Goal: Task Accomplishment & Management: Manage account settings

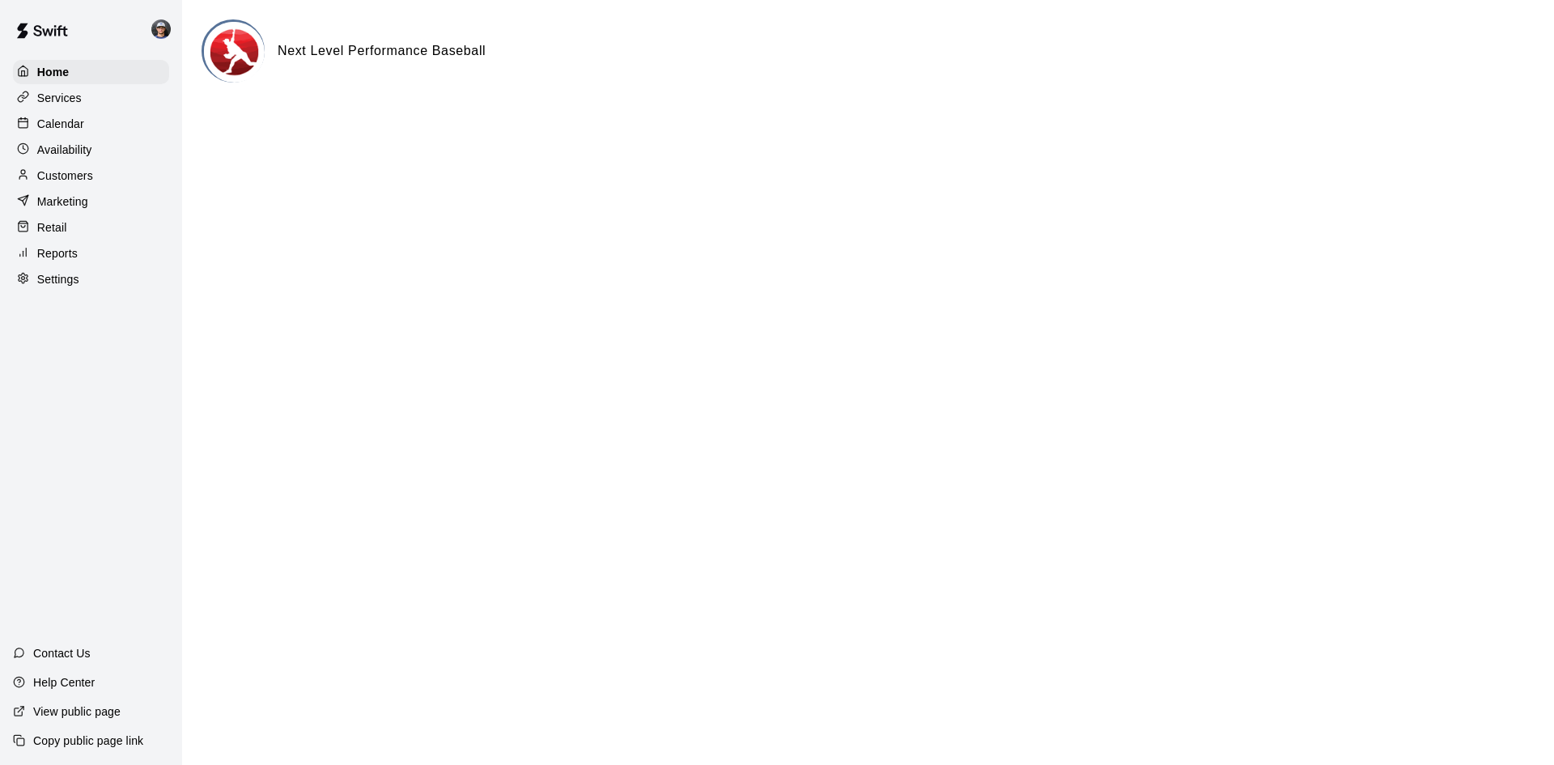
click at [94, 123] on div "Calendar" at bounding box center [91, 124] width 156 height 24
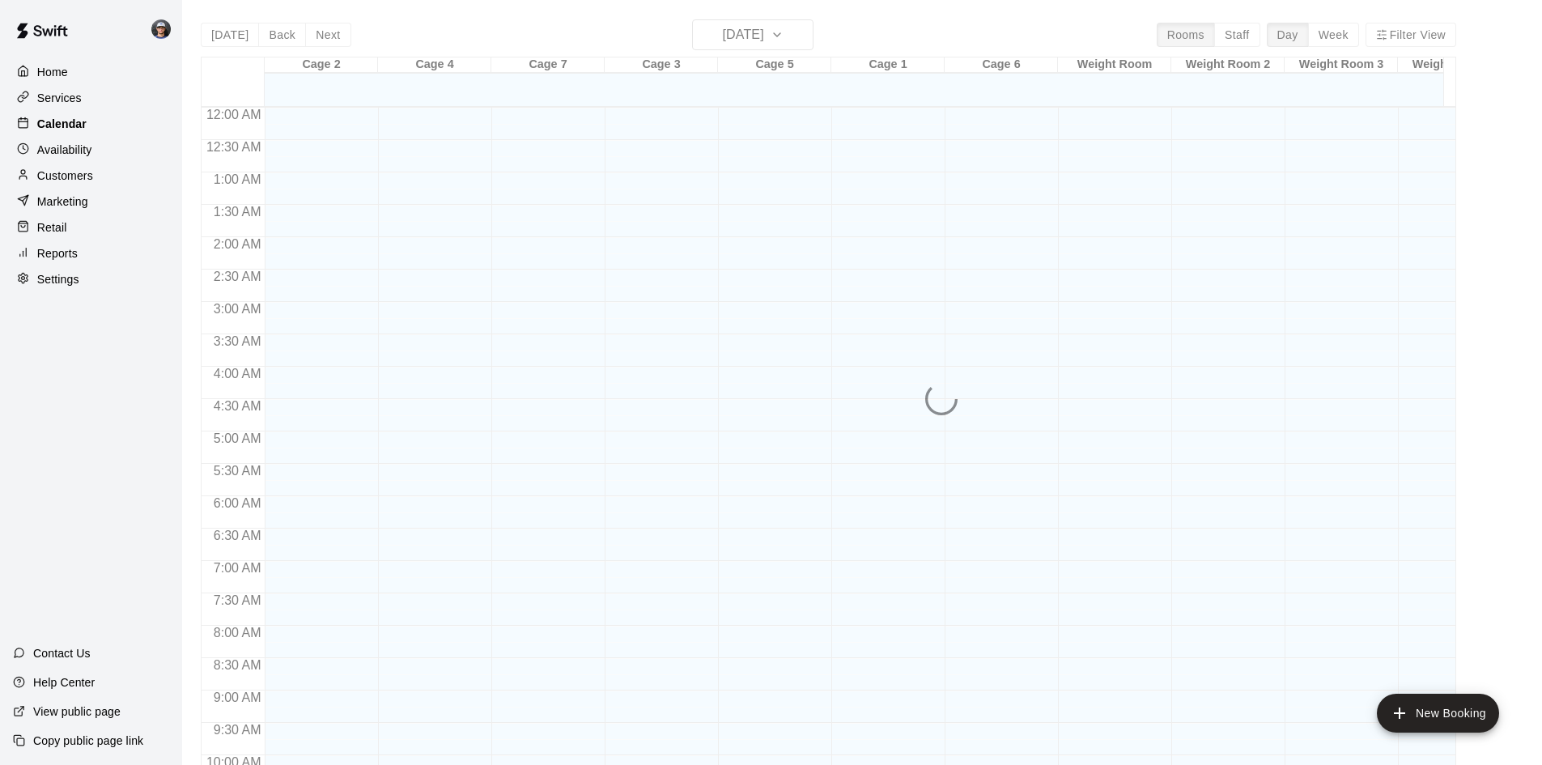
scroll to position [718, 0]
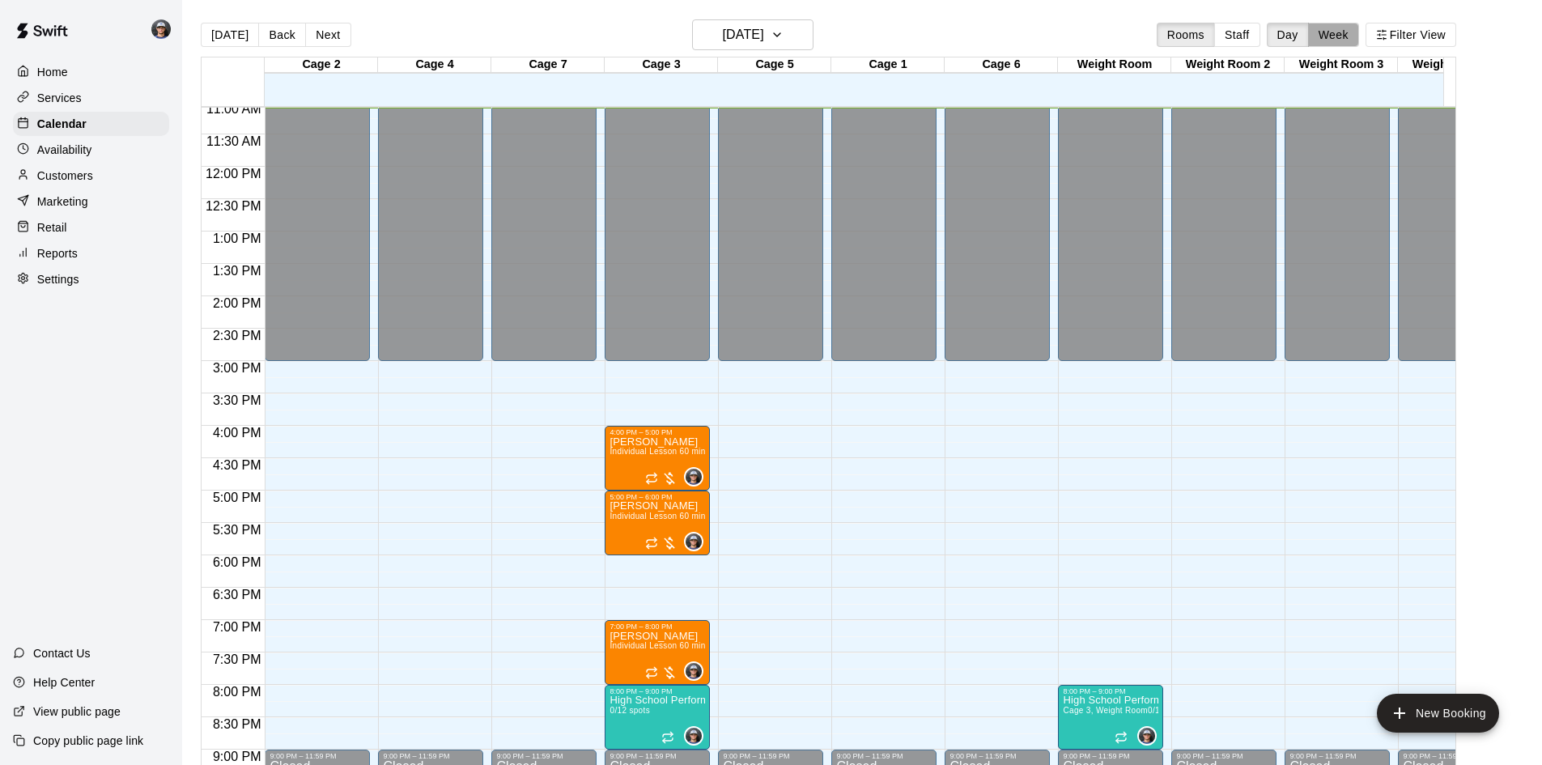
click at [1357, 32] on button "Week" at bounding box center [1333, 35] width 51 height 24
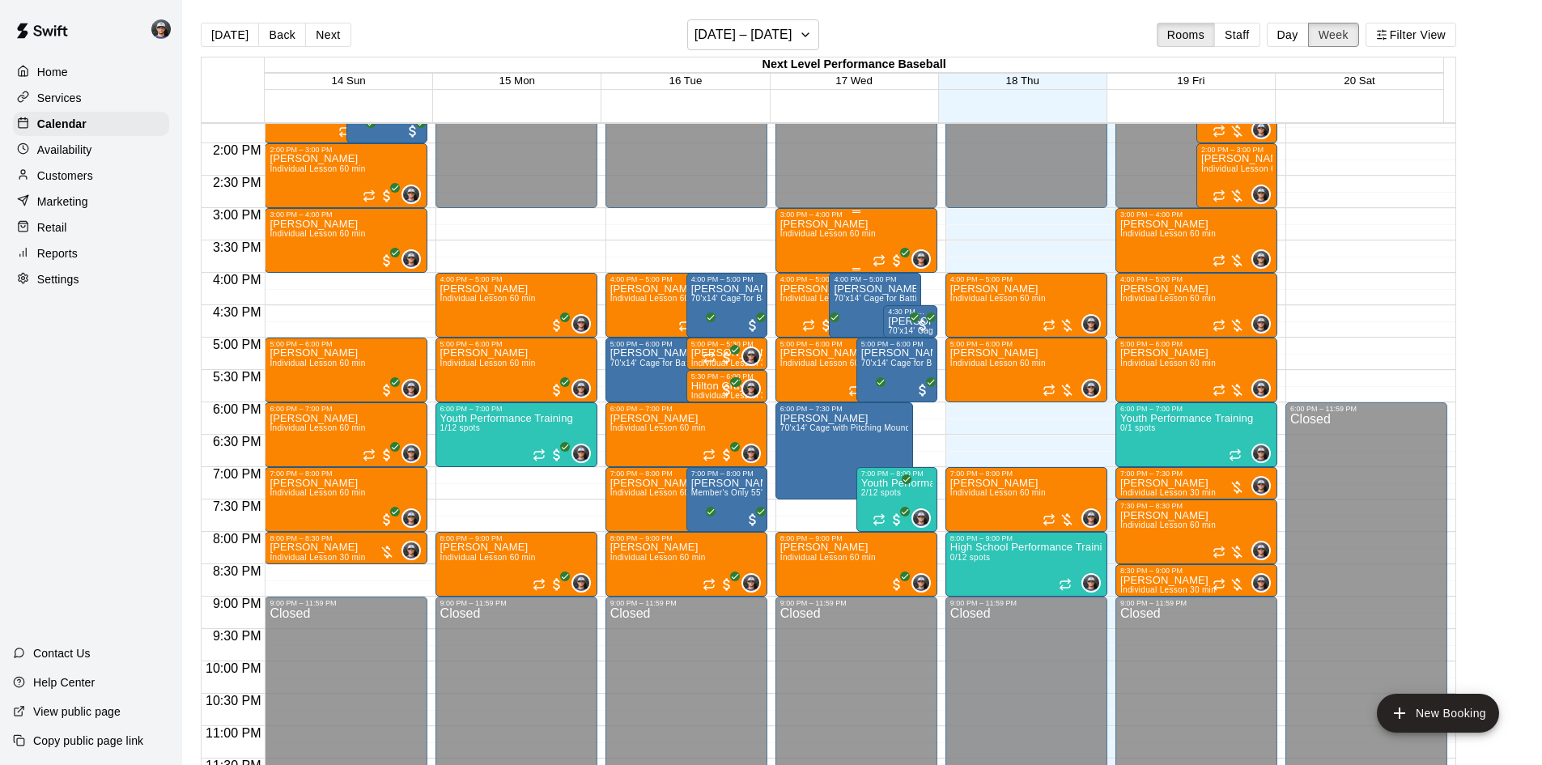
scroll to position [897, 0]
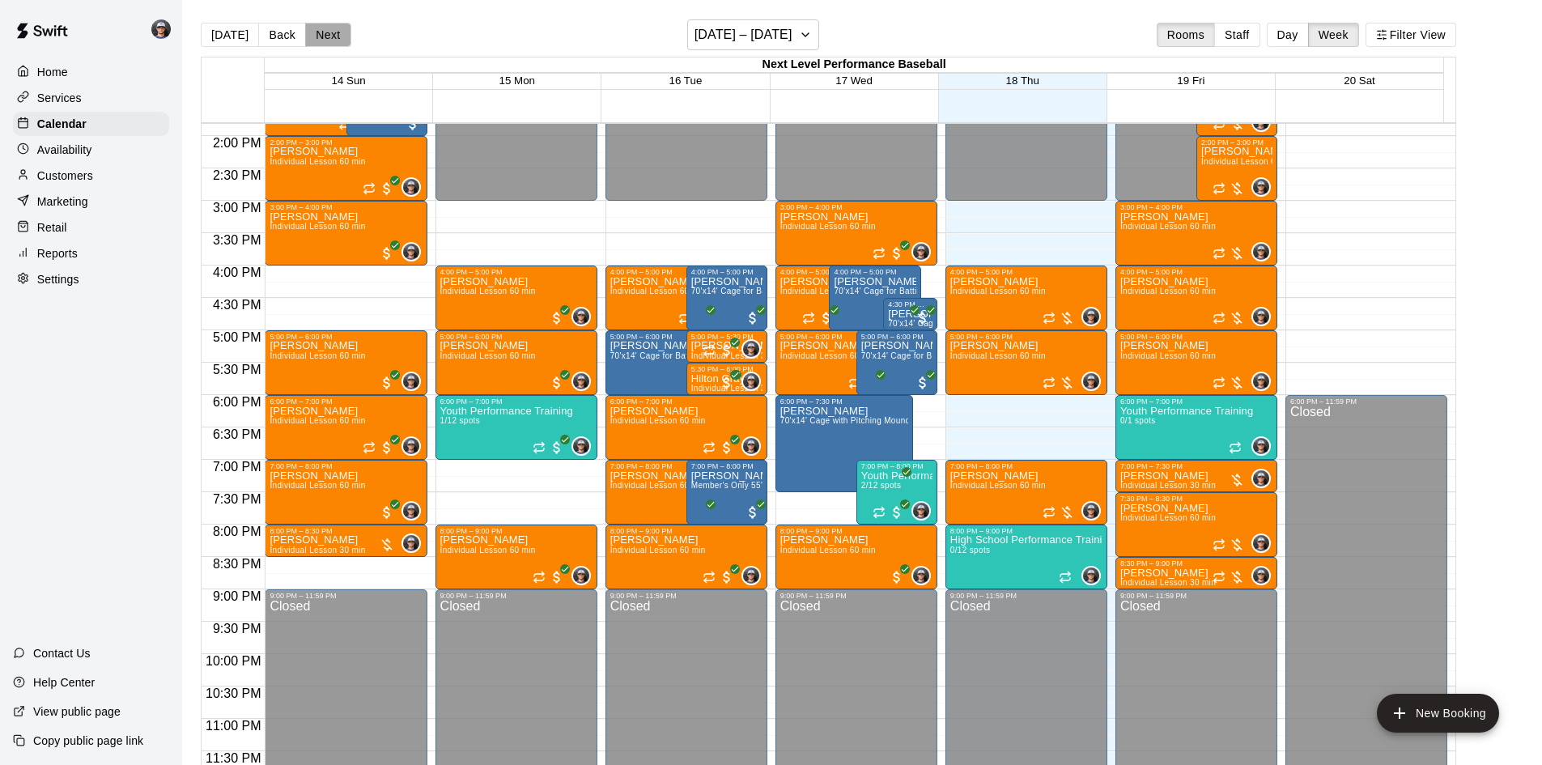
click at [338, 34] on button "Next" at bounding box center [327, 35] width 45 height 24
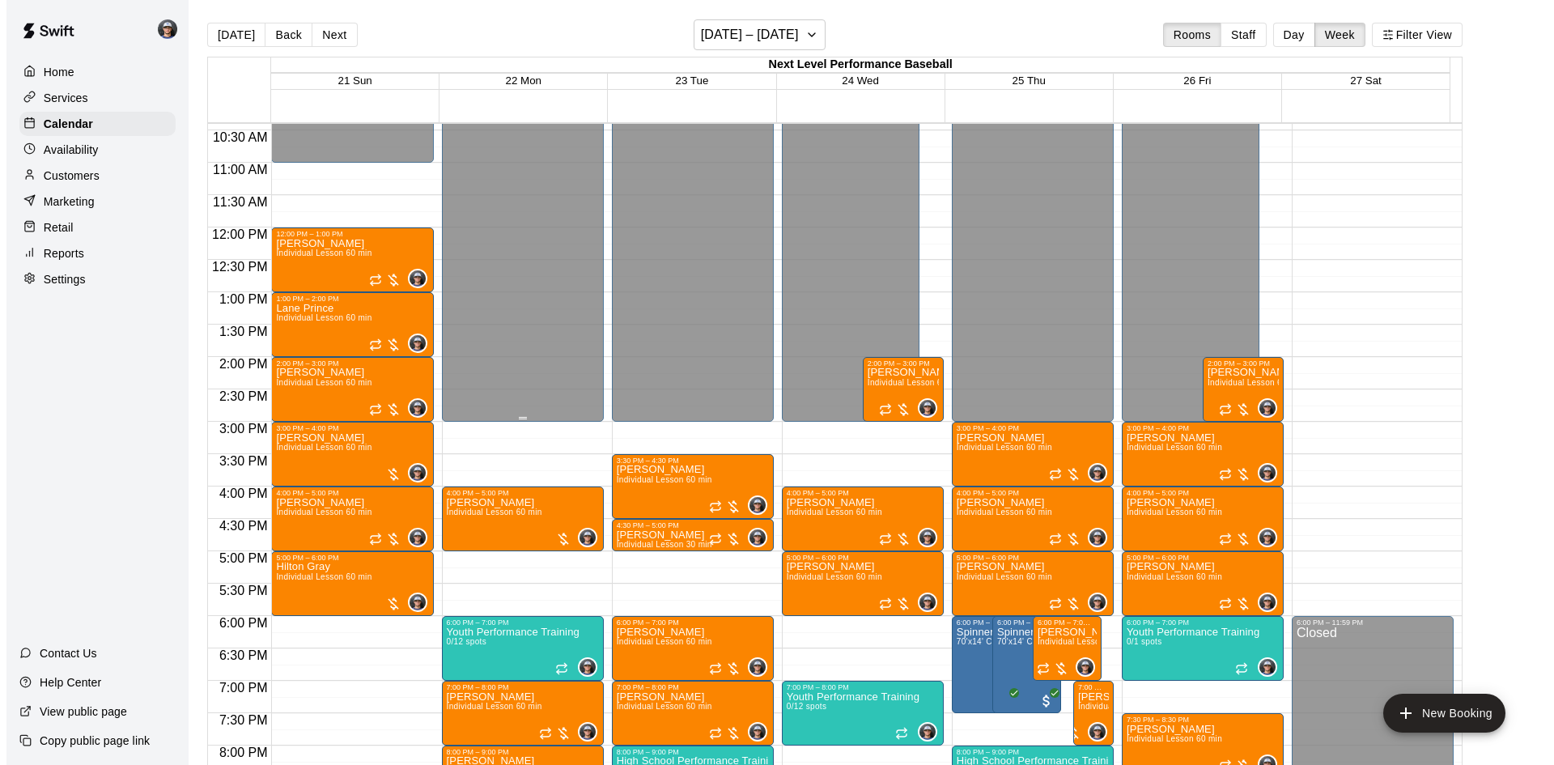
scroll to position [654, 0]
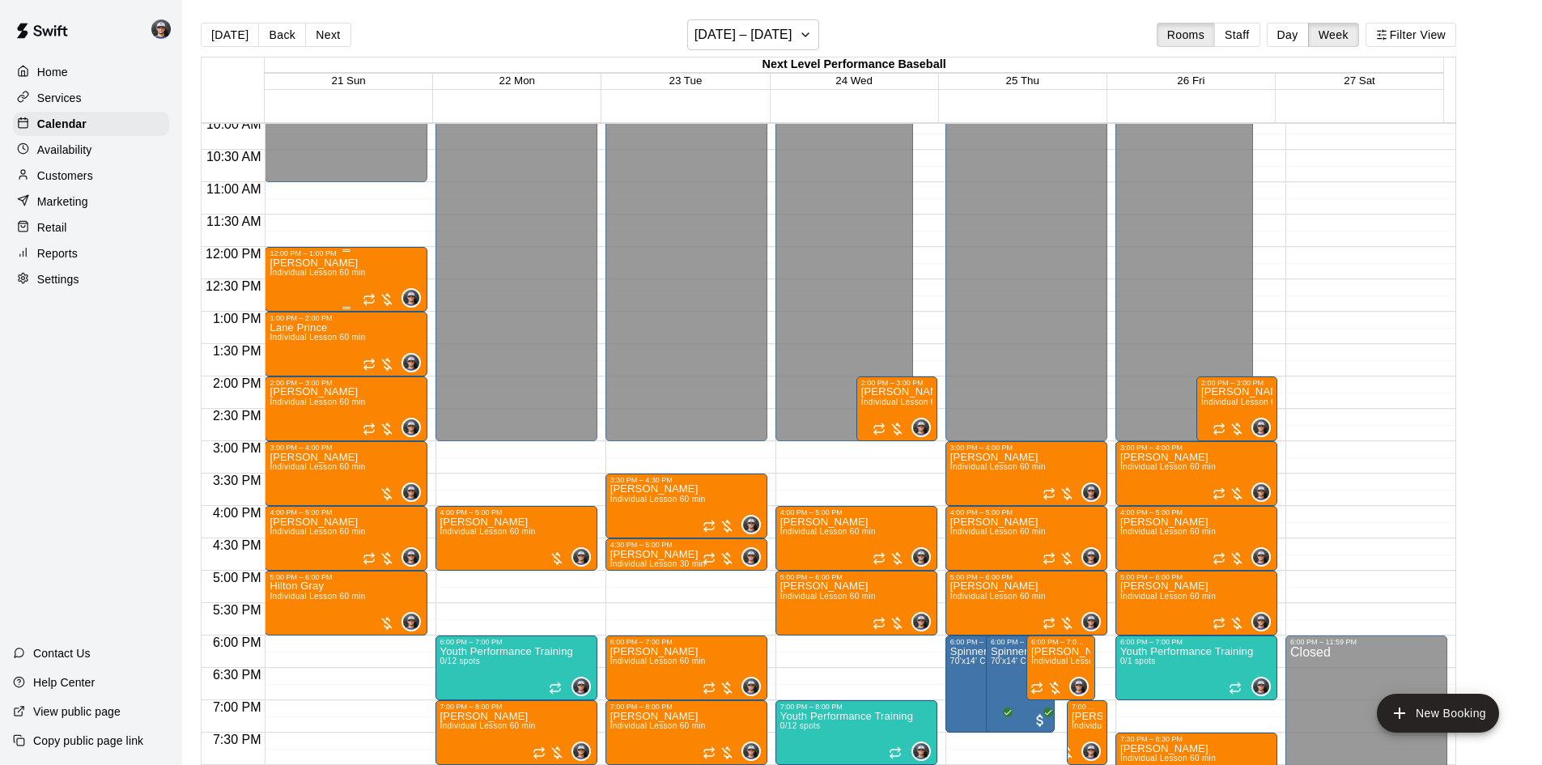
click at [329, 277] on span "Individual Lesson 60 min" at bounding box center [318, 272] width 96 height 9
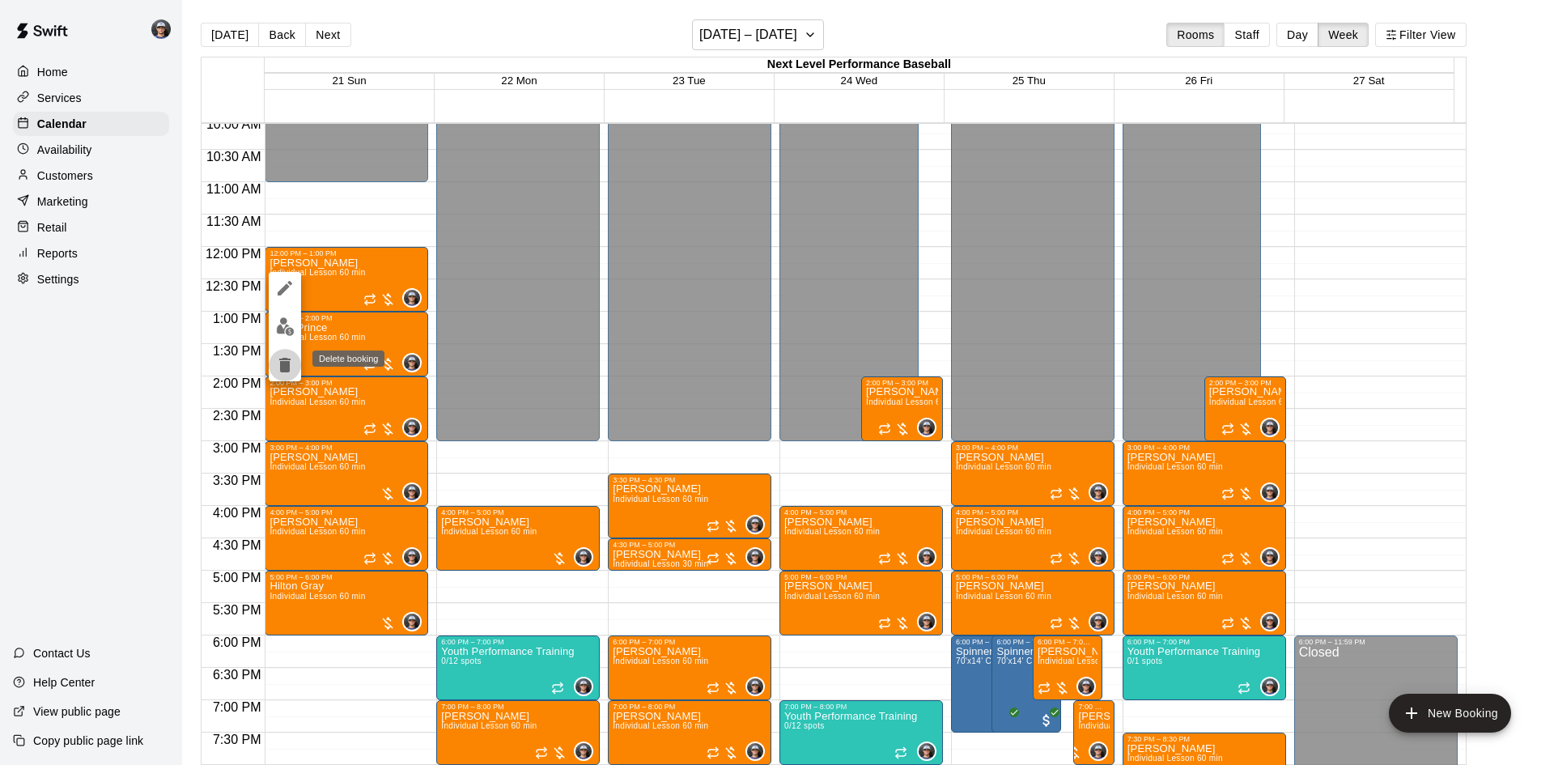
click at [287, 358] on icon "delete" at bounding box center [284, 365] width 11 height 15
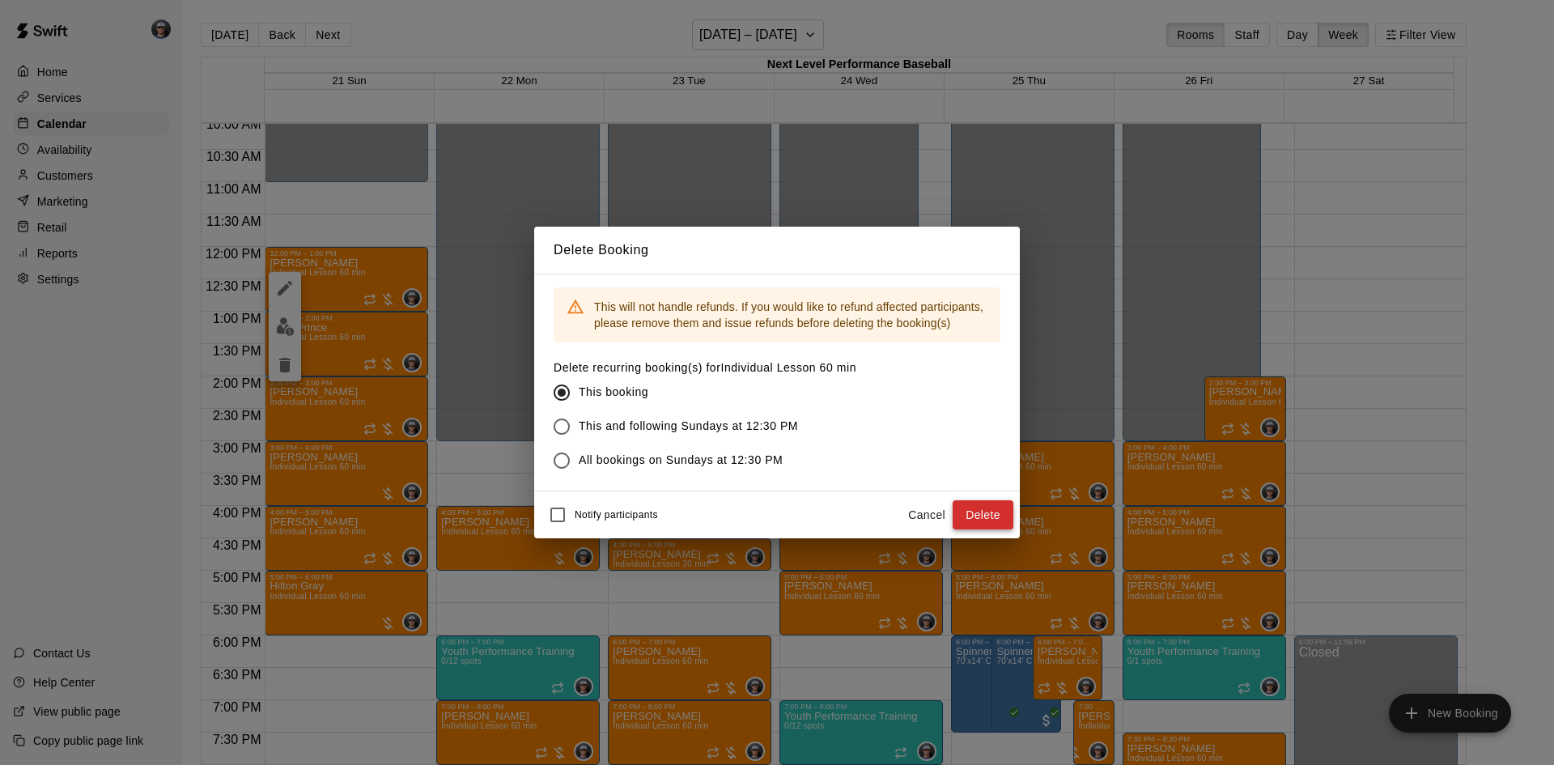
click at [994, 517] on button "Delete" at bounding box center [983, 515] width 61 height 30
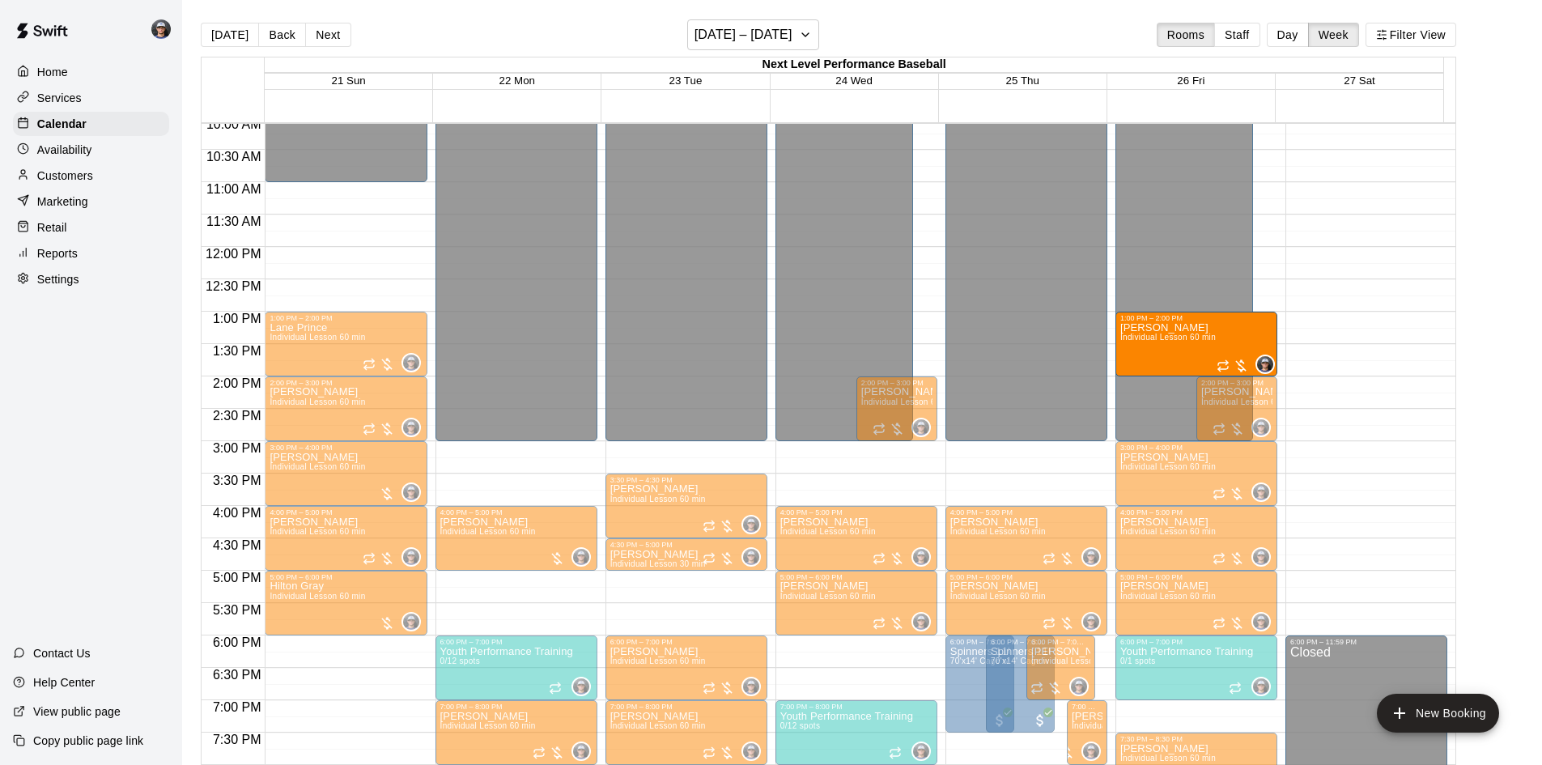
drag, startPoint x: 1167, startPoint y: 432, endPoint x: 1223, endPoint y: 360, distance: 91.2
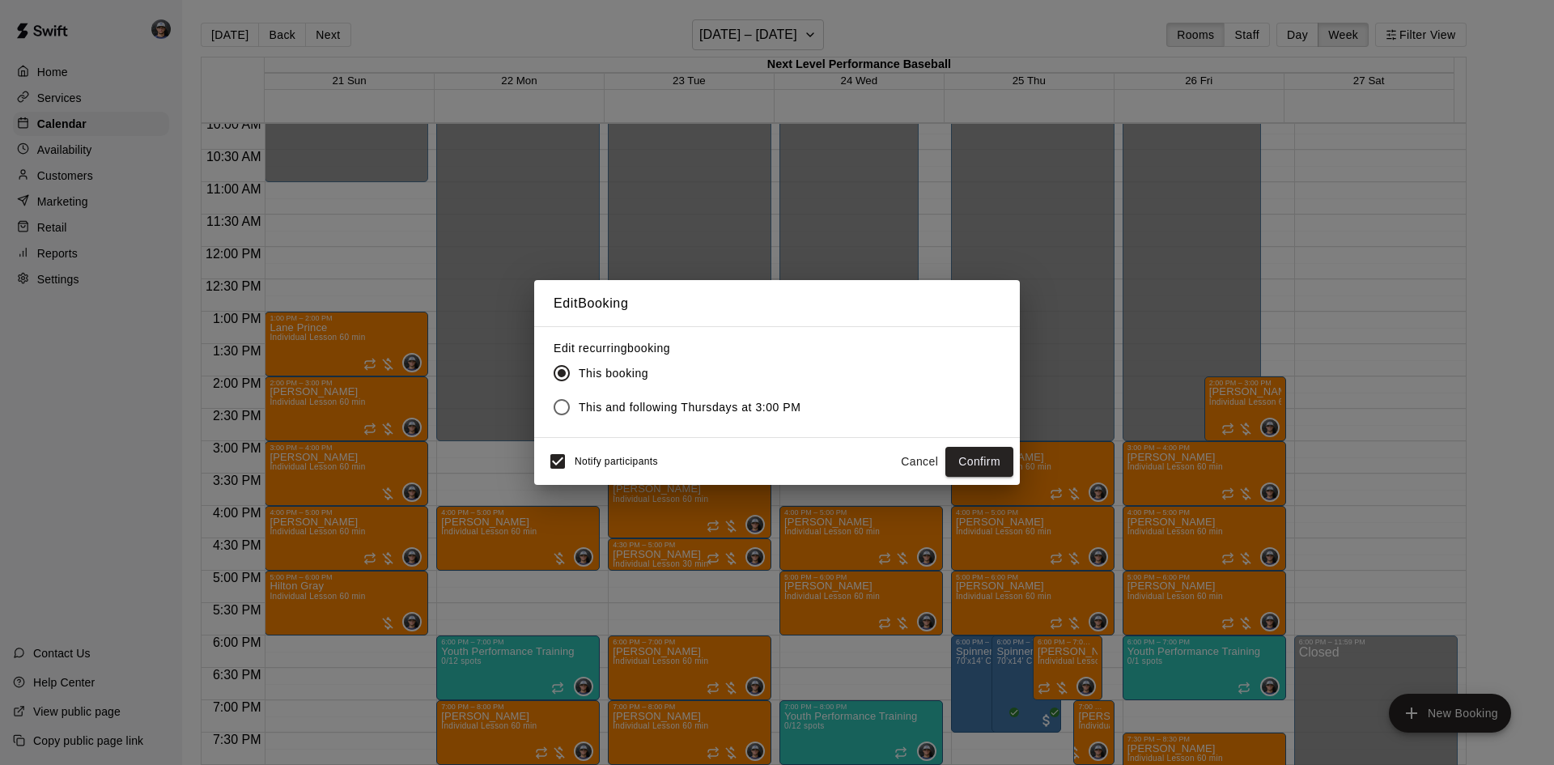
click at [629, 405] on span "This and following Thursdays at 3:00 PM" at bounding box center [690, 407] width 223 height 17
click at [986, 471] on button "Confirm" at bounding box center [980, 462] width 68 height 30
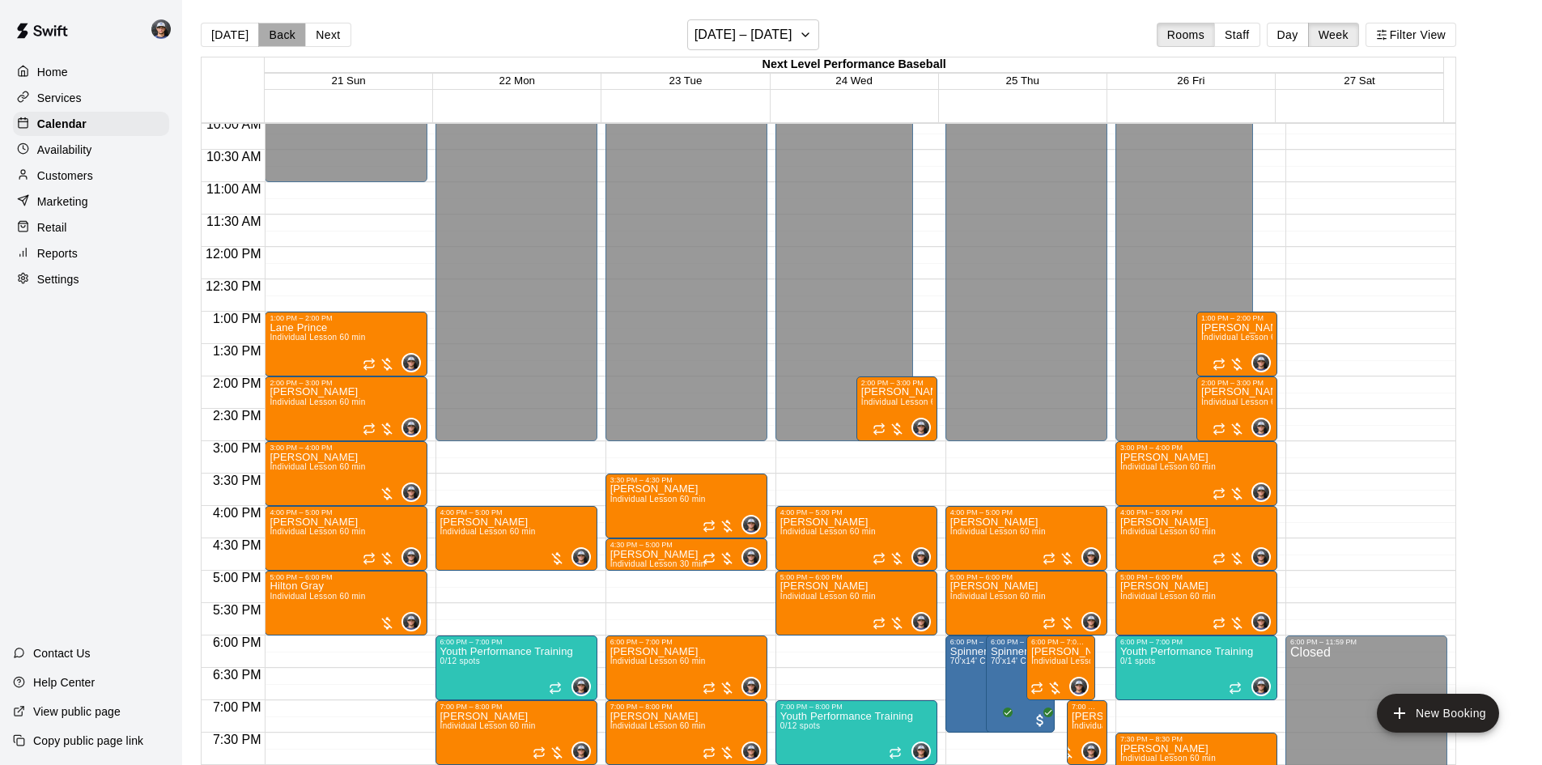
click at [274, 30] on button "Back" at bounding box center [282, 35] width 48 height 24
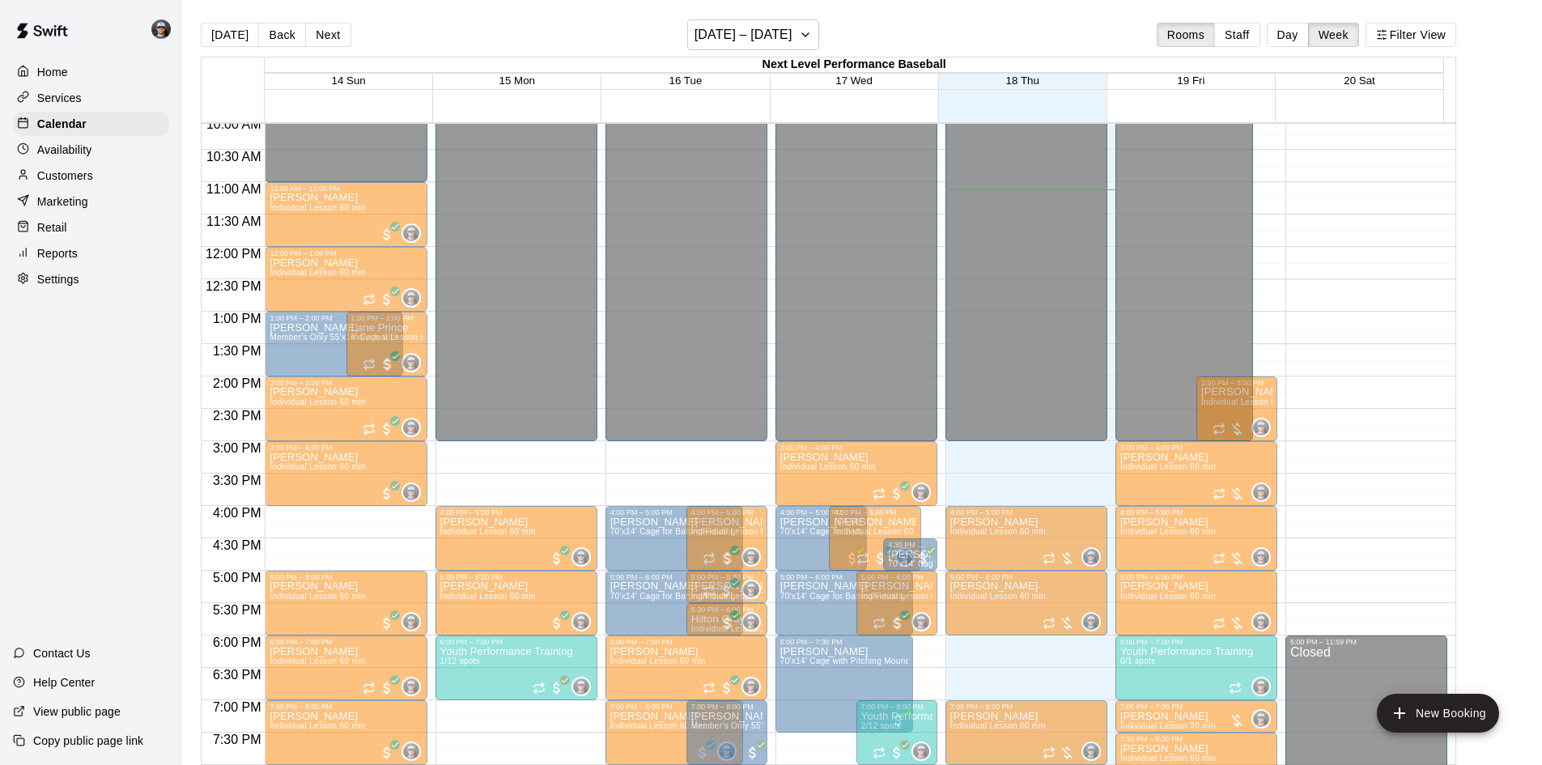
click at [1227, 328] on p "[PERSON_NAME]" at bounding box center [1236, 328] width 71 height 0
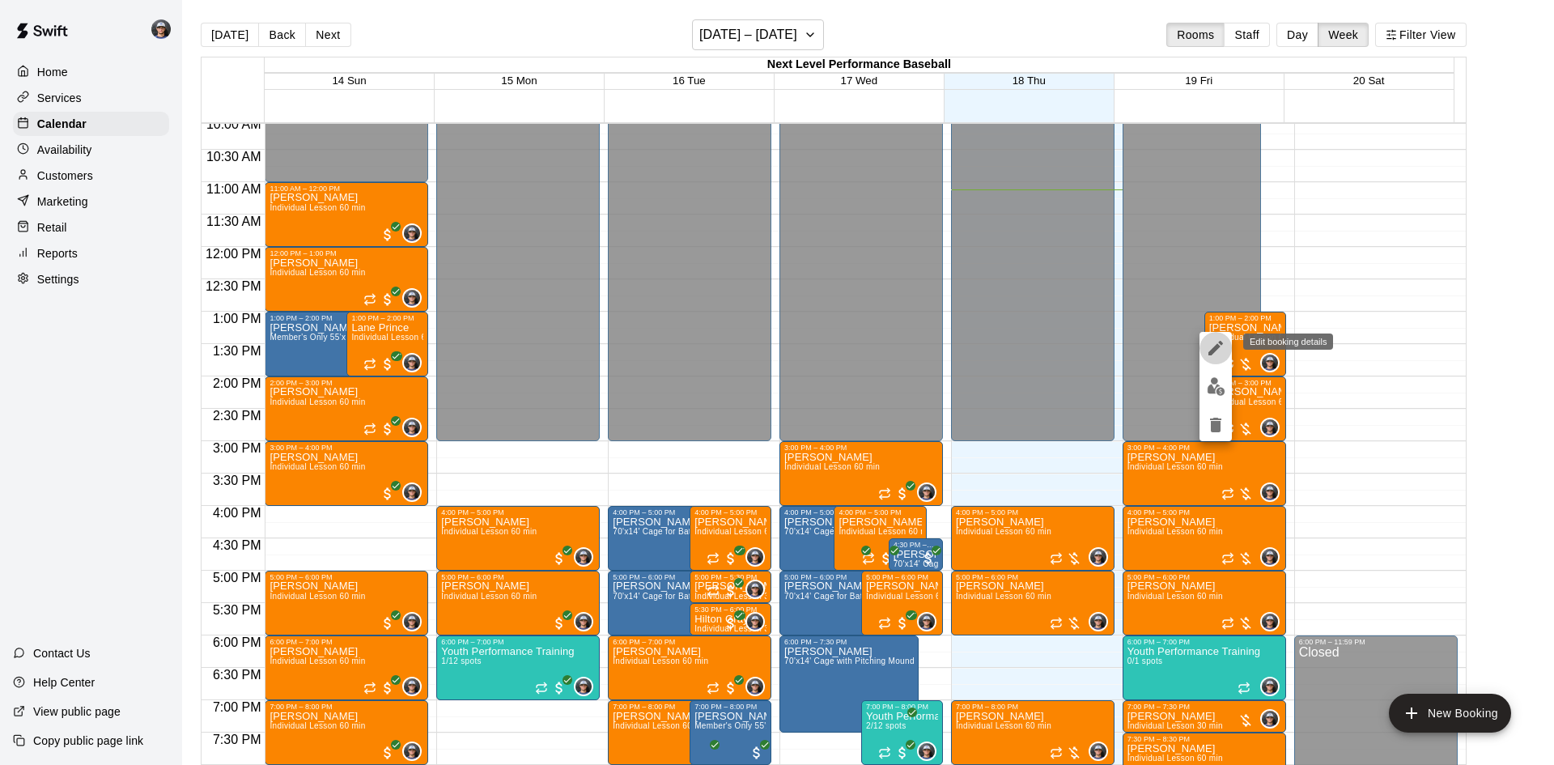
click at [1214, 352] on icon "edit" at bounding box center [1216, 348] width 15 height 15
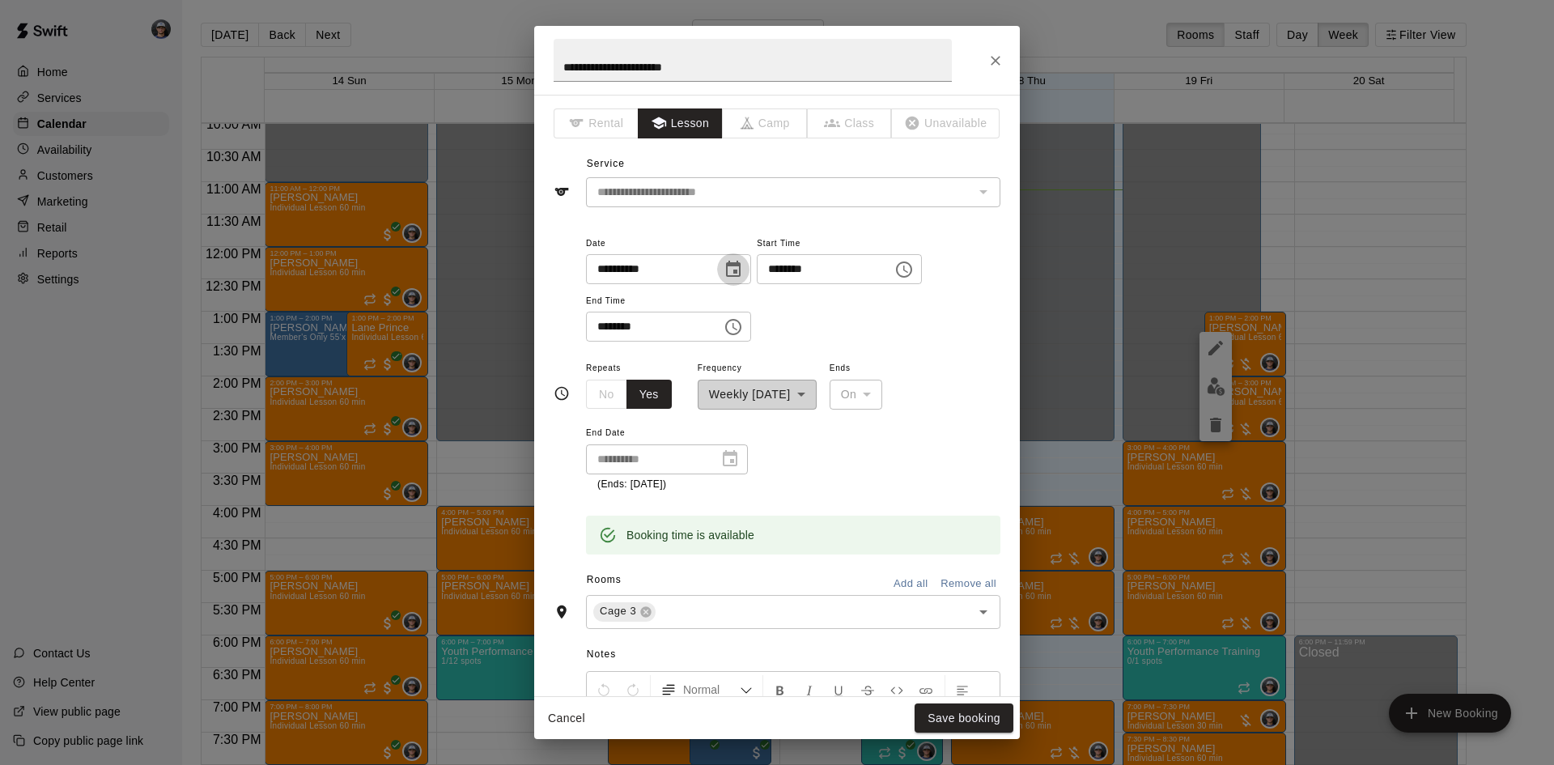
click at [750, 274] on button "Choose date, selected date is Sep 19, 2025" at bounding box center [733, 269] width 32 height 32
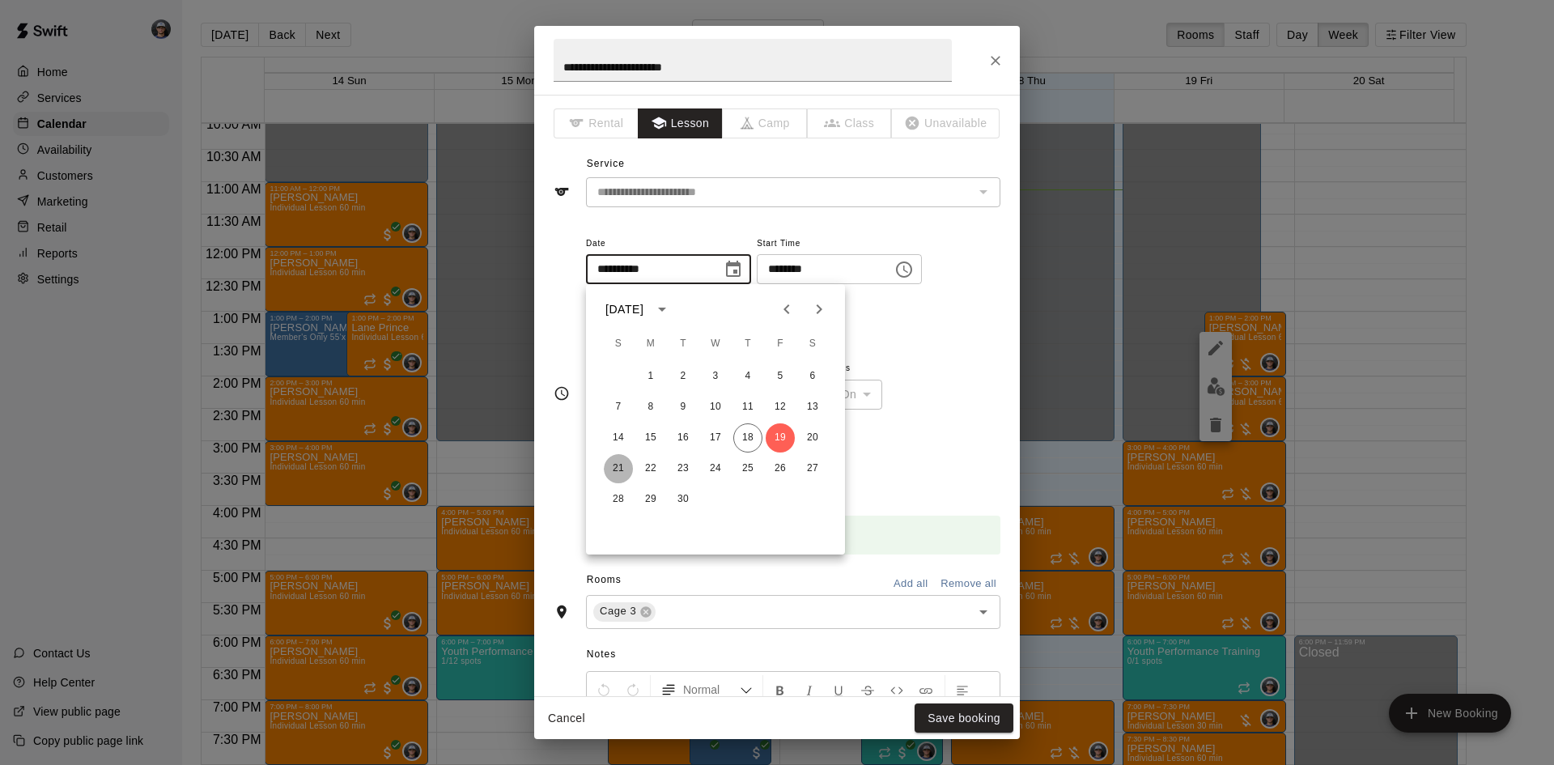
click at [614, 467] on button "21" at bounding box center [618, 468] width 29 height 29
type input "**********"
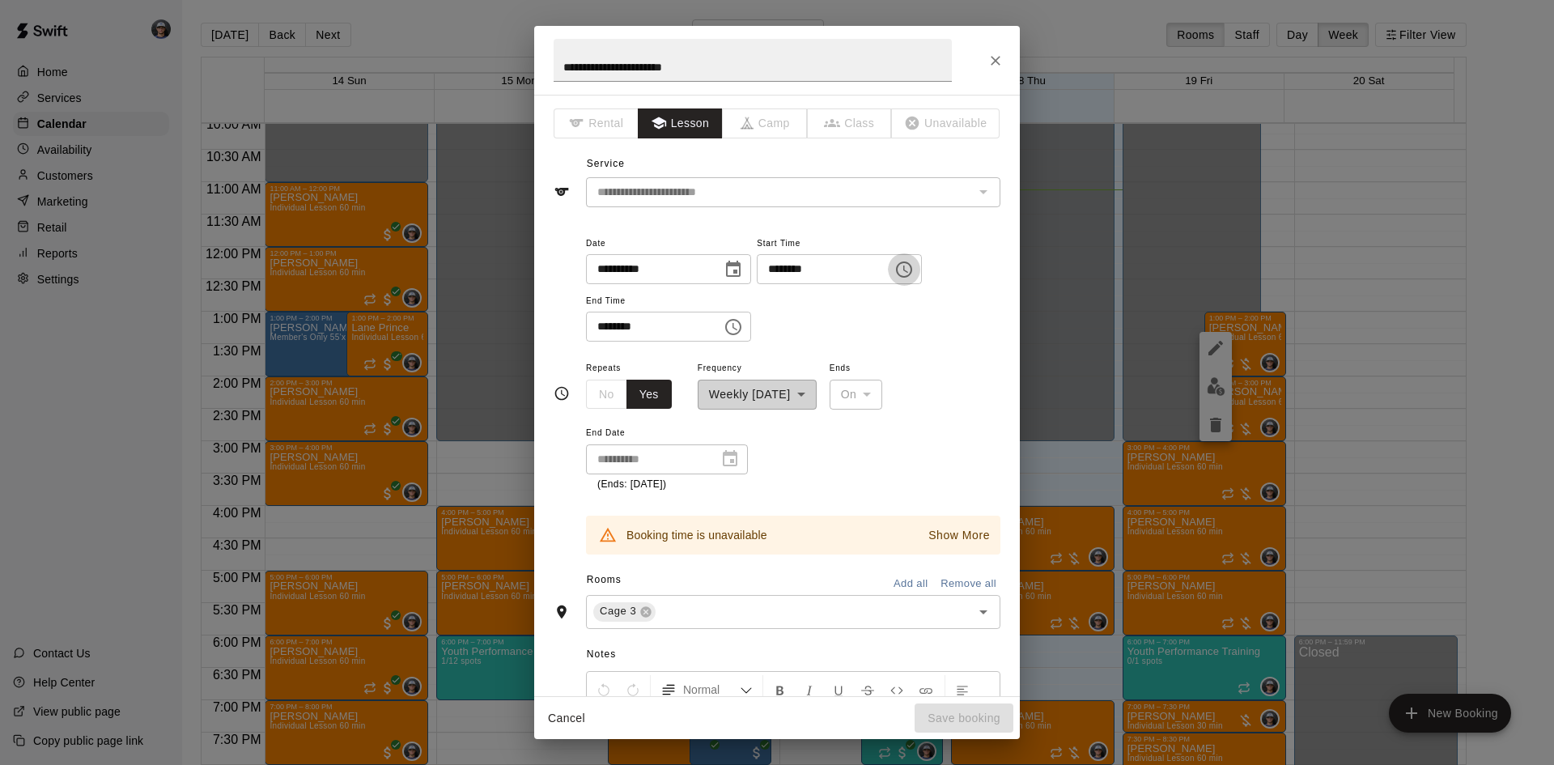
click at [914, 266] on icon "Choose time, selected time is 1:00 PM" at bounding box center [904, 269] width 19 height 19
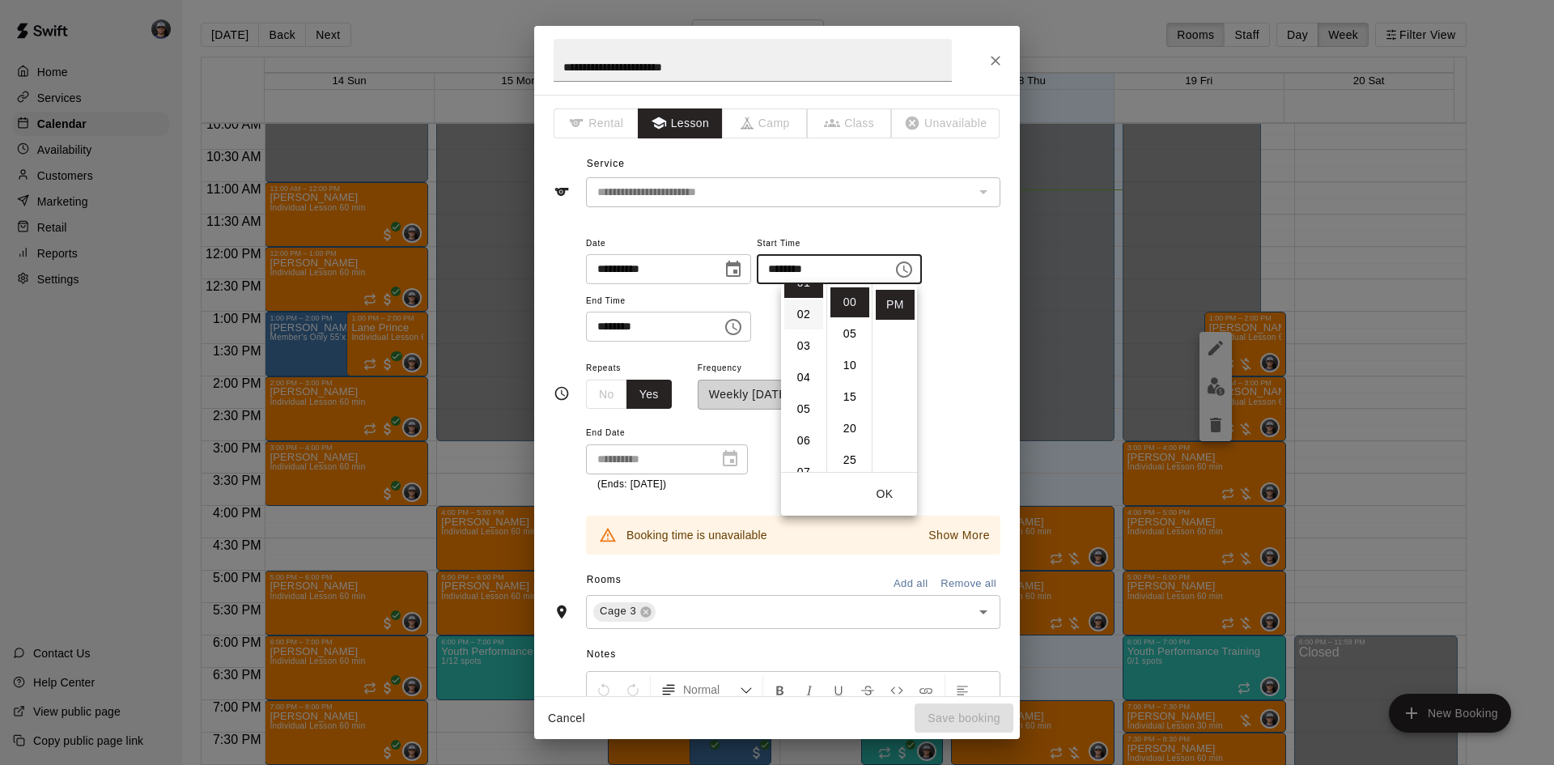
scroll to position [0, 0]
drag, startPoint x: 809, startPoint y: 292, endPoint x: 791, endPoint y: 298, distance: 18.7
click at [809, 293] on li "12" at bounding box center [803, 302] width 39 height 30
type input "********"
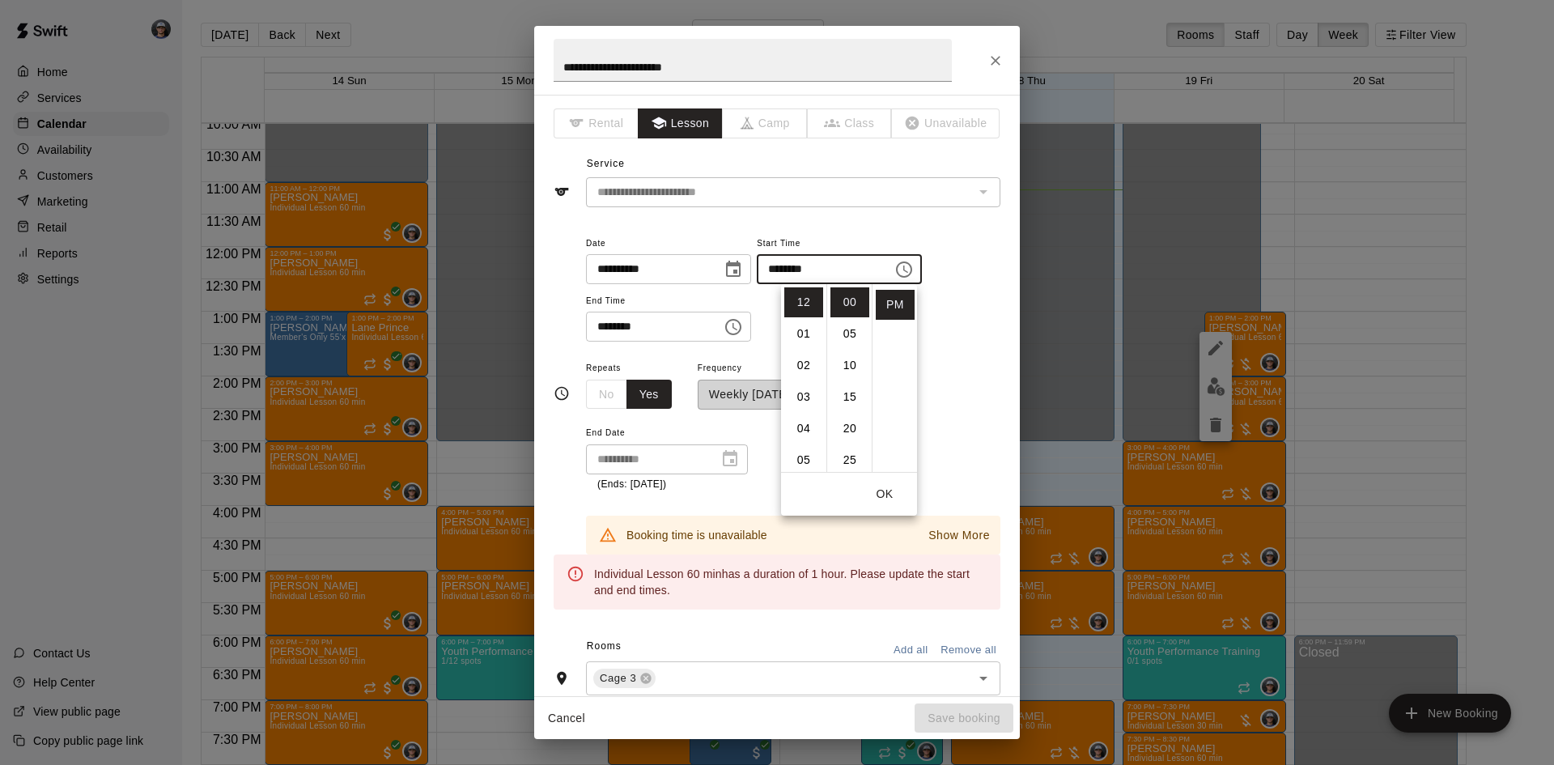
click at [743, 329] on icon "Choose time, selected time is 2:00 PM" at bounding box center [733, 326] width 19 height 19
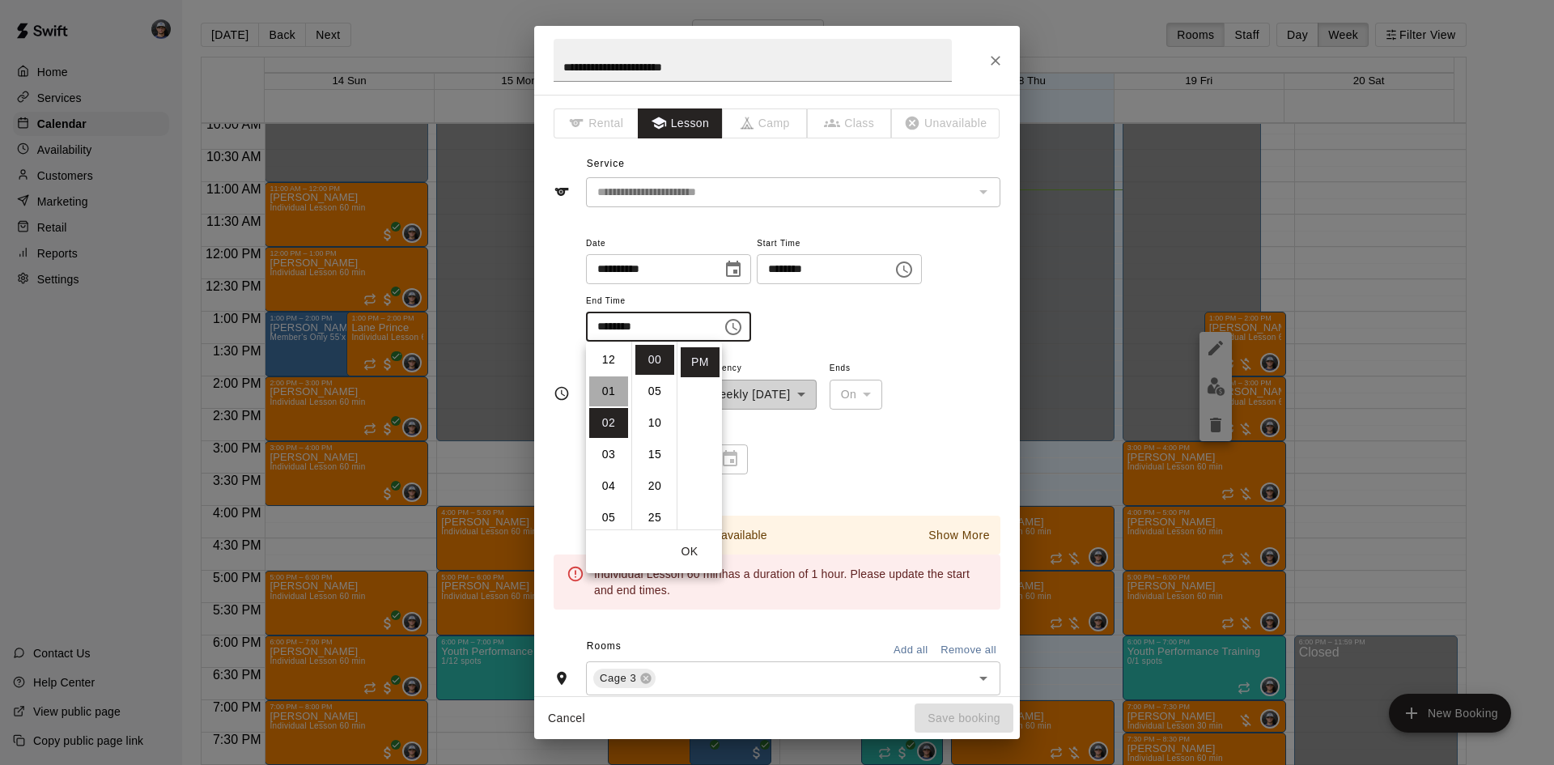
click at [610, 388] on li "01" at bounding box center [608, 391] width 39 height 30
type input "********"
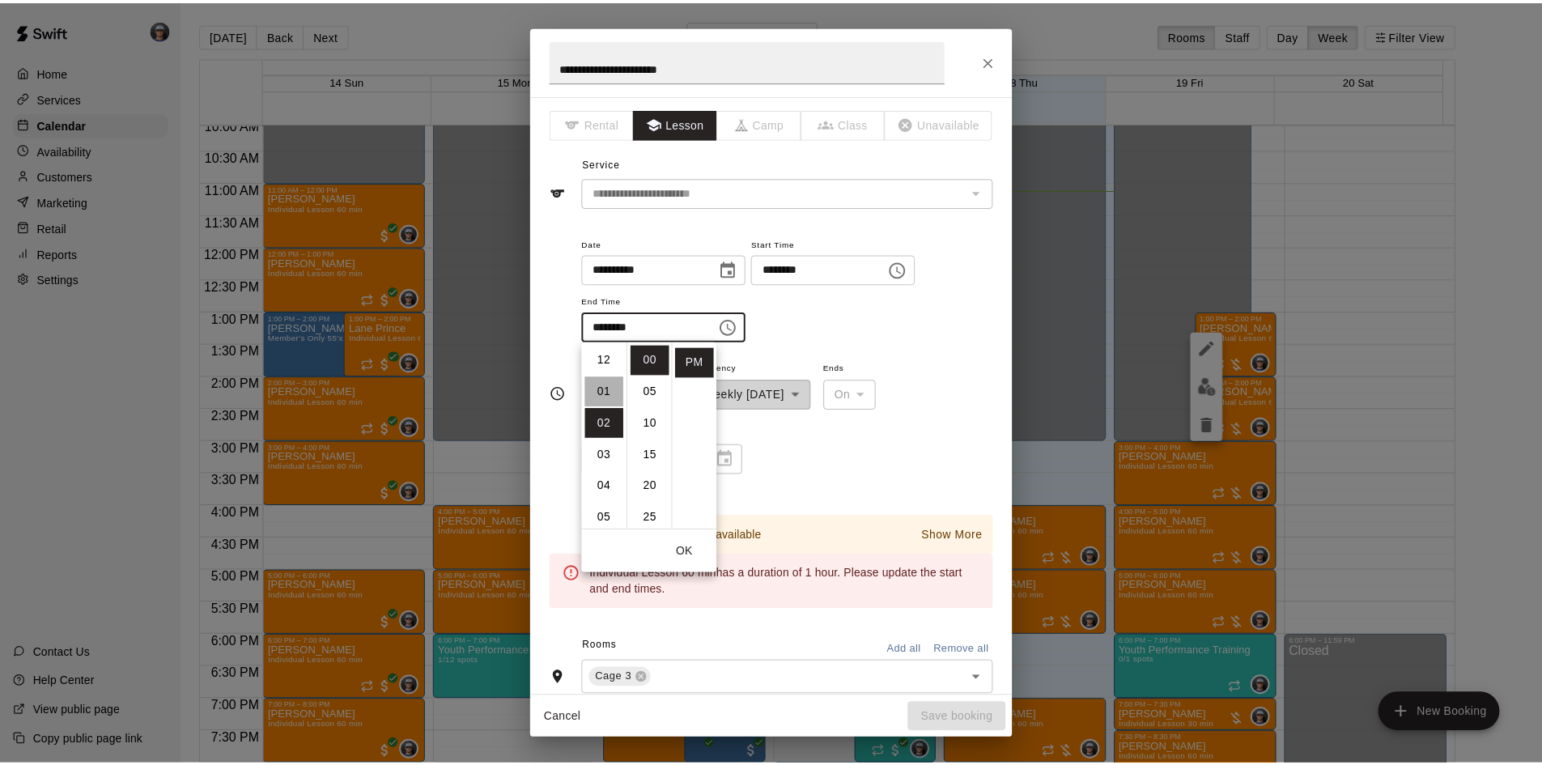
scroll to position [32, 0]
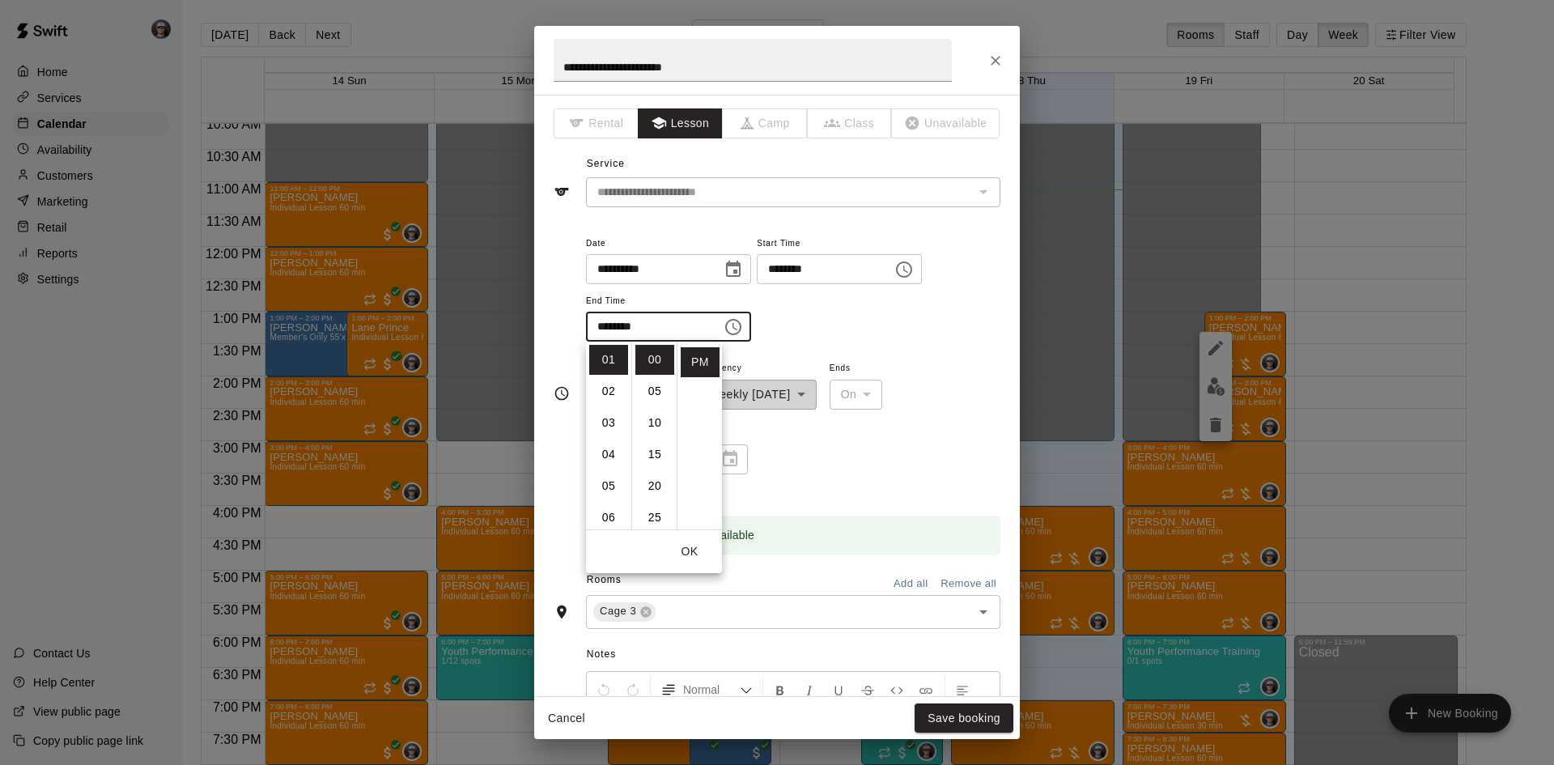
drag, startPoint x: 890, startPoint y: 329, endPoint x: 888, endPoint y: 369, distance: 39.7
click at [890, 332] on div "**********" at bounding box center [793, 287] width 415 height 109
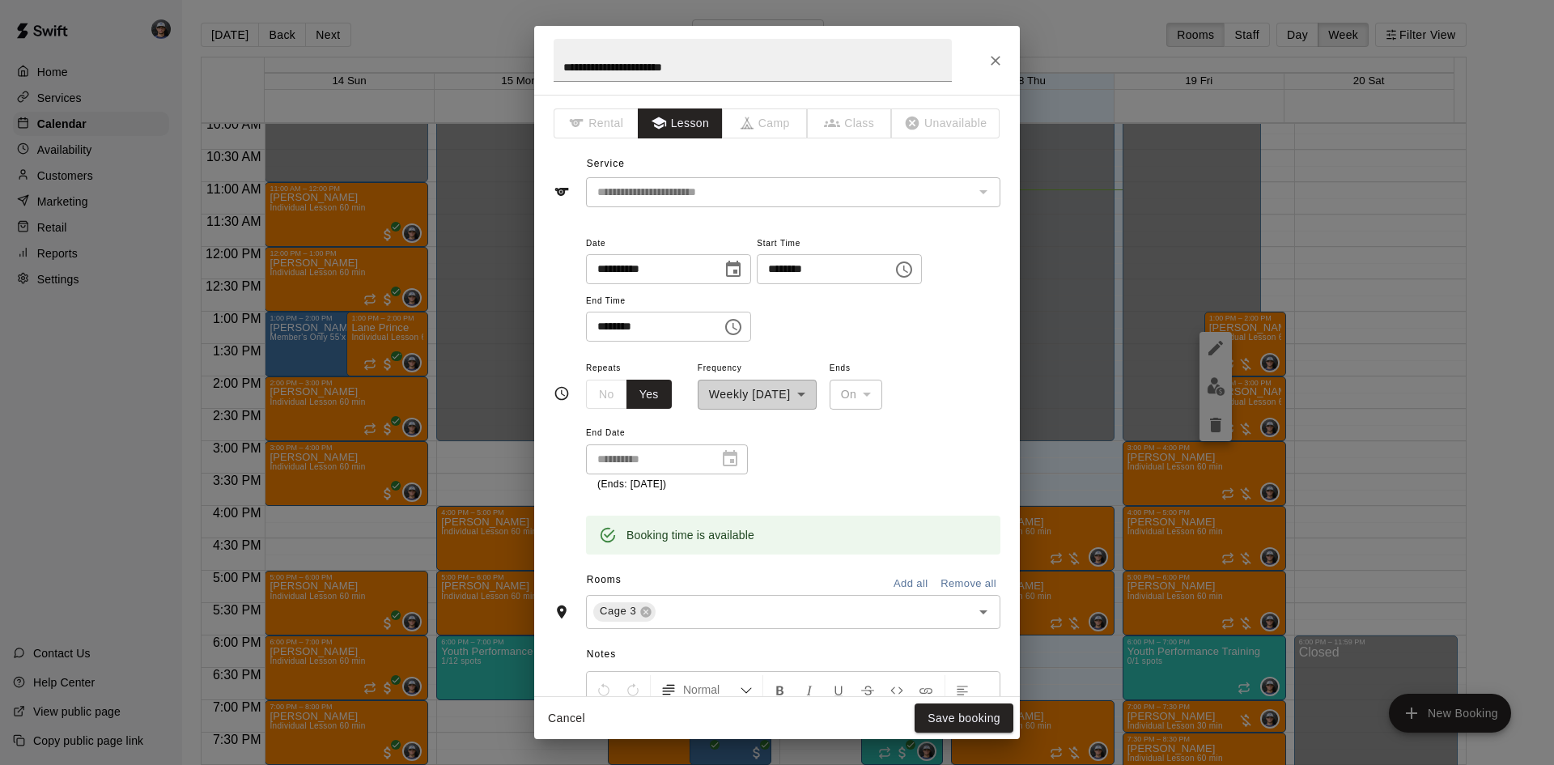
click at [929, 699] on div "Cancel Save booking" at bounding box center [777, 718] width 486 height 43
click at [931, 712] on button "Save booking" at bounding box center [964, 719] width 99 height 30
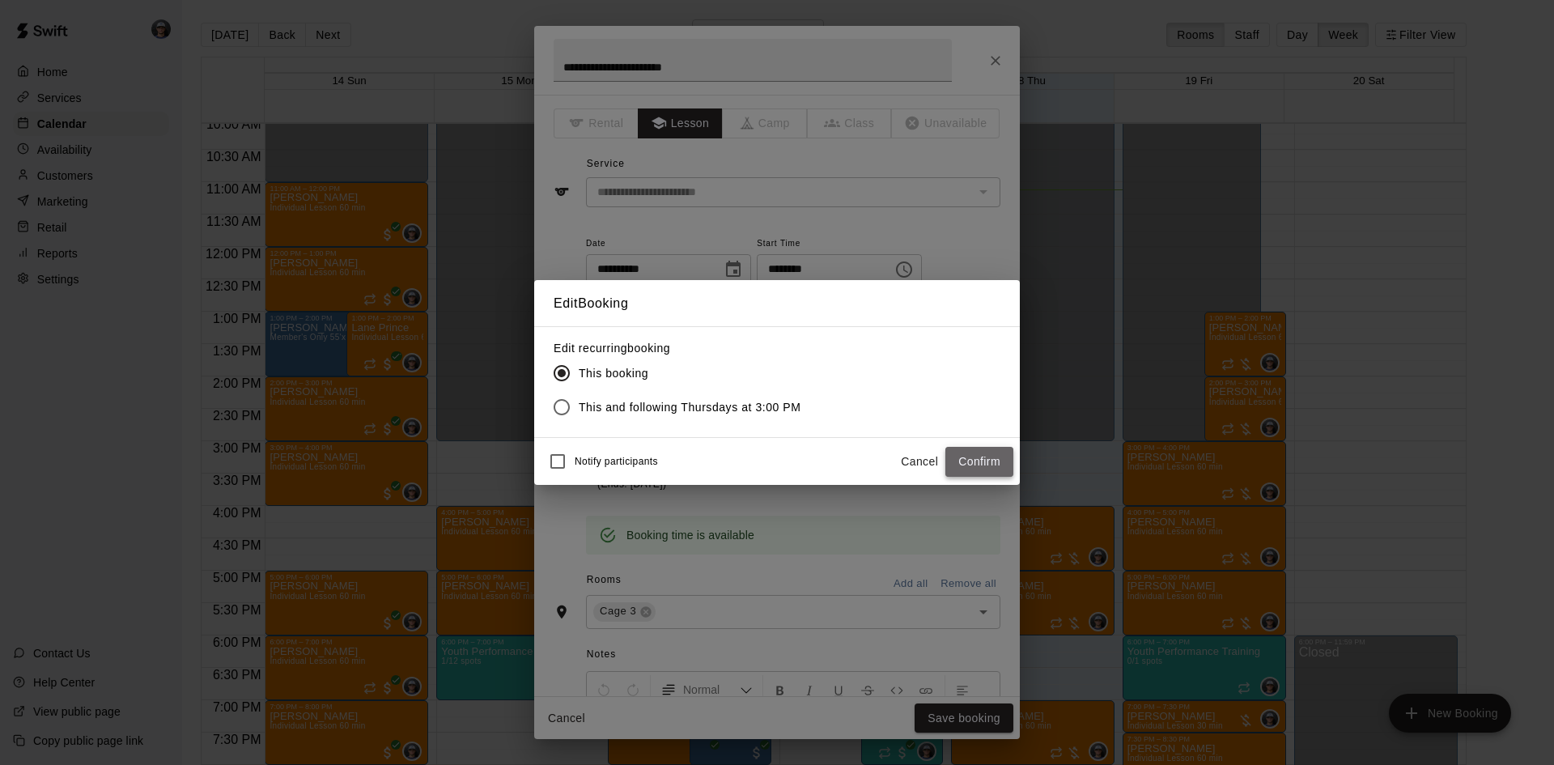
click at [951, 459] on button "Confirm" at bounding box center [980, 462] width 68 height 30
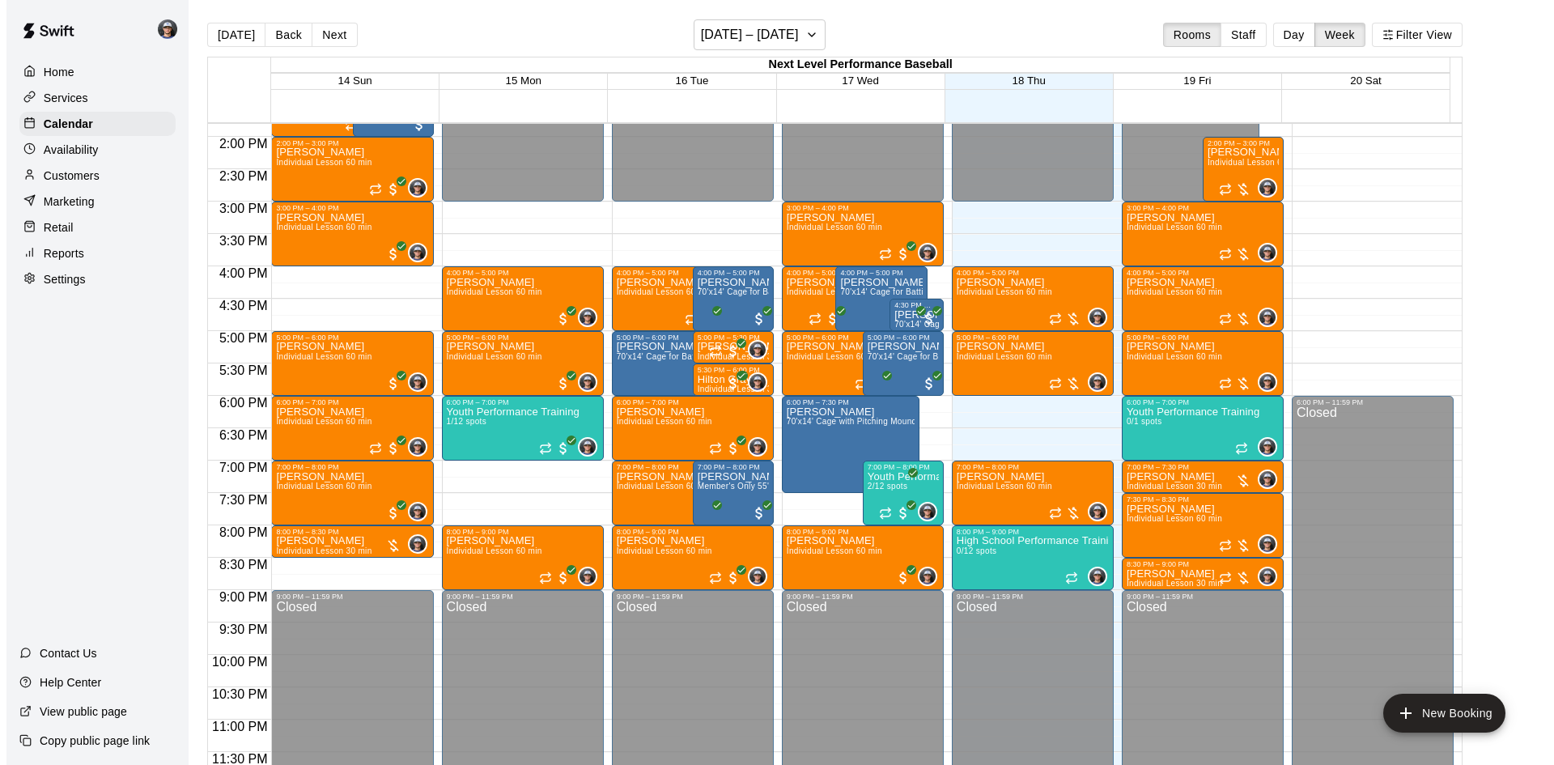
scroll to position [897, 0]
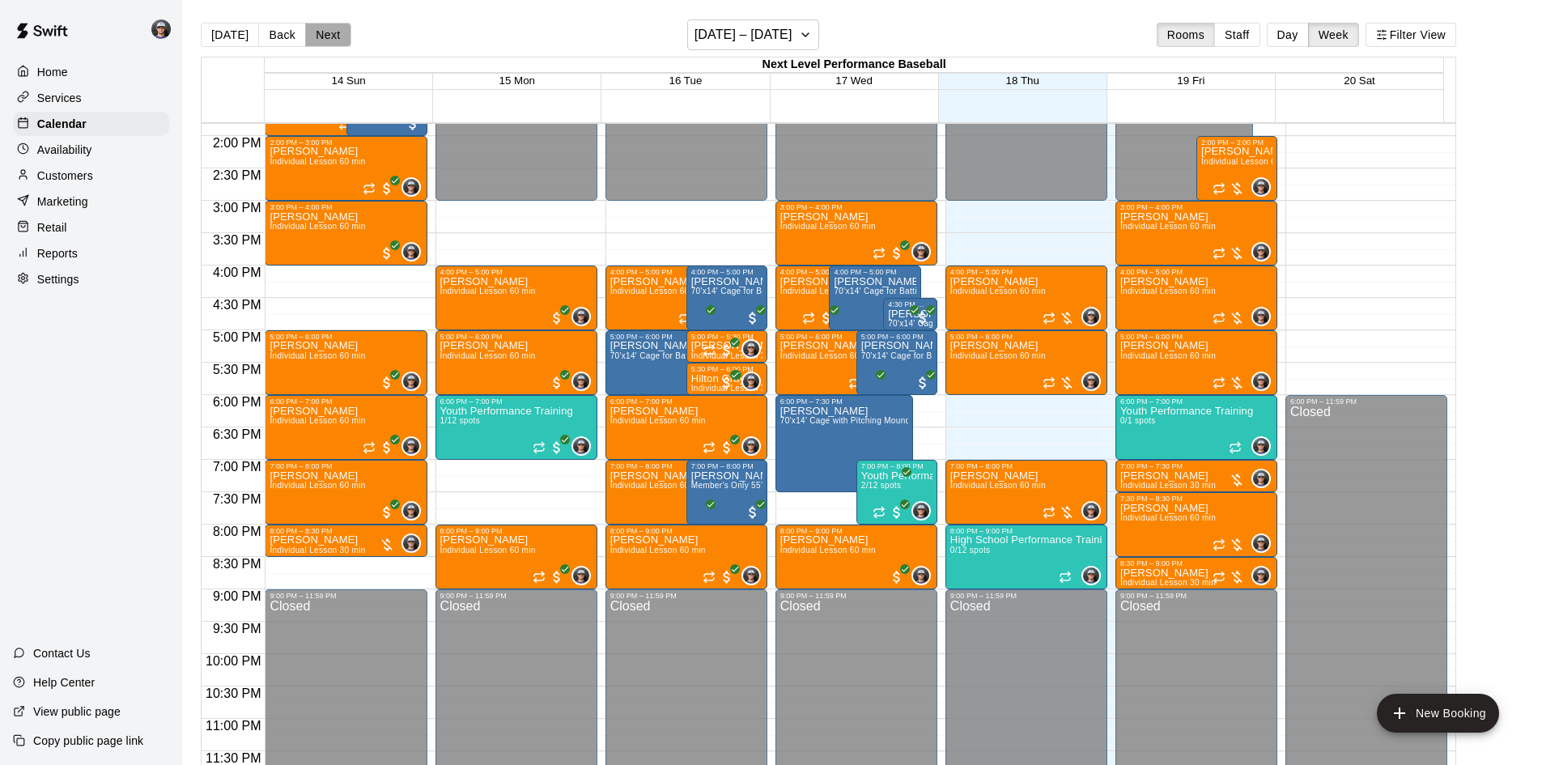
click at [331, 29] on button "Next" at bounding box center [327, 35] width 45 height 24
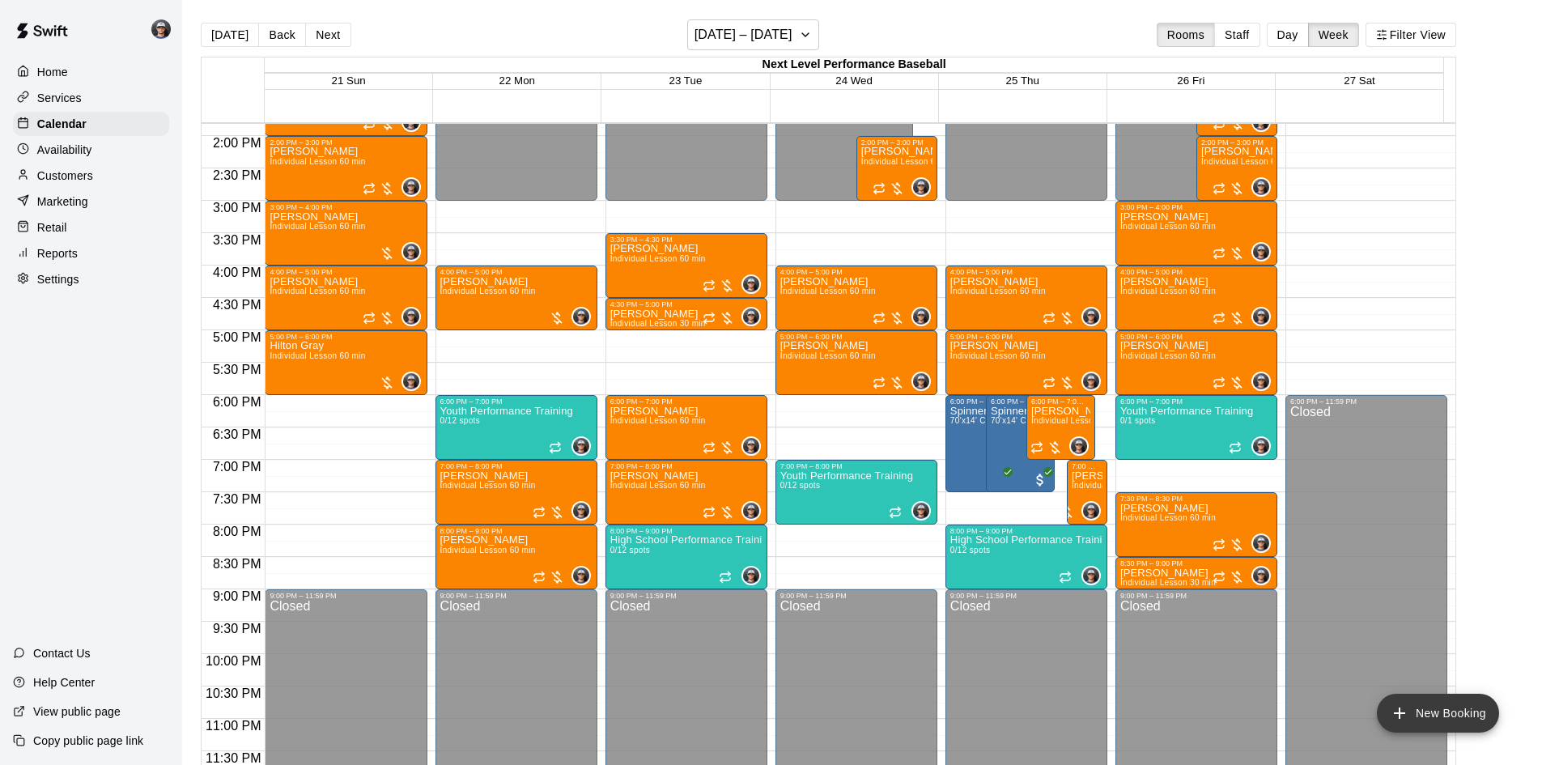
click at [1436, 718] on button "New Booking" at bounding box center [1438, 713] width 122 height 39
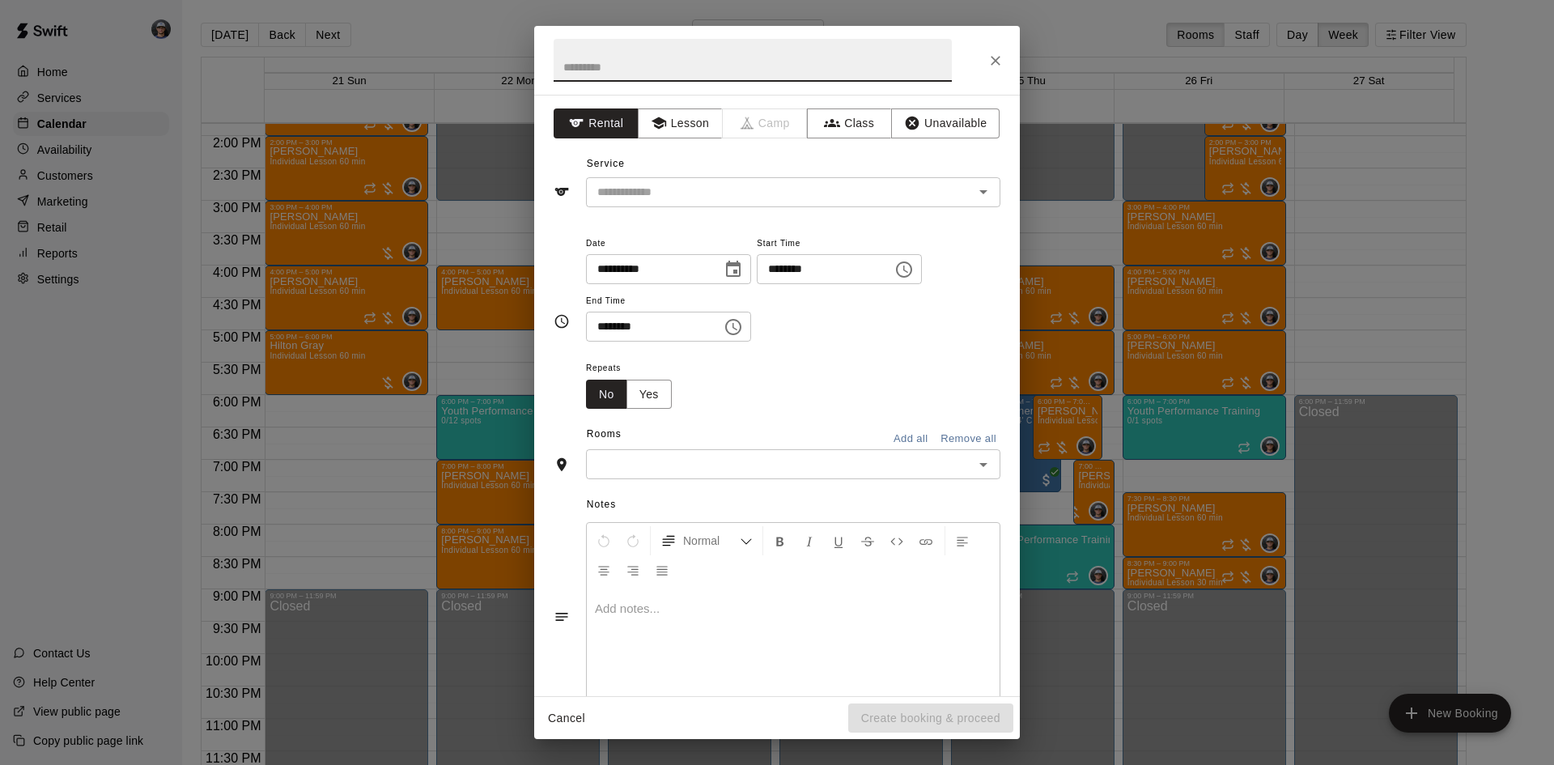
drag, startPoint x: 677, startPoint y: 122, endPoint x: 674, endPoint y: 155, distance: 32.5
click at [677, 137] on button "Lesson" at bounding box center [680, 123] width 85 height 30
click at [666, 174] on div "Service ​" at bounding box center [777, 179] width 447 height 56
click at [684, 206] on div "​" at bounding box center [793, 192] width 415 height 30
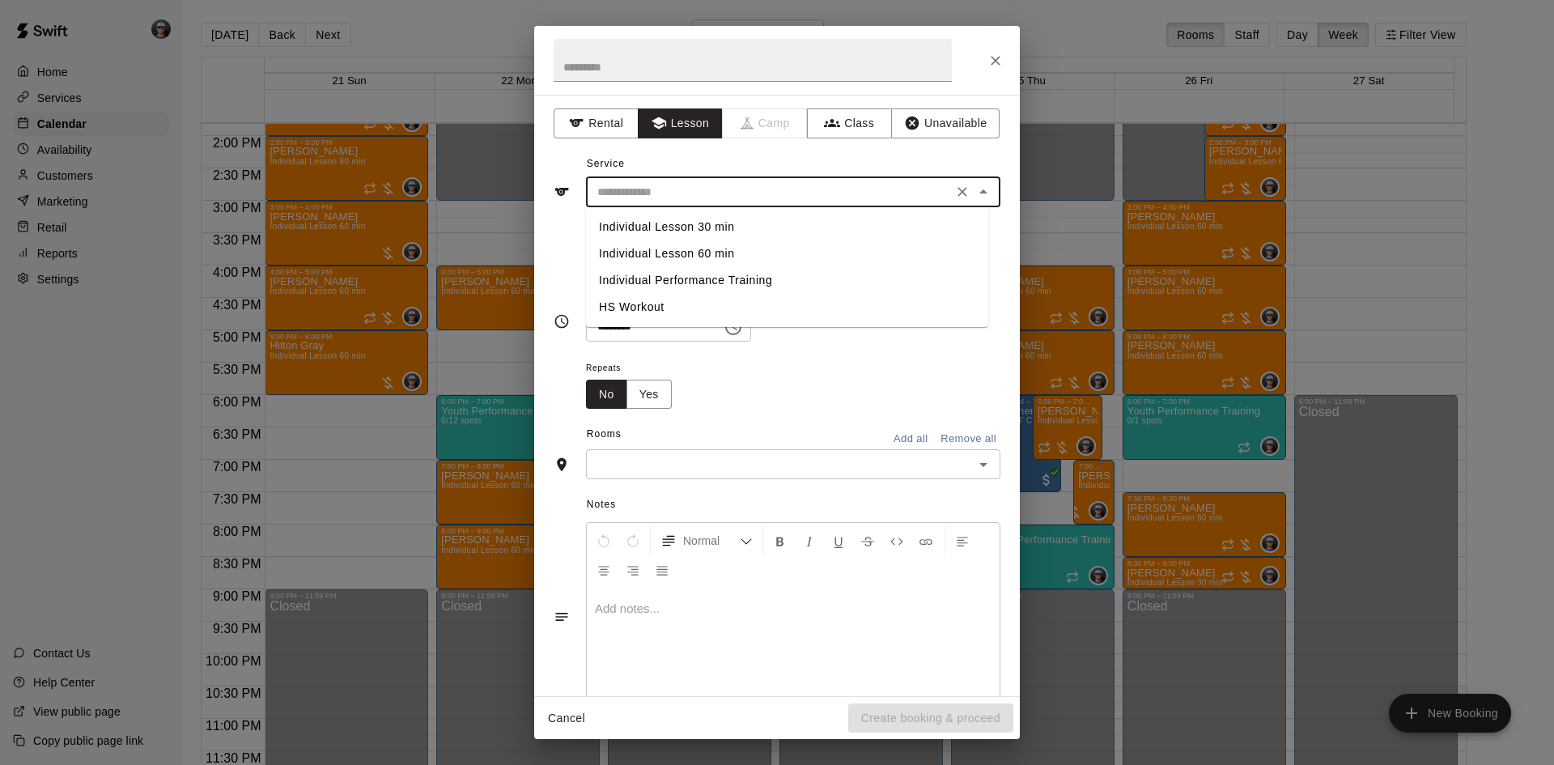
click at [726, 255] on li "Individual Lesson 60 min" at bounding box center [787, 253] width 402 height 27
type input "**********"
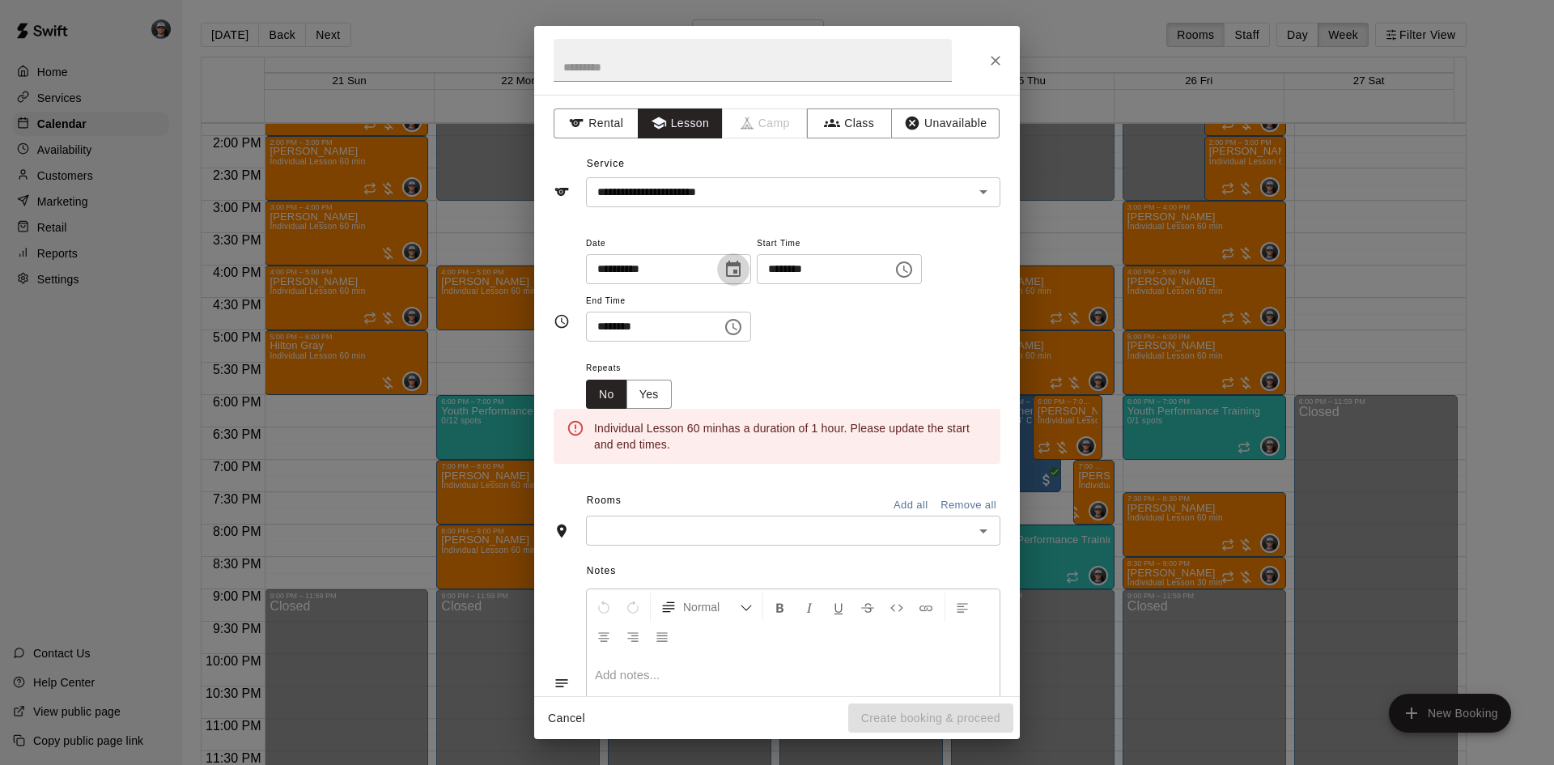
click at [741, 276] on icon "Choose date, selected date is Sep 25, 2025" at bounding box center [733, 269] width 15 height 16
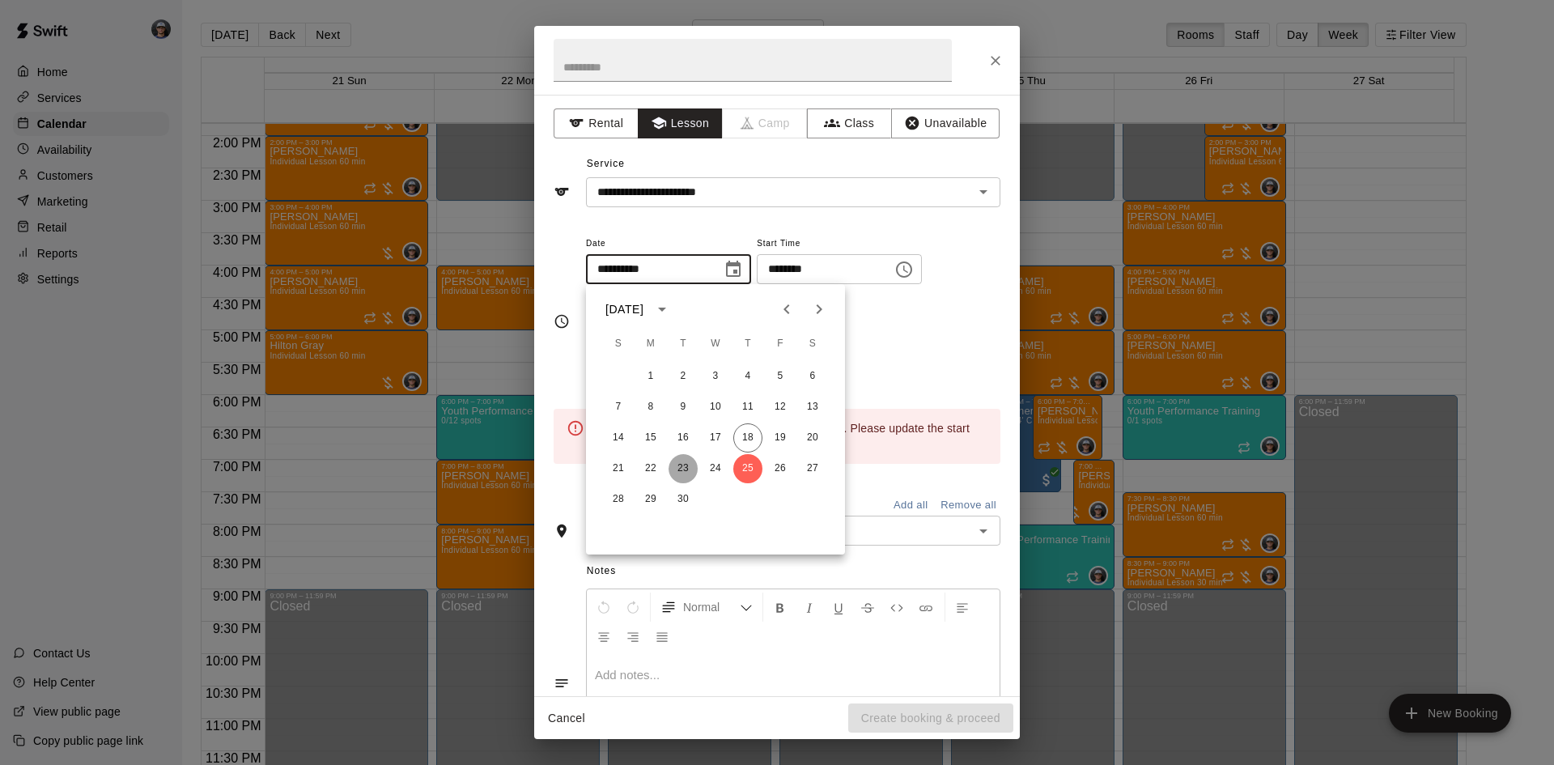
drag, startPoint x: 674, startPoint y: 469, endPoint x: 817, endPoint y: 355, distance: 182.6
click at [677, 467] on button "23" at bounding box center [683, 468] width 29 height 29
type input "**********"
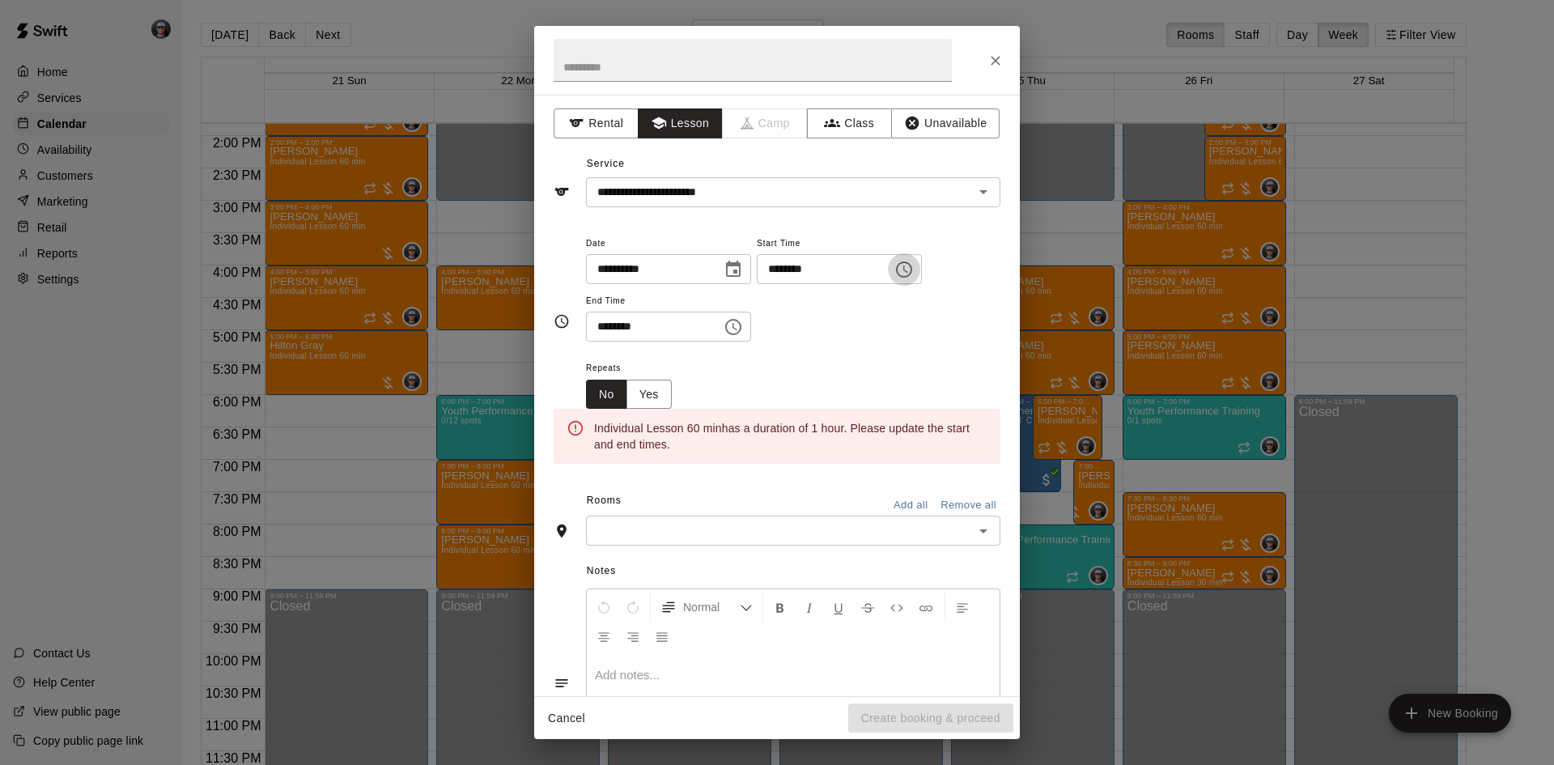
click at [914, 275] on icon "Choose time, selected time is 11:00 AM" at bounding box center [904, 269] width 19 height 19
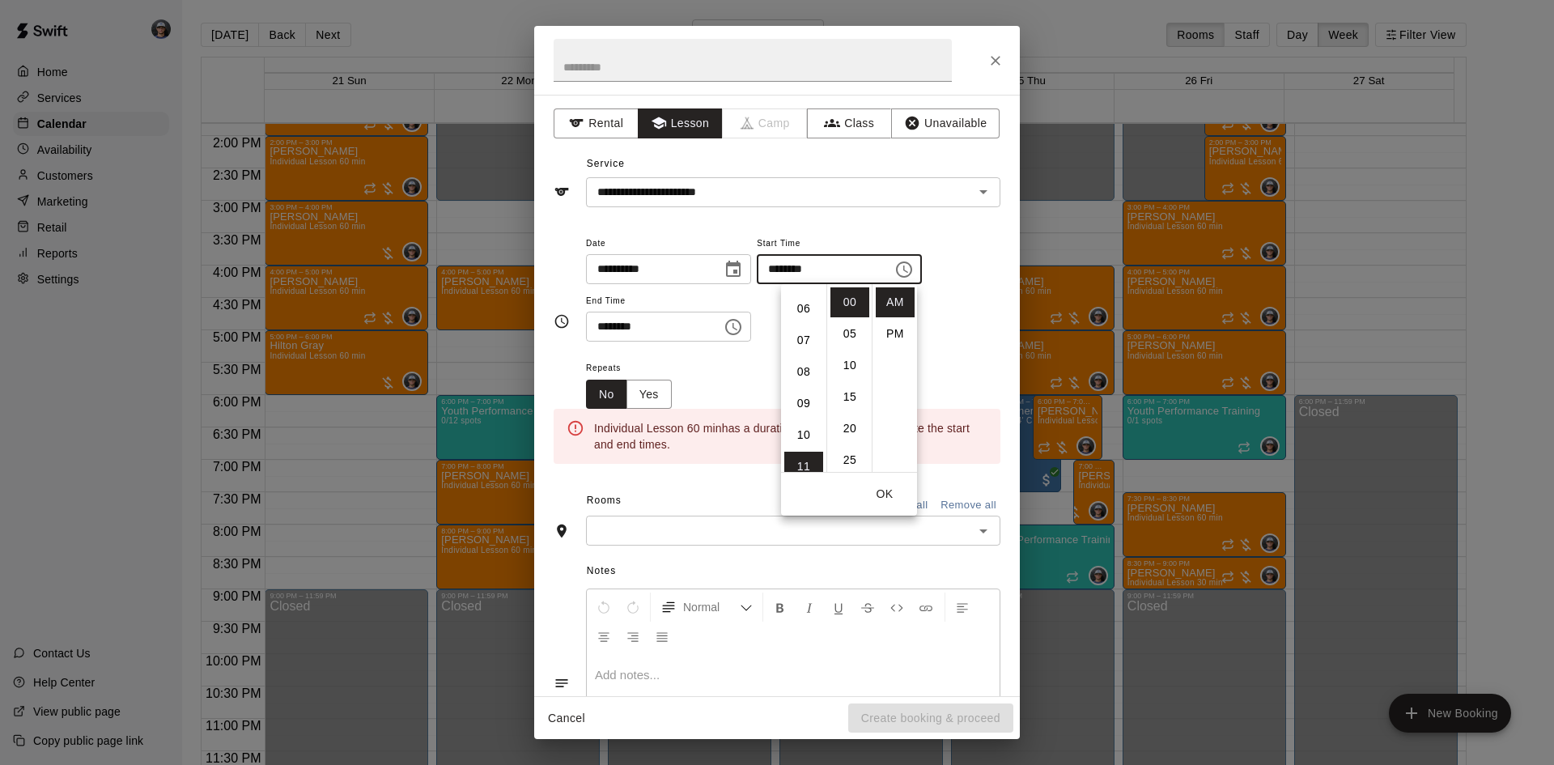
scroll to position [102, 0]
click at [807, 346] on li "05" at bounding box center [803, 358] width 39 height 30
click at [886, 329] on li "PM" at bounding box center [895, 334] width 39 height 30
type input "********"
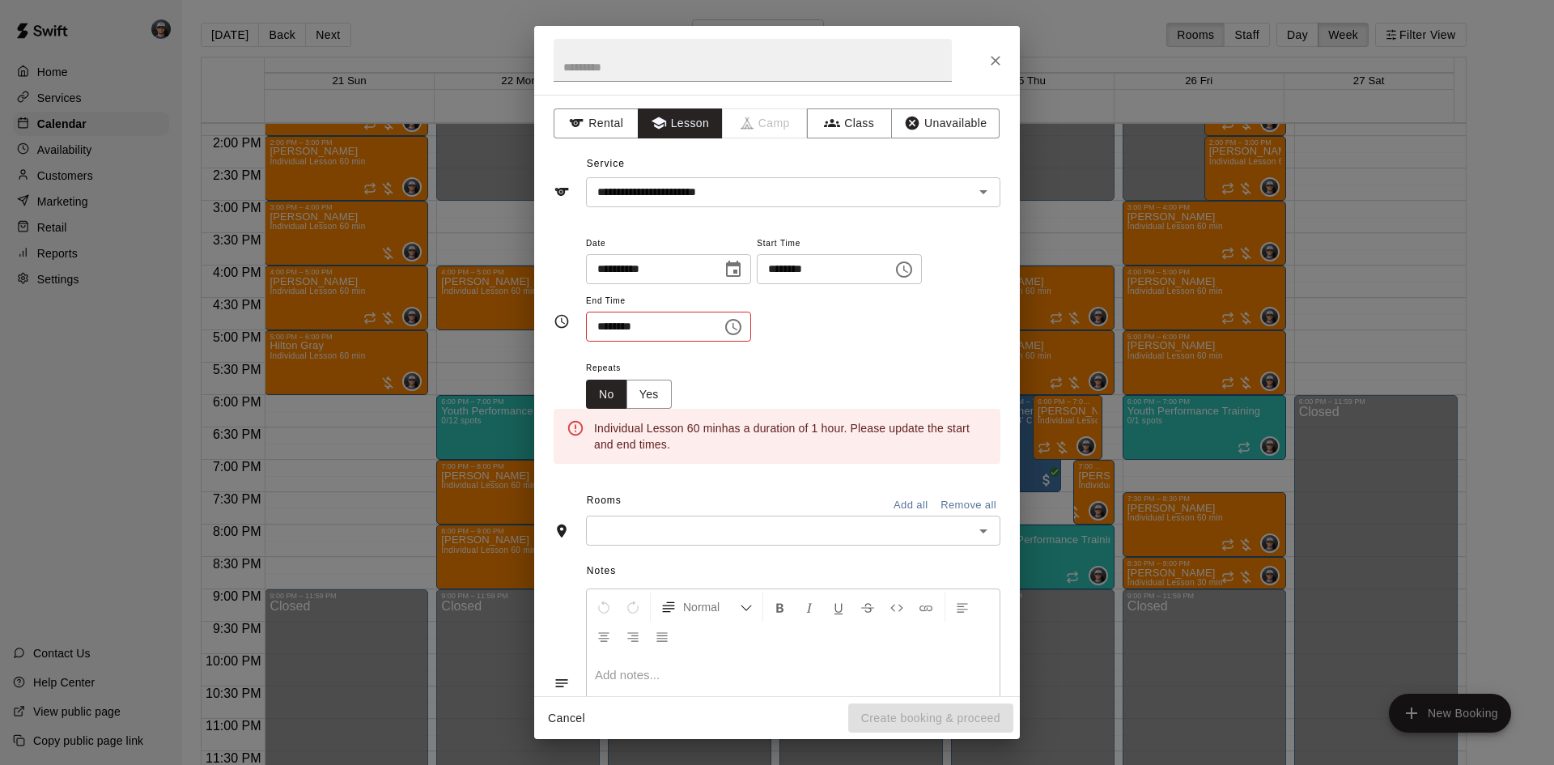
scroll to position [29, 0]
click at [746, 324] on button "Choose time, selected time is 11:30 AM" at bounding box center [733, 327] width 32 height 32
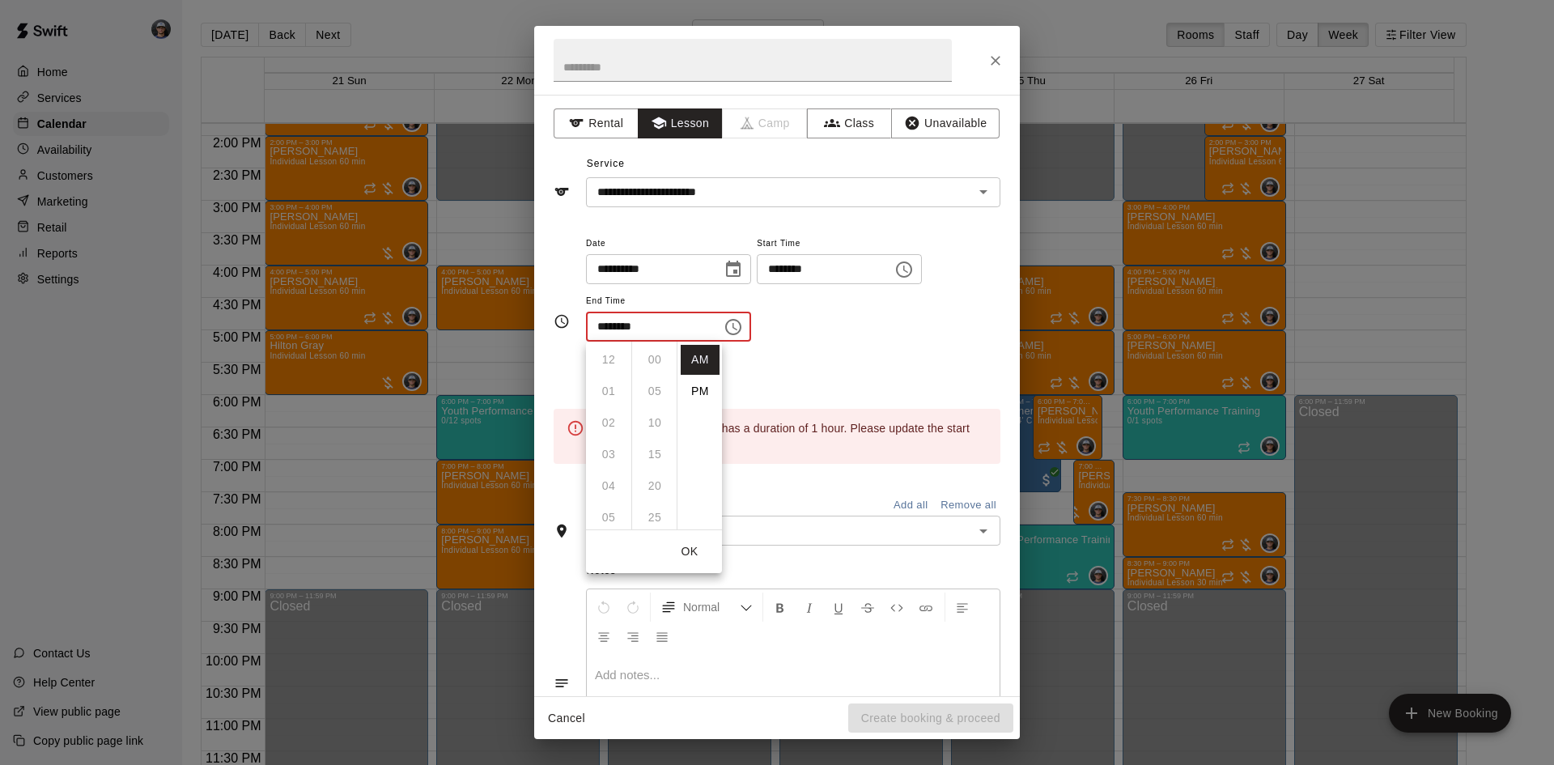
scroll to position [189, 0]
drag, startPoint x: 698, startPoint y: 391, endPoint x: 708, endPoint y: 374, distance: 19.6
click at [699, 385] on li "PM" at bounding box center [700, 391] width 39 height 30
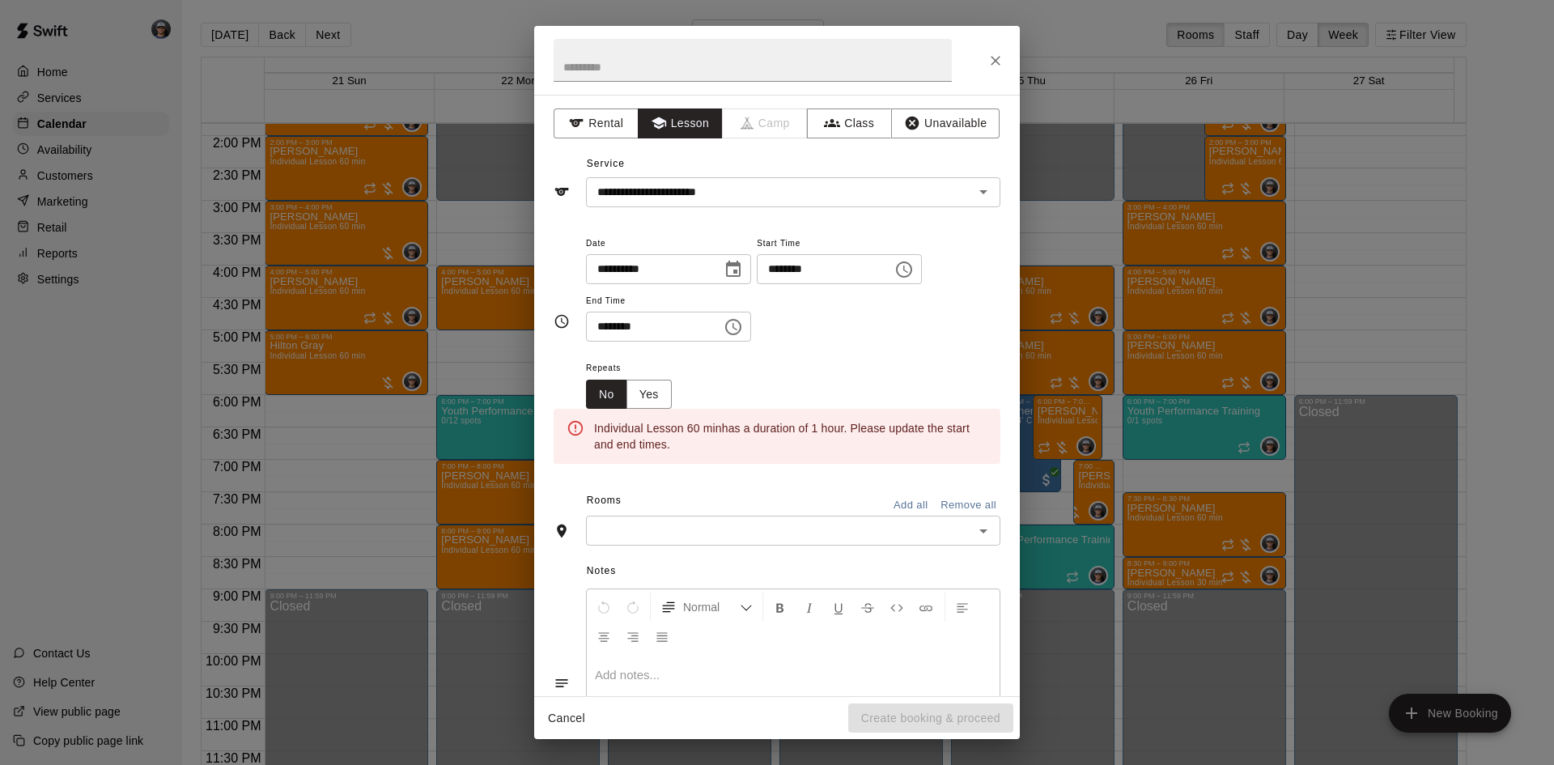
scroll to position [29, 0]
click at [742, 334] on icon "Choose time, selected time is 11:30 PM" at bounding box center [733, 327] width 16 height 16
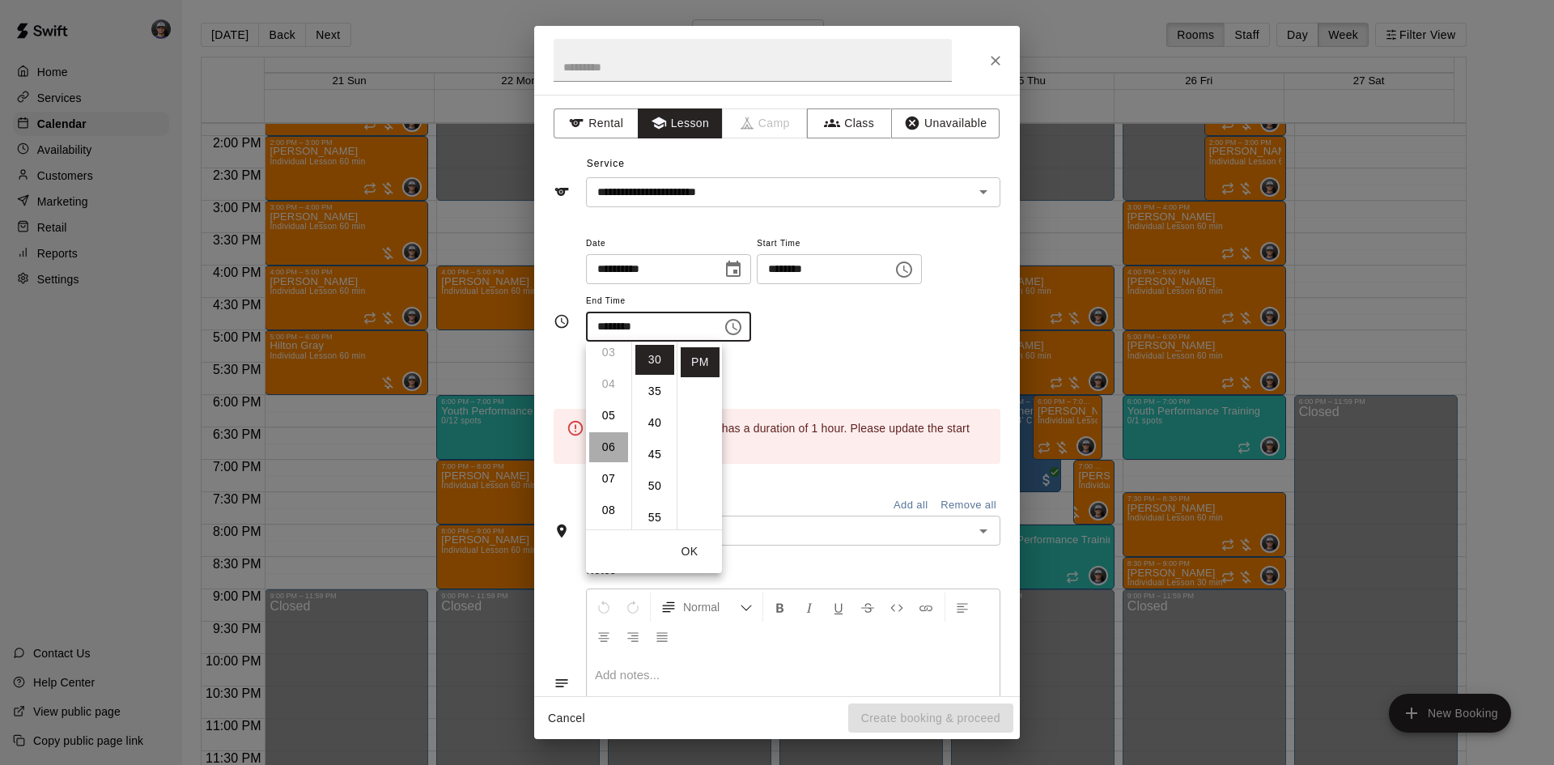
click at [610, 441] on li "06" at bounding box center [608, 447] width 39 height 30
drag, startPoint x: 660, startPoint y: 367, endPoint x: 716, endPoint y: 364, distance: 56.7
click at [660, 366] on li "00" at bounding box center [655, 360] width 39 height 30
type input "********"
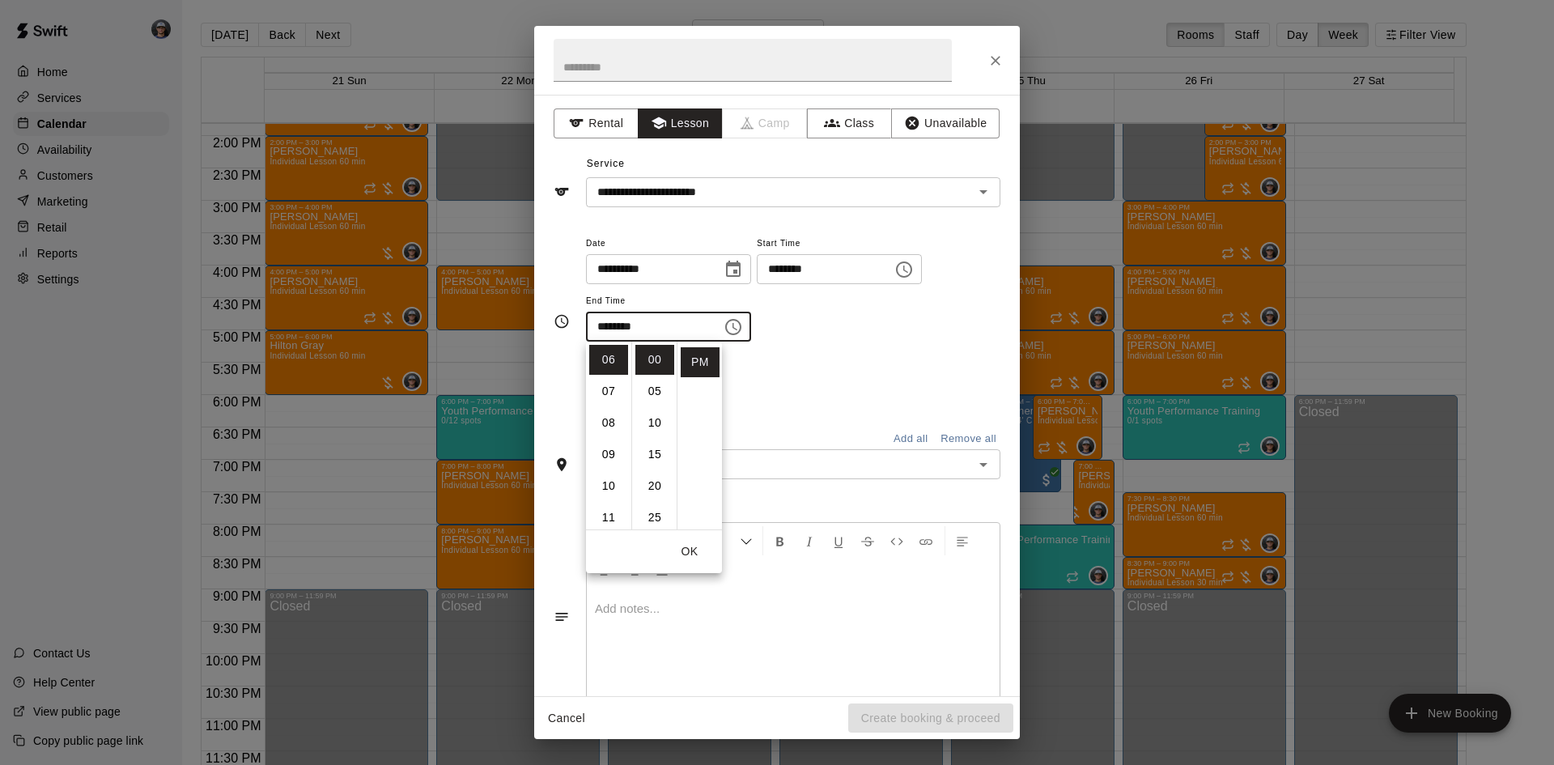
drag, startPoint x: 824, startPoint y: 368, endPoint x: 805, endPoint y: 401, distance: 38.5
click at [813, 385] on div "Repeats No Yes" at bounding box center [793, 383] width 415 height 51
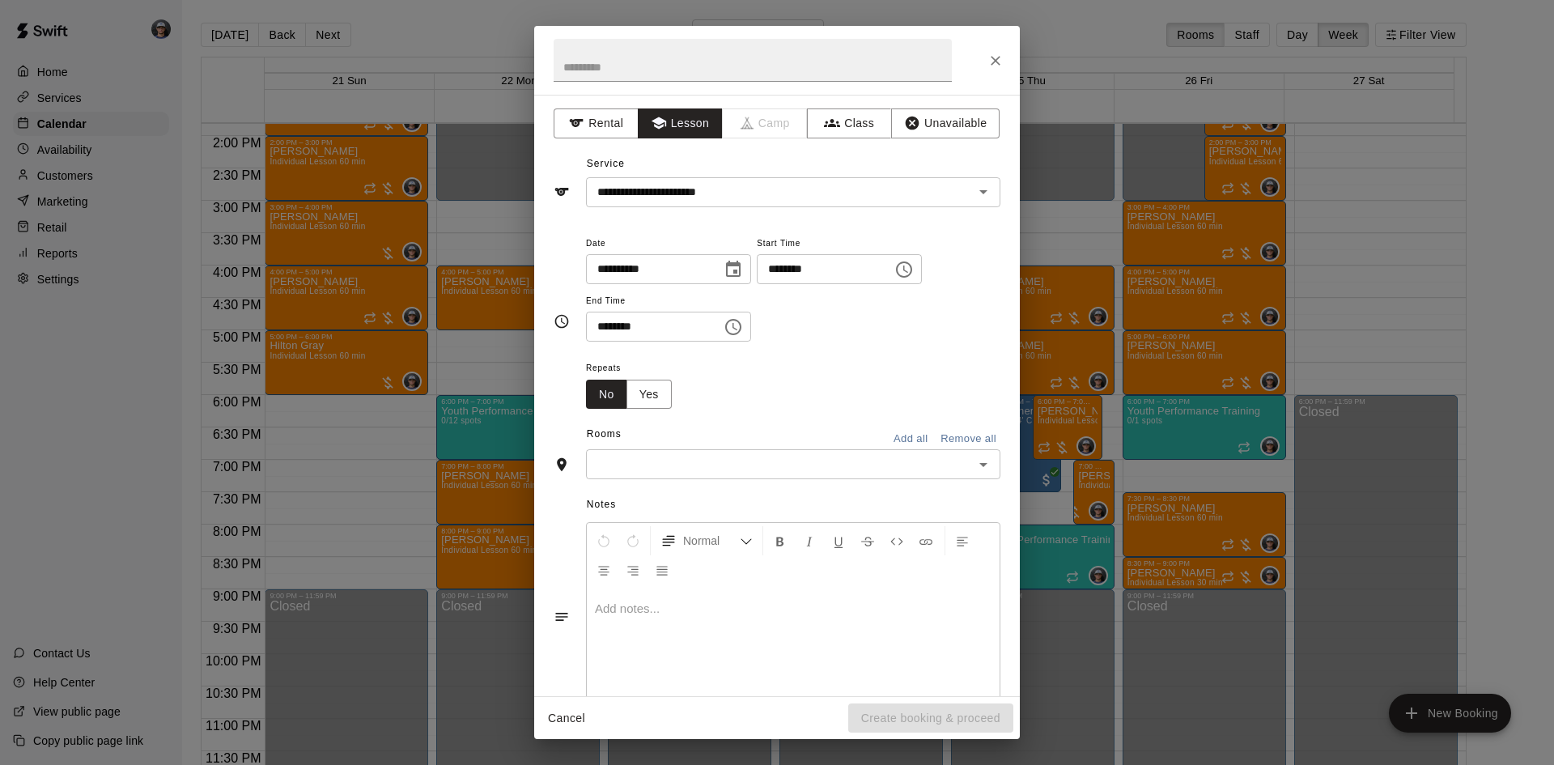
click at [759, 454] on input "text" at bounding box center [780, 464] width 378 height 20
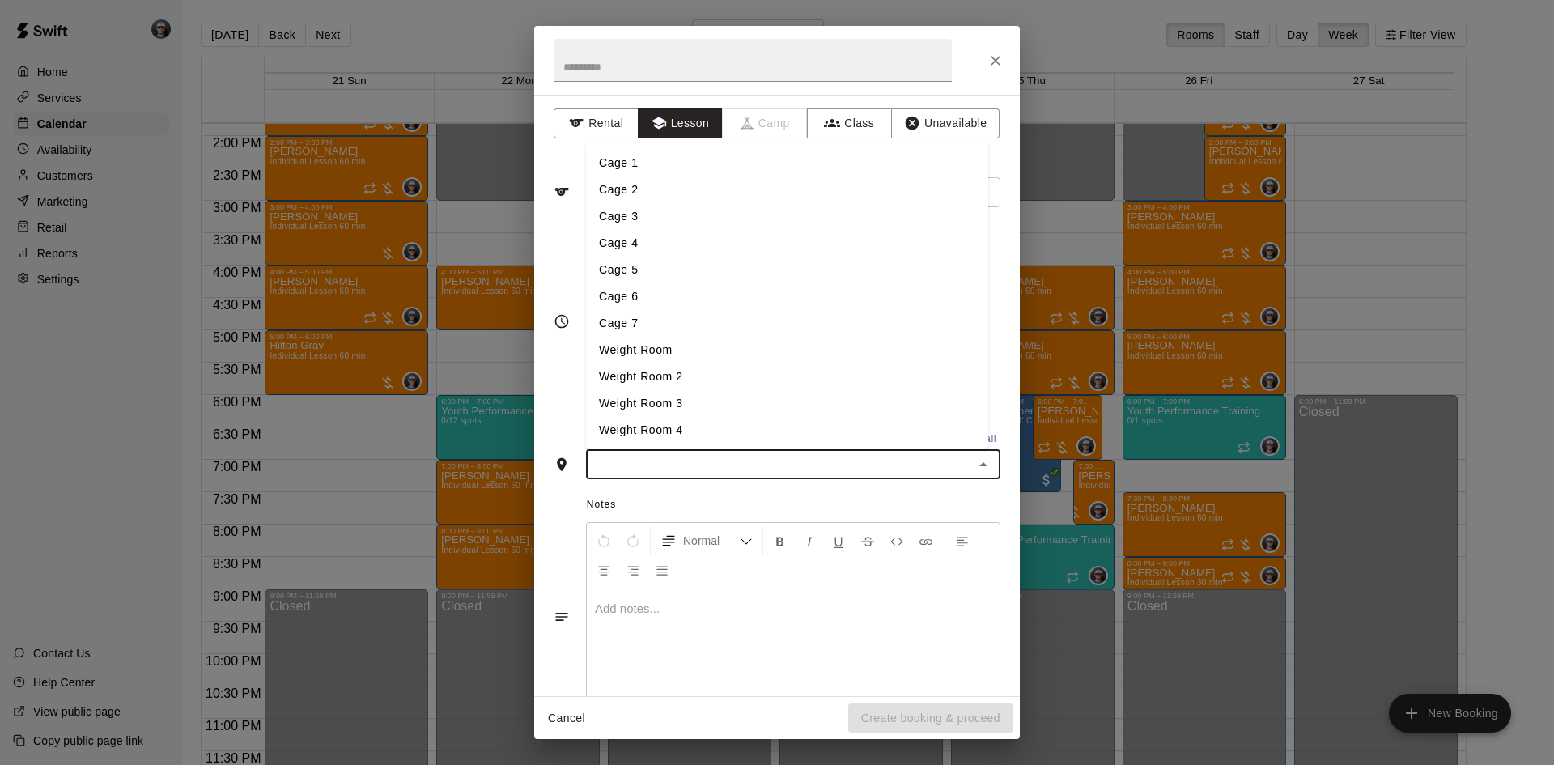
click at [666, 221] on li "Cage 3" at bounding box center [787, 216] width 402 height 27
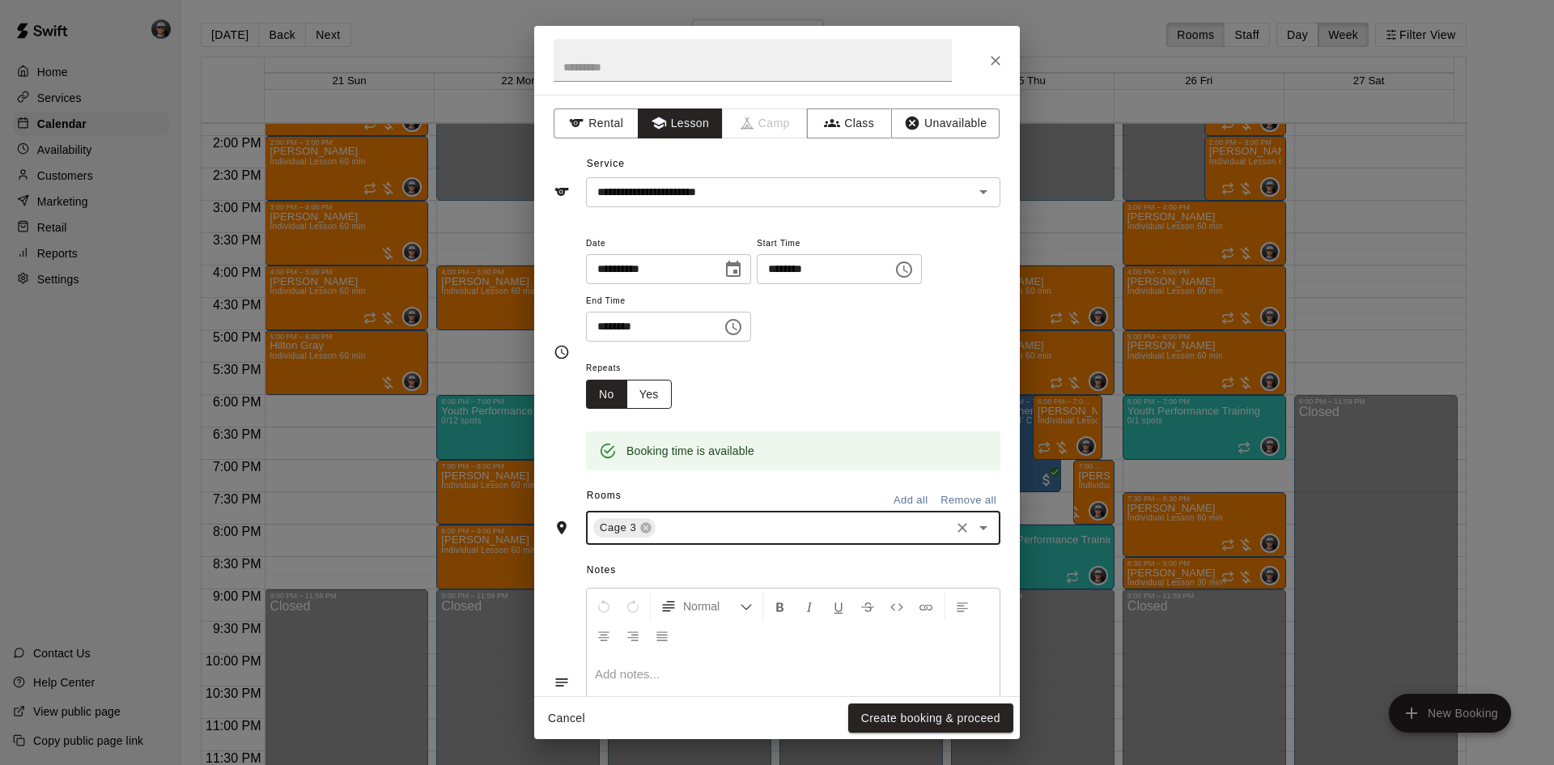
drag, startPoint x: 655, startPoint y: 403, endPoint x: 668, endPoint y: 404, distance: 13.0
click at [657, 404] on button "Yes" at bounding box center [649, 395] width 45 height 30
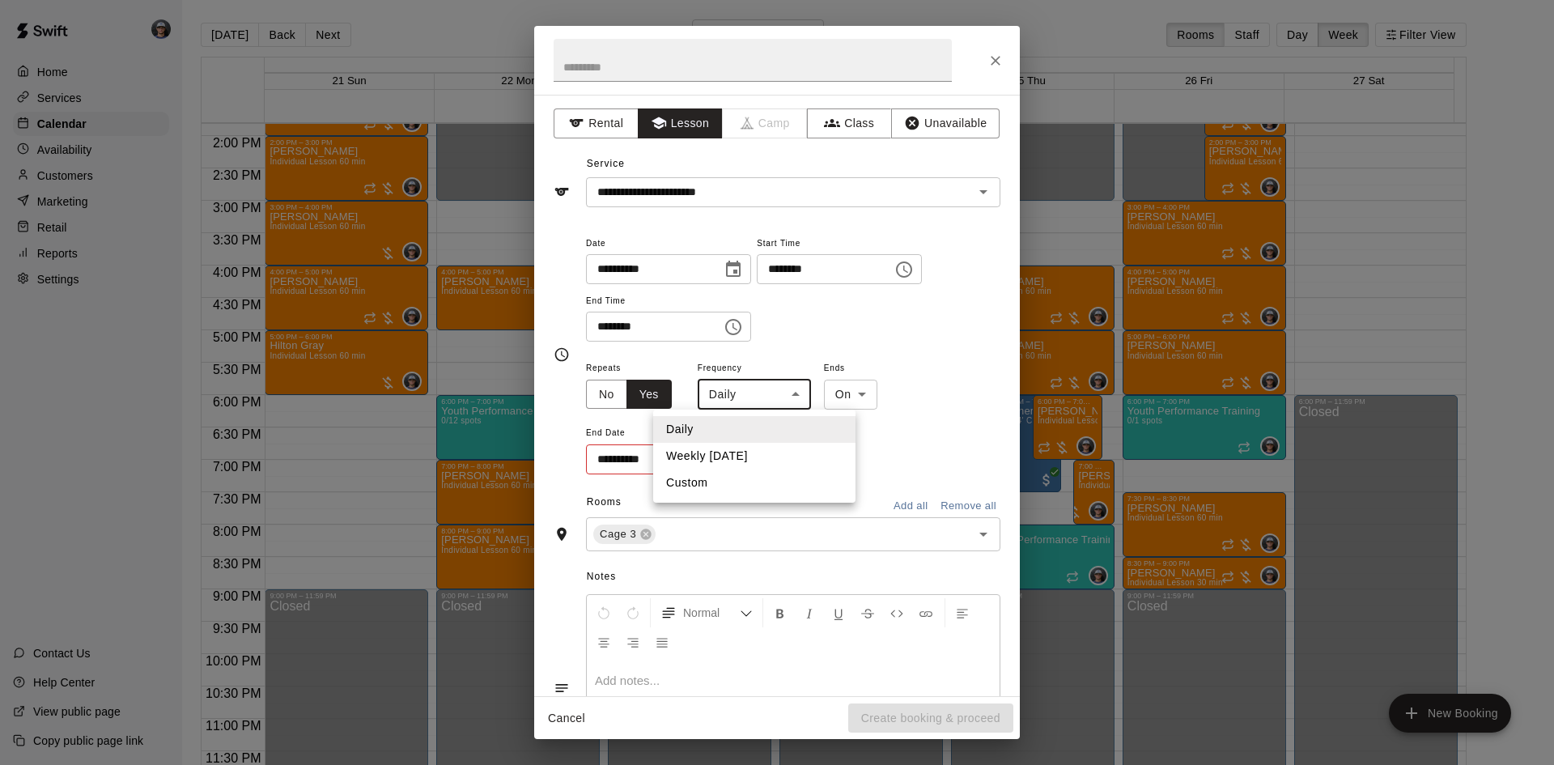
drag, startPoint x: 750, startPoint y: 397, endPoint x: 758, endPoint y: 432, distance: 35.7
click at [750, 397] on body "Home Services Calendar Availability Customers Marketing Retail Reports Settings…" at bounding box center [777, 395] width 1554 height 791
click at [756, 456] on li "Weekly [DATE]" at bounding box center [754, 456] width 202 height 27
type input "******"
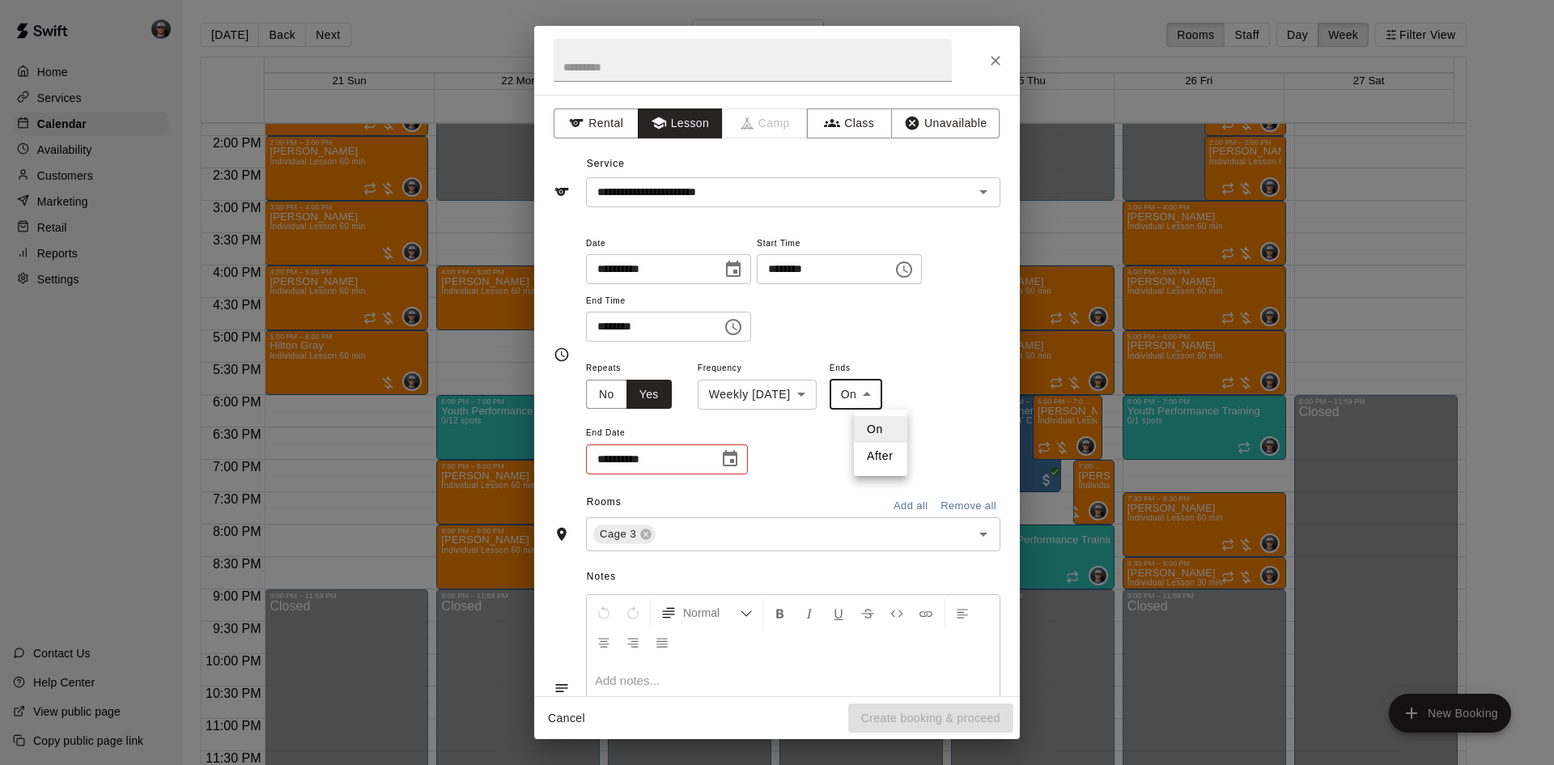
click at [870, 398] on body "Home Services Calendar Availability Customers Marketing Retail Reports Settings…" at bounding box center [777, 395] width 1554 height 791
drag, startPoint x: 874, startPoint y: 447, endPoint x: 861, endPoint y: 448, distance: 13.0
click at [872, 448] on li "After" at bounding box center [880, 456] width 53 height 27
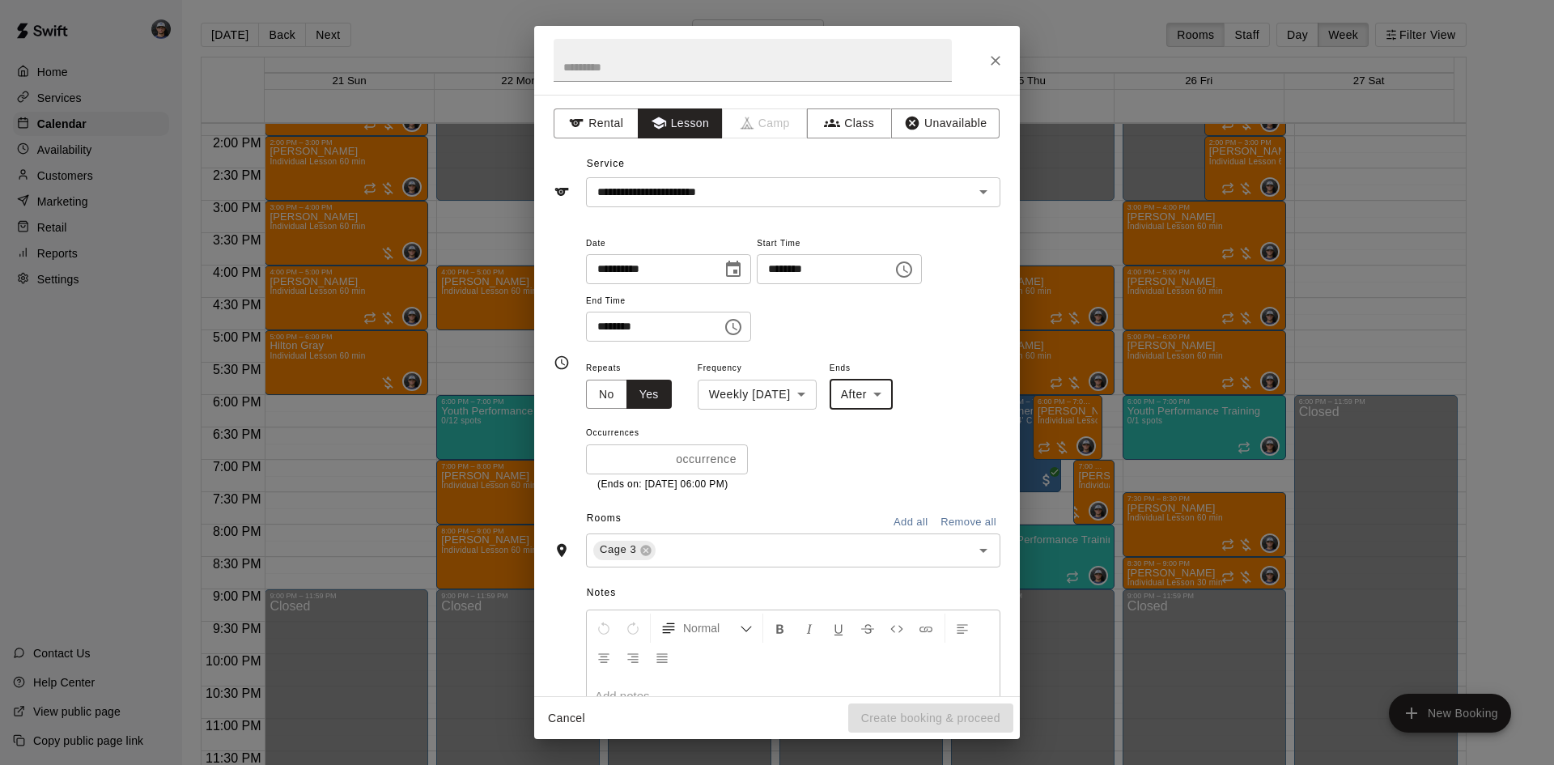
type input "*****"
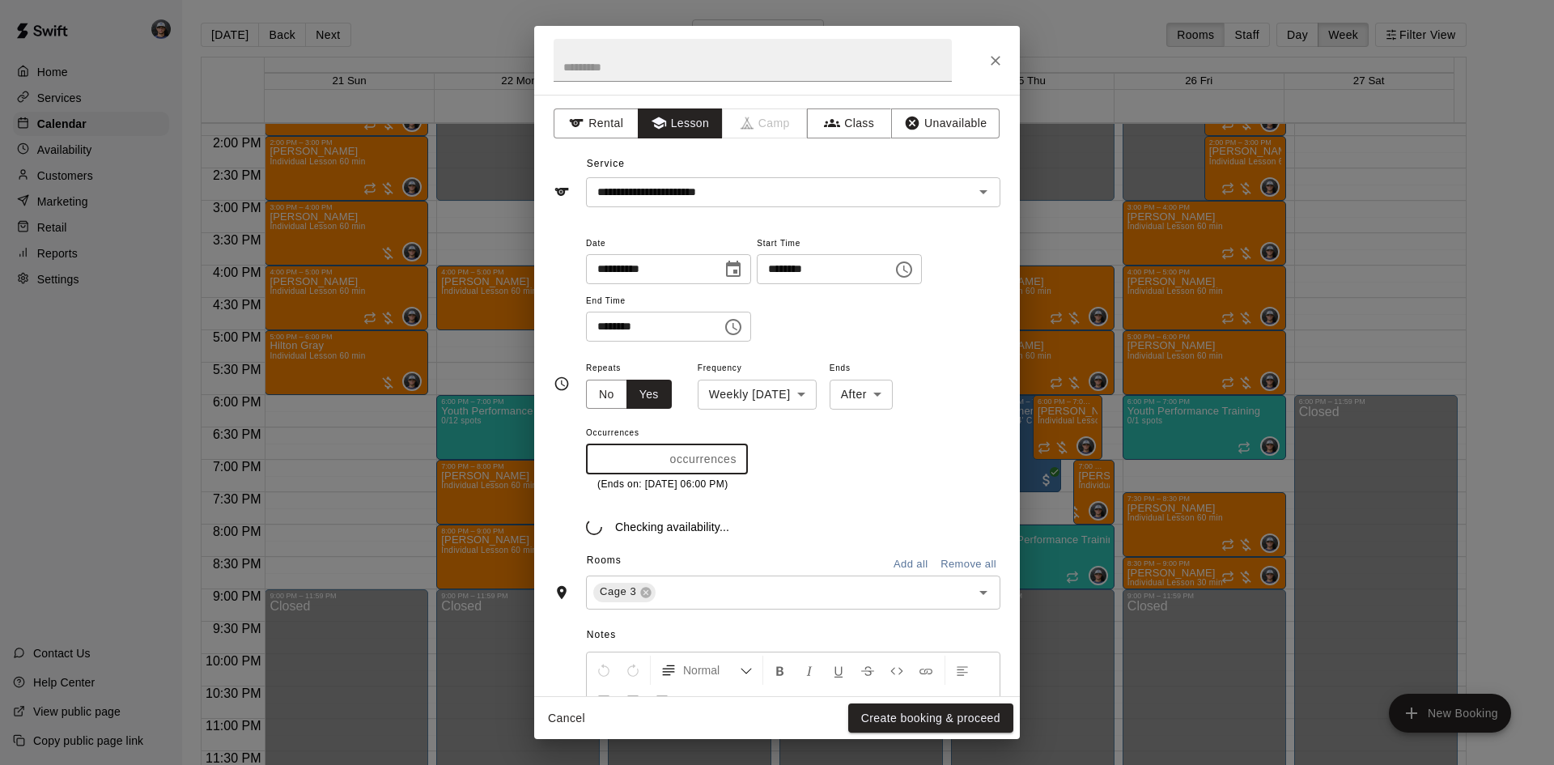
click at [660, 454] on input "*" at bounding box center [625, 459] width 78 height 30
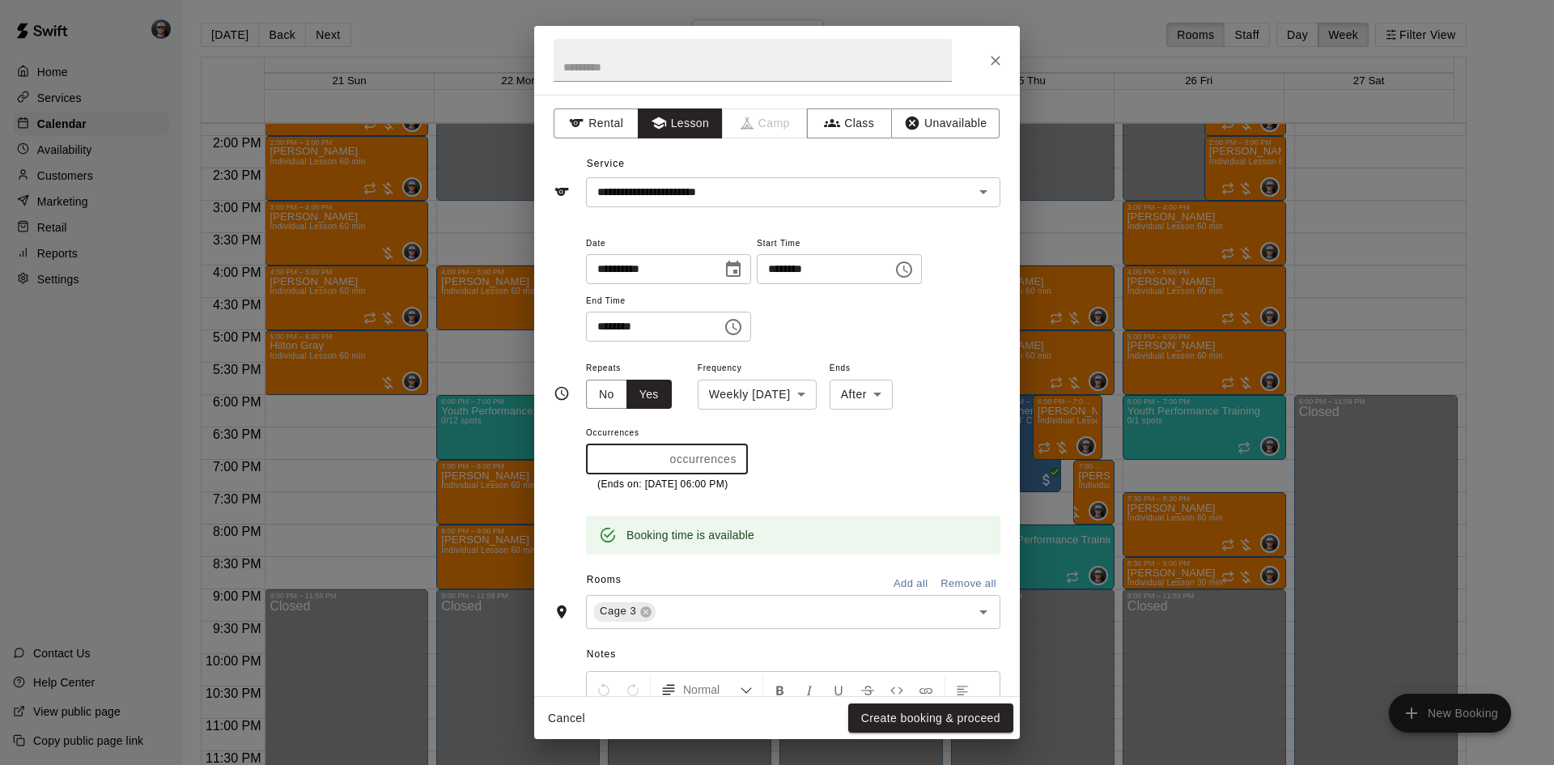
type input "*"
click at [660, 463] on input "*" at bounding box center [625, 459] width 78 height 30
click at [912, 705] on div "Cancel Create booking & proceed" at bounding box center [777, 718] width 486 height 43
click at [906, 714] on button "Create booking & proceed" at bounding box center [930, 719] width 165 height 30
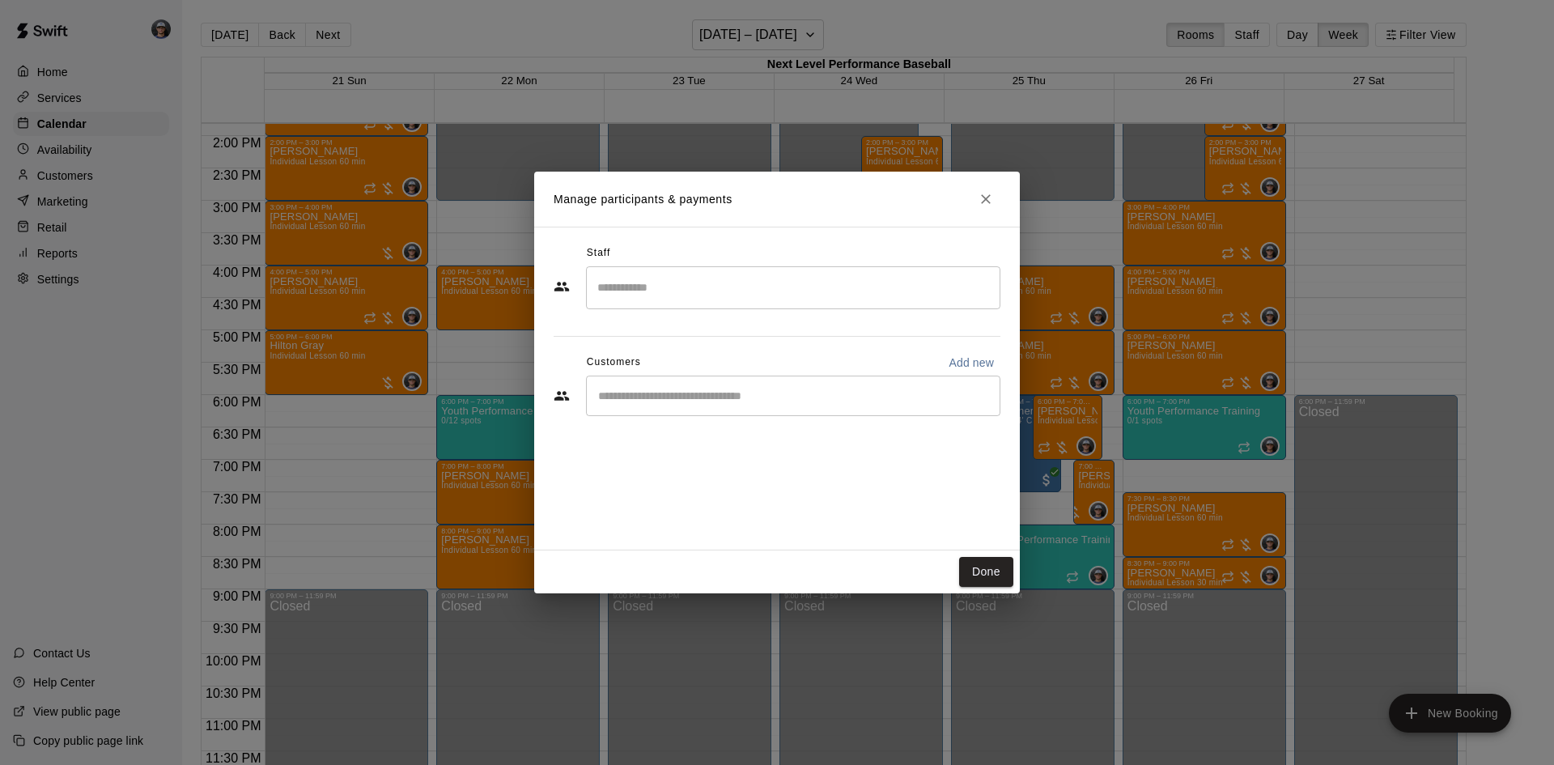
drag, startPoint x: 640, startPoint y: 309, endPoint x: 637, endPoint y: 291, distance: 18.9
click at [637, 296] on div "​" at bounding box center [793, 287] width 415 height 43
click at [637, 291] on input "Search staff" at bounding box center [793, 288] width 400 height 28
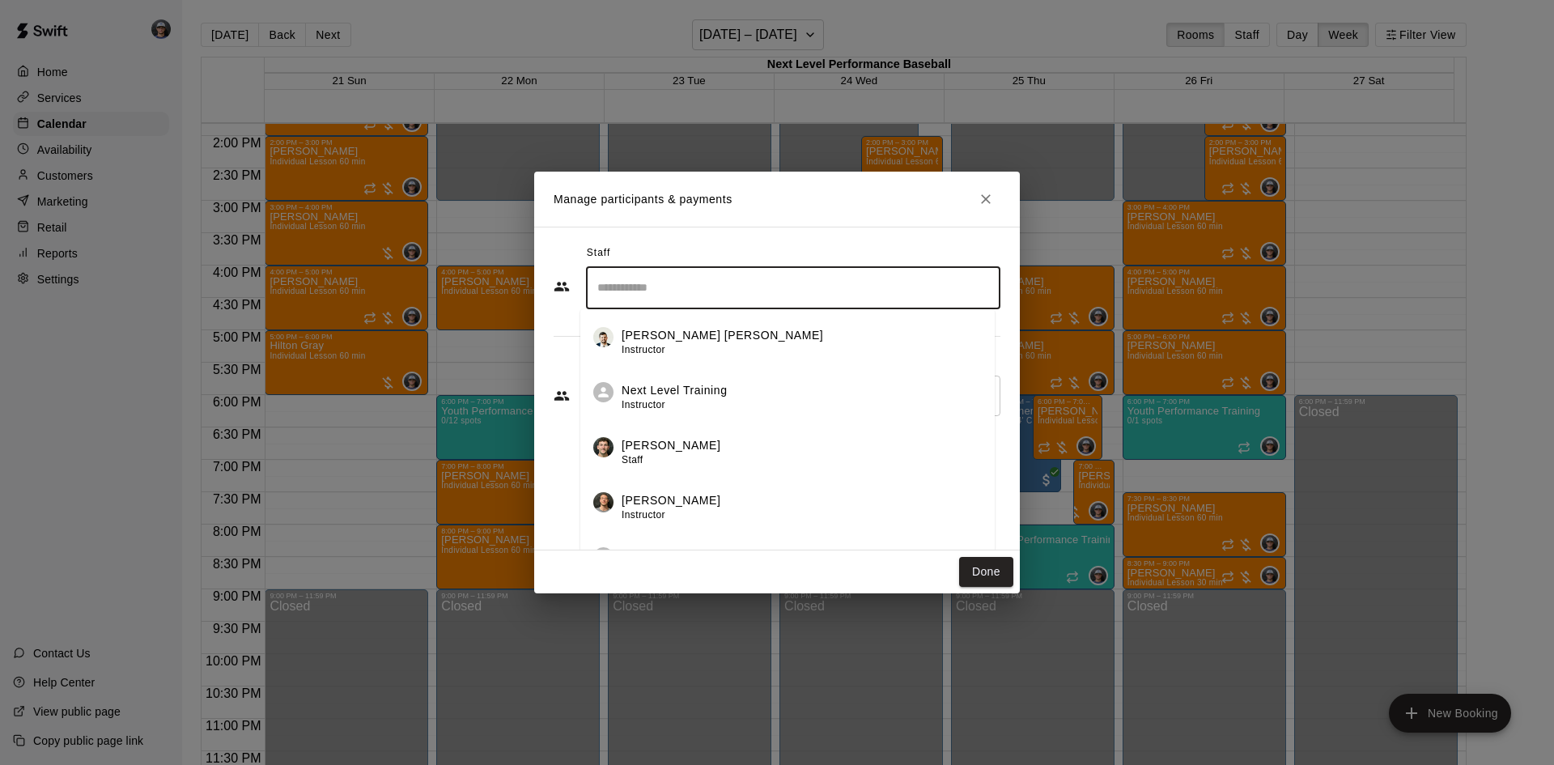
click at [669, 291] on input "Search staff" at bounding box center [793, 288] width 400 height 28
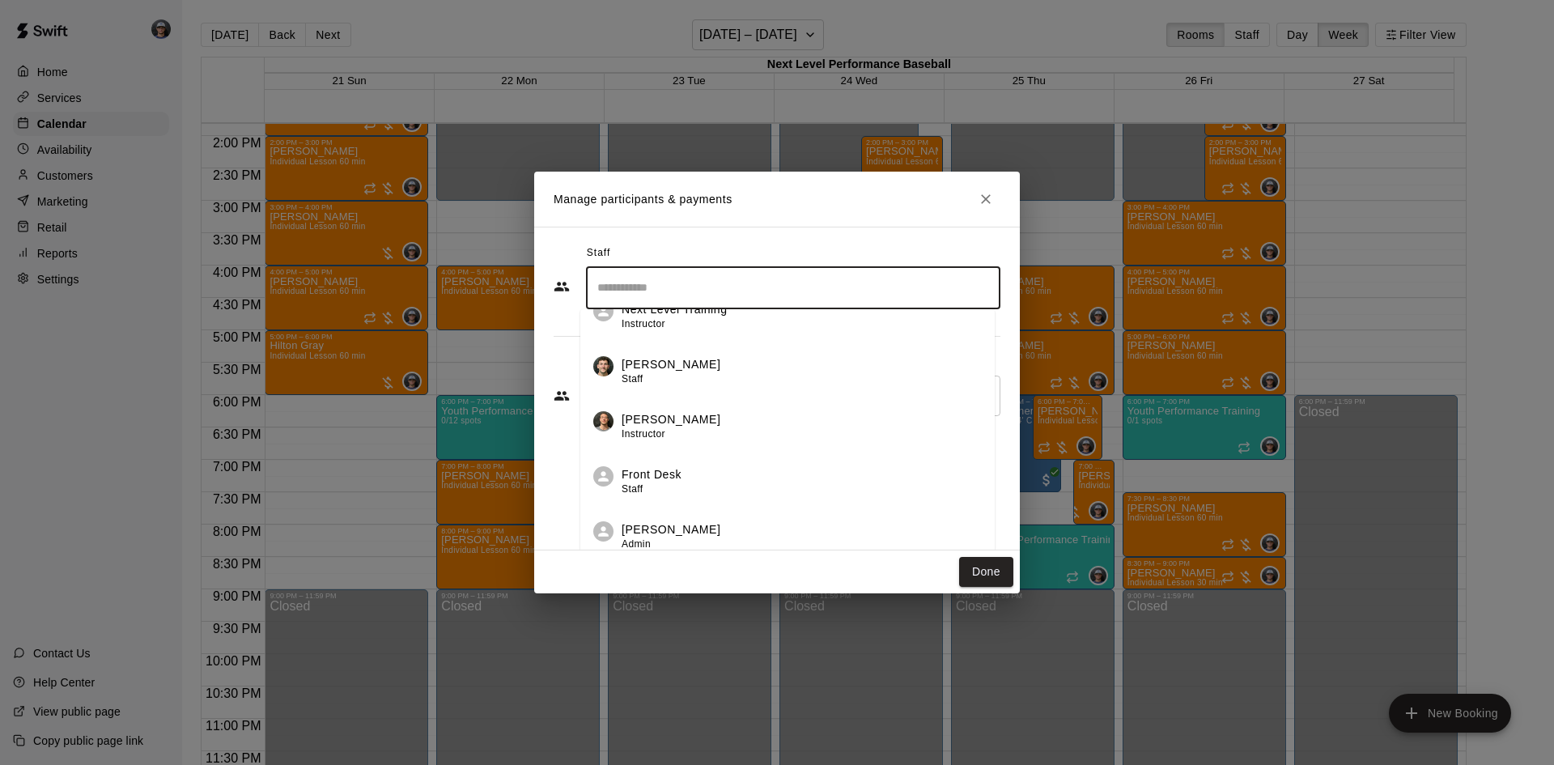
scroll to position [195, 0]
click at [688, 474] on p "[PERSON_NAME]" at bounding box center [671, 470] width 99 height 17
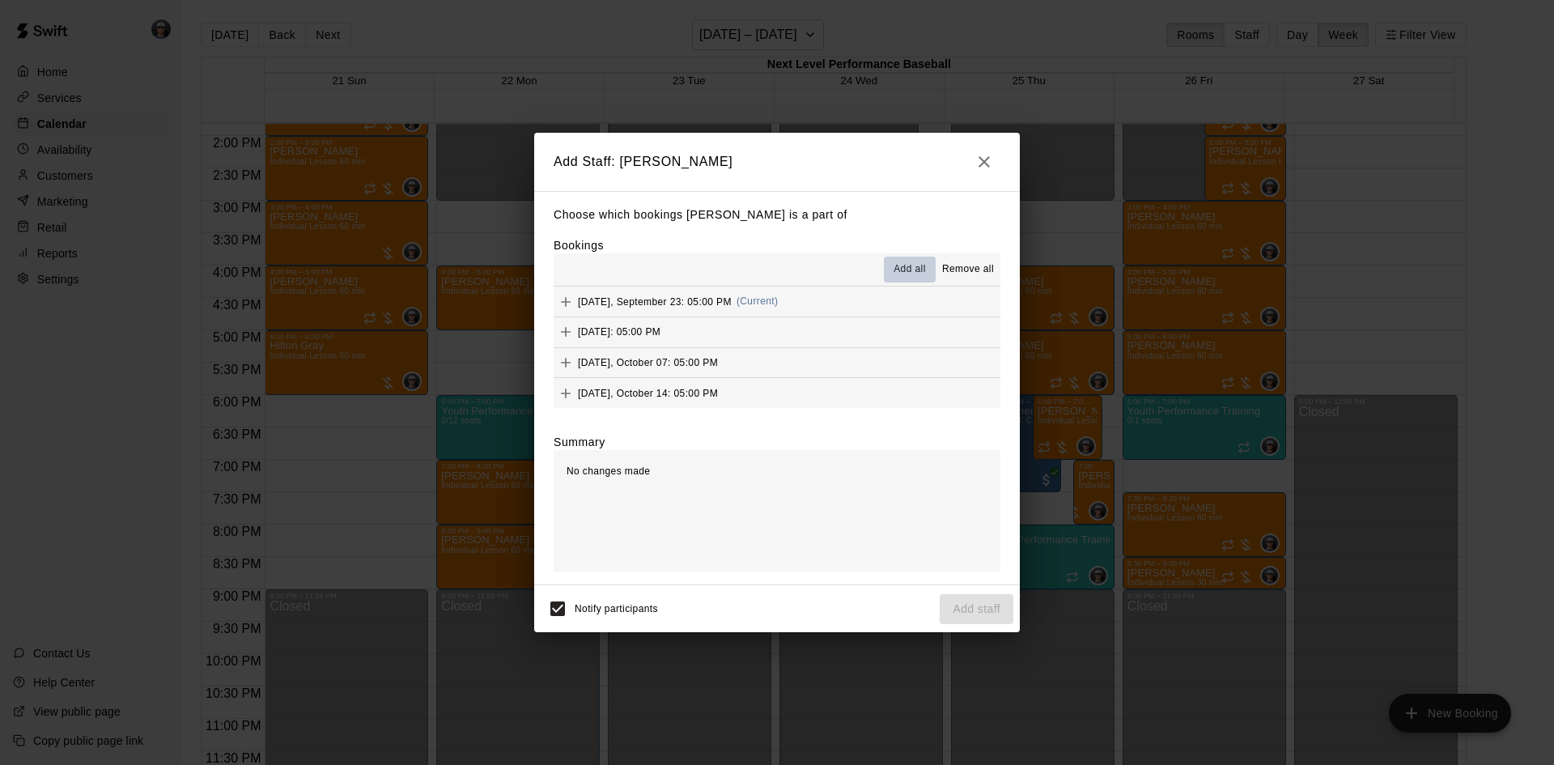
click at [898, 263] on span "Add all" at bounding box center [910, 269] width 32 height 16
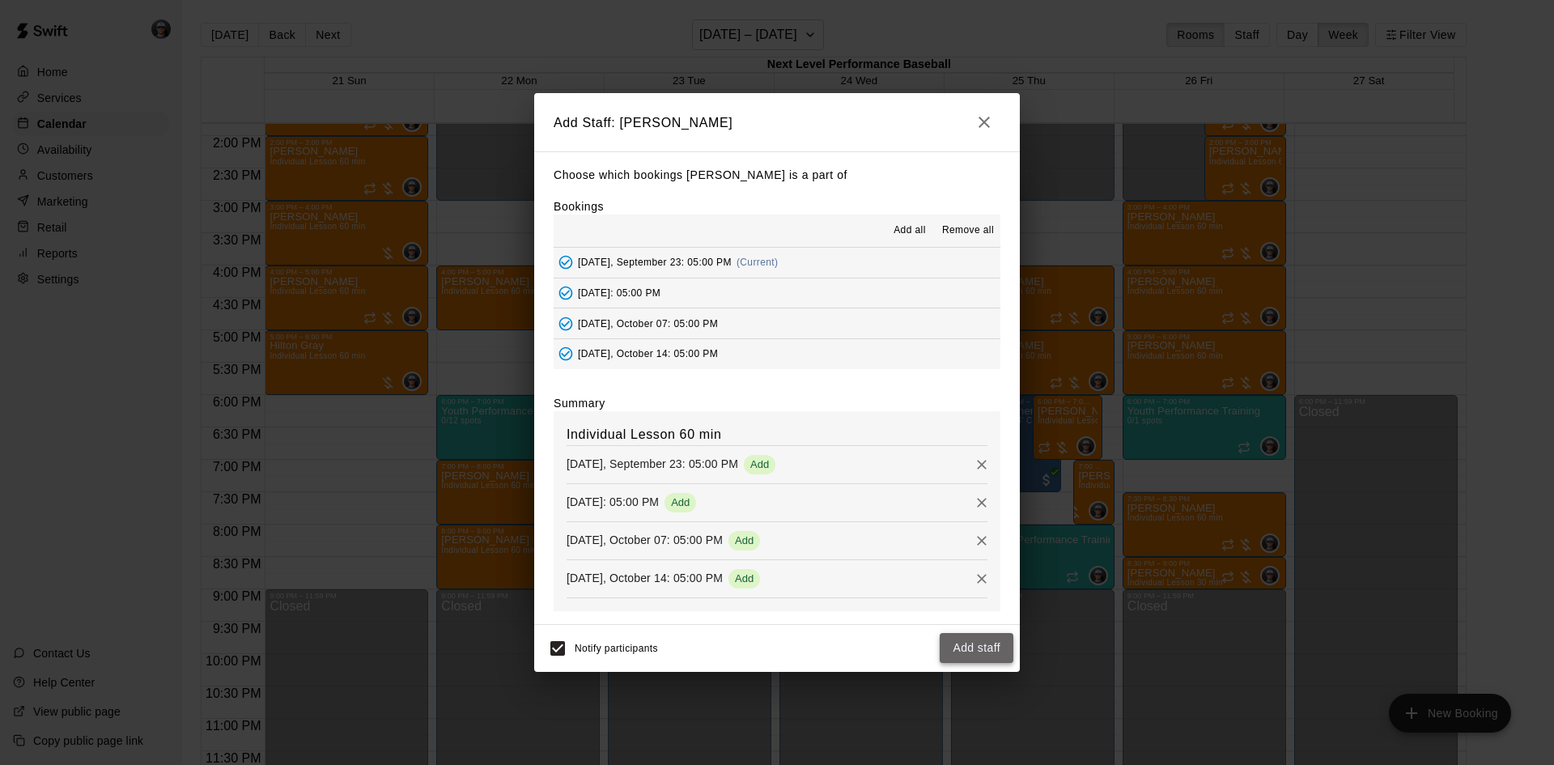
click at [977, 656] on button "Add staff" at bounding box center [977, 648] width 74 height 30
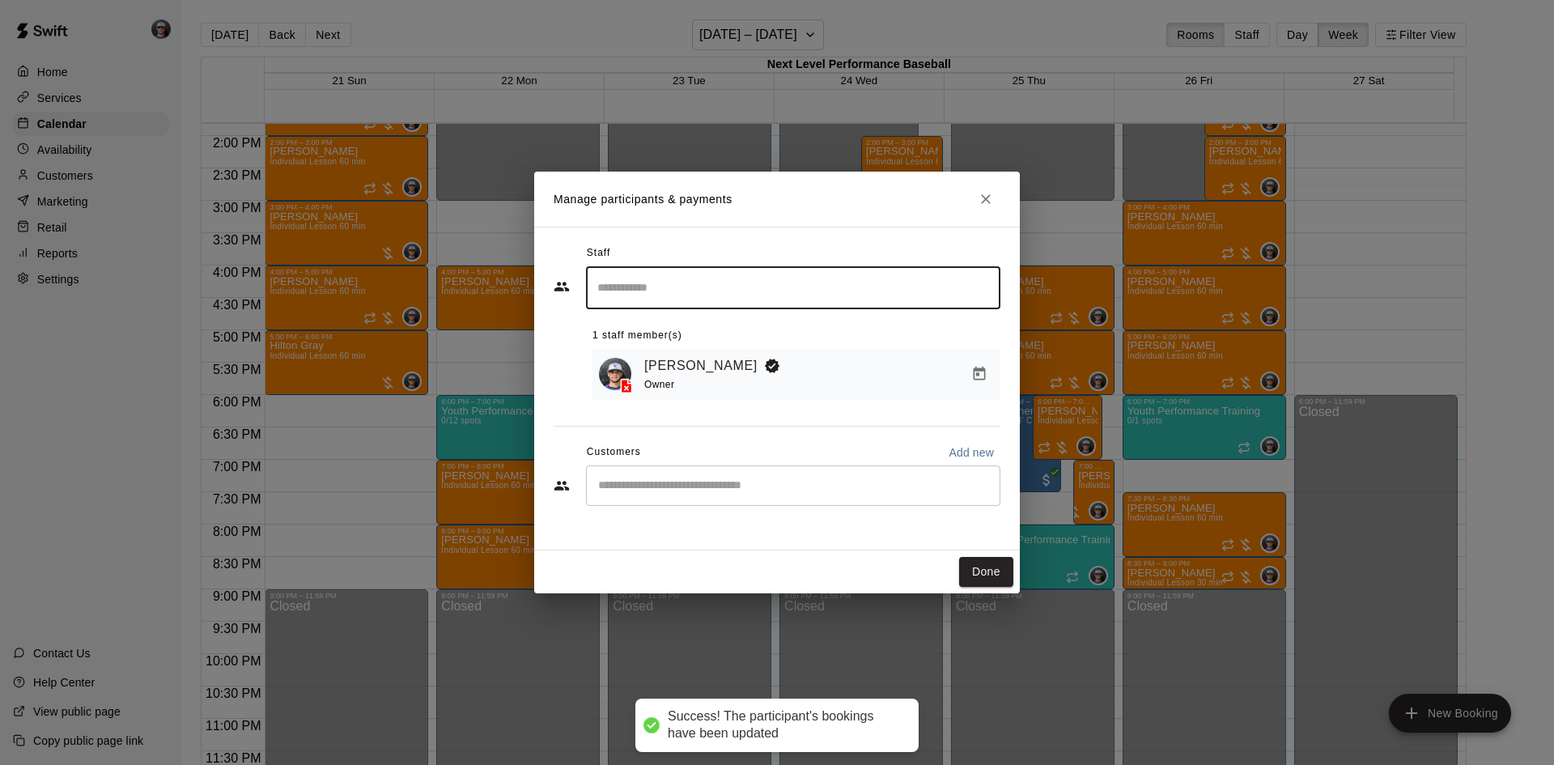
click at [711, 478] on div "​" at bounding box center [793, 486] width 415 height 40
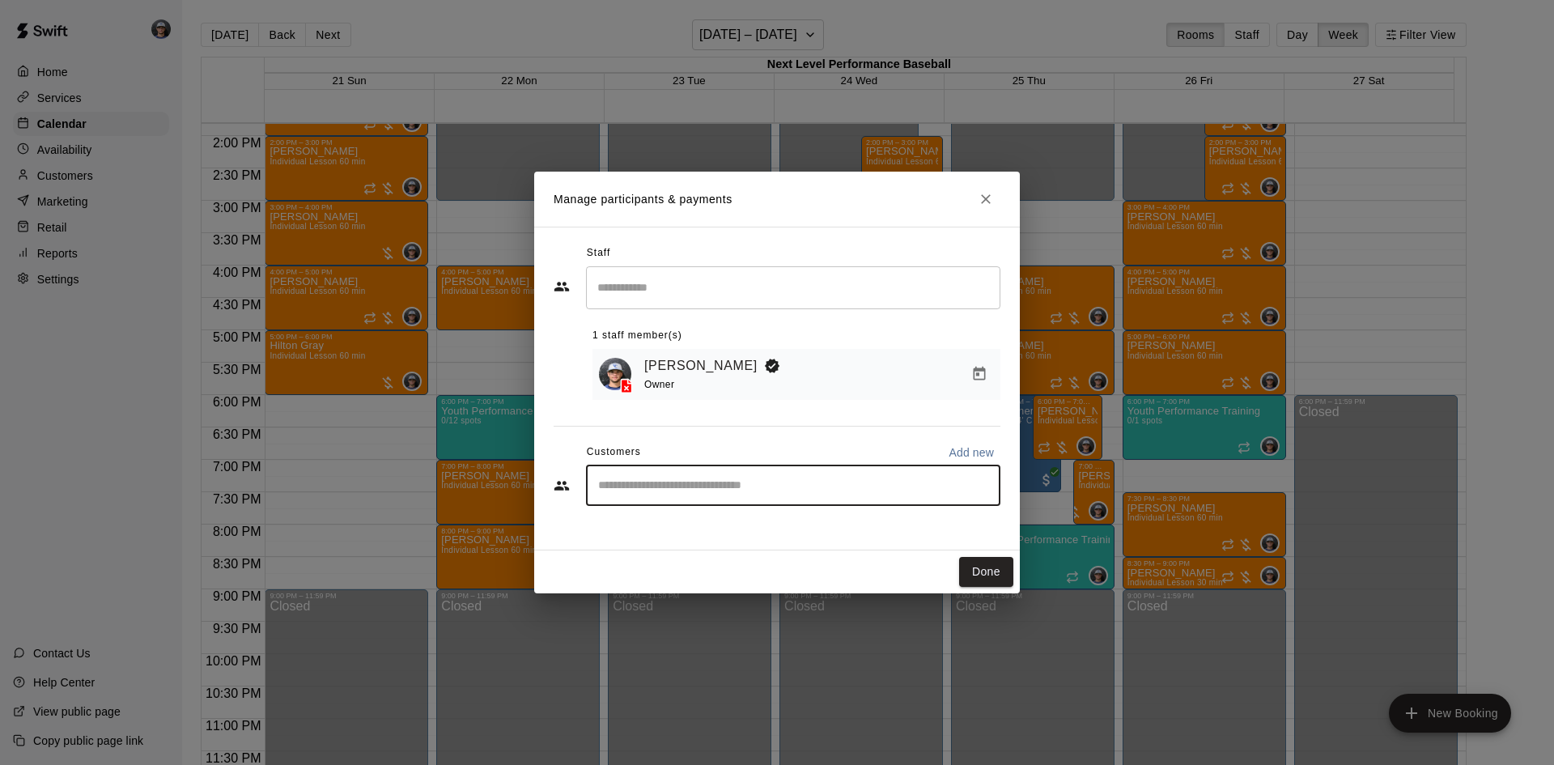
type input "*"
type input "**"
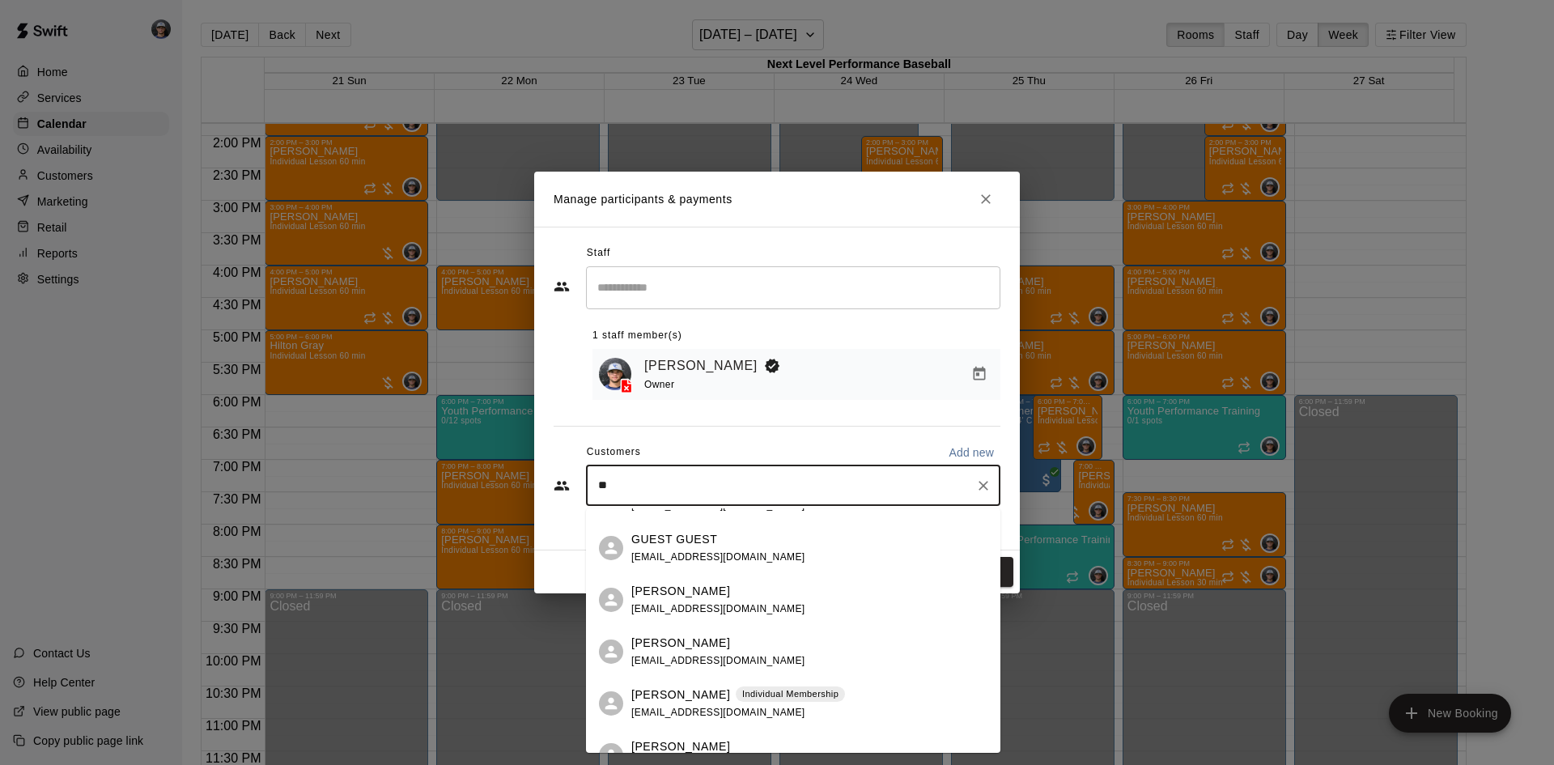
scroll to position [222, 0]
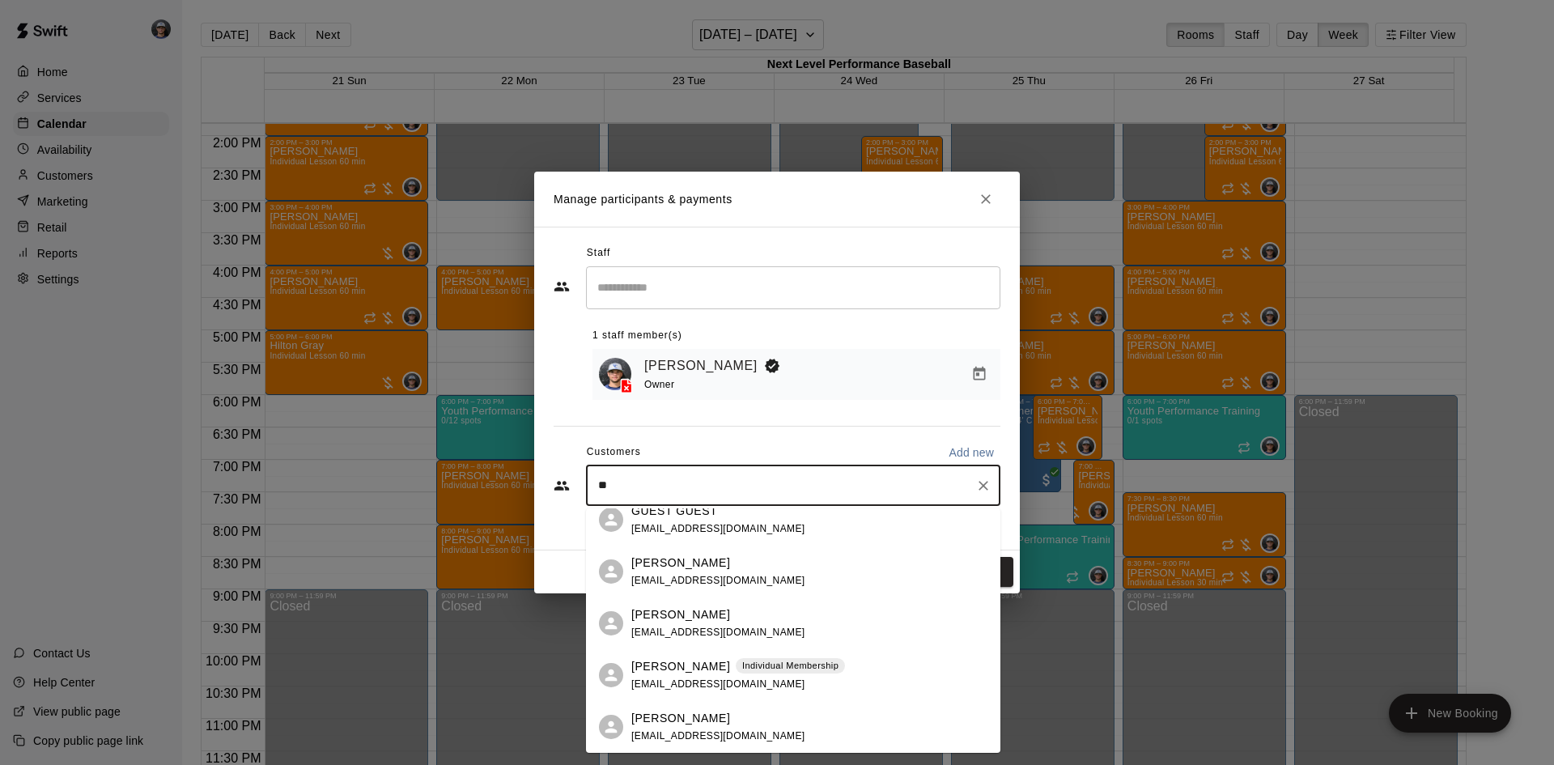
click at [703, 719] on div "[PERSON_NAME]" at bounding box center [718, 718] width 174 height 17
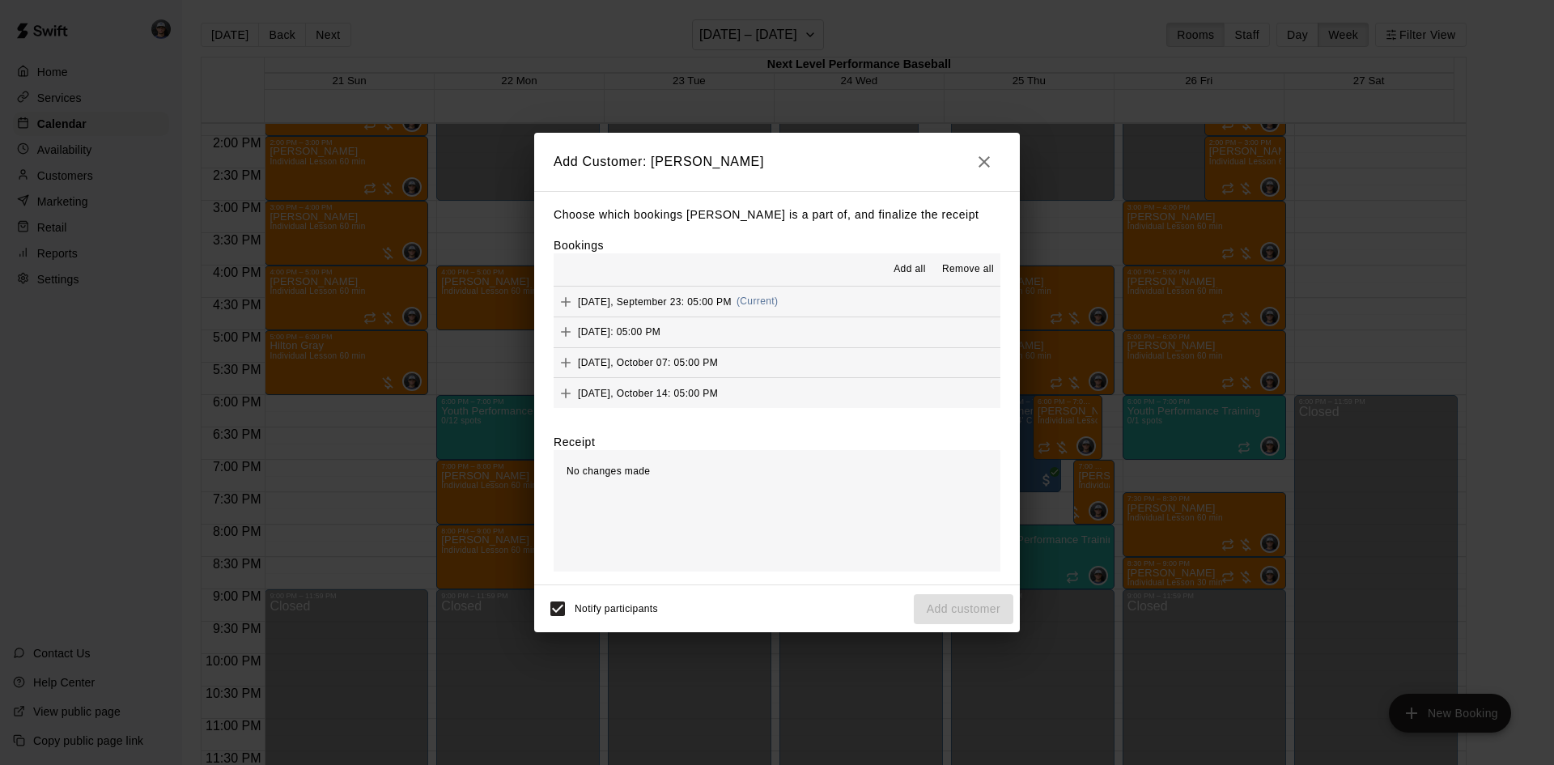
click at [898, 264] on span "Add all" at bounding box center [910, 269] width 32 height 16
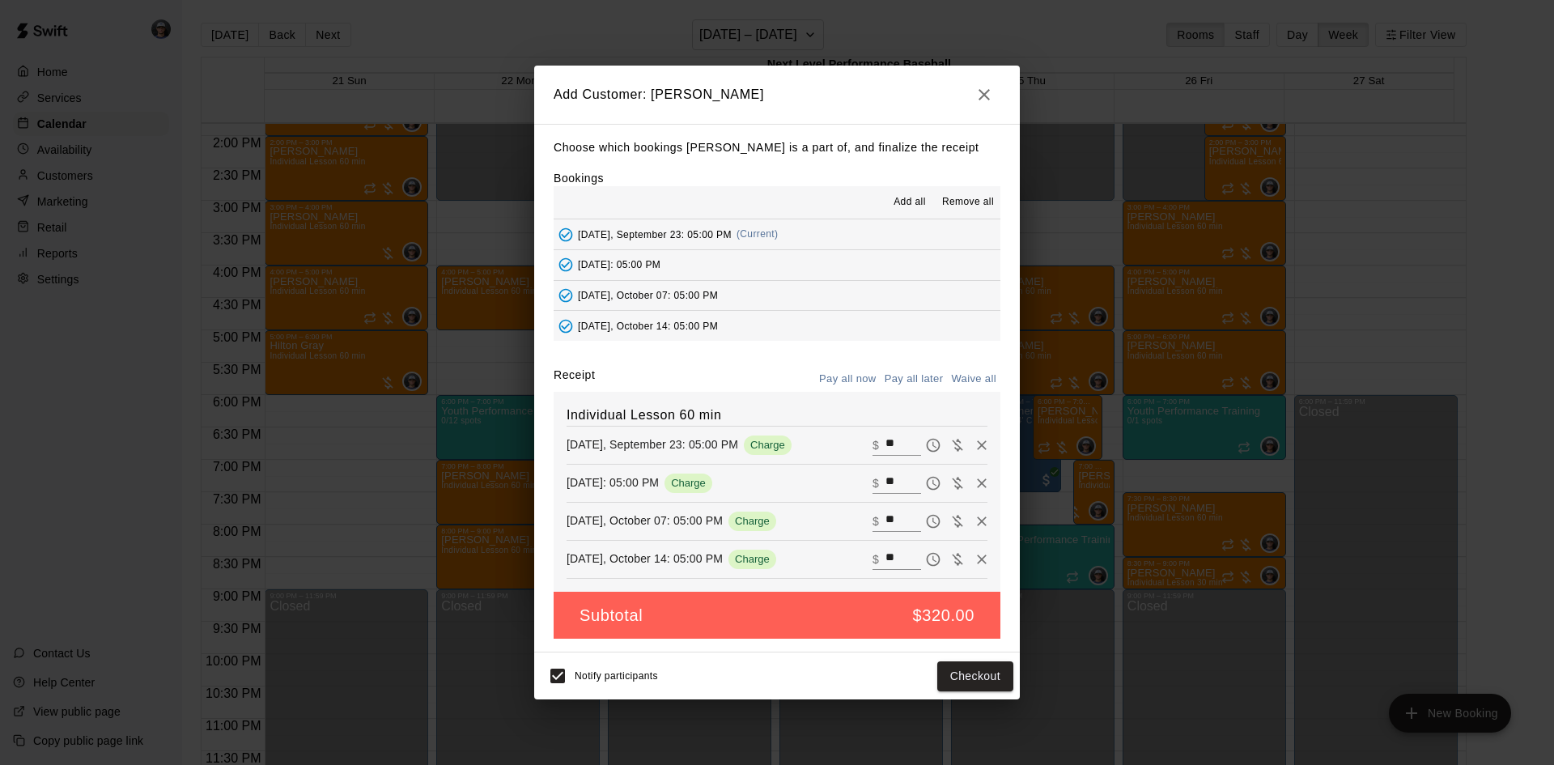
click at [916, 370] on button "Pay all later" at bounding box center [914, 379] width 67 height 25
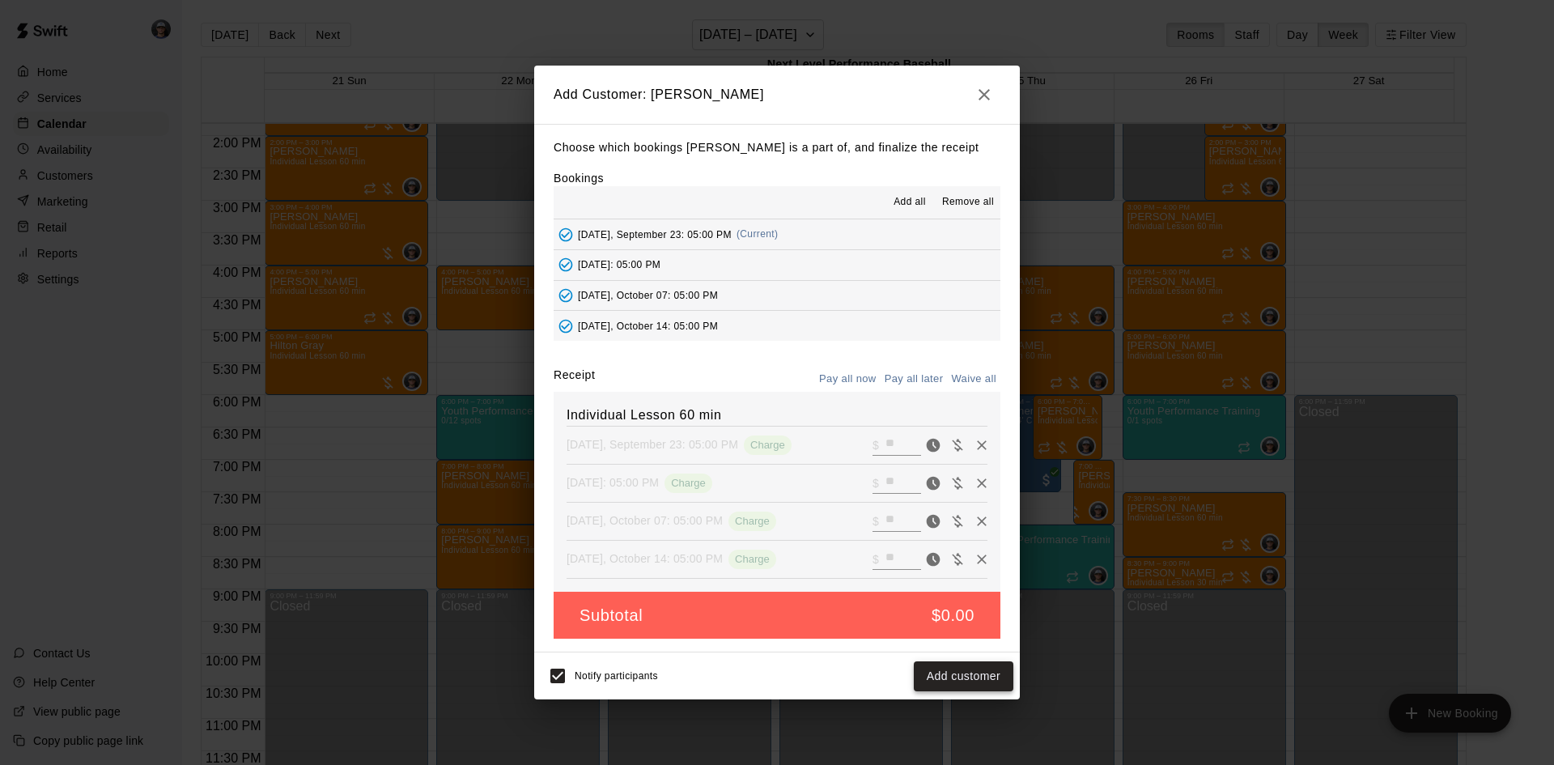
click at [949, 681] on button "Add customer" at bounding box center [964, 676] width 100 height 30
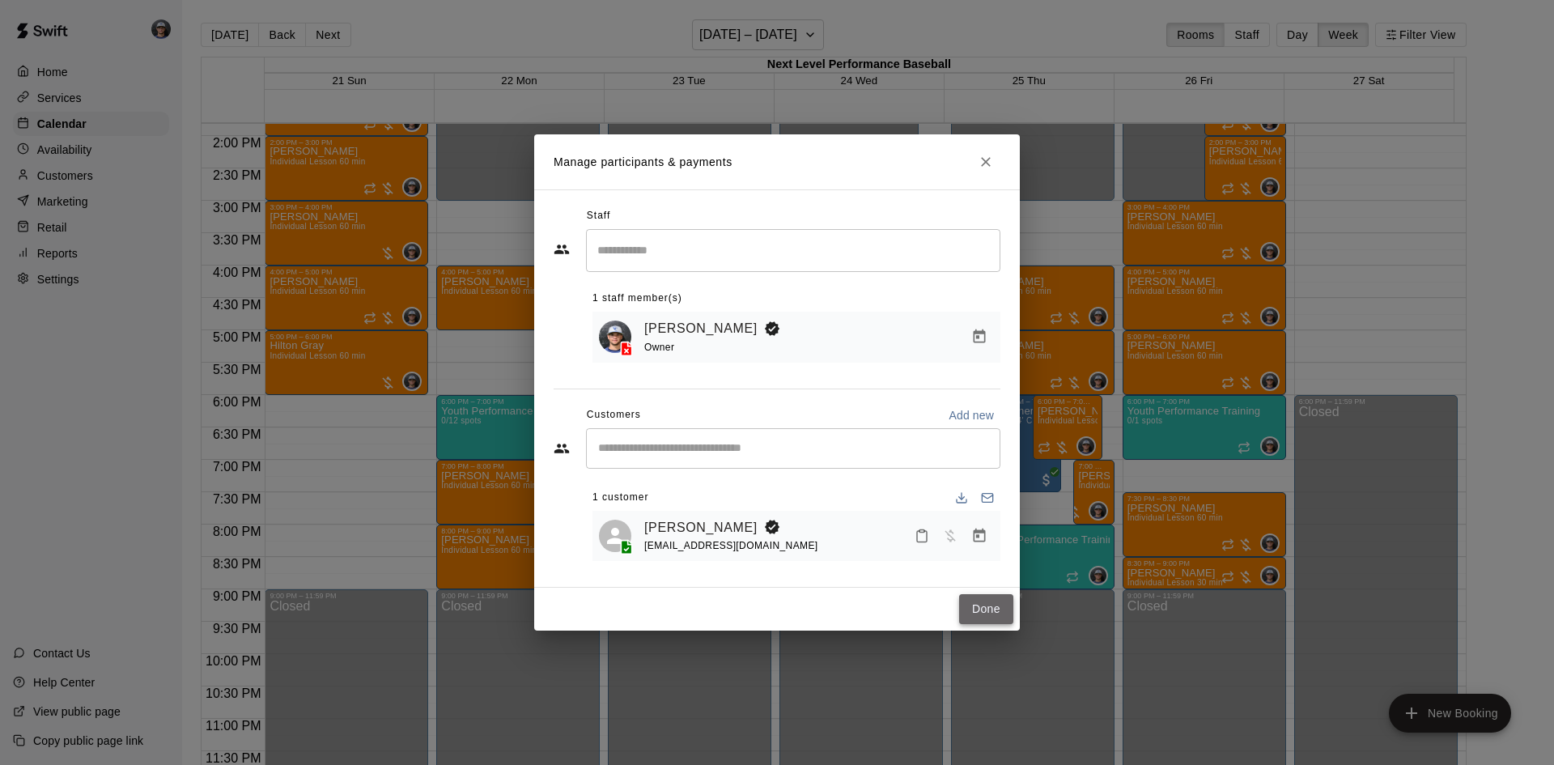
click at [980, 618] on button "Done" at bounding box center [986, 609] width 54 height 30
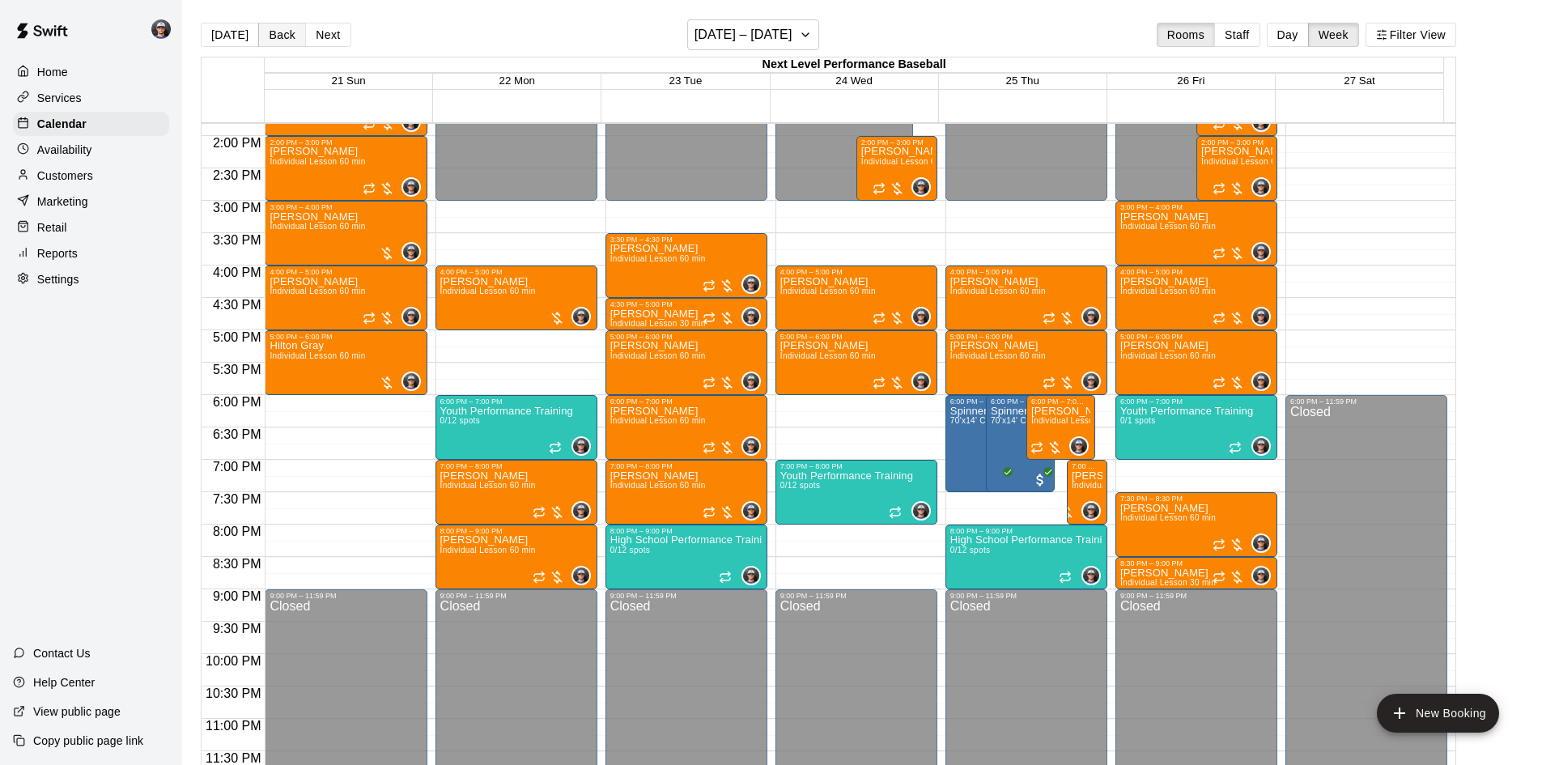
click at [278, 24] on button "Back" at bounding box center [282, 35] width 48 height 24
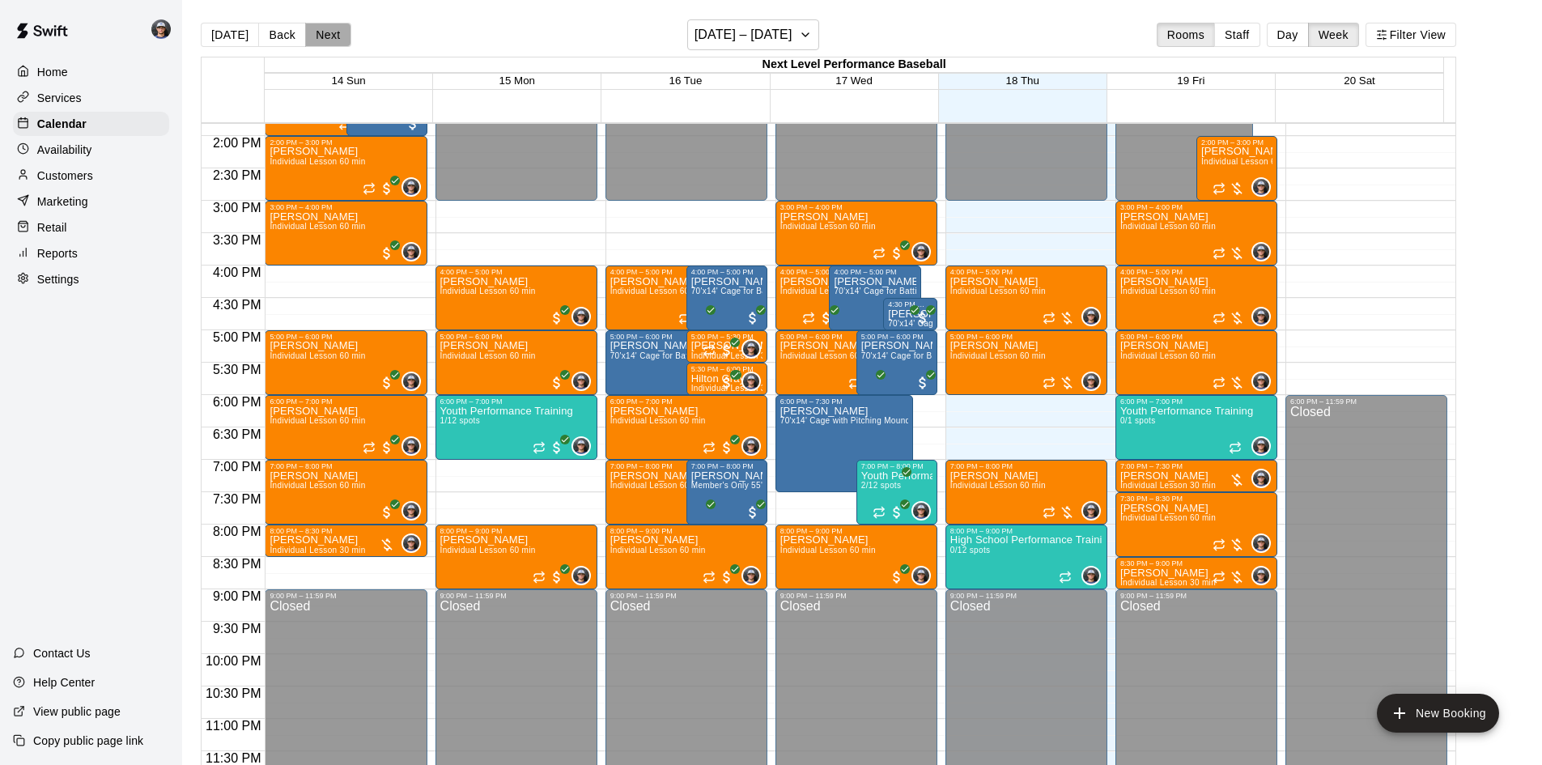
click at [322, 28] on button "Next" at bounding box center [327, 35] width 45 height 24
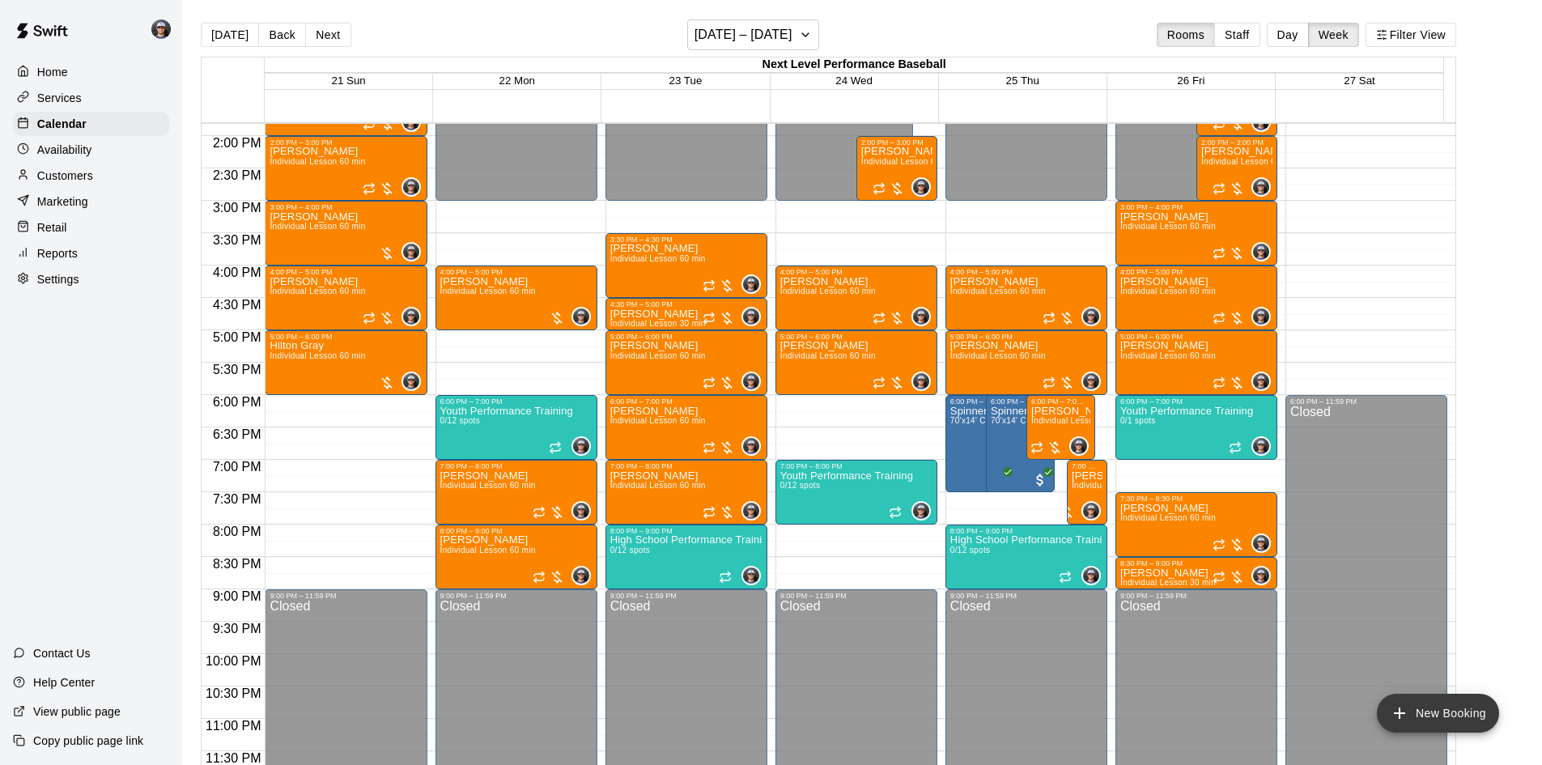
click at [1437, 712] on button "New Booking" at bounding box center [1438, 713] width 122 height 39
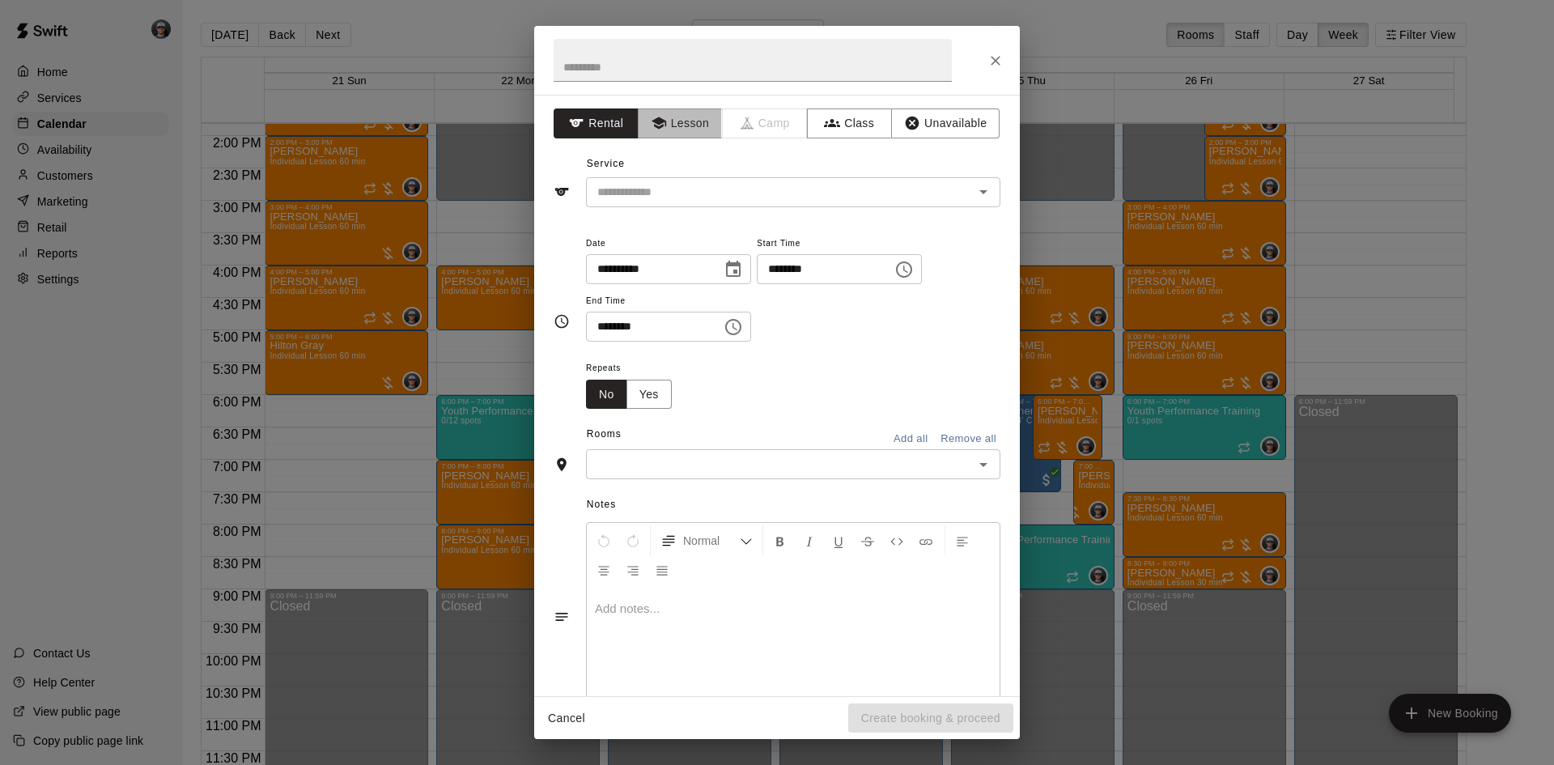
drag, startPoint x: 673, startPoint y: 127, endPoint x: 674, endPoint y: 151, distance: 24.3
click at [673, 127] on button "Lesson" at bounding box center [680, 123] width 85 height 30
drag, startPoint x: 669, startPoint y: 187, endPoint x: 674, endPoint y: 206, distance: 20.2
click at [669, 188] on input "text" at bounding box center [769, 192] width 357 height 20
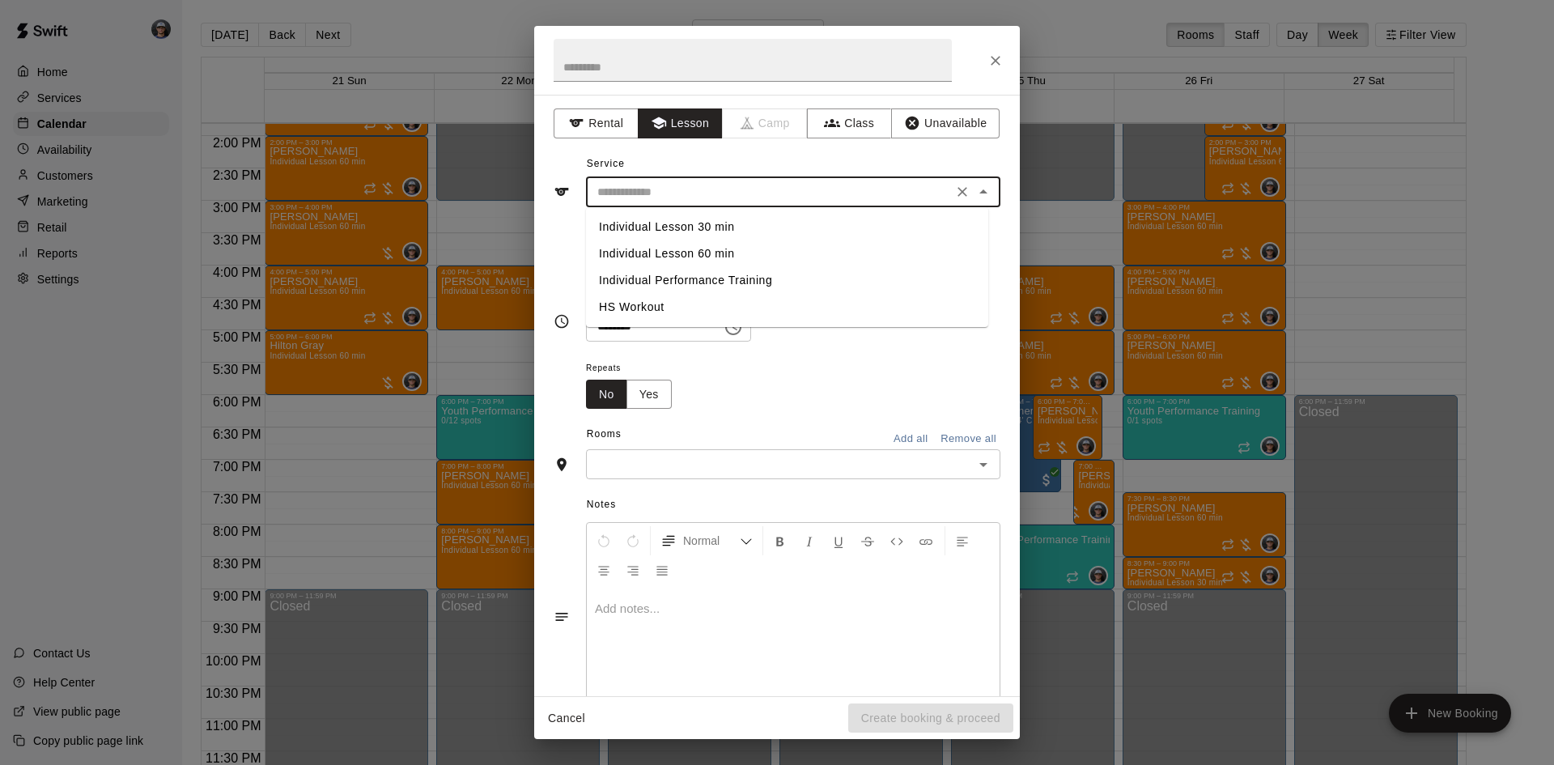
drag, startPoint x: 695, startPoint y: 248, endPoint x: 742, endPoint y: 264, distance: 50.4
click at [696, 248] on li "Individual Lesson 60 min" at bounding box center [787, 253] width 402 height 27
type input "**********"
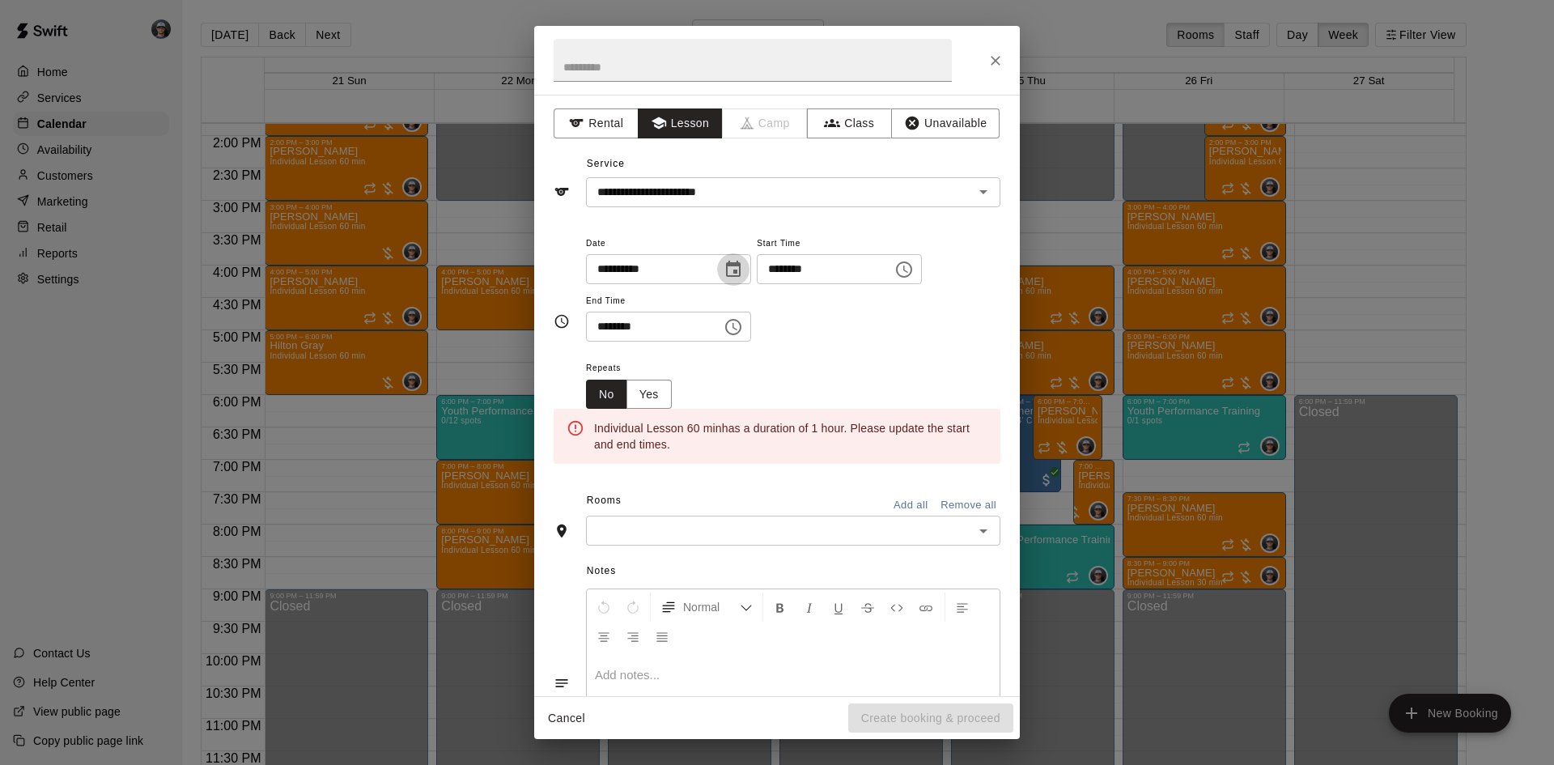
click at [743, 272] on icon "Choose date, selected date is Sep 25, 2025" at bounding box center [733, 269] width 19 height 19
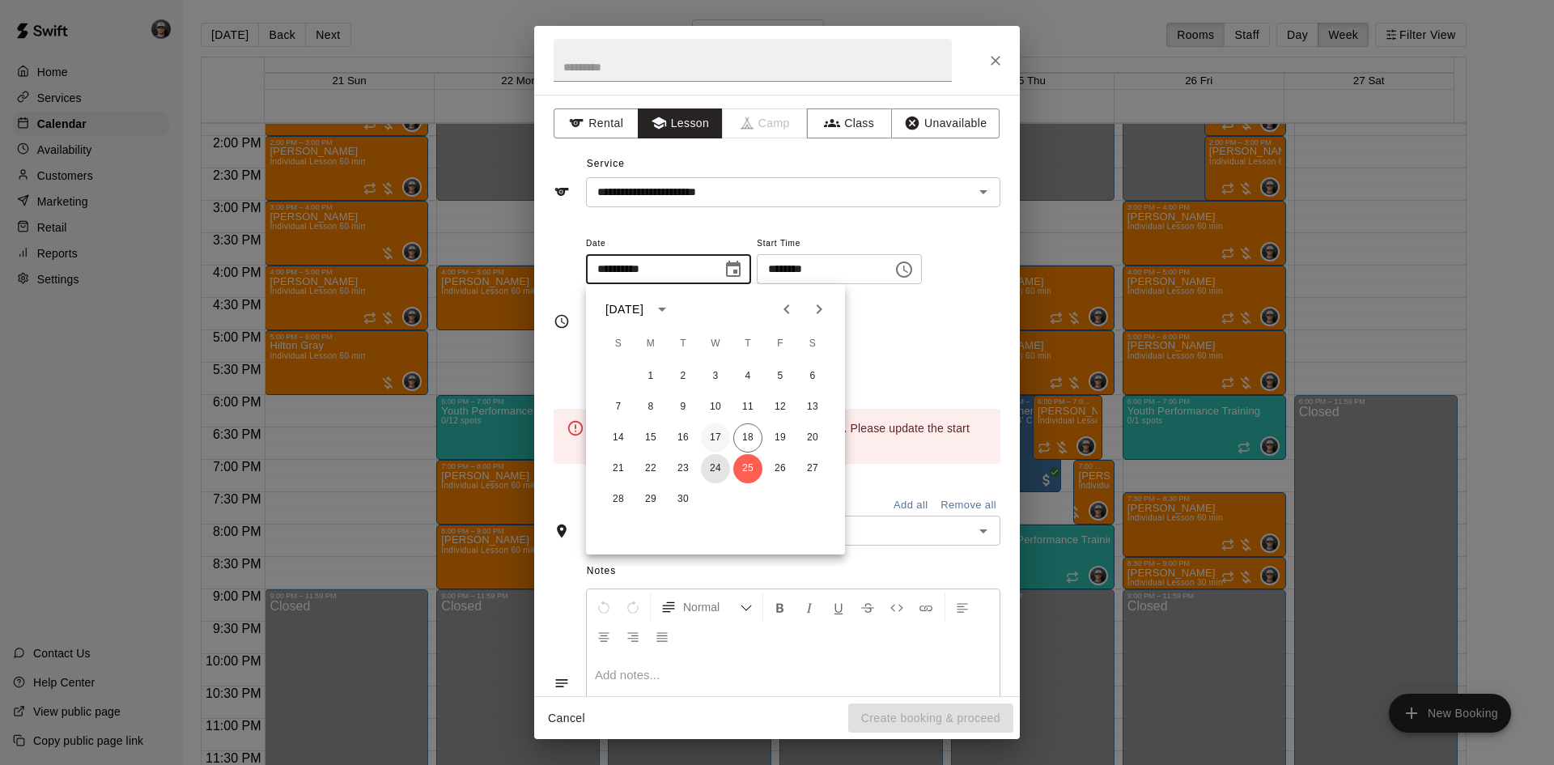
drag, startPoint x: 716, startPoint y: 461, endPoint x: 728, endPoint y: 432, distance: 30.5
click at [716, 455] on button "24" at bounding box center [715, 468] width 29 height 29
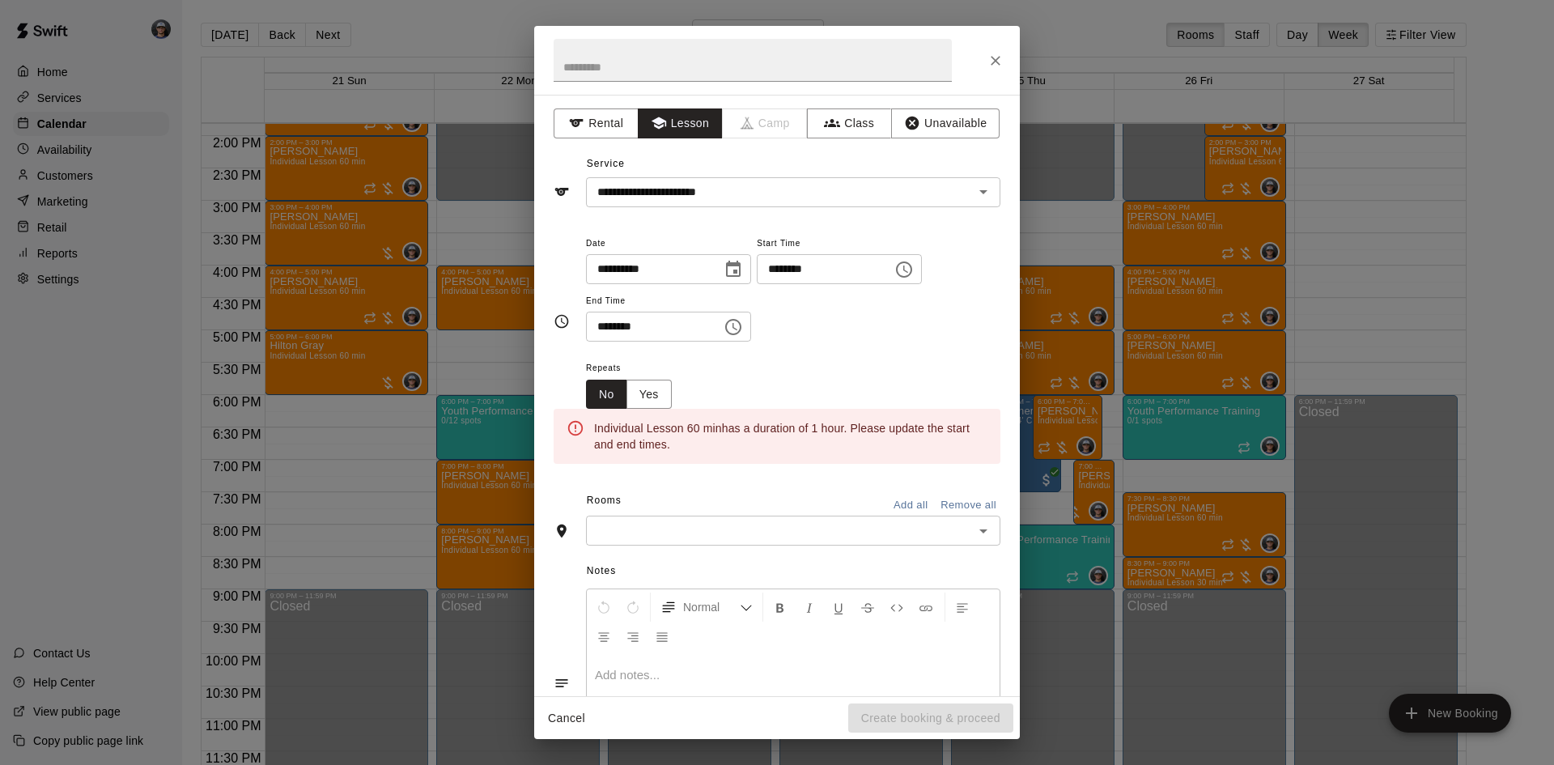
type input "**********"
click at [920, 272] on button "Choose time, selected time is 11:00 AM" at bounding box center [904, 269] width 32 height 32
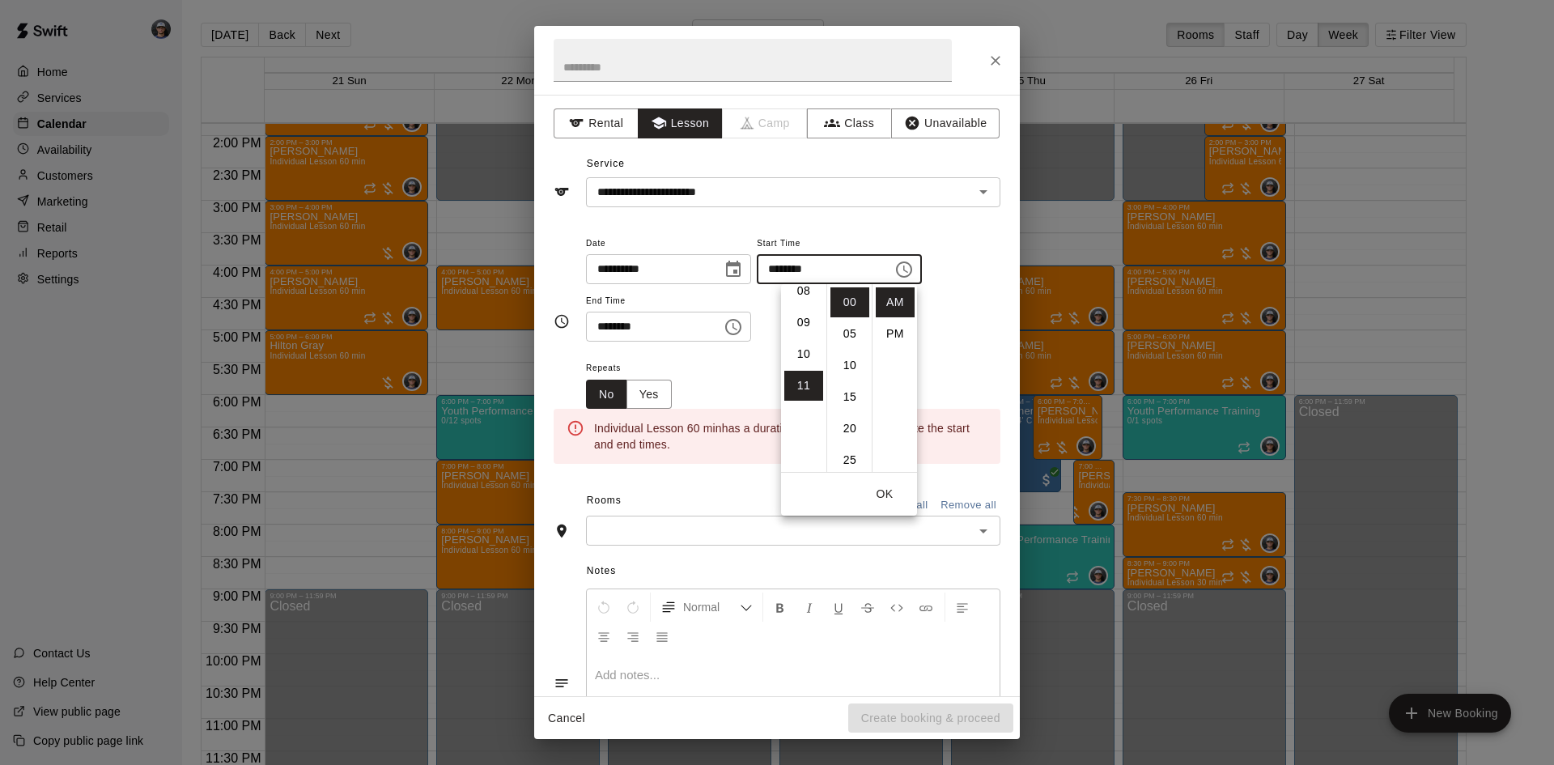
drag, startPoint x: 803, startPoint y: 300, endPoint x: 824, endPoint y: 302, distance: 21.2
click at [805, 299] on li "08" at bounding box center [803, 291] width 39 height 30
click at [899, 330] on li "PM" at bounding box center [895, 334] width 39 height 30
type input "********"
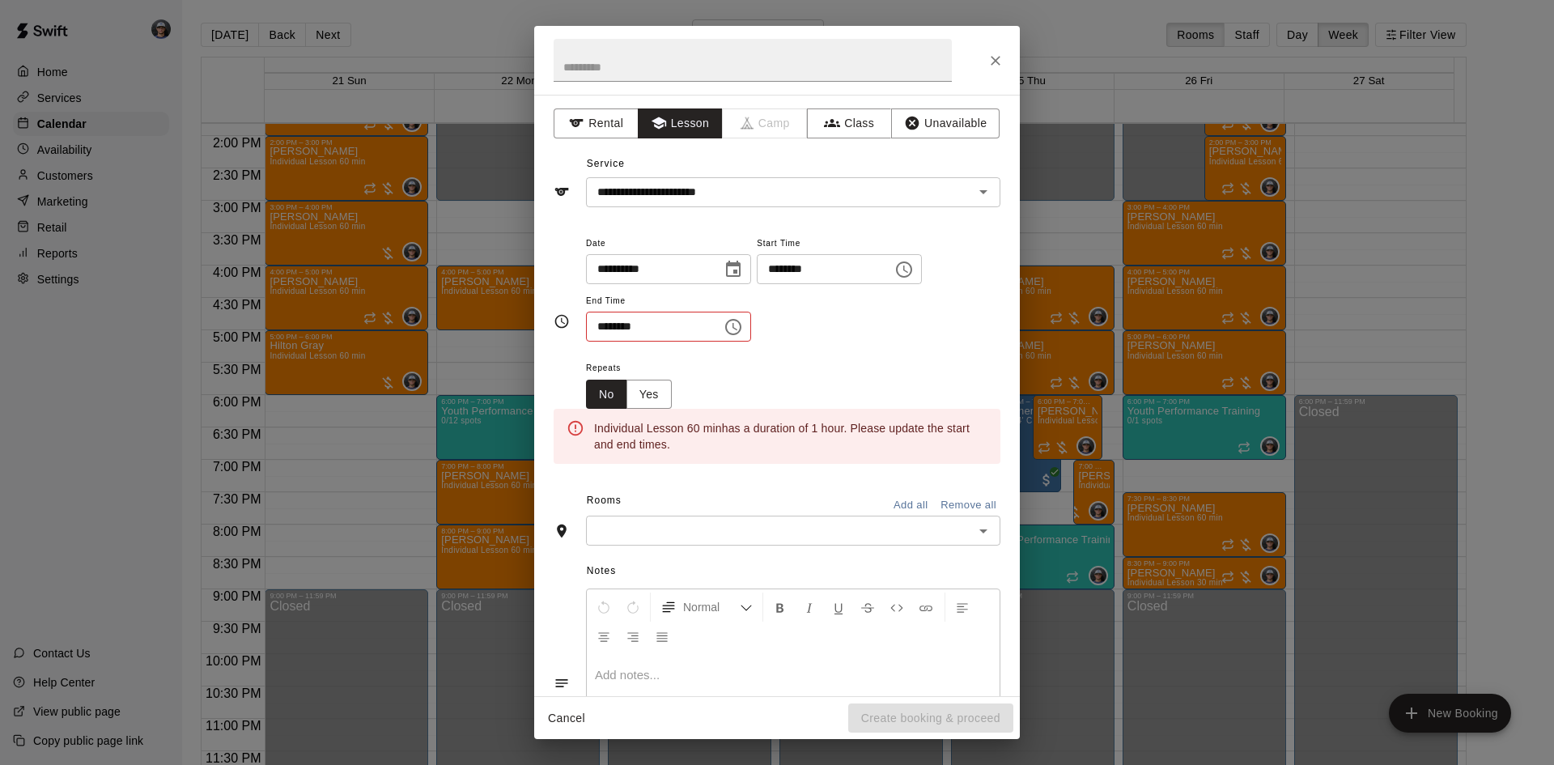
scroll to position [29, 0]
click at [743, 331] on icon "Choose time, selected time is 11:30 AM" at bounding box center [733, 326] width 19 height 19
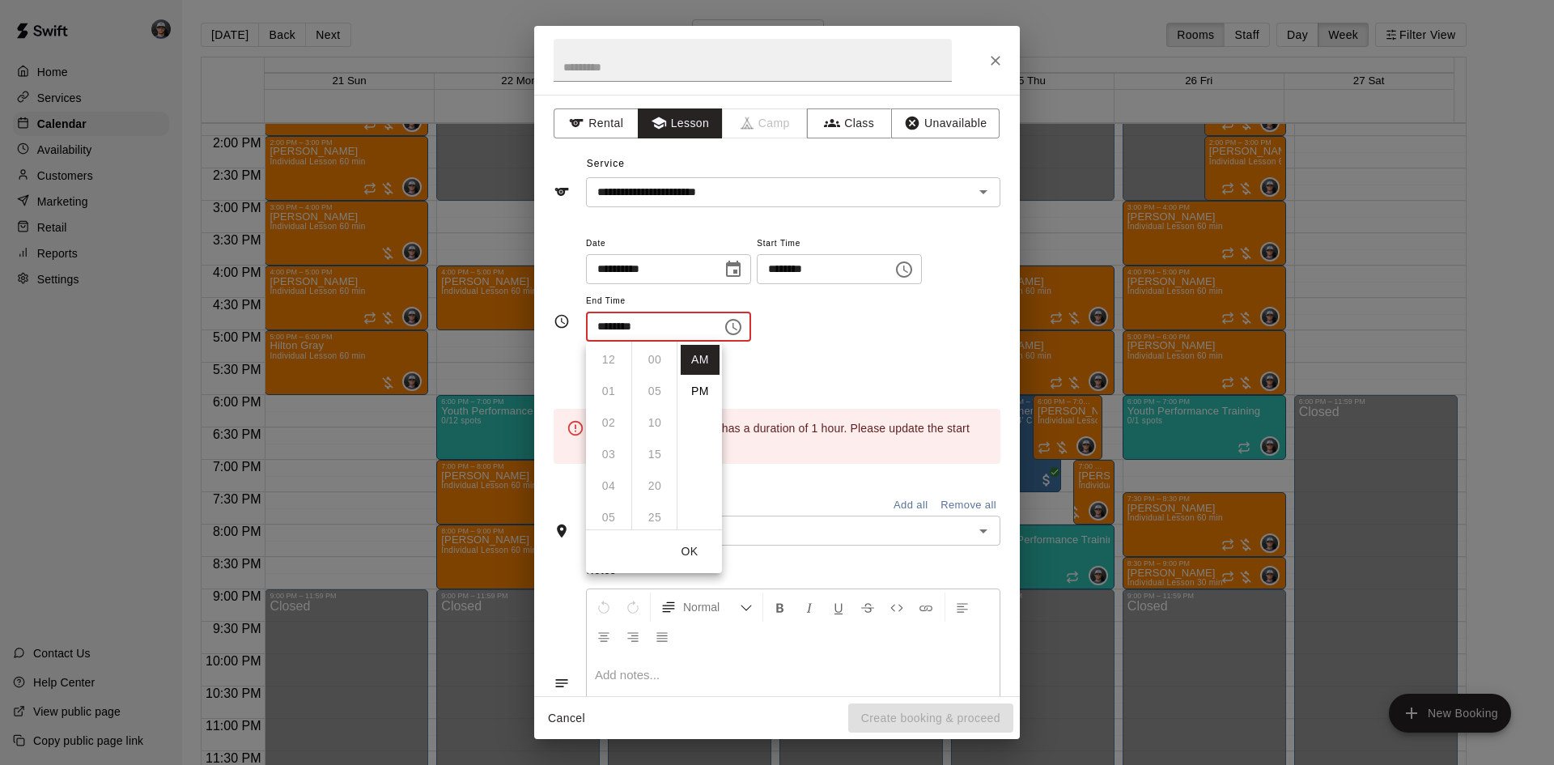
scroll to position [189, 0]
drag, startPoint x: 691, startPoint y: 396, endPoint x: 733, endPoint y: 346, distance: 65.4
click at [693, 392] on li "PM" at bounding box center [700, 391] width 39 height 30
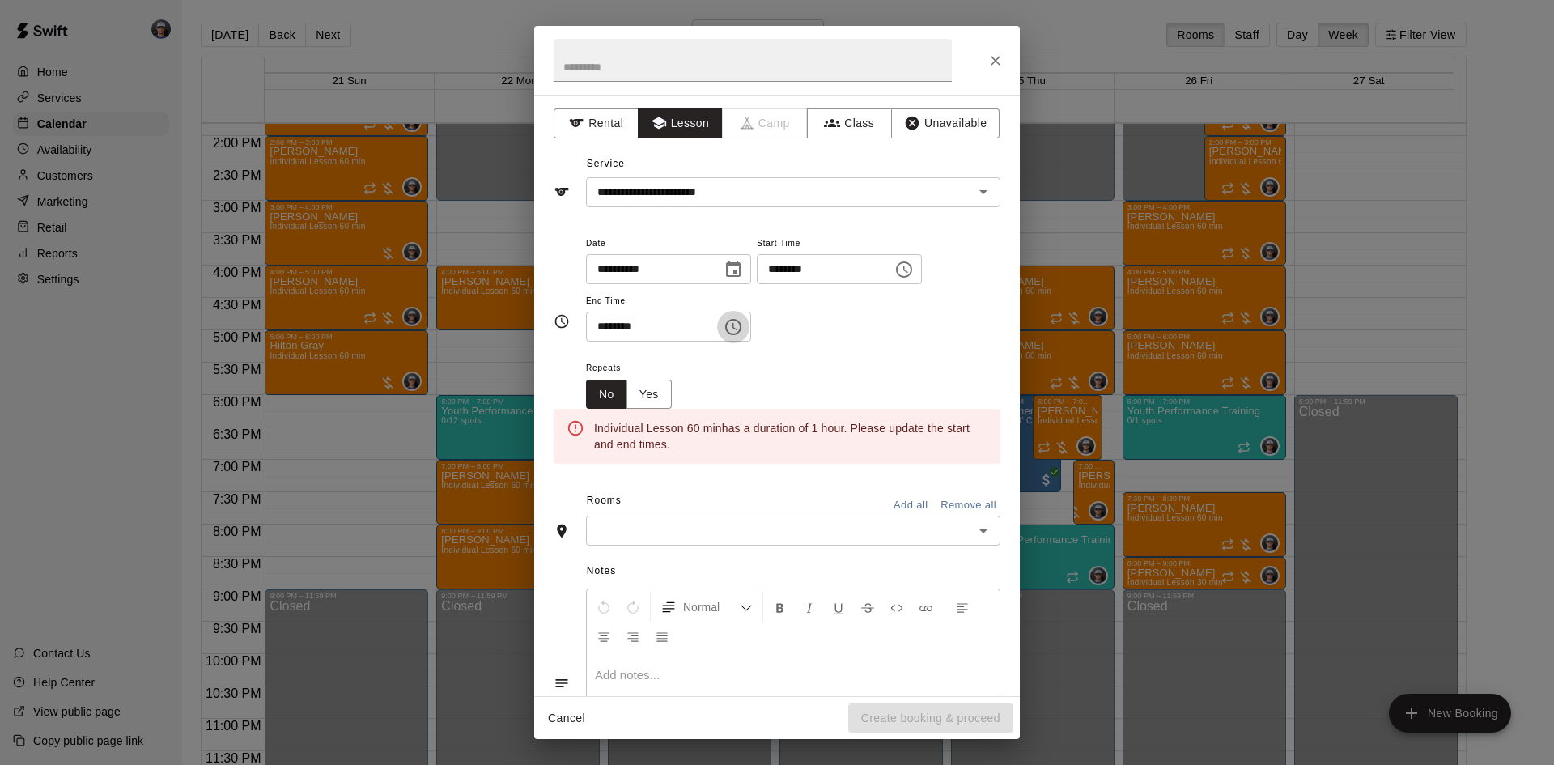
click at [743, 329] on icon "Choose time, selected time is 11:30 PM" at bounding box center [733, 326] width 19 height 19
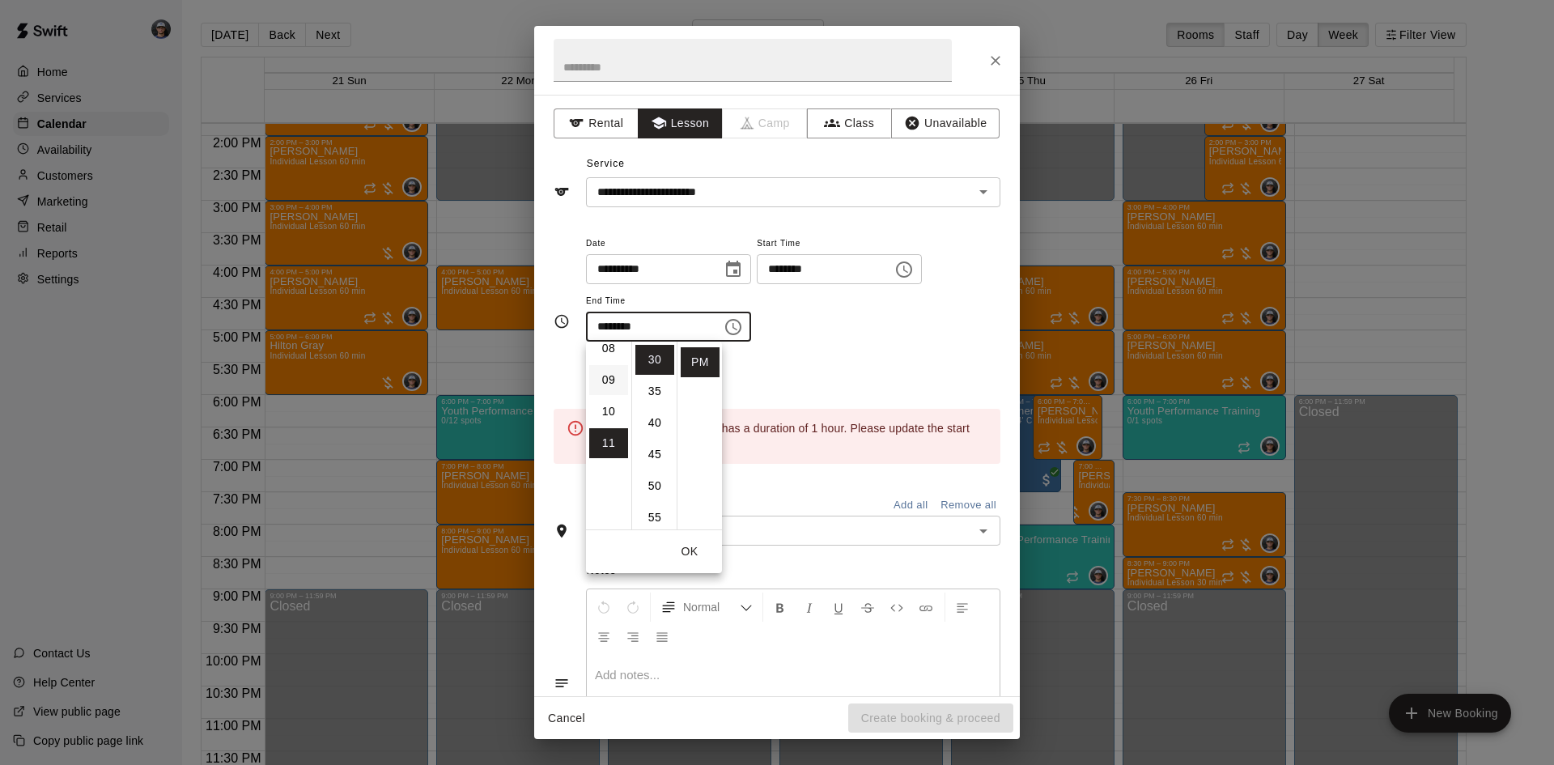
click at [614, 392] on li "09" at bounding box center [608, 380] width 39 height 30
click at [651, 359] on li "00" at bounding box center [655, 360] width 39 height 30
type input "********"
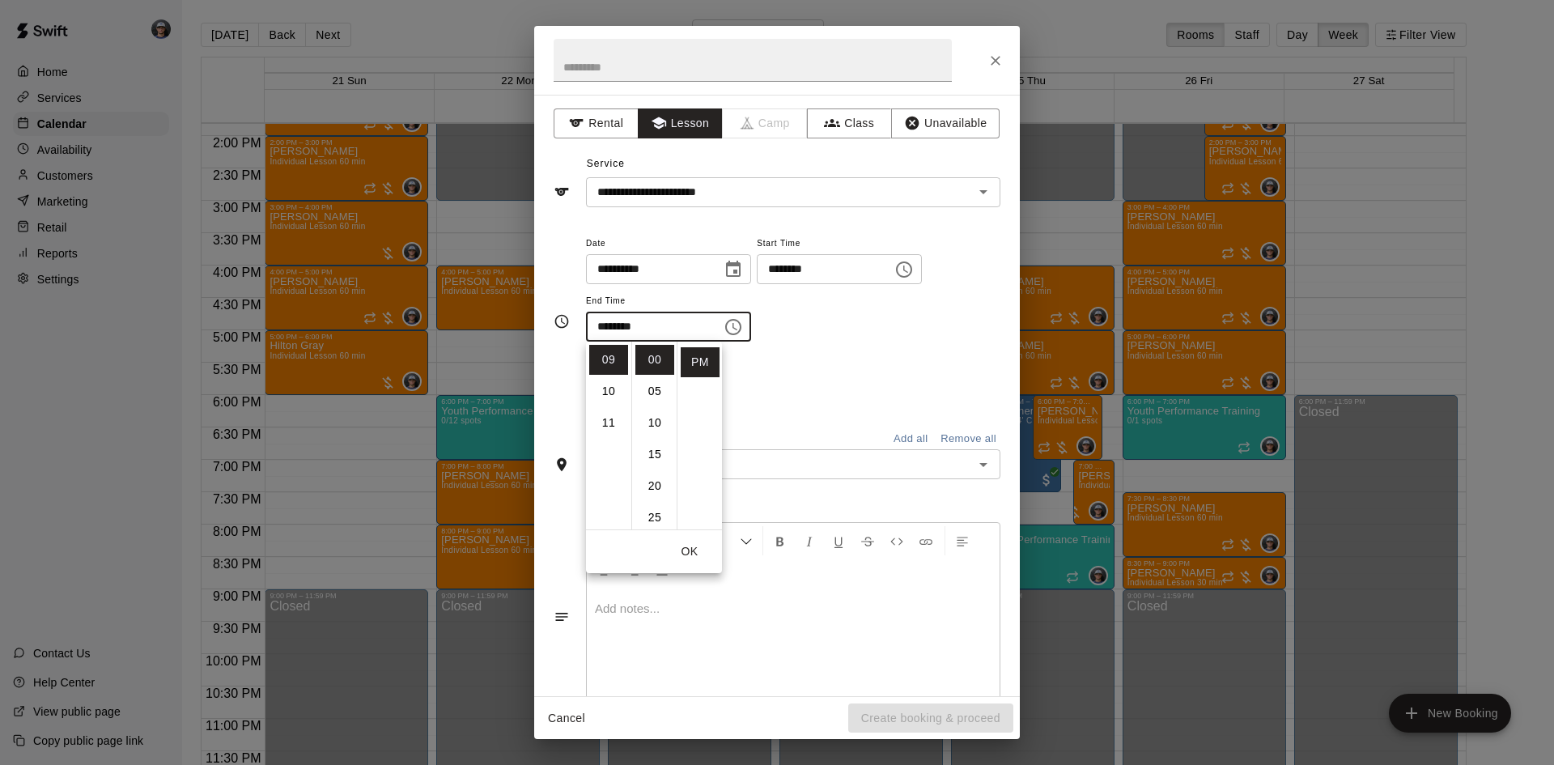
click at [776, 359] on div "Repeats No Yes" at bounding box center [793, 383] width 415 height 51
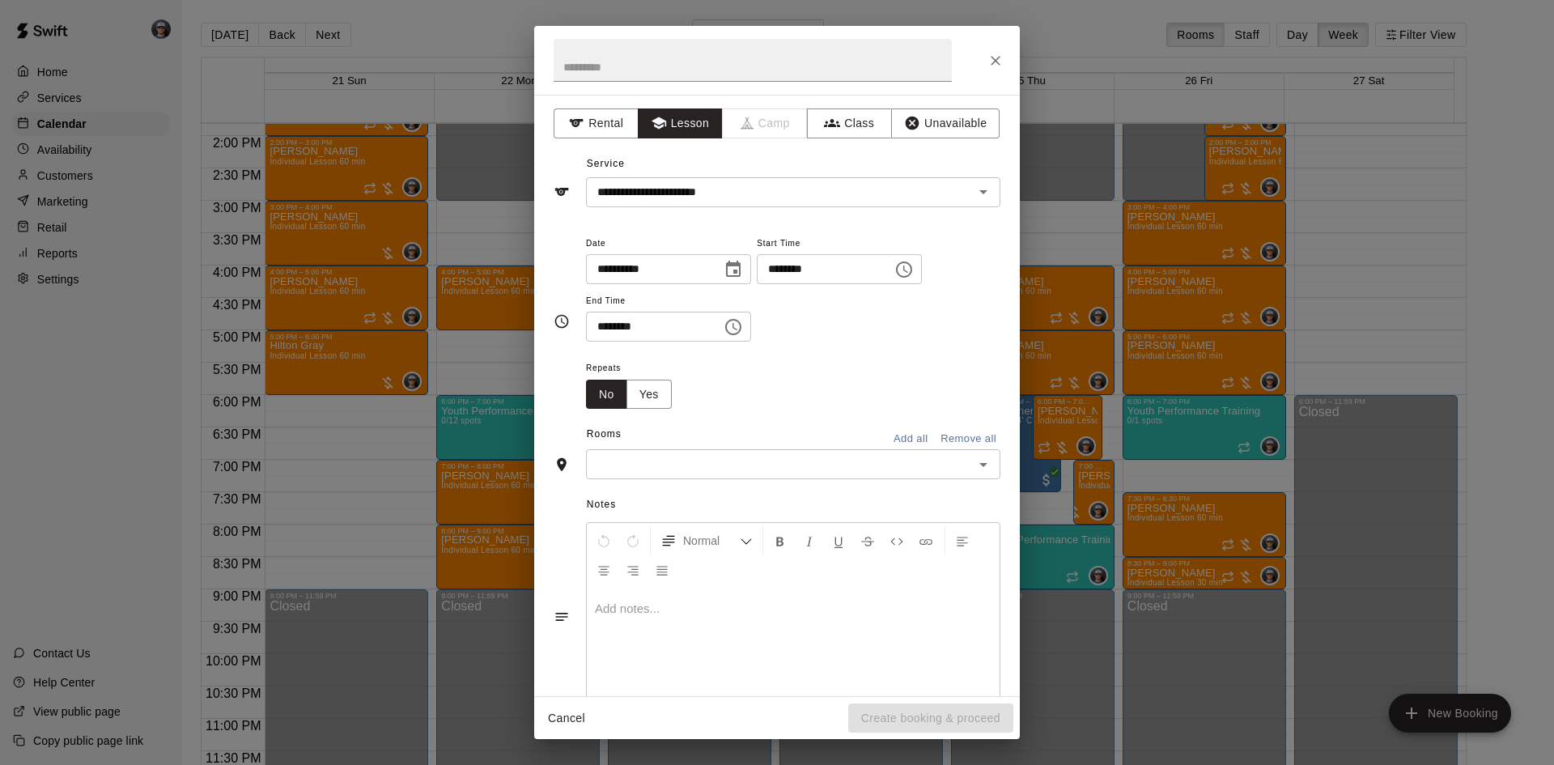
drag, startPoint x: 644, startPoint y: 390, endPoint x: 681, endPoint y: 391, distance: 36.4
click at [644, 391] on button "Yes" at bounding box center [649, 395] width 45 height 30
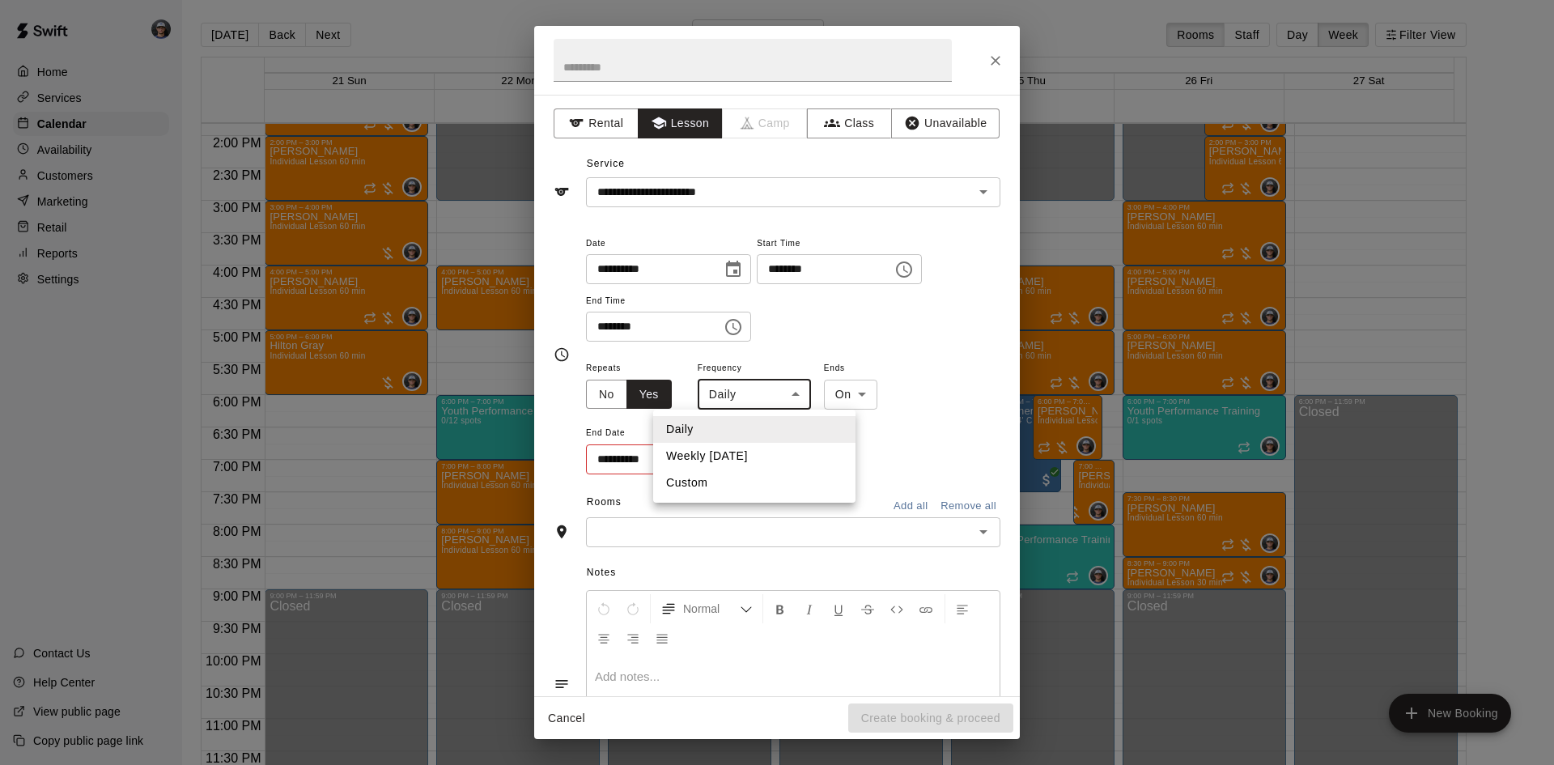
click at [748, 389] on body "Home Services Calendar Availability Customers Marketing Retail Reports Settings…" at bounding box center [777, 395] width 1554 height 791
drag, startPoint x: 742, startPoint y: 457, endPoint x: 820, endPoint y: 418, distance: 87.6
click at [744, 456] on li "Weekly [DATE]" at bounding box center [754, 456] width 202 height 27
type input "******"
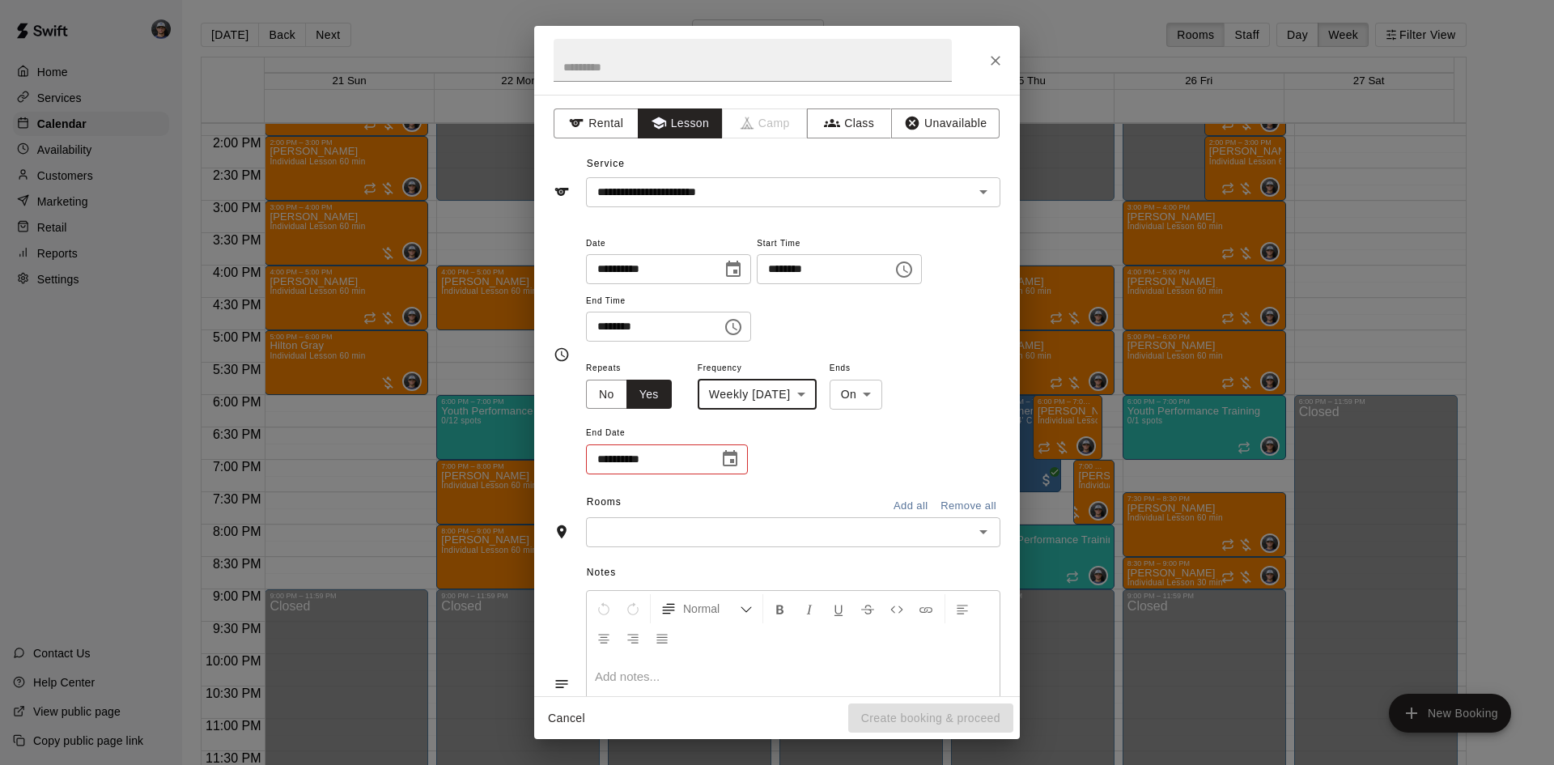
drag, startPoint x: 846, startPoint y: 394, endPoint x: 865, endPoint y: 390, distance: 19.1
click at [876, 389] on body "Home Services Calendar Availability Customers Marketing Retail Reports Settings…" at bounding box center [777, 395] width 1554 height 791
drag, startPoint x: 896, startPoint y: 444, endPoint x: 841, endPoint y: 447, distance: 55.1
click at [896, 446] on li "After" at bounding box center [898, 456] width 53 height 27
type input "*****"
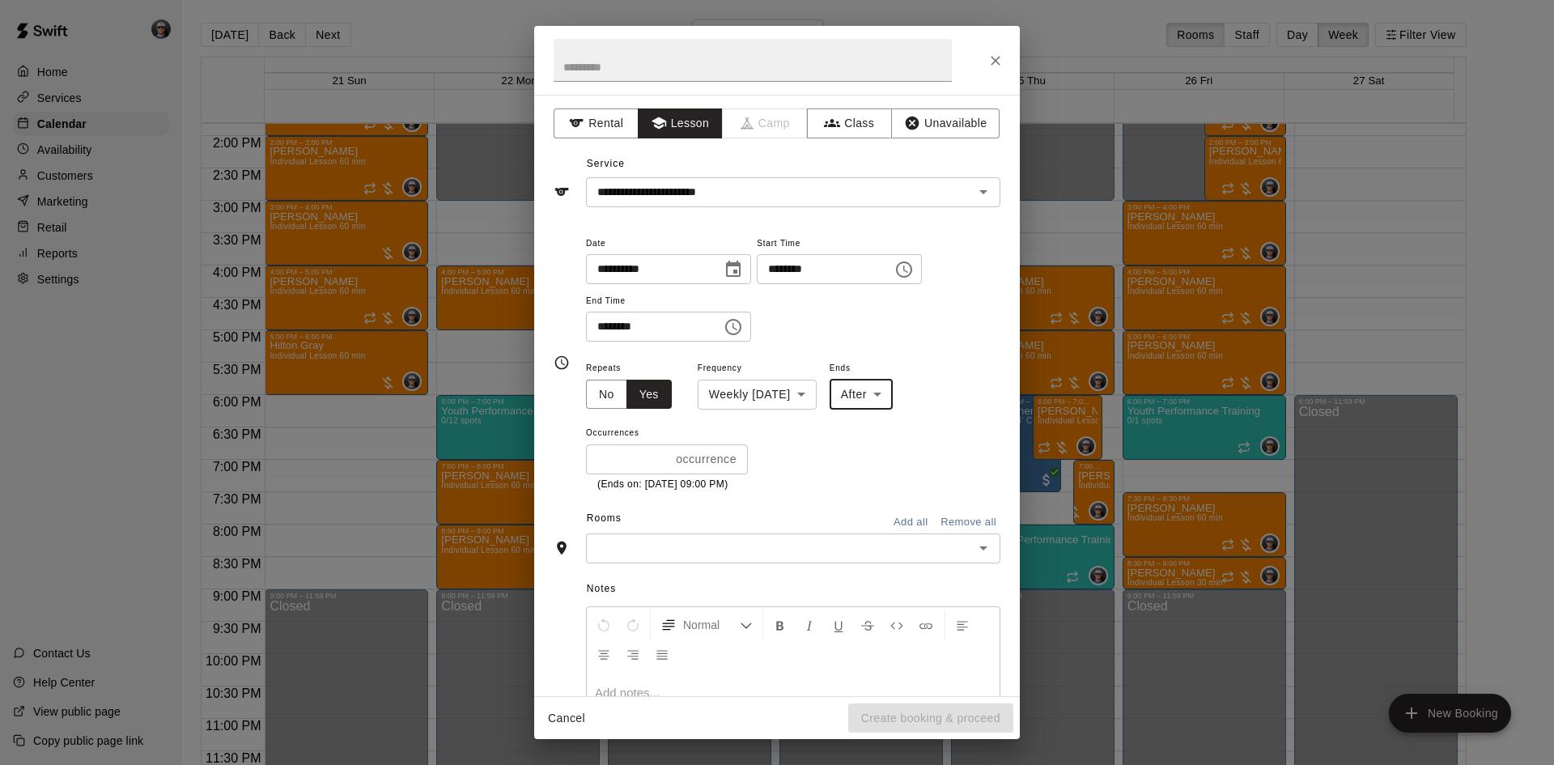
click at [664, 454] on input "*" at bounding box center [627, 459] width 83 height 30
click at [664, 454] on div "* occurrences ​" at bounding box center [667, 459] width 162 height 30
click at [658, 454] on input "*" at bounding box center [625, 459] width 78 height 30
type input "*"
click at [658, 454] on input "*" at bounding box center [625, 459] width 78 height 30
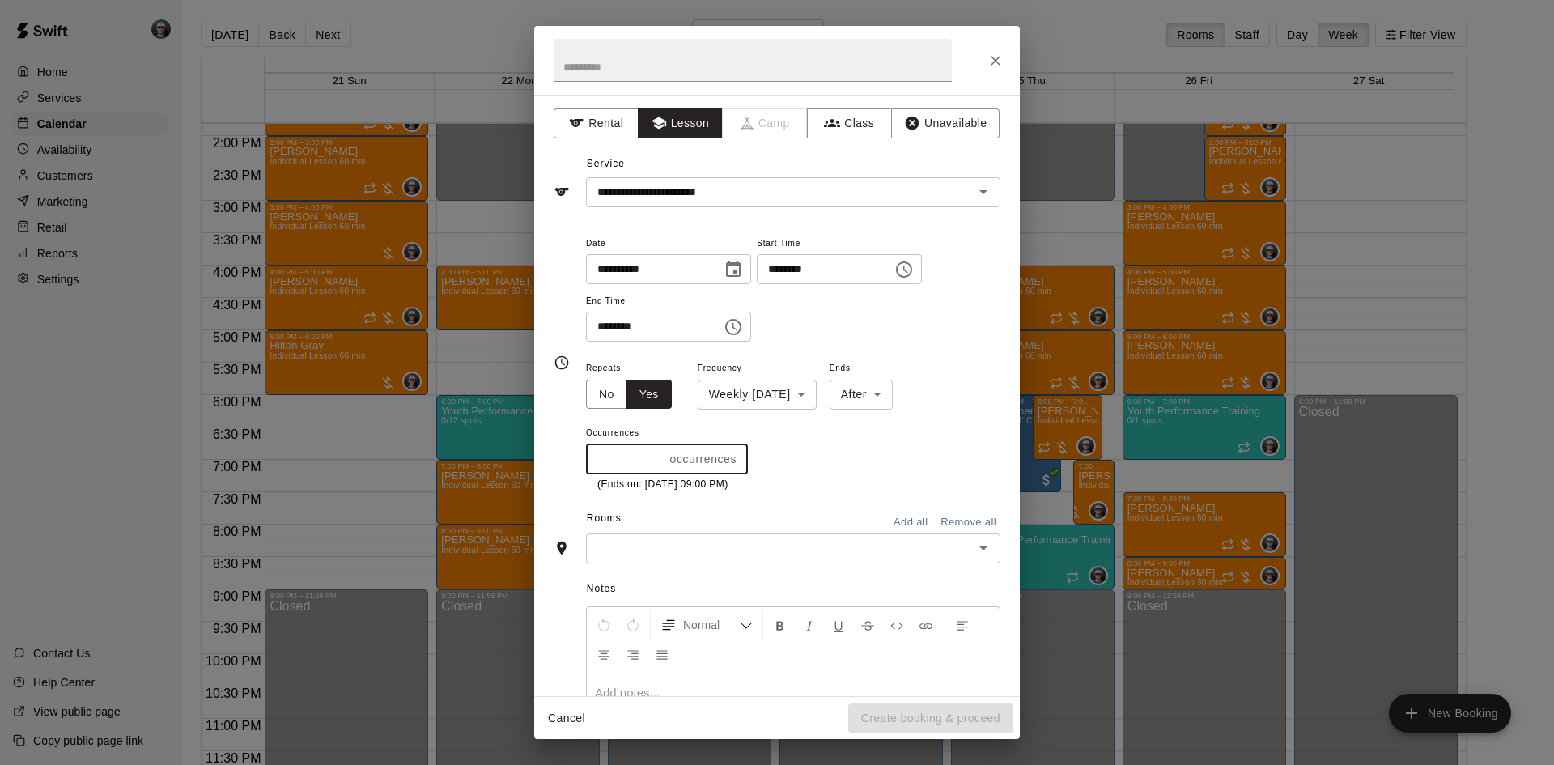
click at [729, 550] on input "text" at bounding box center [780, 548] width 378 height 20
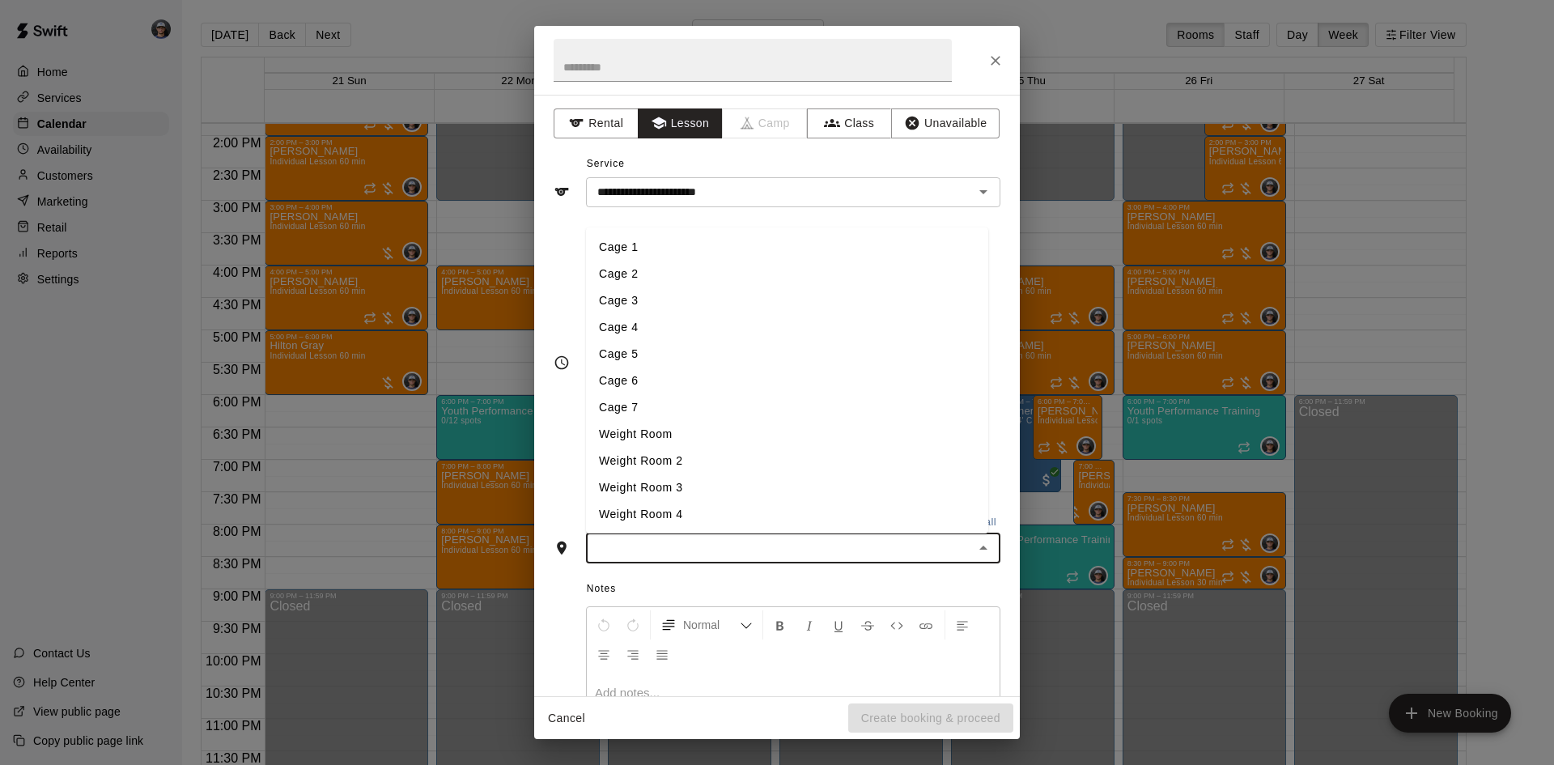
click at [647, 310] on li "Cage 3" at bounding box center [787, 300] width 402 height 27
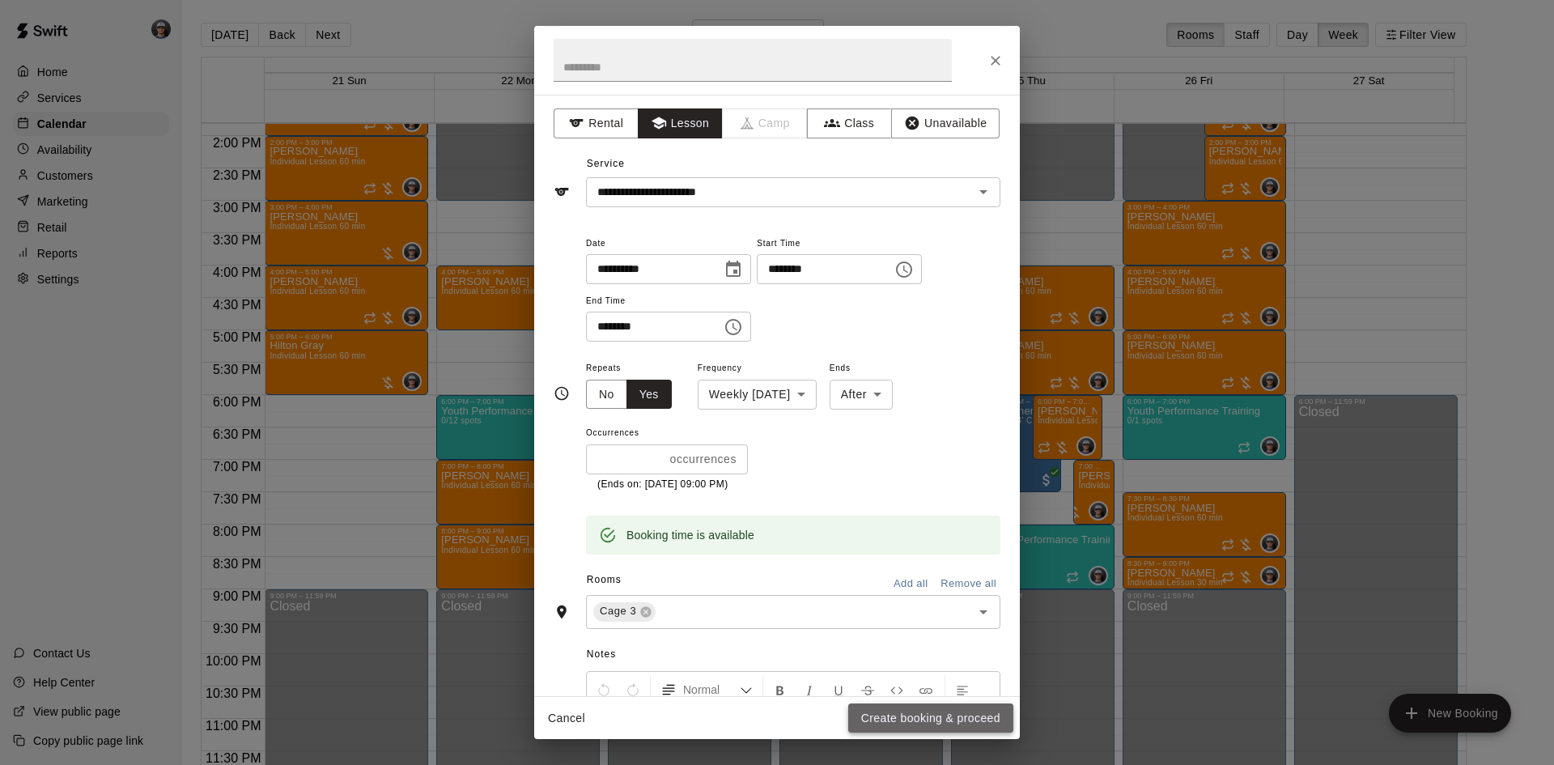
click at [922, 706] on button "Create booking & proceed" at bounding box center [930, 719] width 165 height 30
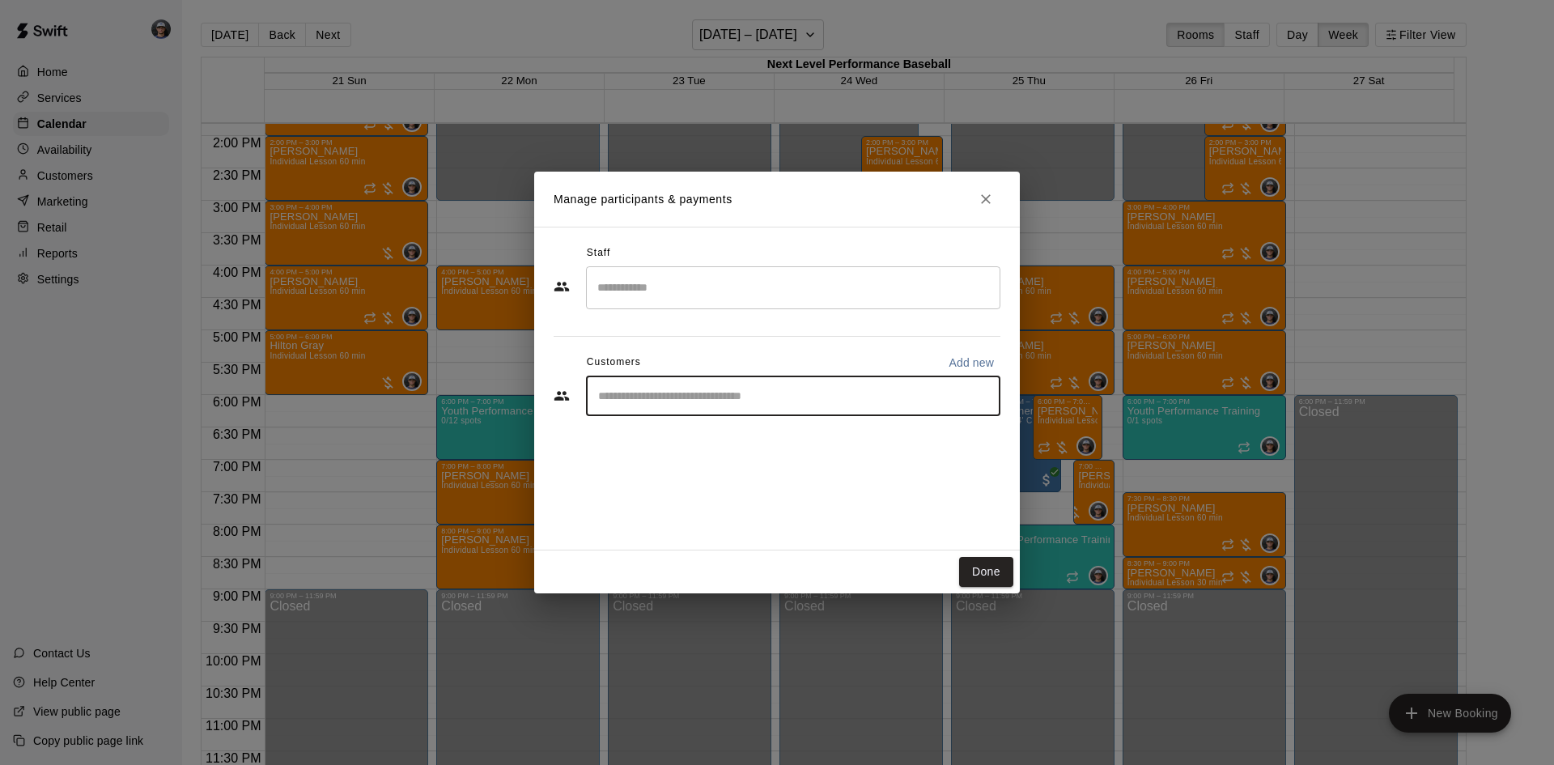
click at [640, 398] on input "Start typing to search customers..." at bounding box center [793, 396] width 400 height 16
type input "****"
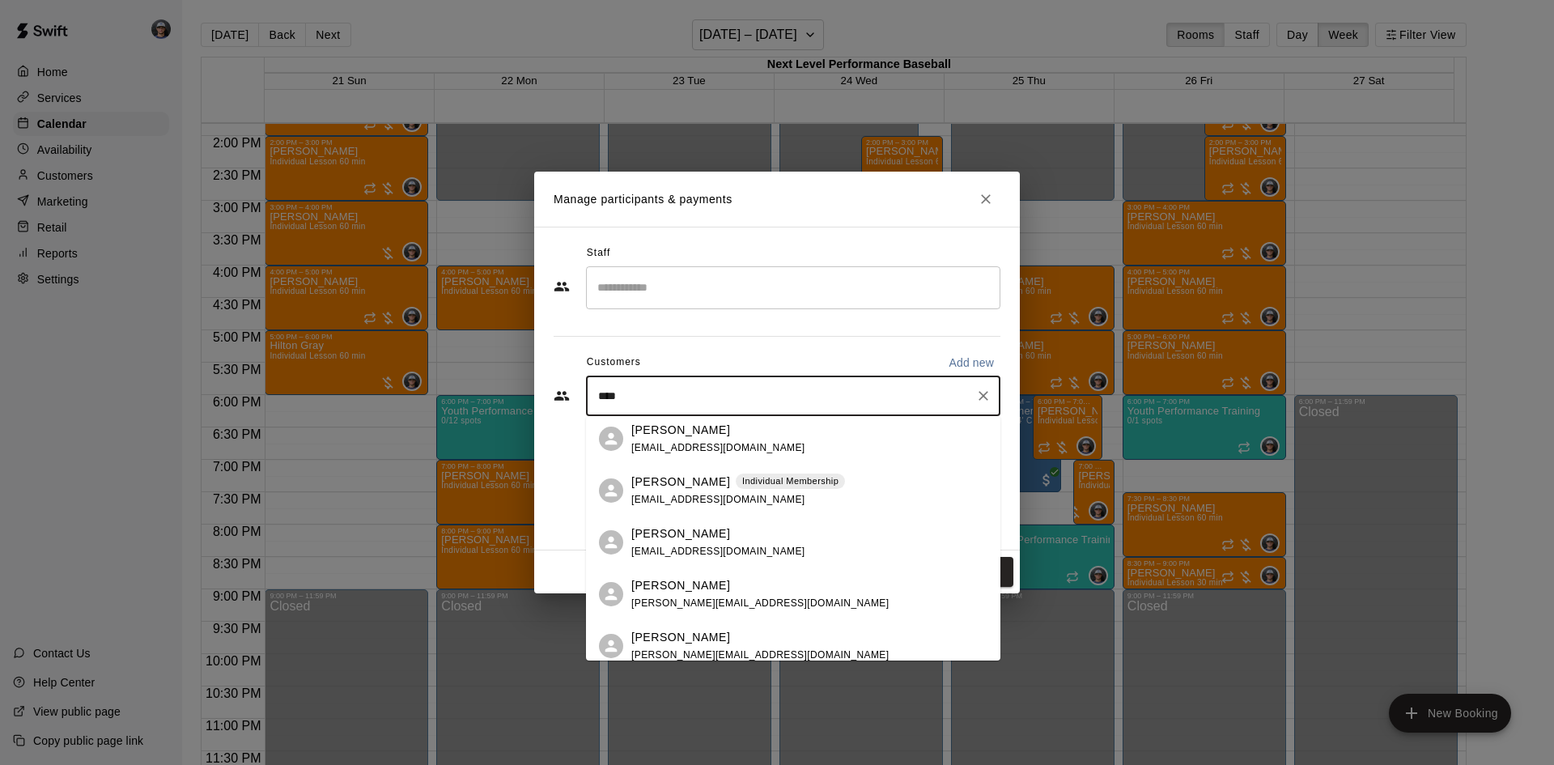
scroll to position [486, 0]
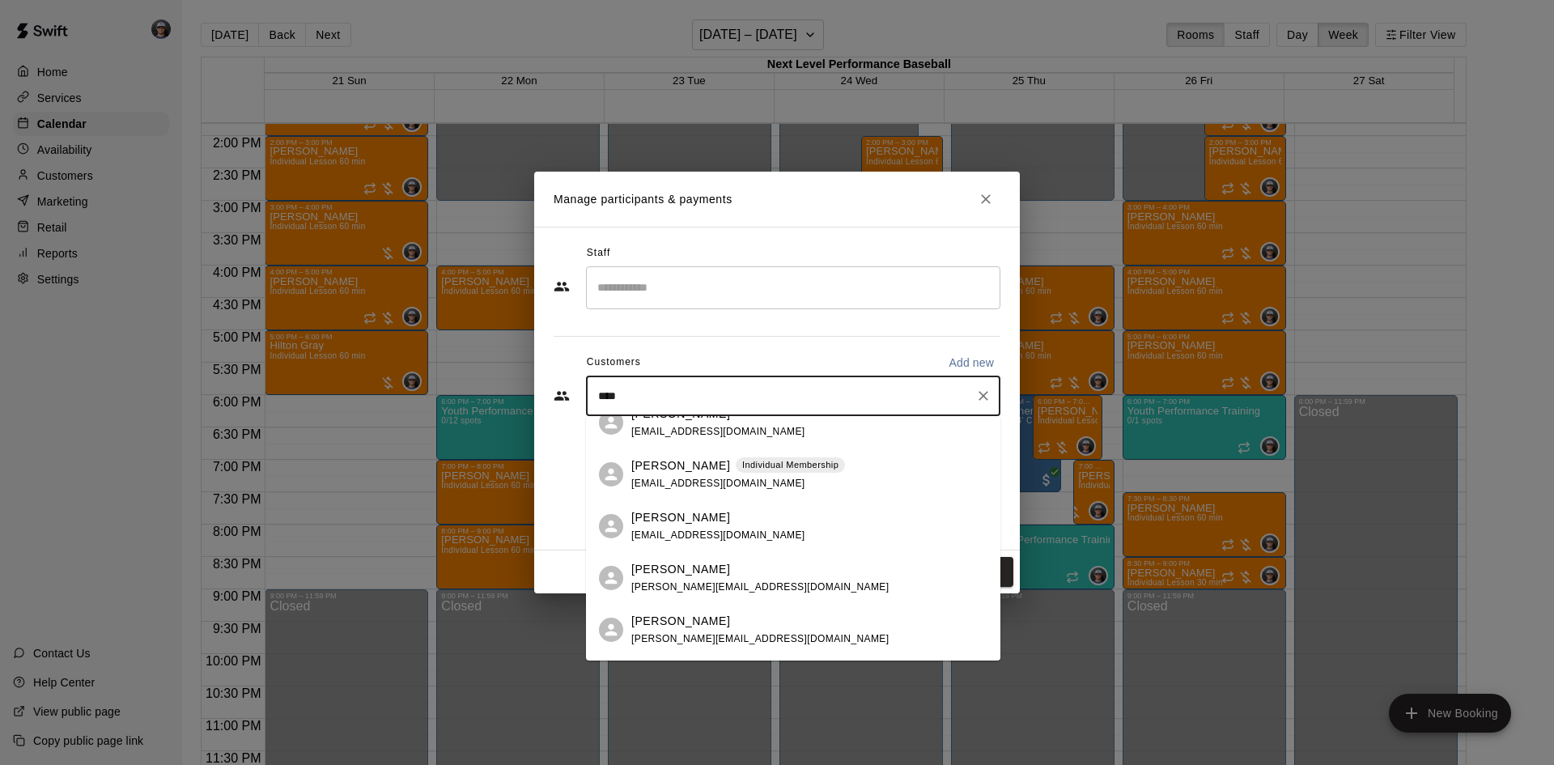
click at [741, 572] on div "[PERSON_NAME]" at bounding box center [759, 569] width 257 height 17
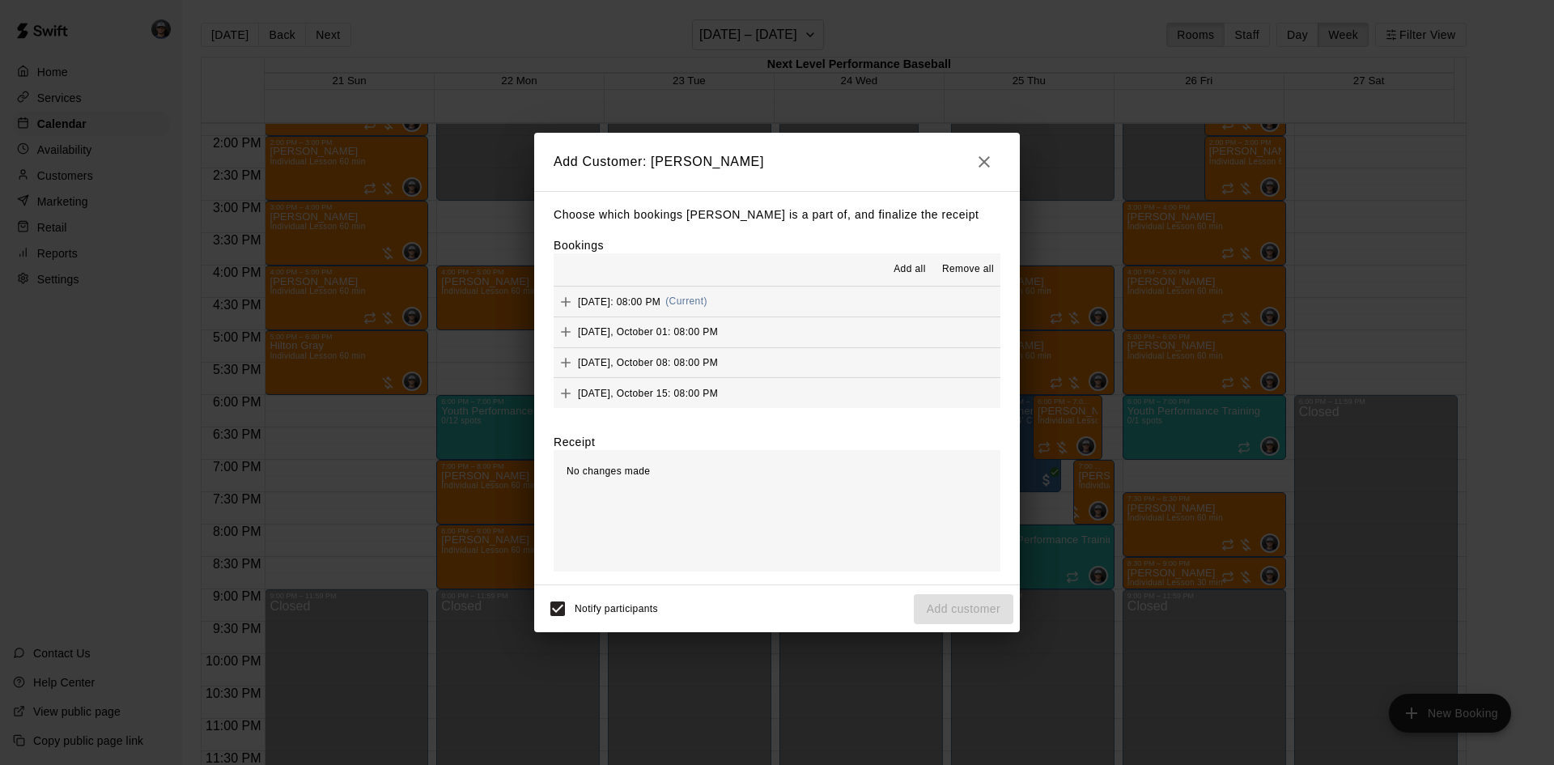
click at [901, 261] on button "Add all" at bounding box center [910, 270] width 52 height 26
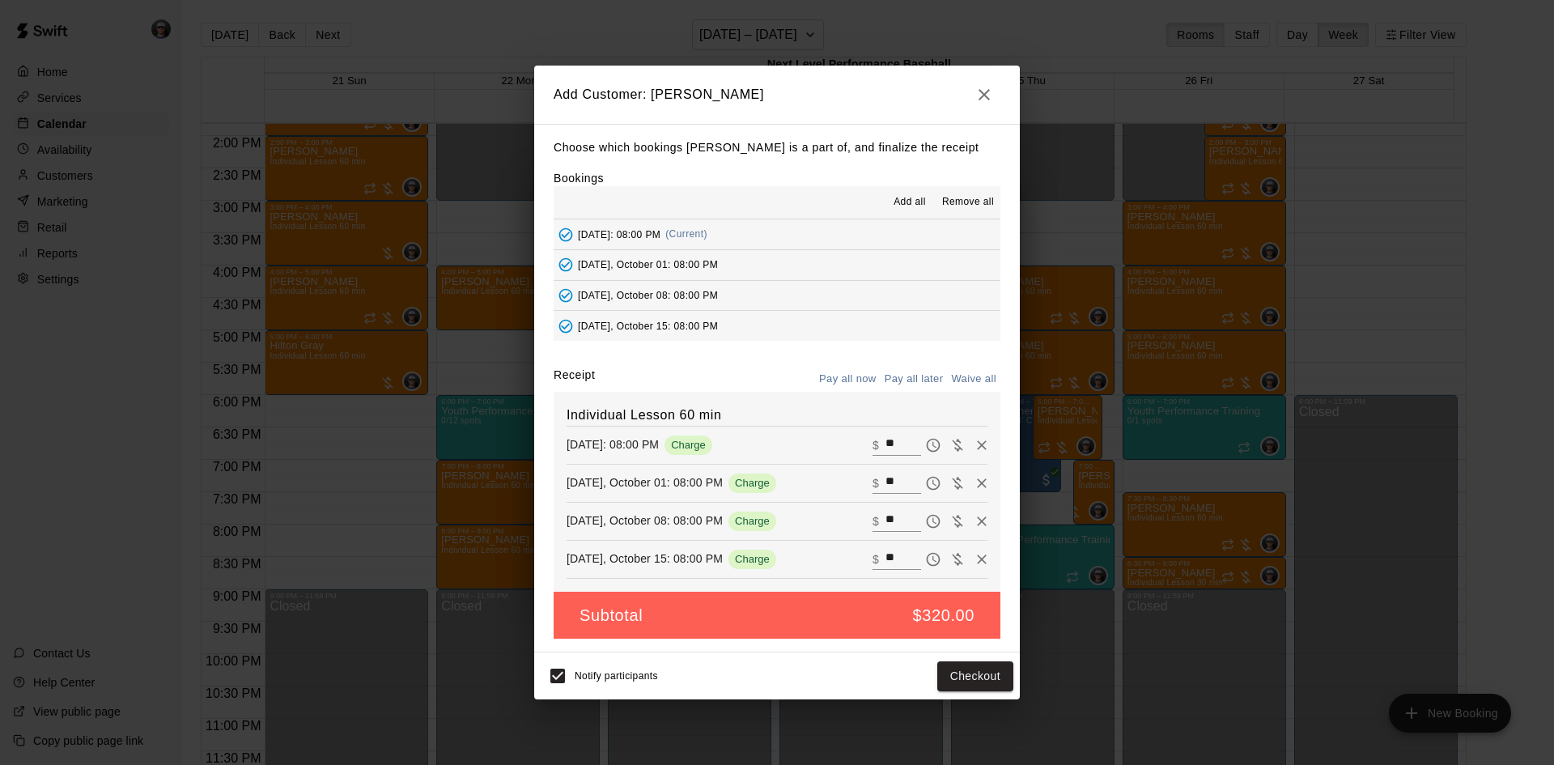
click at [932, 365] on div "Choose which bookings [PERSON_NAME] is a part of, and finalize the receipt Book…" at bounding box center [777, 388] width 486 height 529
drag, startPoint x: 926, startPoint y: 373, endPoint x: 936, endPoint y: 435, distance: 62.3
click at [925, 375] on button "Pay all later" at bounding box center [914, 379] width 67 height 25
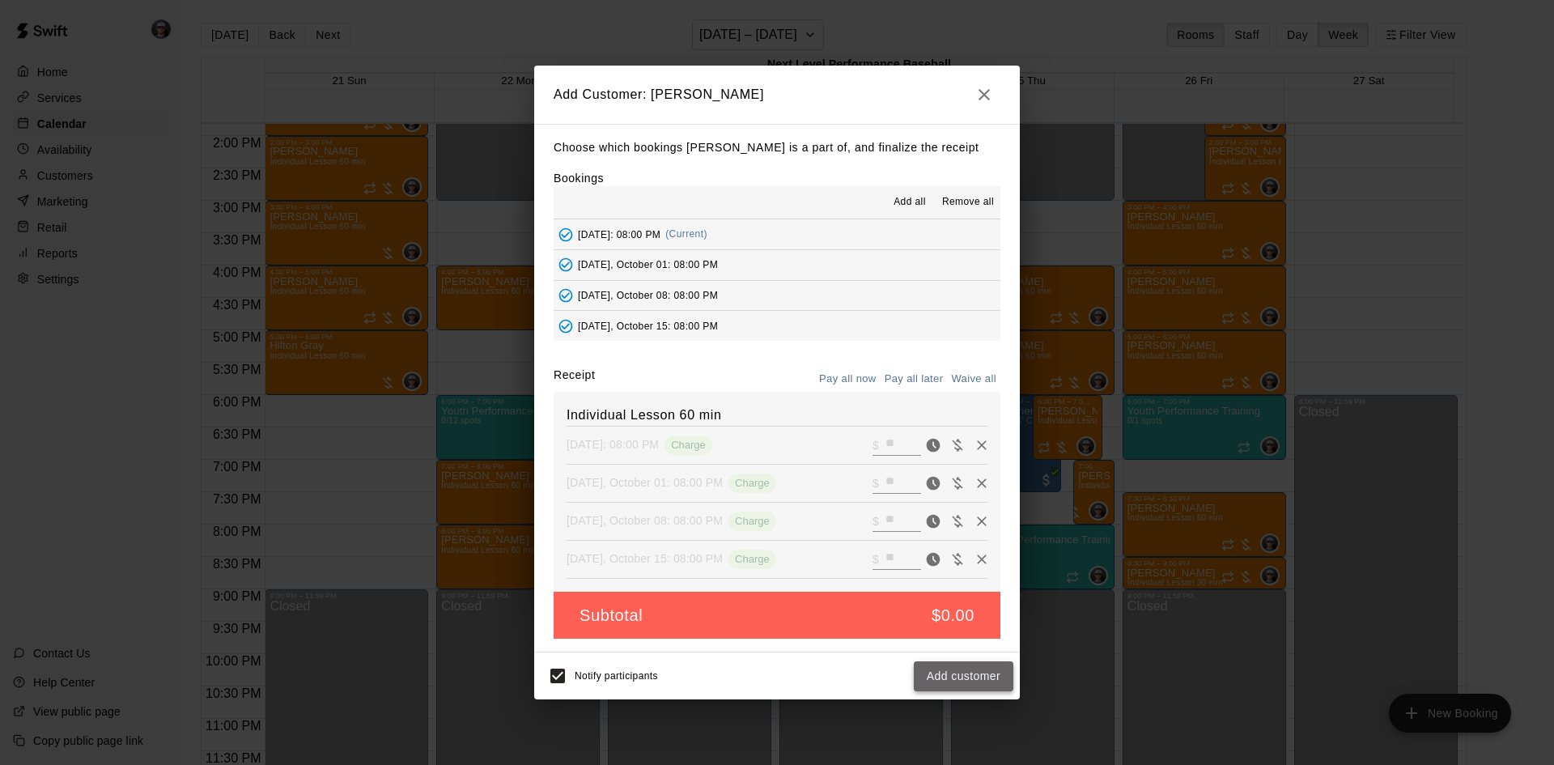
click at [960, 668] on button "Add customer" at bounding box center [964, 676] width 100 height 30
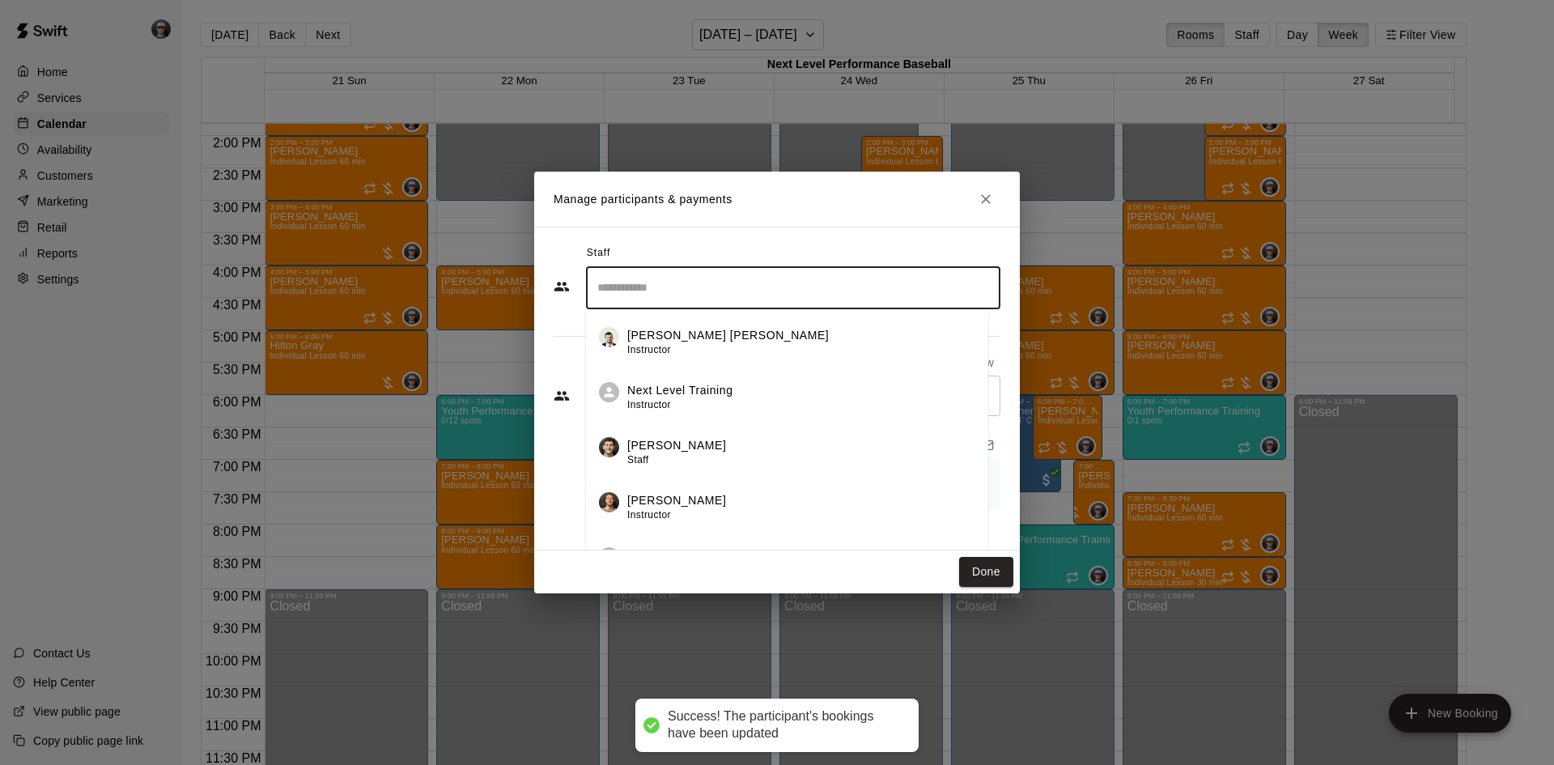
drag, startPoint x: 644, startPoint y: 274, endPoint x: 726, endPoint y: 360, distance: 119.1
click at [645, 279] on input "Search staff" at bounding box center [793, 288] width 400 height 28
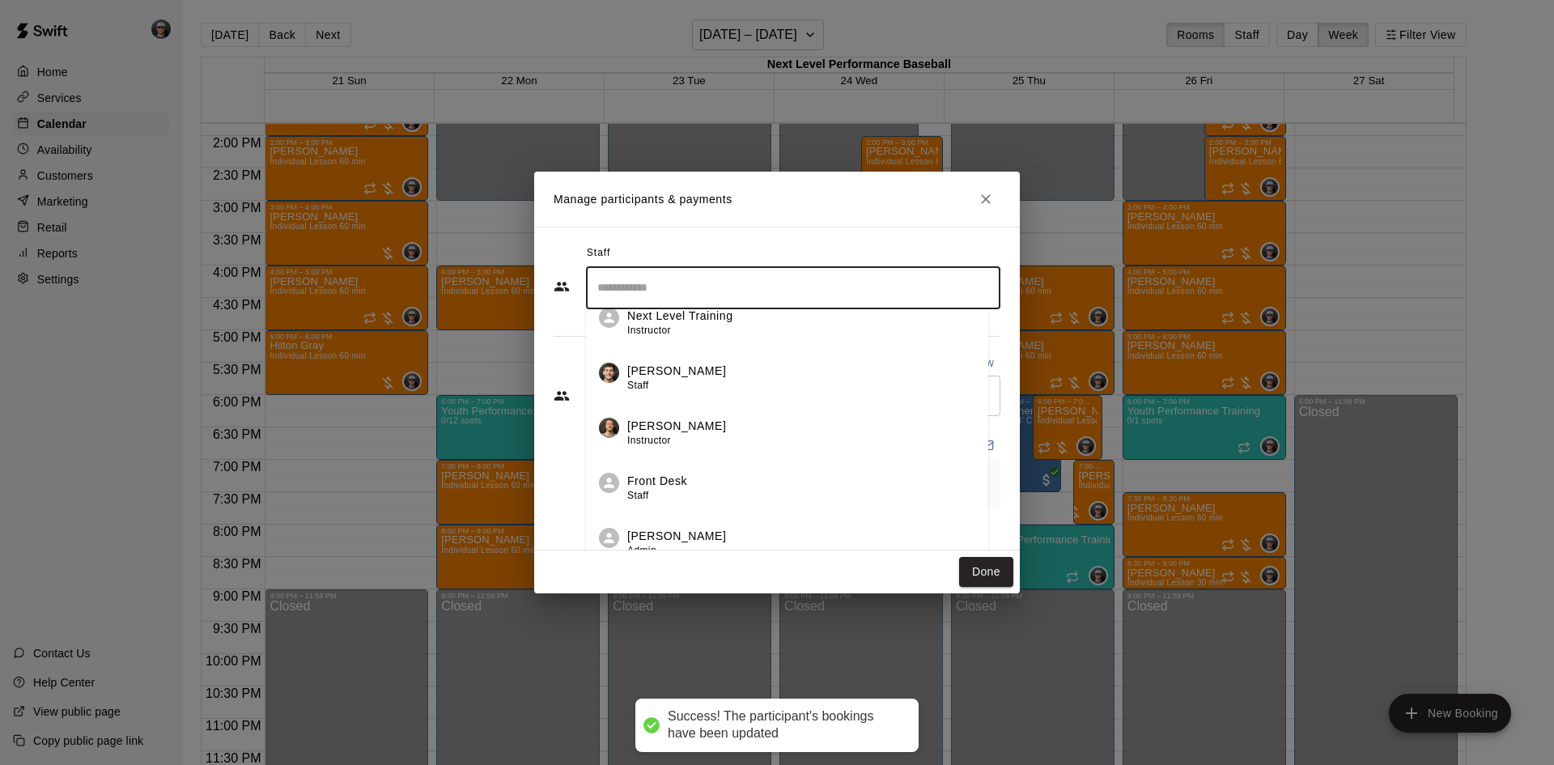
scroll to position [195, 0]
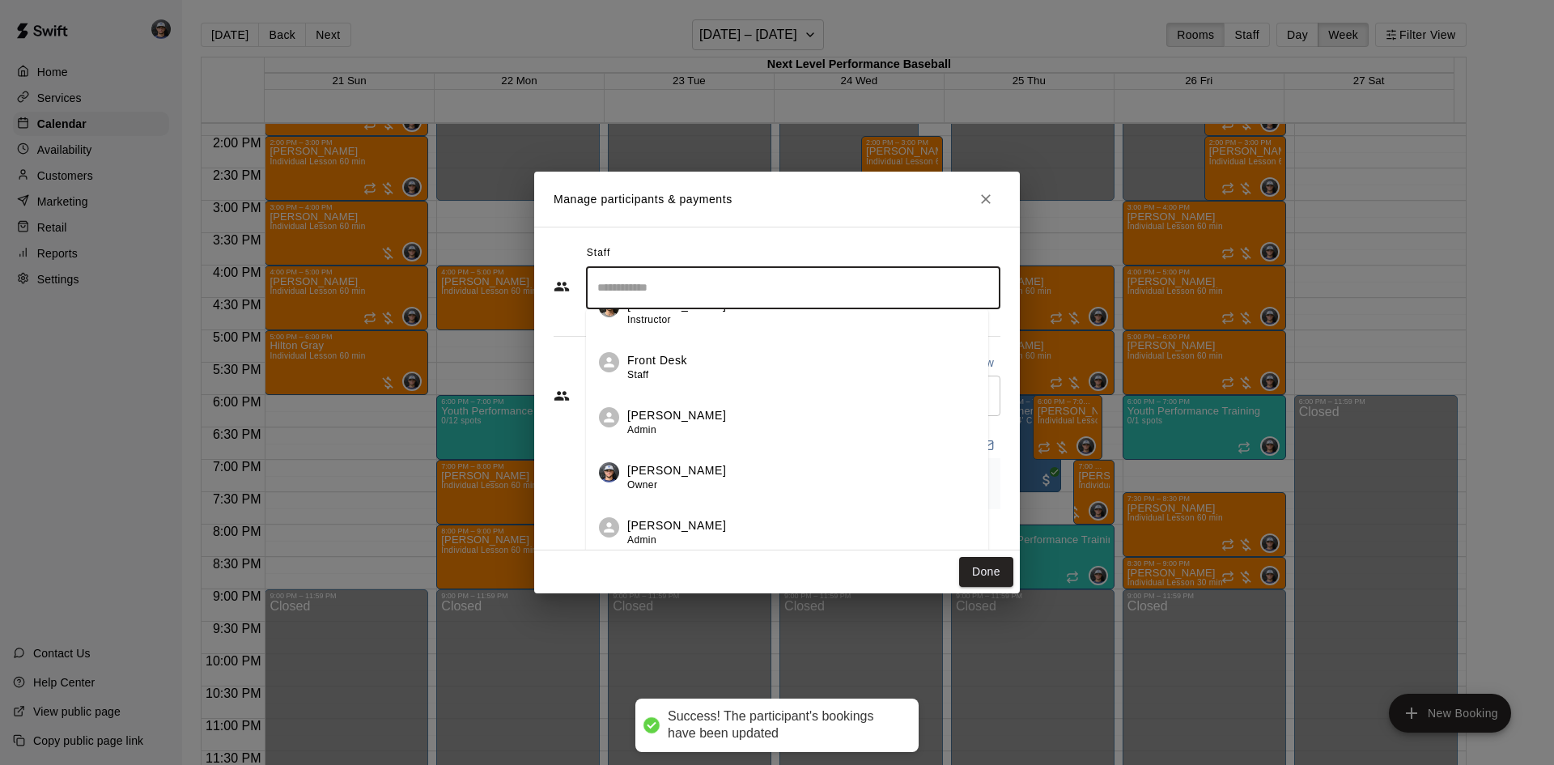
click at [694, 471] on p "[PERSON_NAME]" at bounding box center [676, 470] width 99 height 17
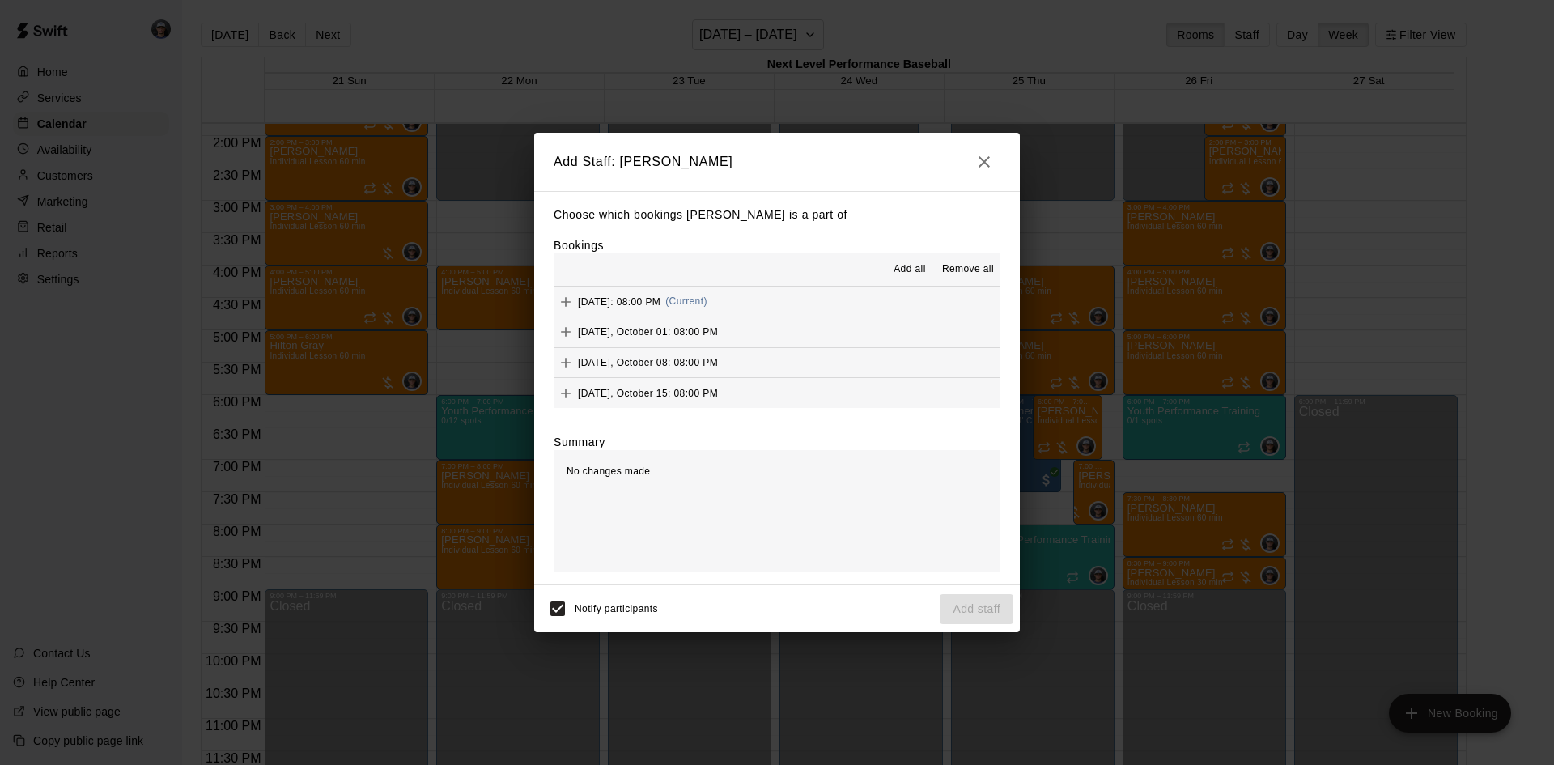
click at [904, 264] on span "Add all" at bounding box center [910, 269] width 32 height 16
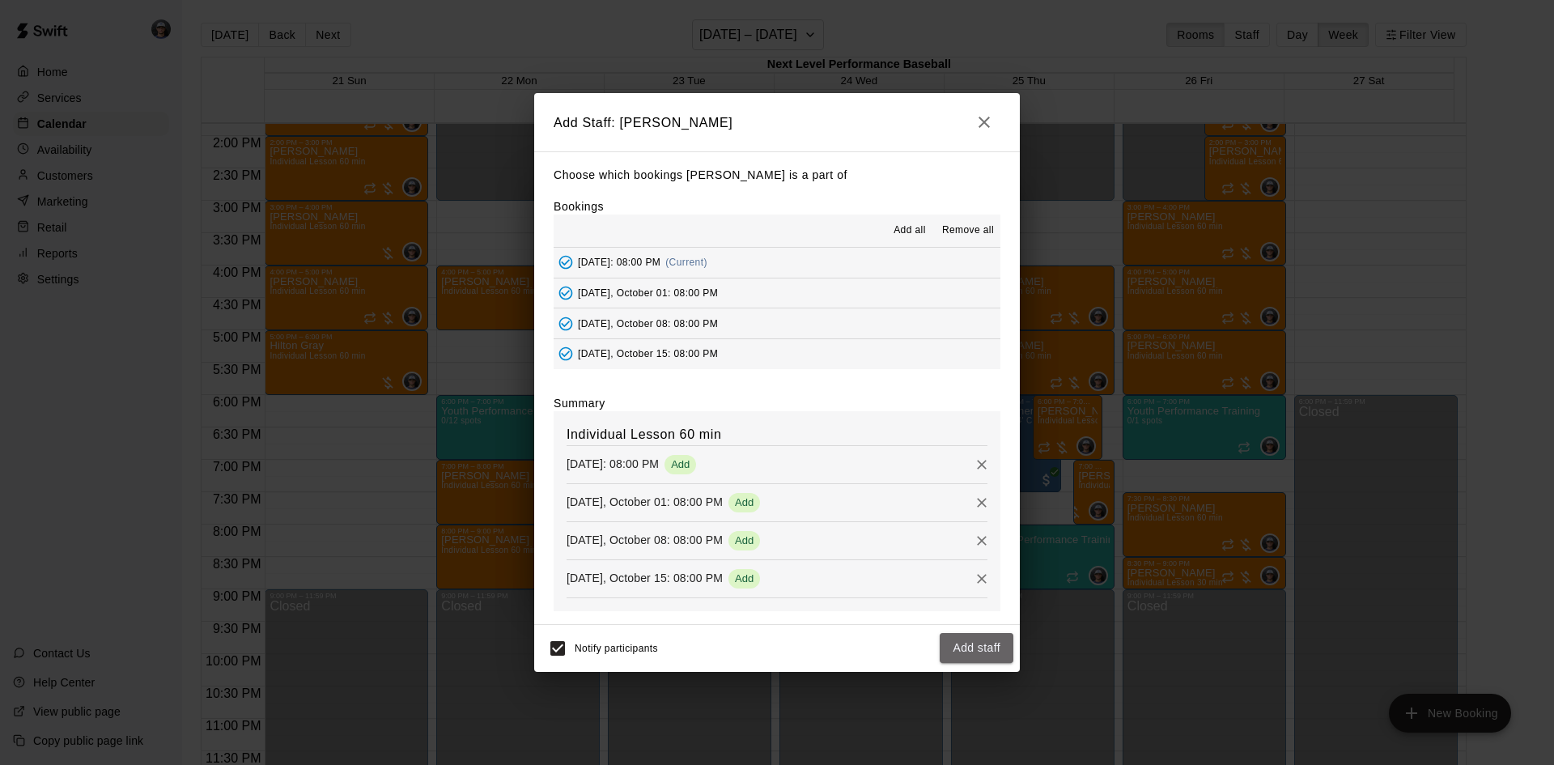
click at [1003, 645] on button "Add staff" at bounding box center [977, 648] width 74 height 30
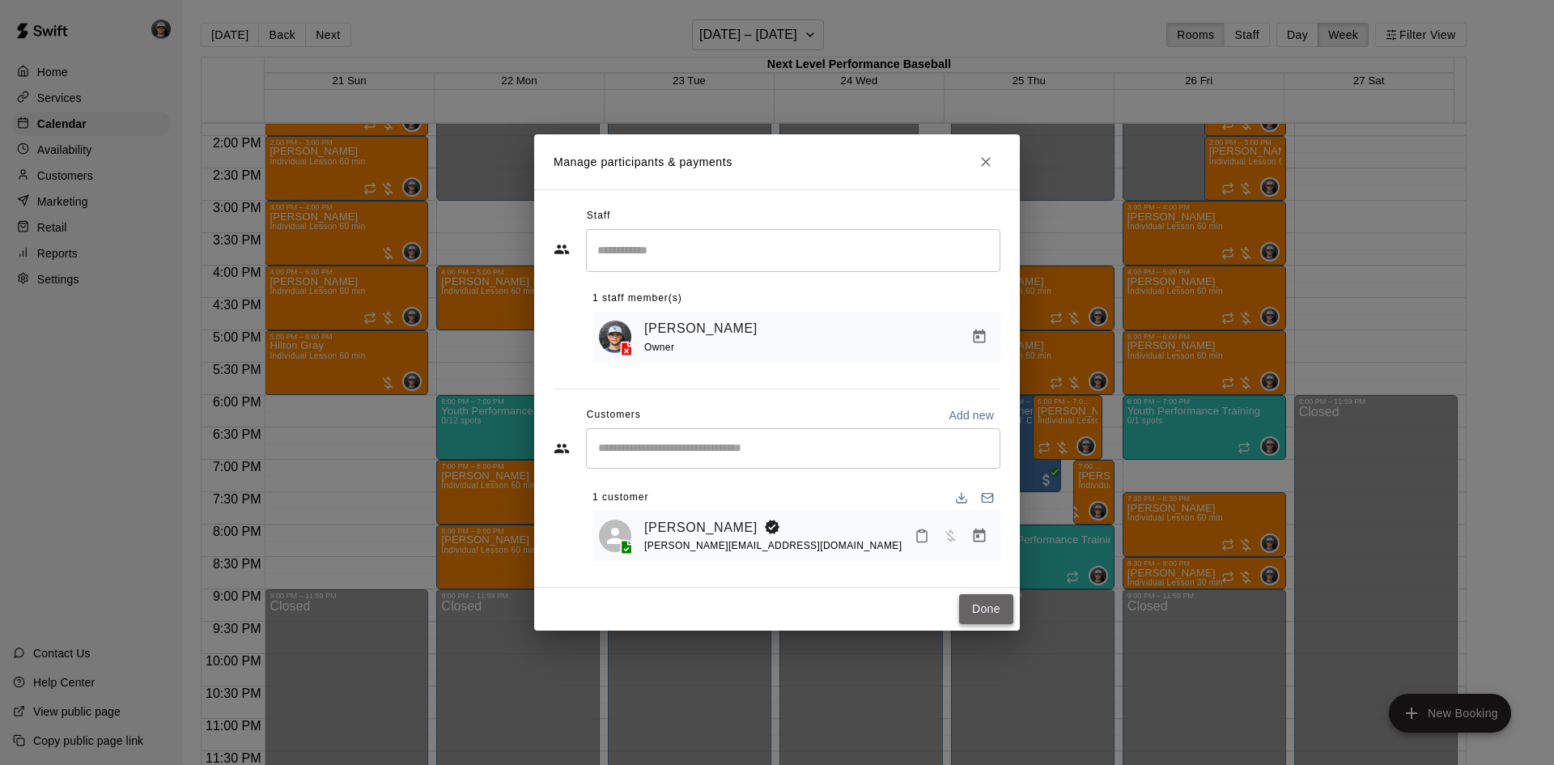
click at [969, 609] on button "Done" at bounding box center [986, 609] width 54 height 30
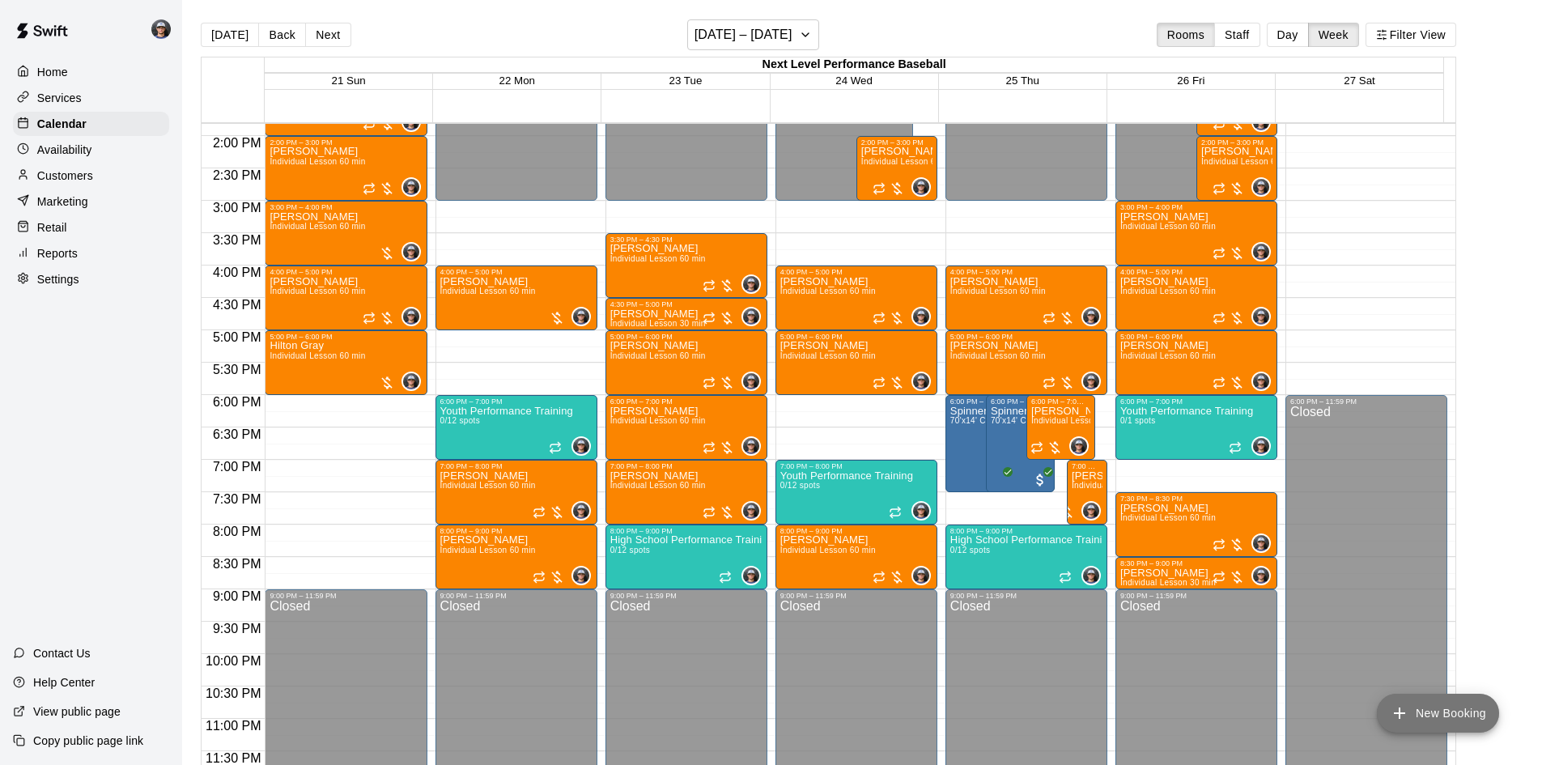
click at [1456, 718] on button "New Booking" at bounding box center [1438, 713] width 122 height 39
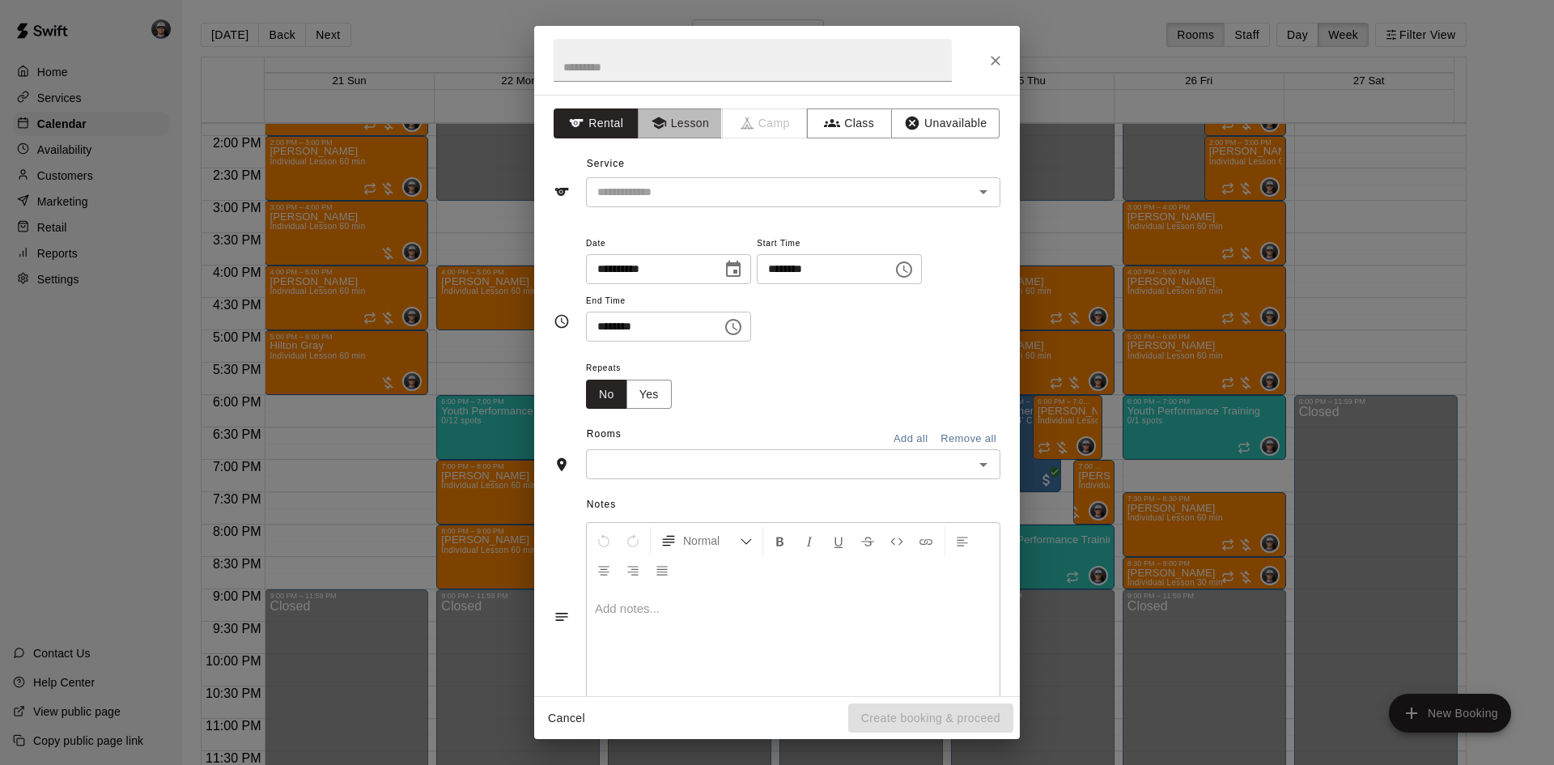
drag, startPoint x: 688, startPoint y: 123, endPoint x: 687, endPoint y: 172, distance: 49.4
click at [687, 125] on button "Lesson" at bounding box center [680, 123] width 85 height 30
drag, startPoint x: 678, startPoint y: 177, endPoint x: 689, endPoint y: 200, distance: 25.0
click at [678, 178] on div "​" at bounding box center [793, 192] width 415 height 30
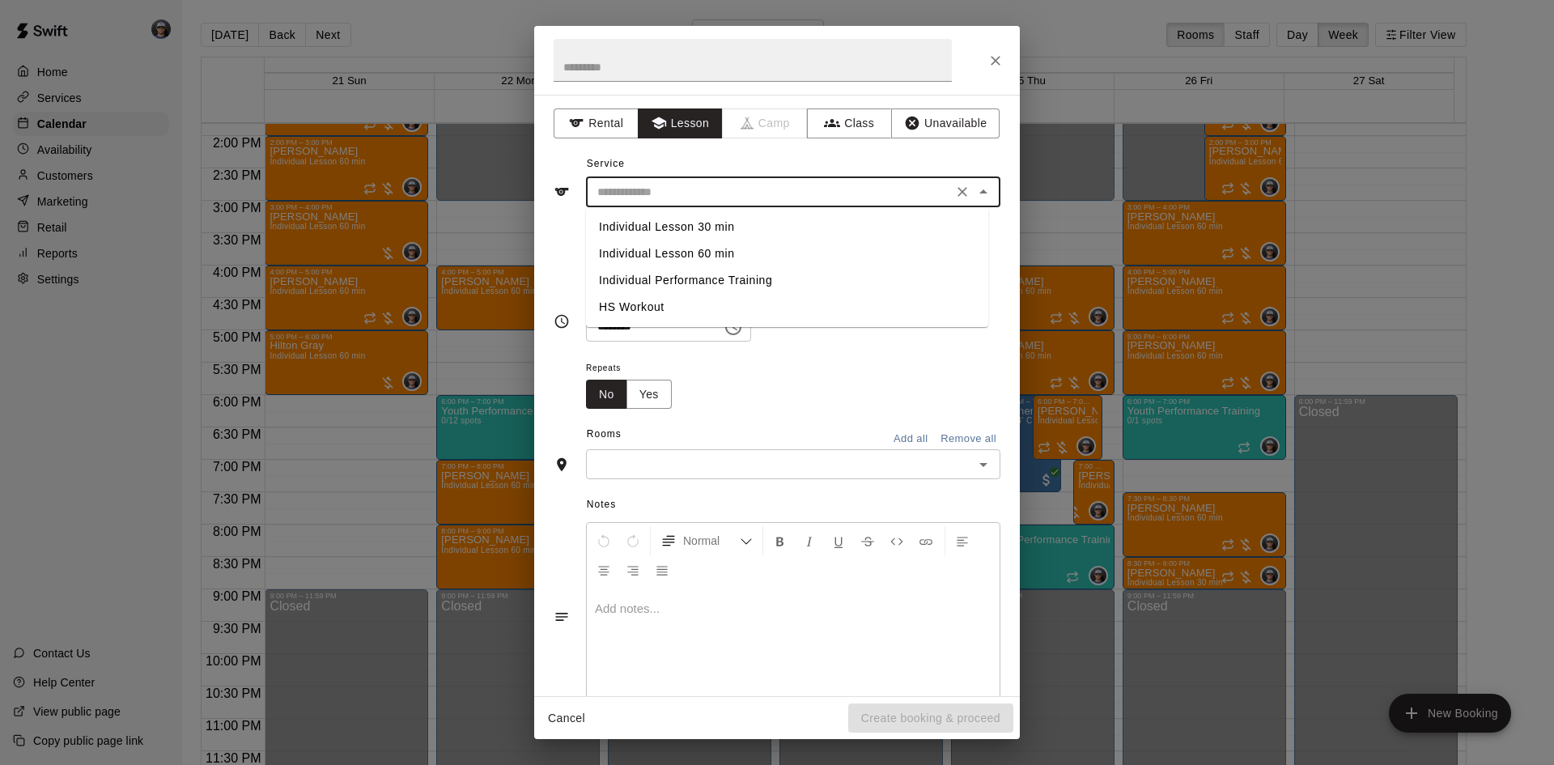
drag, startPoint x: 713, startPoint y: 249, endPoint x: 728, endPoint y: 266, distance: 21.8
click at [713, 250] on li "Individual Lesson 60 min" at bounding box center [787, 253] width 402 height 27
type input "**********"
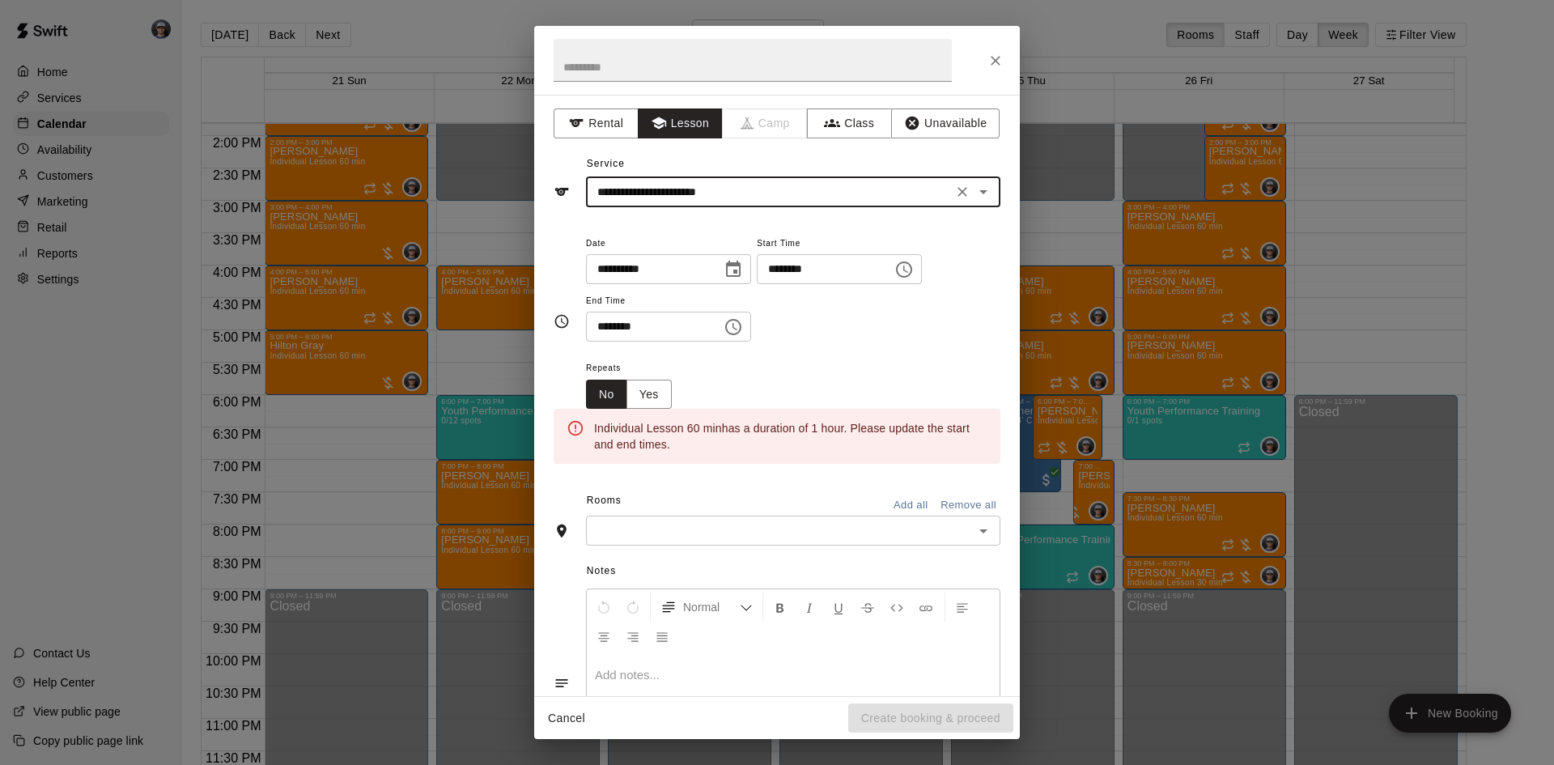
click at [750, 277] on button "Choose date, selected date is Sep 25, 2025" at bounding box center [733, 269] width 32 height 32
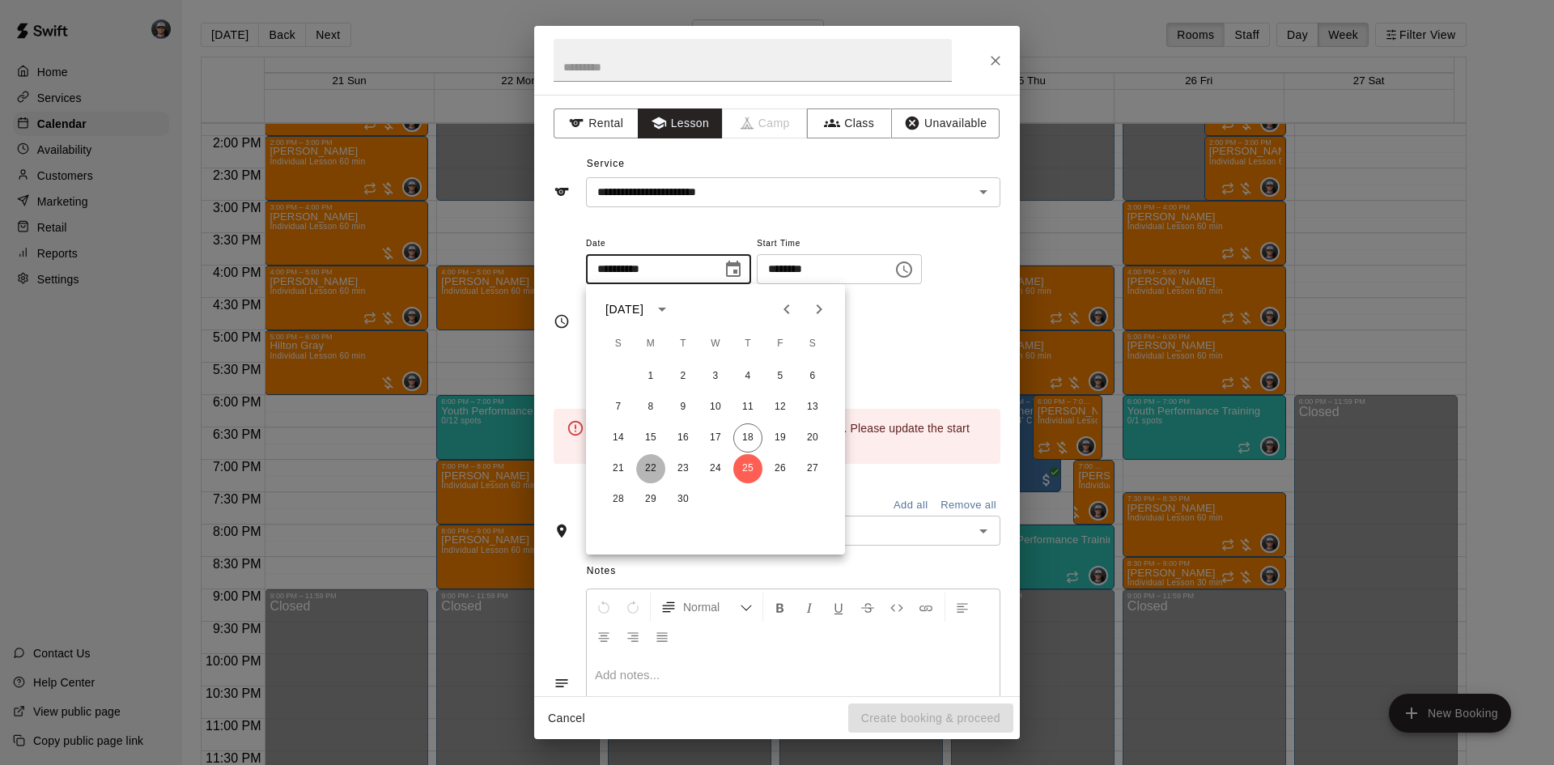
click at [659, 464] on button "22" at bounding box center [650, 468] width 29 height 29
type input "**********"
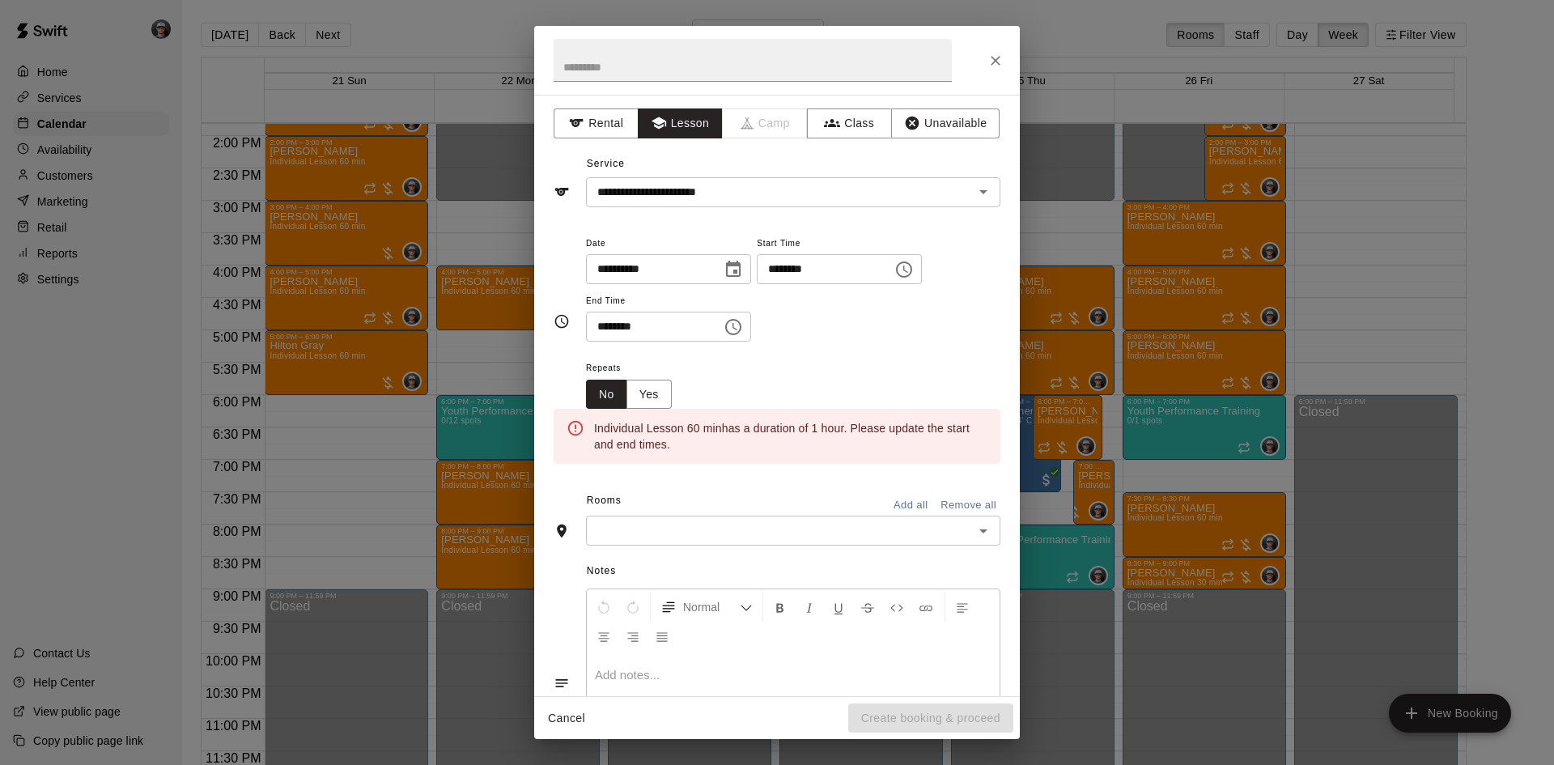
click at [920, 283] on button "Choose time, selected time is 11:00 AM" at bounding box center [904, 269] width 32 height 32
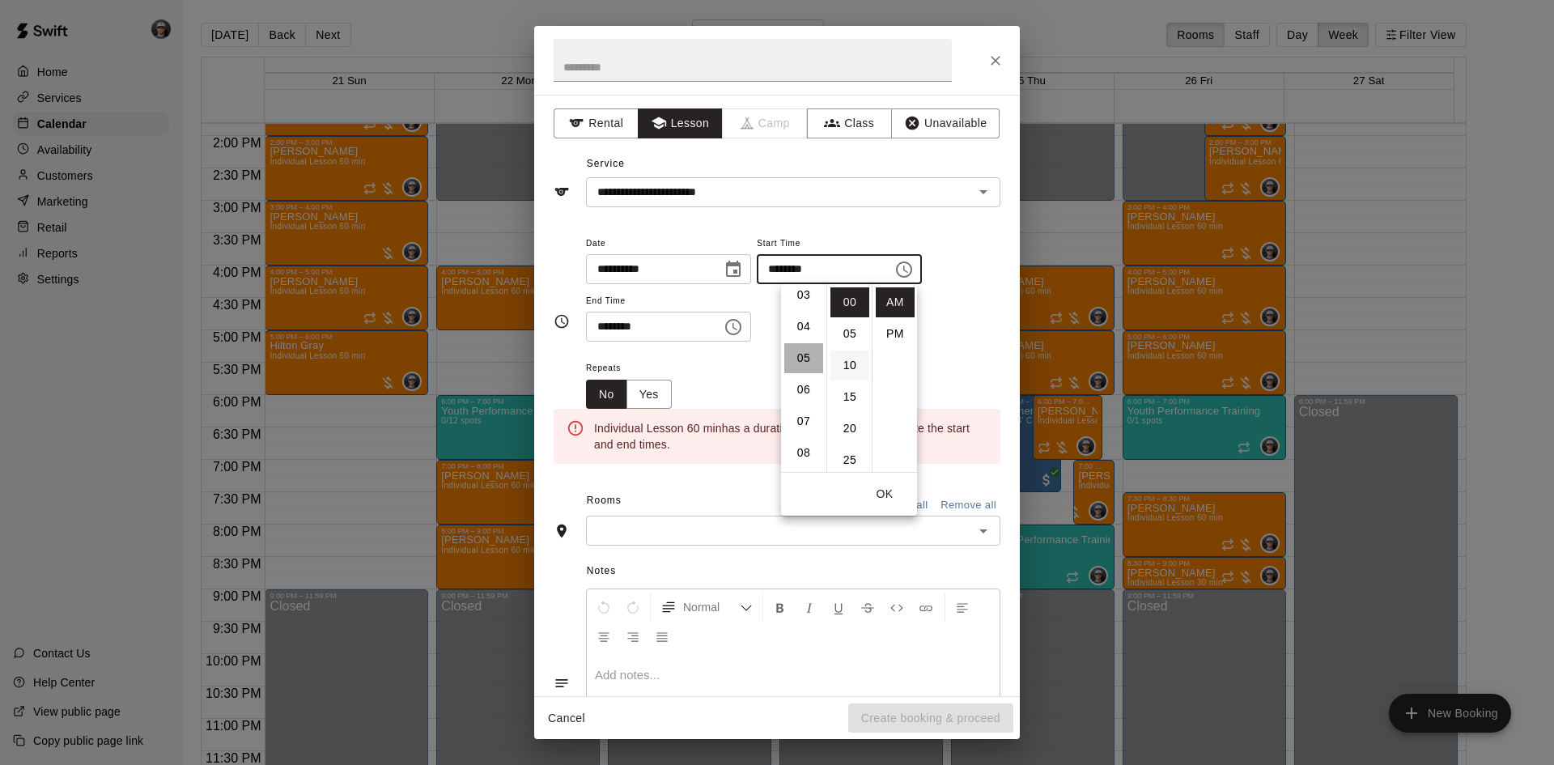
drag, startPoint x: 788, startPoint y: 346, endPoint x: 836, endPoint y: 351, distance: 48.7
click at [793, 347] on li "05" at bounding box center [803, 358] width 39 height 30
click at [899, 342] on li "PM" at bounding box center [895, 334] width 39 height 30
type input "********"
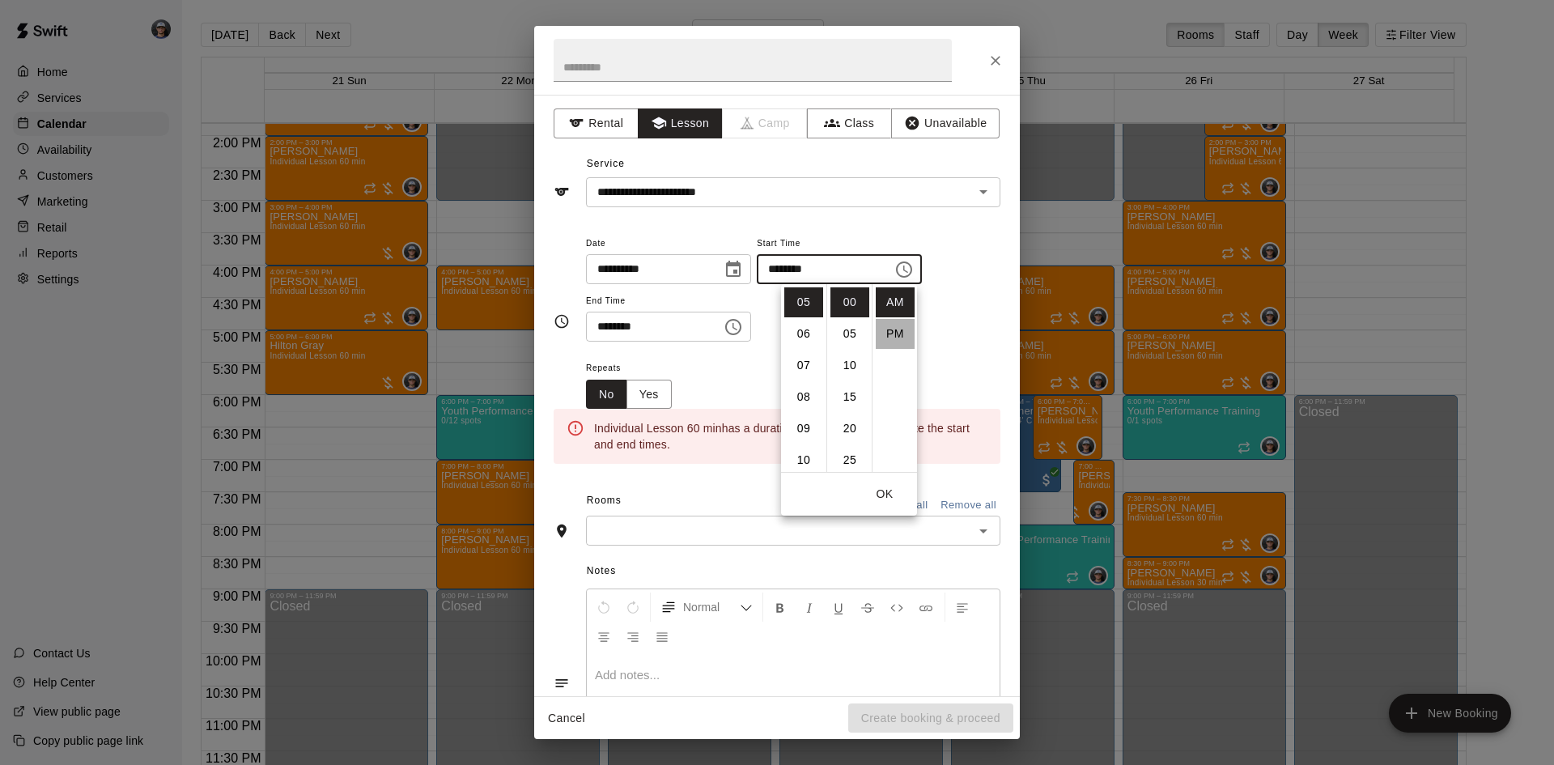
scroll to position [29, 0]
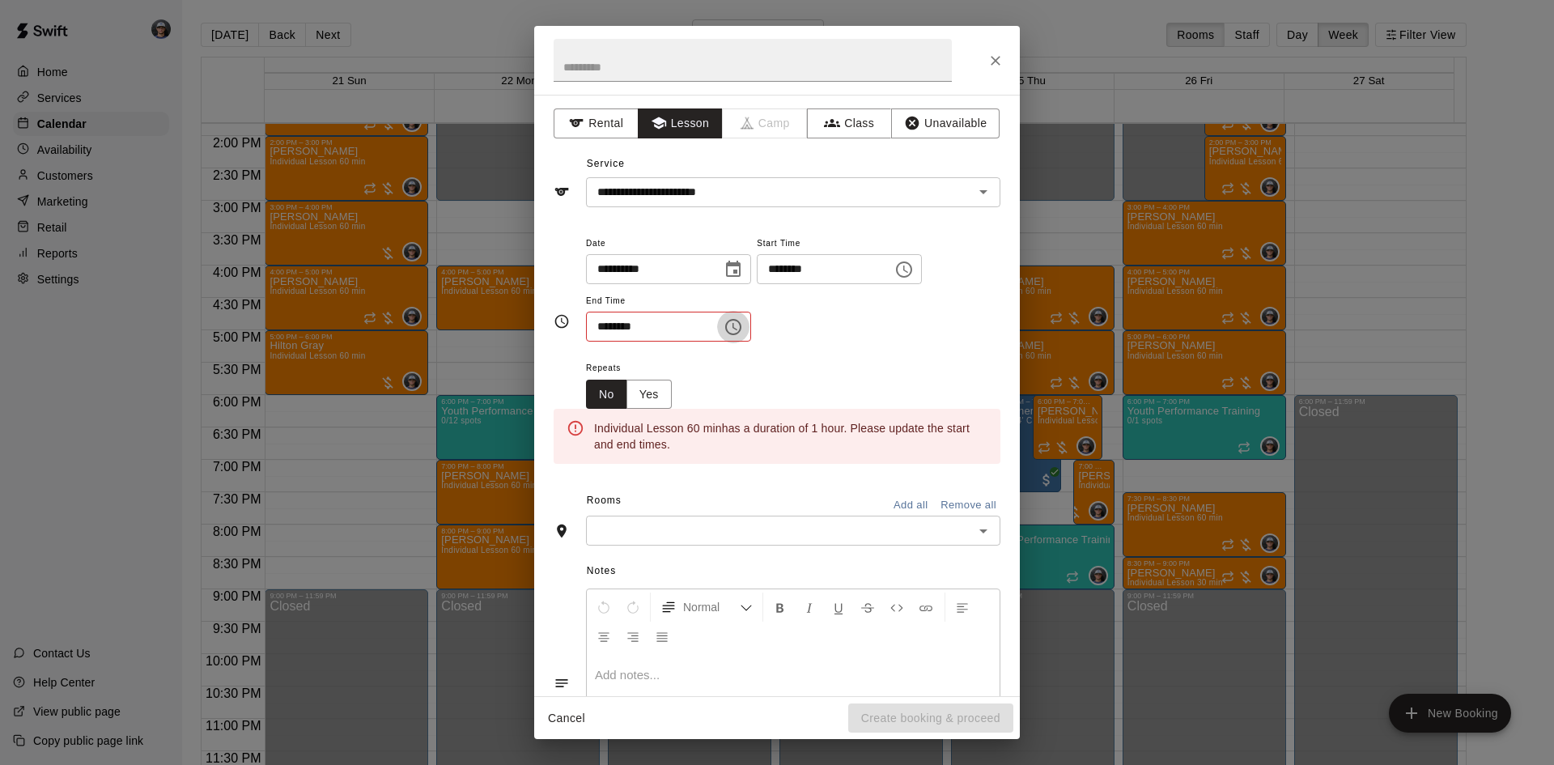
click at [743, 335] on icon "Choose time, selected time is 11:30 AM" at bounding box center [733, 326] width 19 height 19
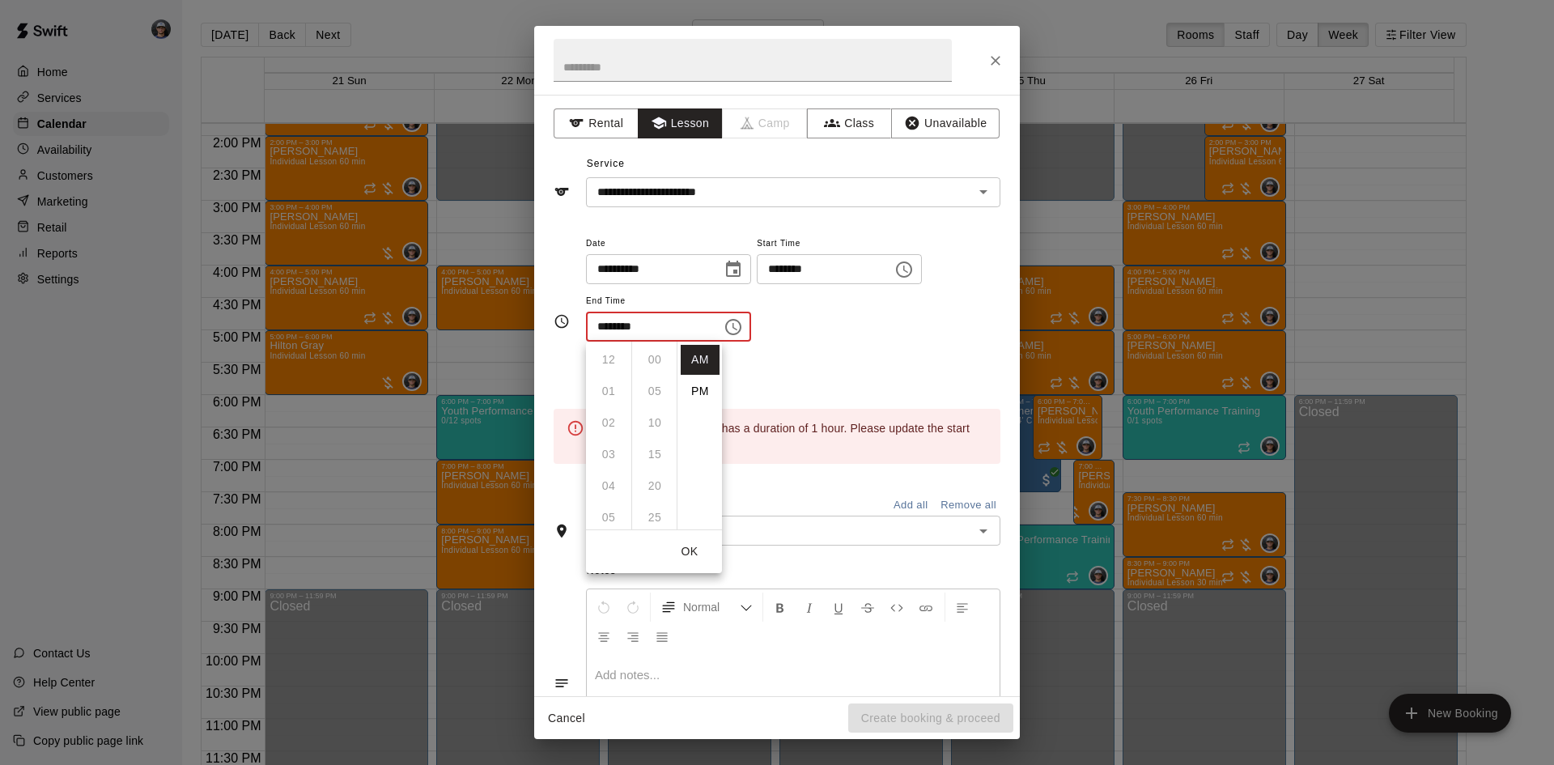
scroll to position [189, 0]
drag, startPoint x: 692, startPoint y: 394, endPoint x: 700, endPoint y: 390, distance: 9.1
click at [694, 394] on li "PM" at bounding box center [700, 389] width 39 height 30
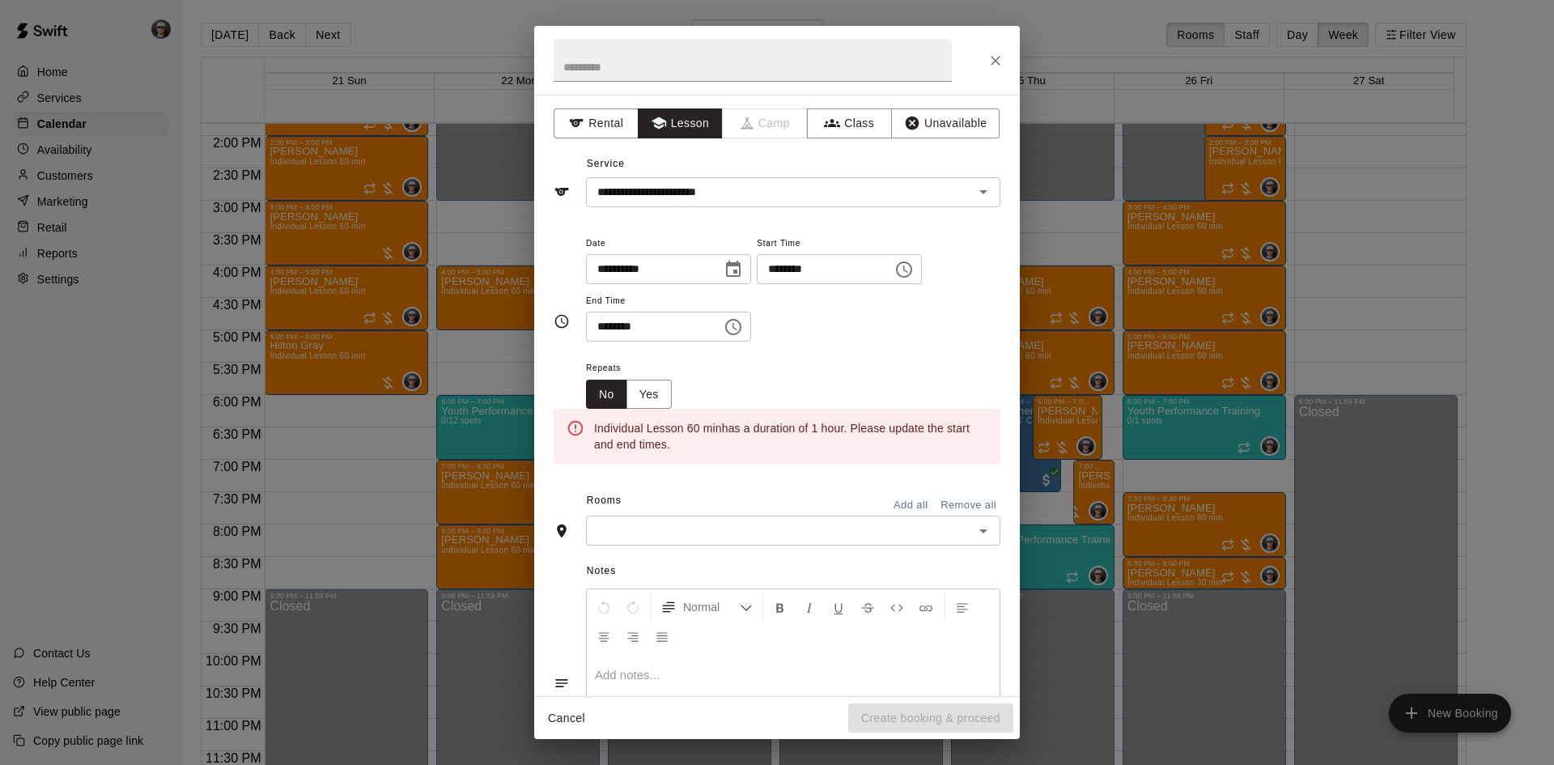
click at [738, 327] on icon "Choose time, selected time is 11:30 PM" at bounding box center [735, 326] width 5 height 7
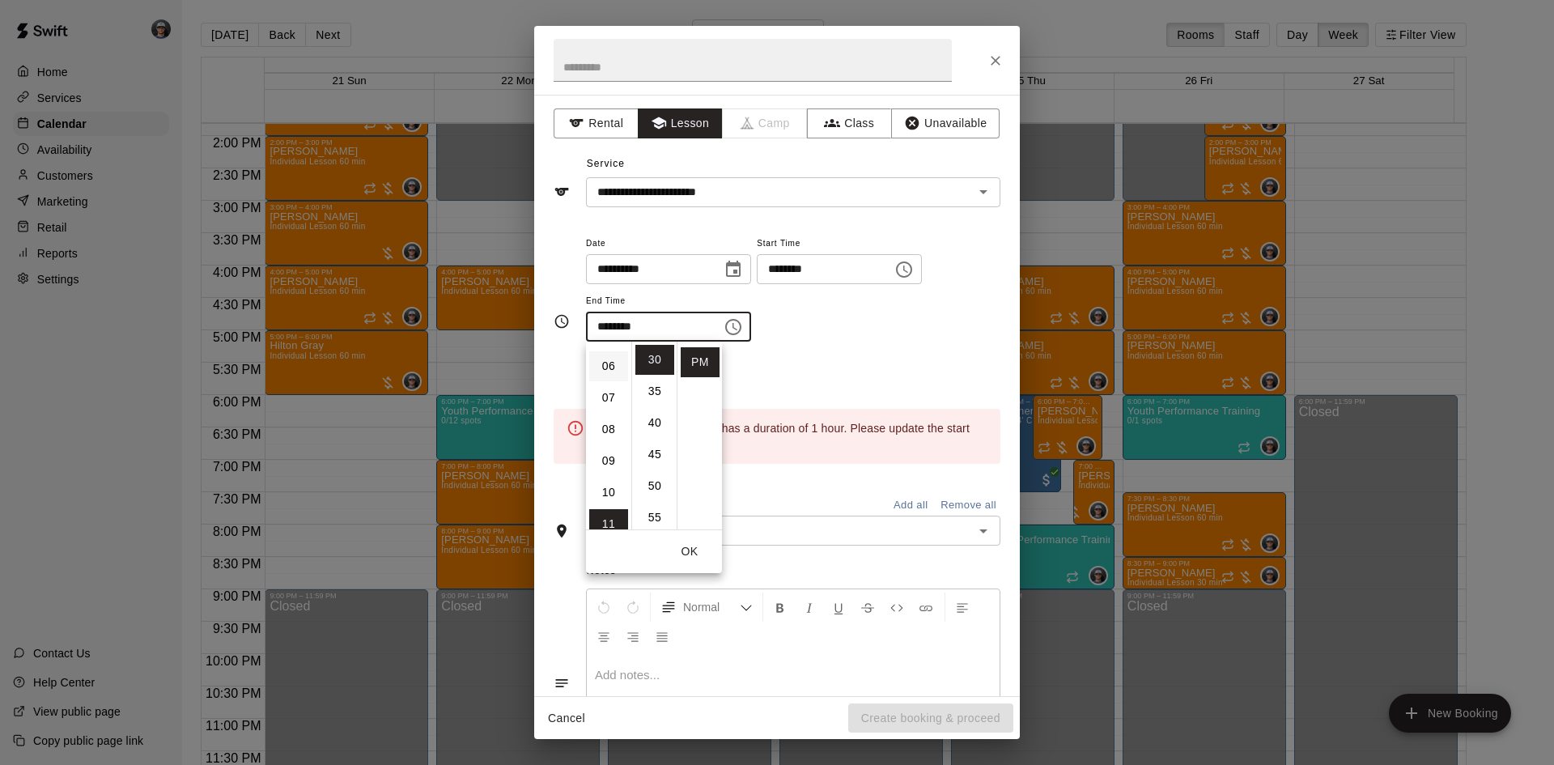
click at [614, 369] on li "06" at bounding box center [608, 366] width 39 height 30
drag, startPoint x: 657, startPoint y: 355, endPoint x: 781, endPoint y: 364, distance: 125.0
click at [662, 360] on li "00" at bounding box center [655, 360] width 39 height 30
type input "********"
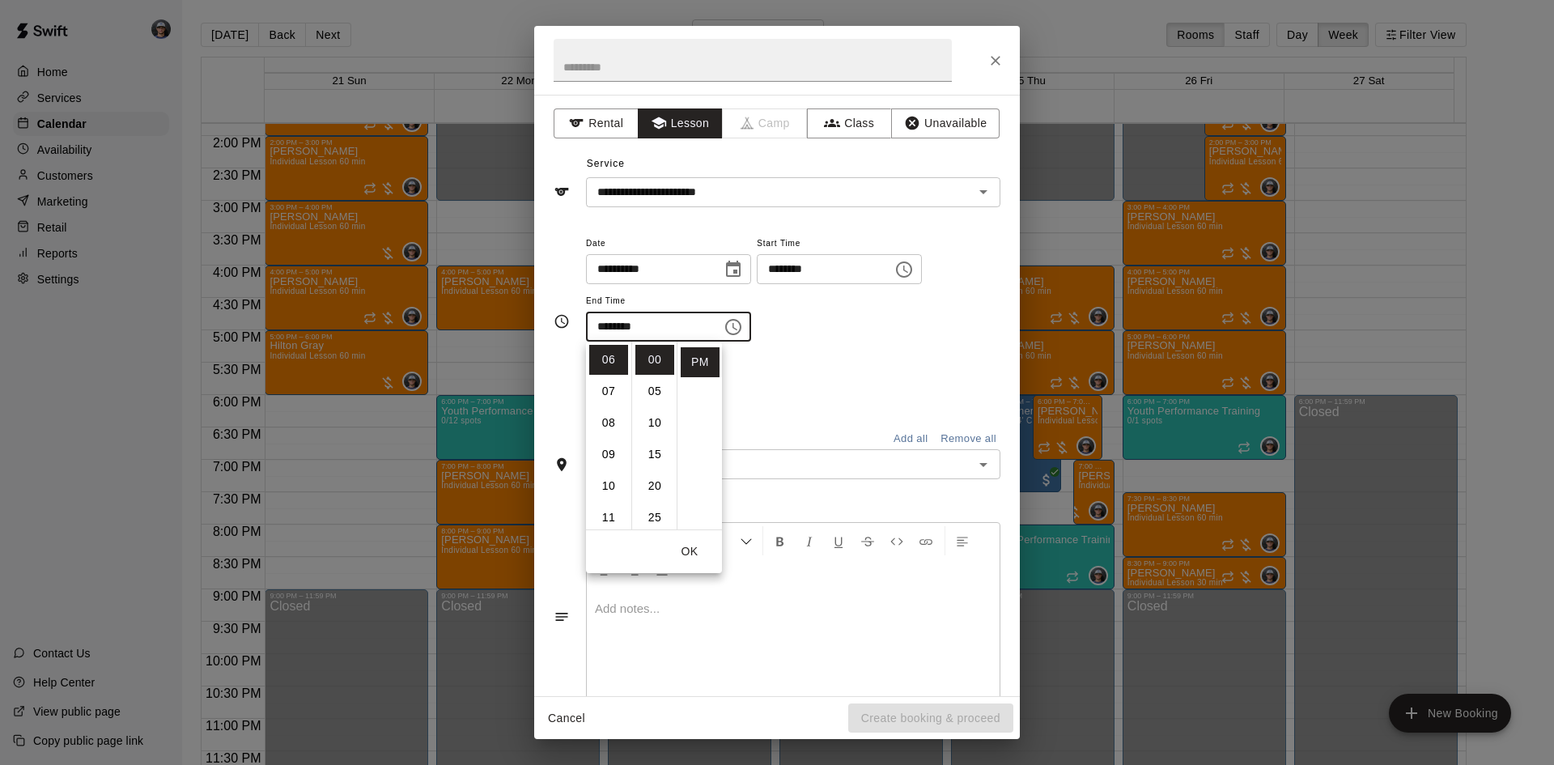
click at [751, 376] on div "Repeats No Yes" at bounding box center [793, 383] width 415 height 51
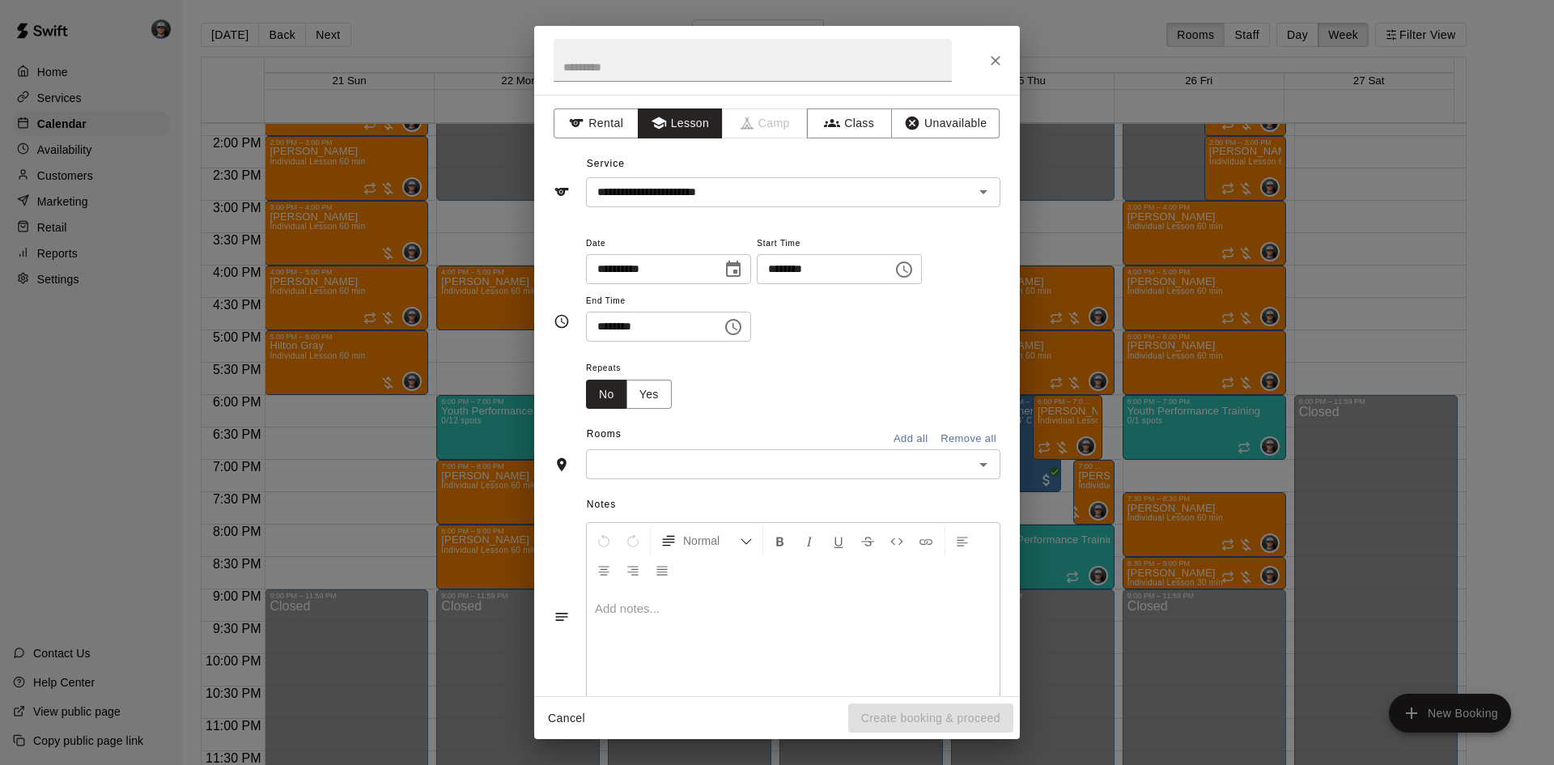
click at [731, 402] on div "Repeats No Yes" at bounding box center [793, 383] width 415 height 51
drag, startPoint x: 654, startPoint y: 397, endPoint x: 691, endPoint y: 405, distance: 38.1
click at [652, 397] on button "Yes" at bounding box center [649, 395] width 45 height 30
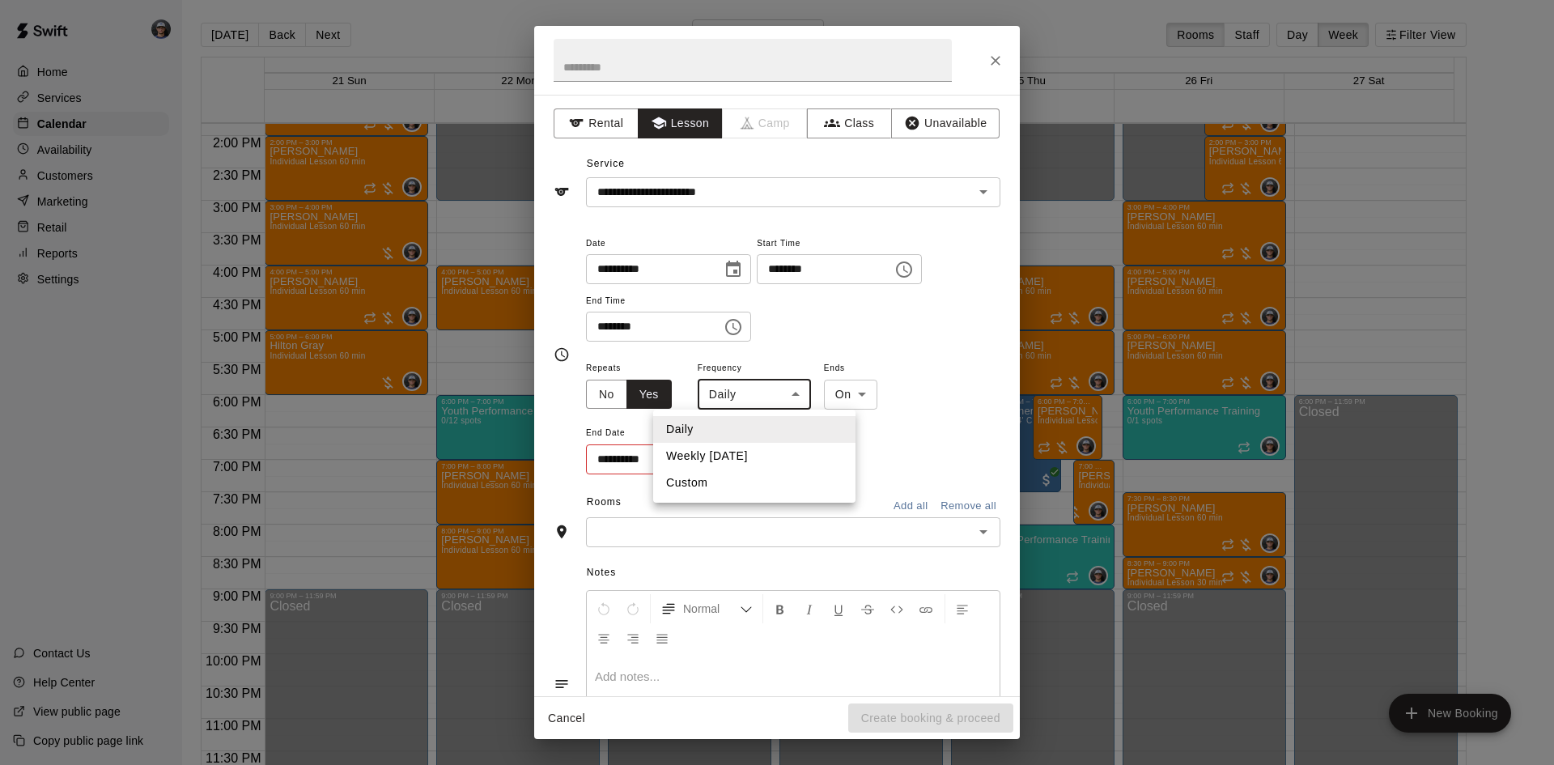
click at [730, 407] on body "Home Services Calendar Availability Customers Marketing Retail Reports Settings…" at bounding box center [777, 395] width 1554 height 791
drag, startPoint x: 754, startPoint y: 452, endPoint x: 774, endPoint y: 446, distance: 21.0
click at [759, 451] on li "Weekly [DATE]" at bounding box center [754, 456] width 202 height 27
type input "******"
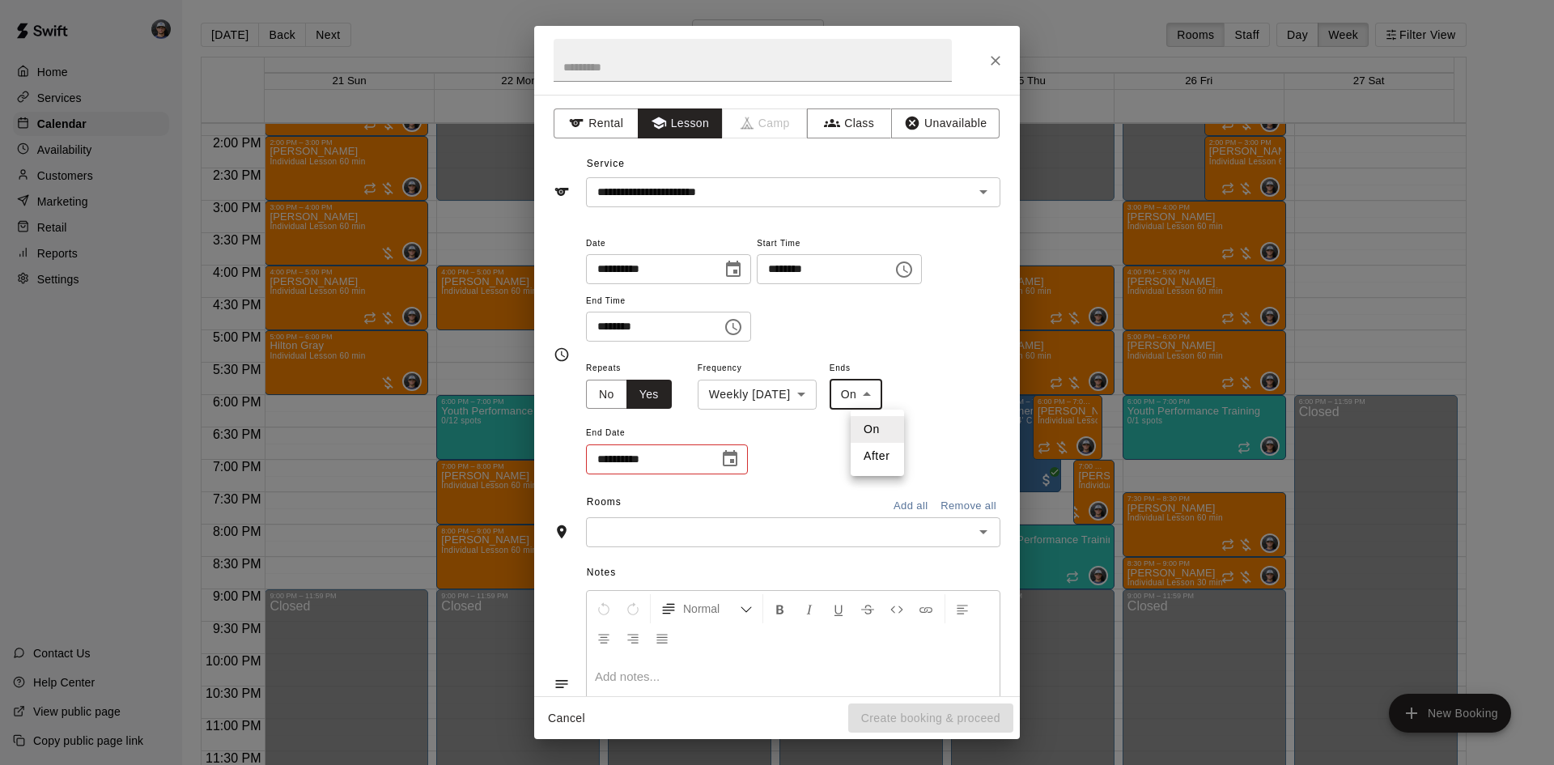
click at [873, 405] on body "Home Services Calendar Availability Customers Marketing Retail Reports Settings…" at bounding box center [777, 395] width 1554 height 791
drag, startPoint x: 873, startPoint y: 446, endPoint x: 756, endPoint y: 449, distance: 116.6
click at [861, 446] on li "After" at bounding box center [877, 456] width 53 height 27
type input "*****"
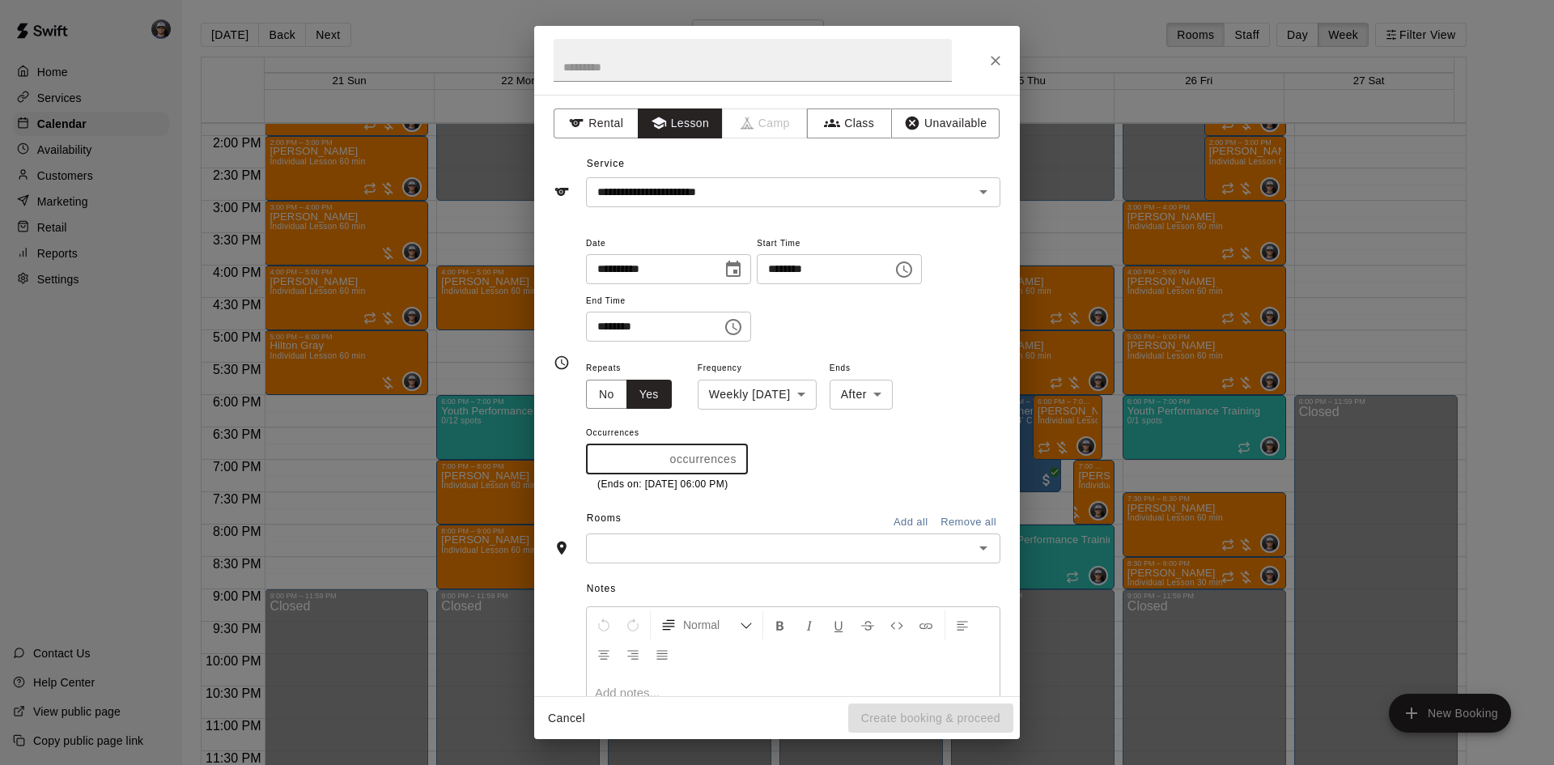
click at [660, 455] on input "*" at bounding box center [625, 459] width 78 height 30
type input "*"
click at [660, 455] on input "*" at bounding box center [625, 459] width 78 height 30
drag, startPoint x: 644, startPoint y: 555, endPoint x: 648, endPoint y: 534, distance: 21.6
click at [644, 554] on input "text" at bounding box center [780, 548] width 378 height 20
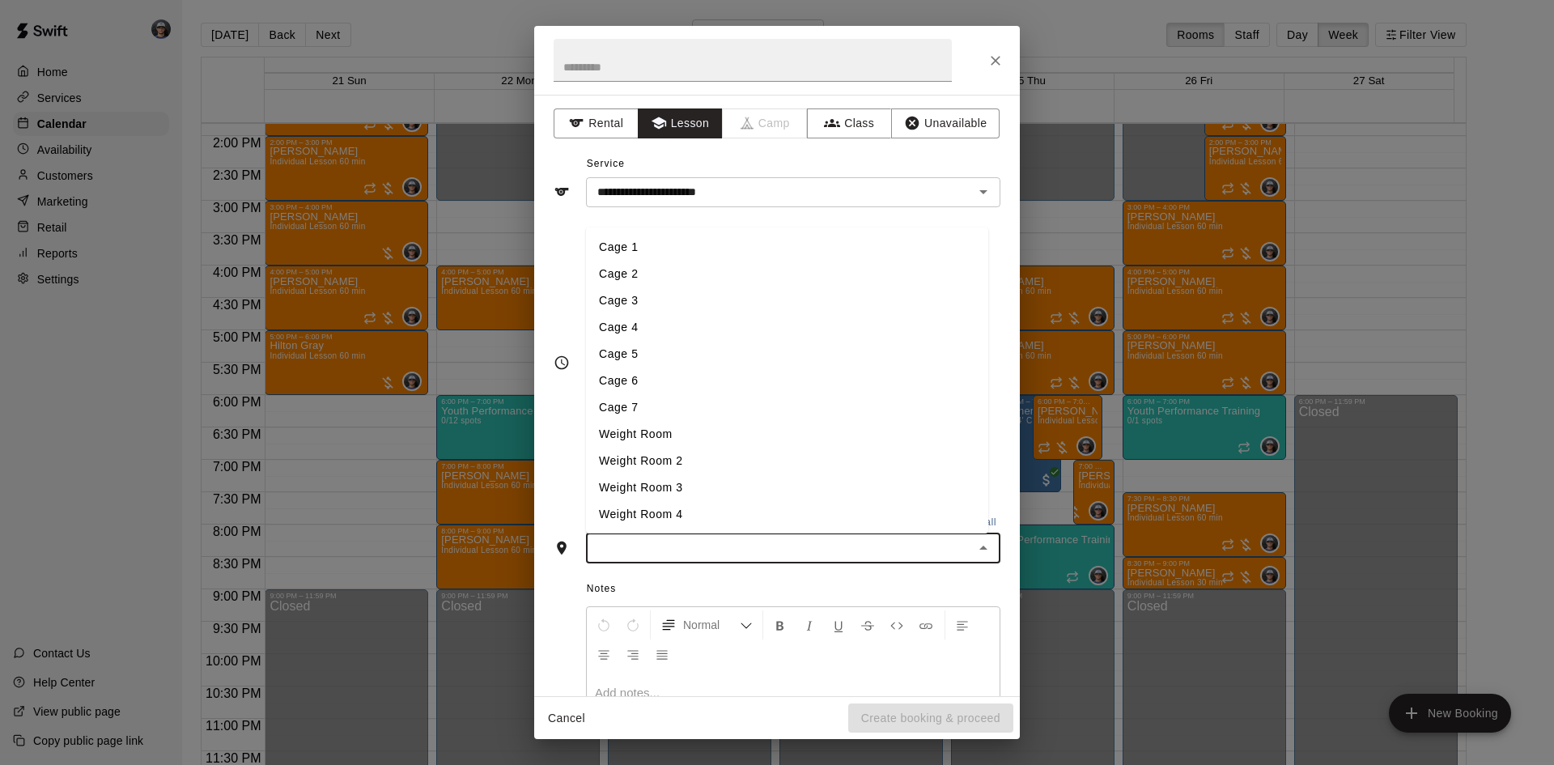
click at [630, 304] on li "Cage 3" at bounding box center [787, 300] width 402 height 27
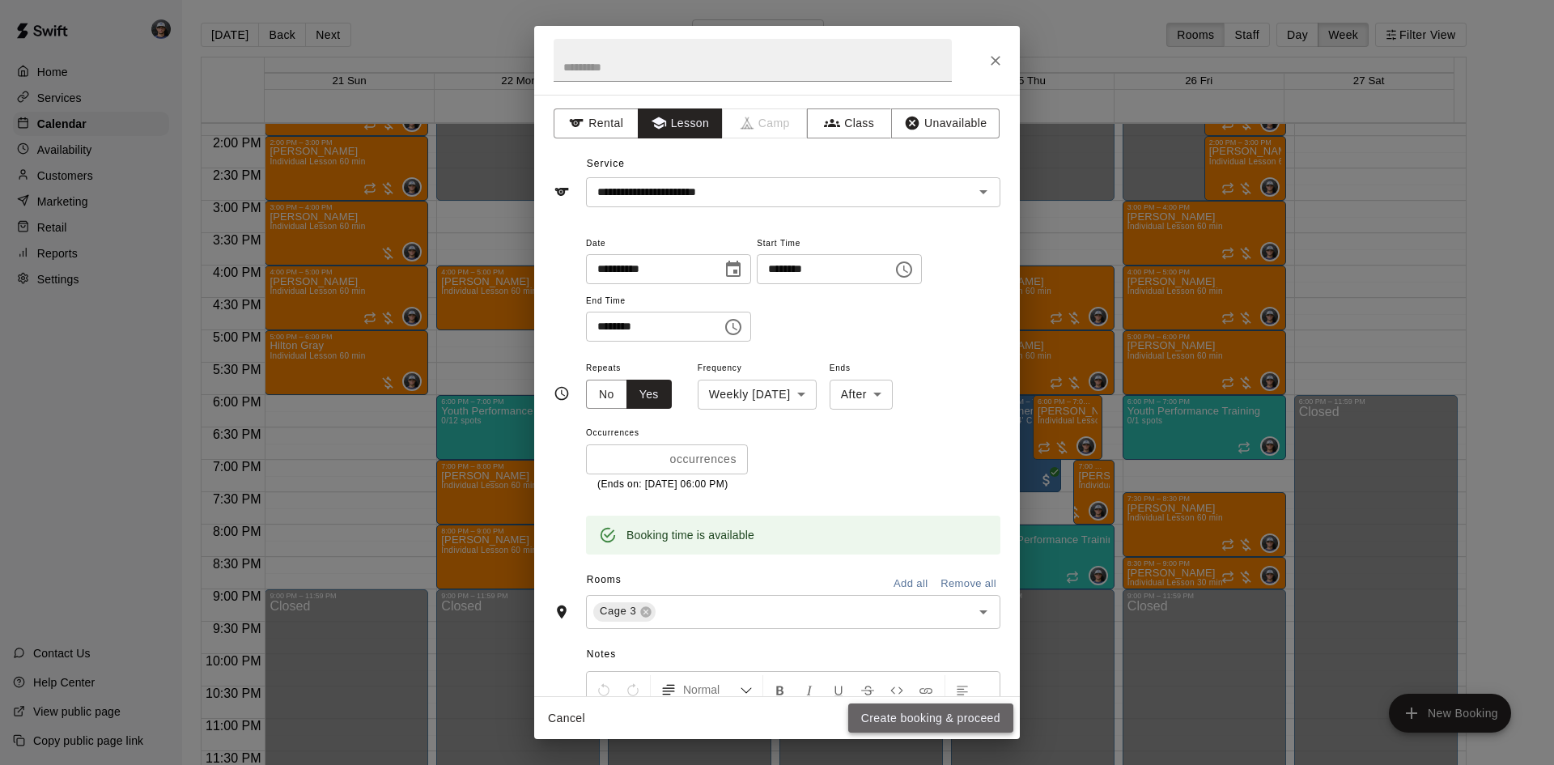
click at [905, 712] on button "Create booking & proceed" at bounding box center [930, 719] width 165 height 30
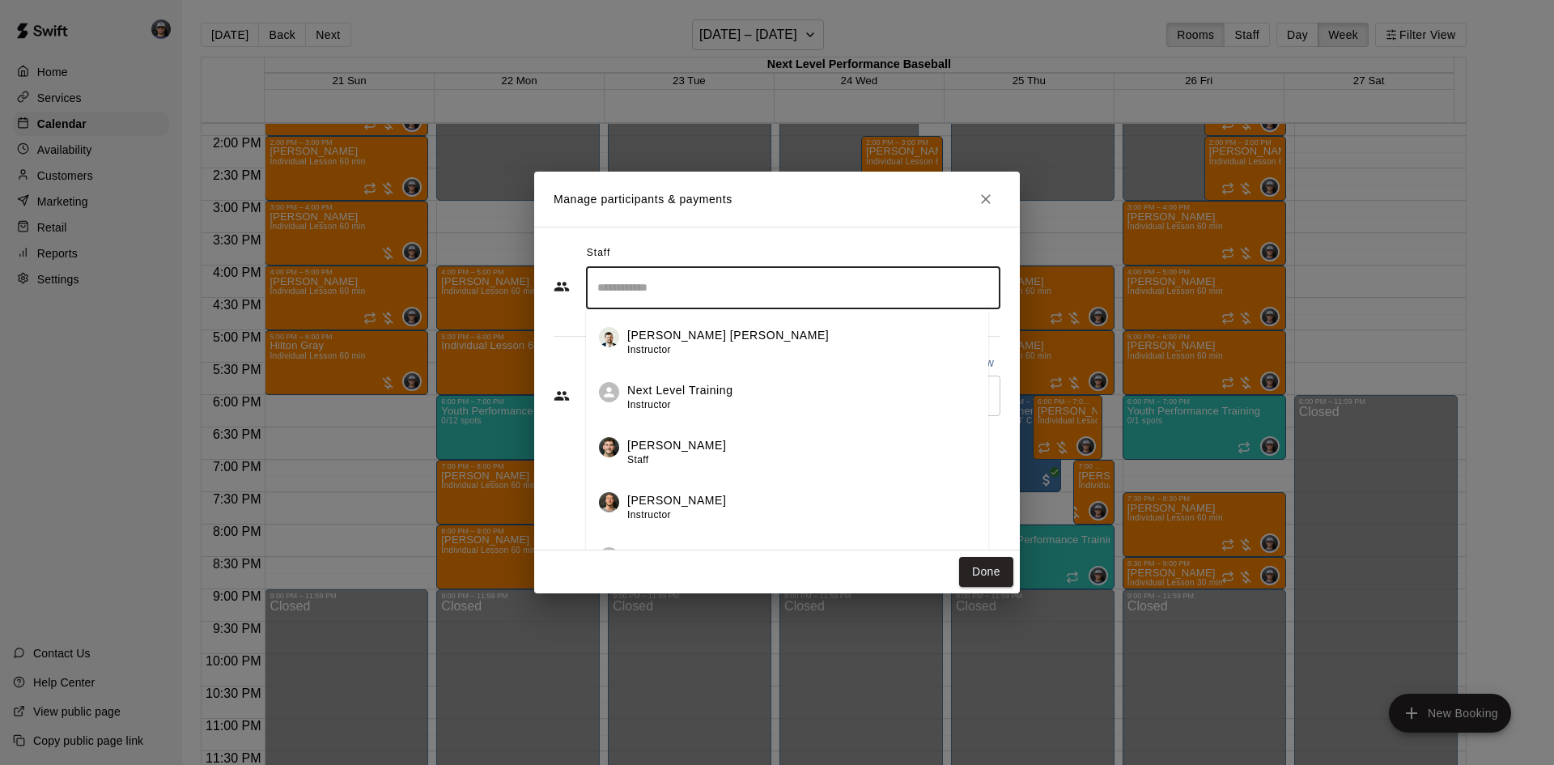
drag, startPoint x: 665, startPoint y: 296, endPoint x: 678, endPoint y: 321, distance: 27.9
click at [663, 300] on input "Search staff" at bounding box center [793, 288] width 400 height 28
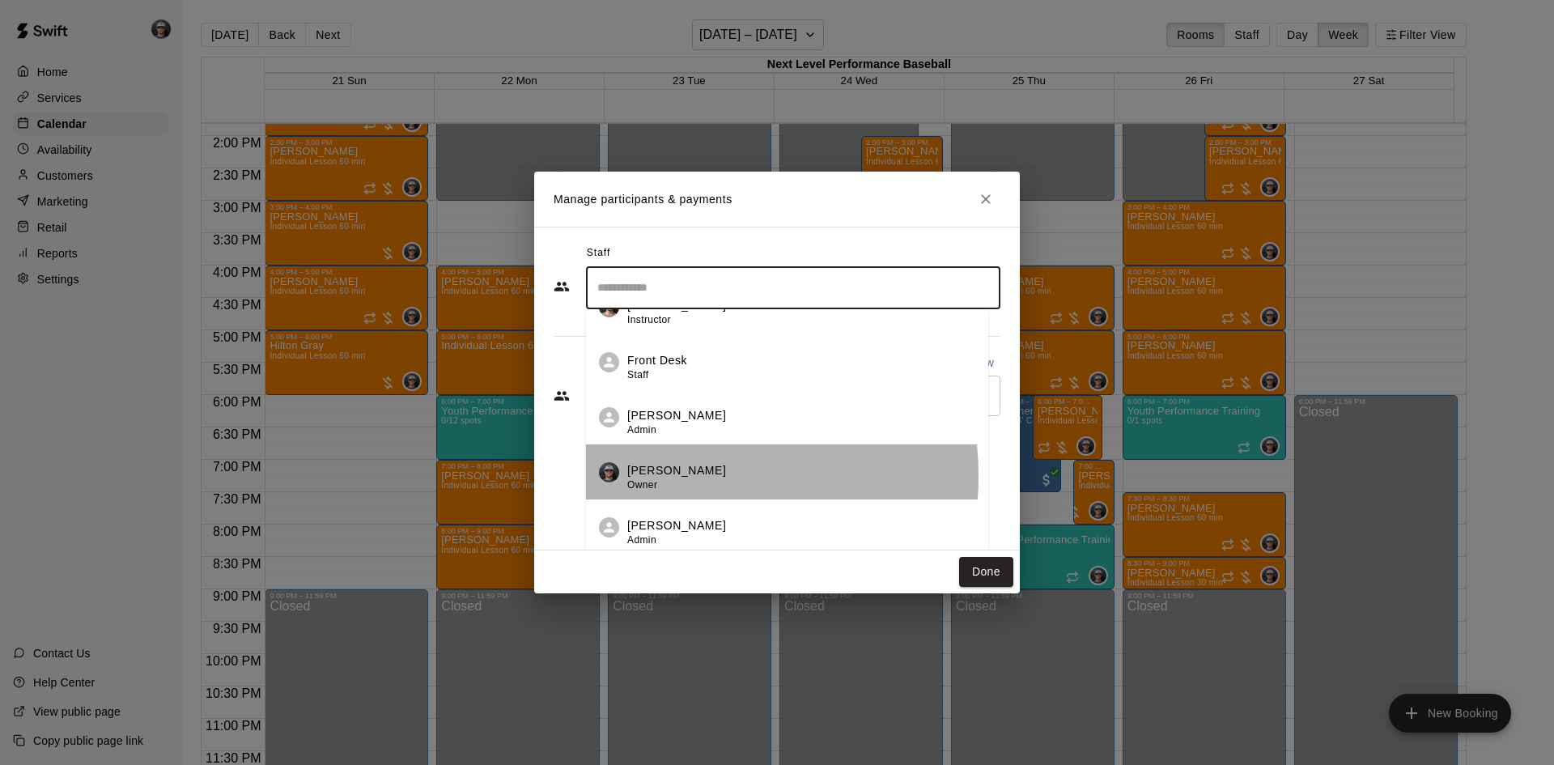
click at [664, 476] on p "[PERSON_NAME]" at bounding box center [676, 470] width 99 height 17
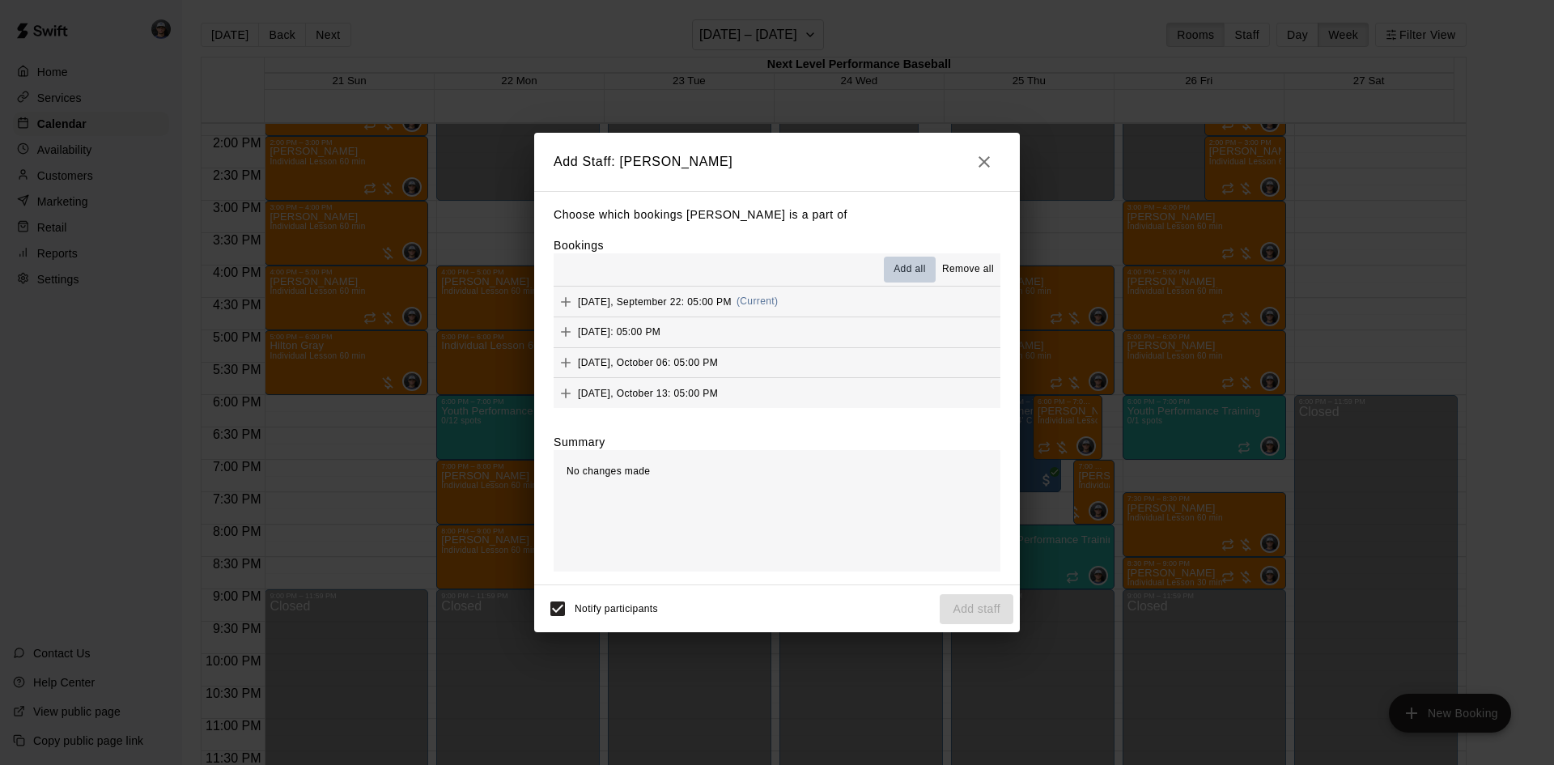
drag, startPoint x: 903, startPoint y: 272, endPoint x: 907, endPoint y: 344, distance: 72.1
click at [903, 274] on span "Add all" at bounding box center [910, 269] width 32 height 16
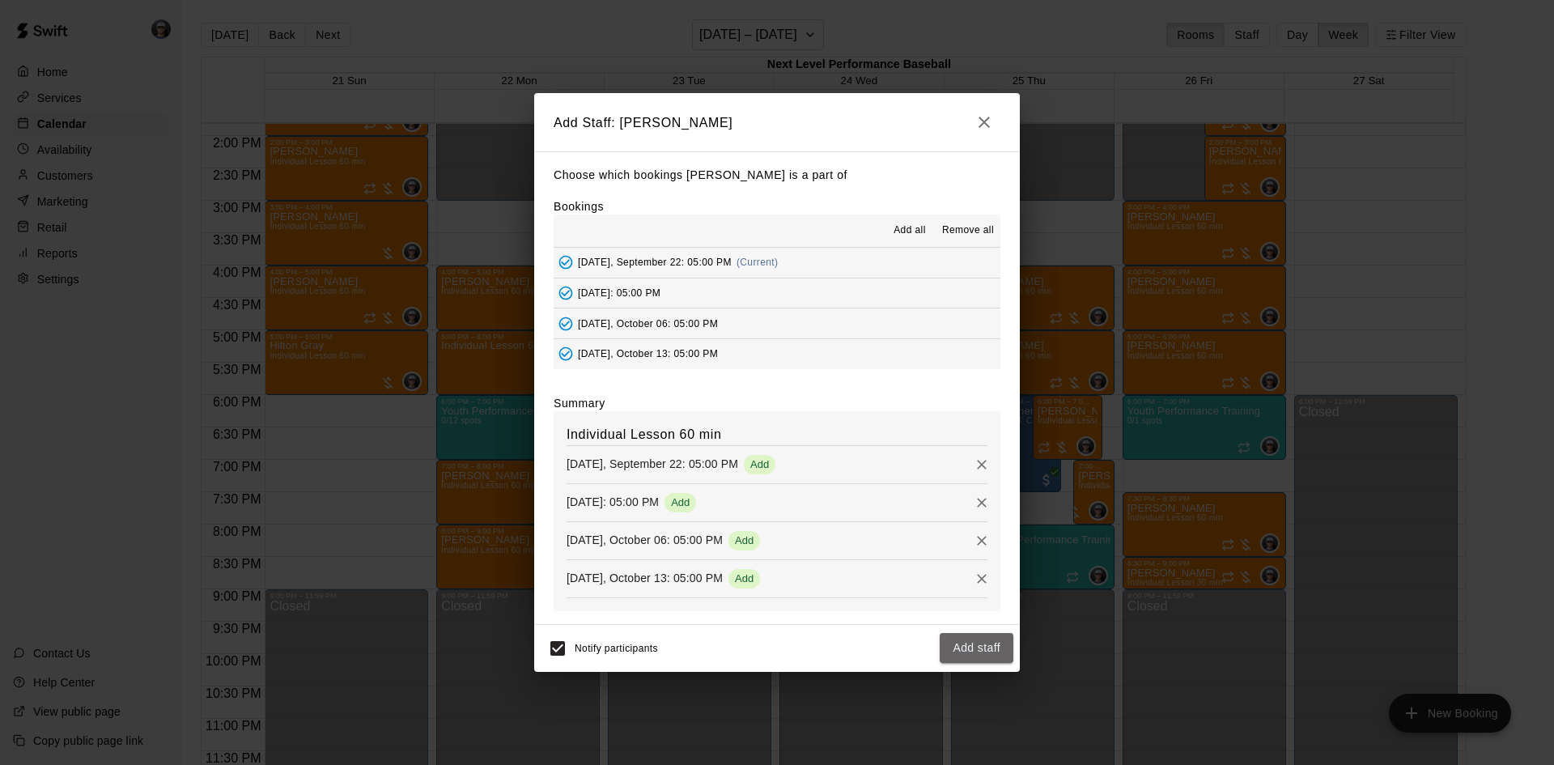
click at [968, 651] on button "Add staff" at bounding box center [977, 648] width 74 height 30
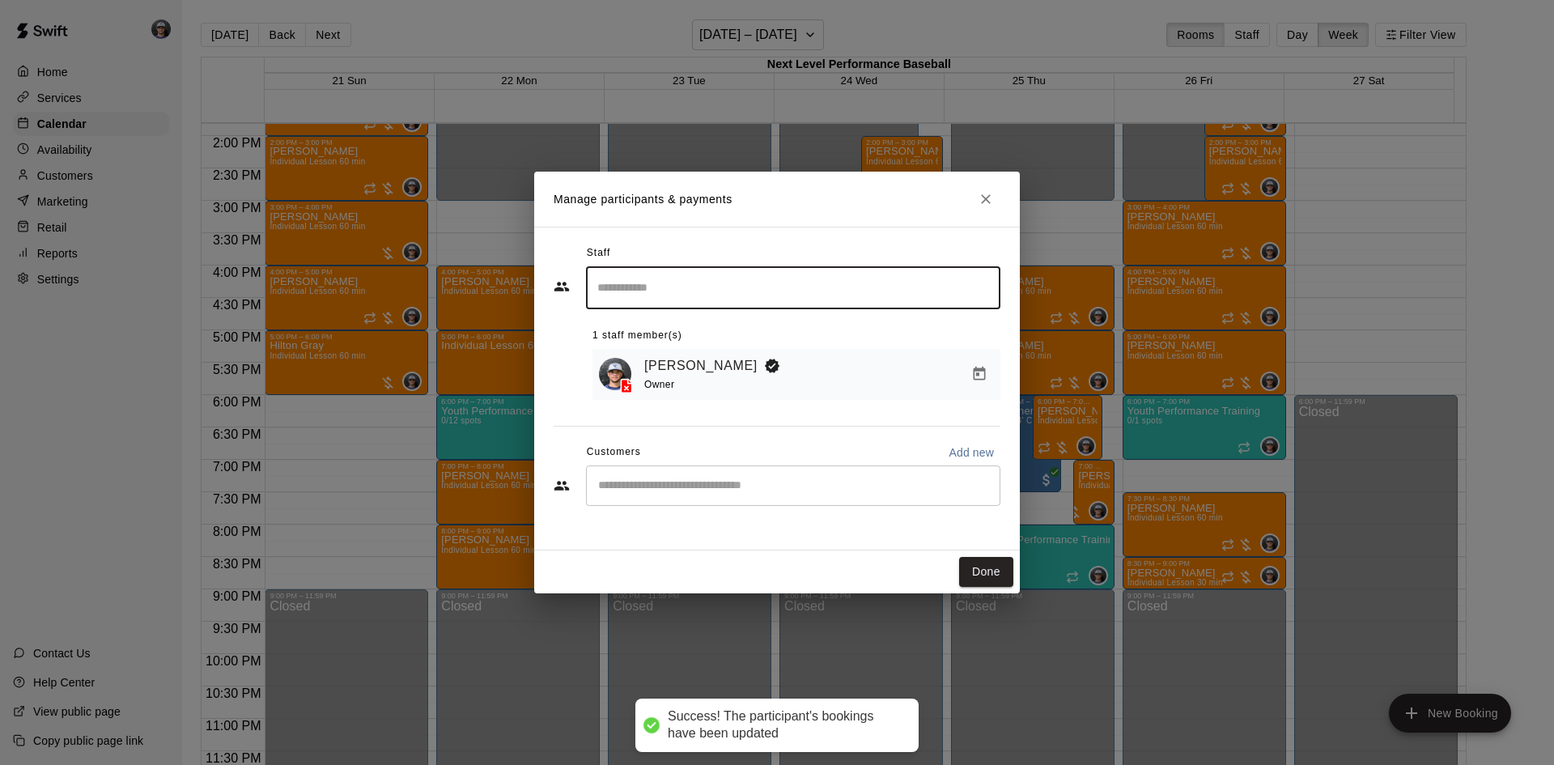
click at [662, 498] on div "​" at bounding box center [793, 486] width 415 height 40
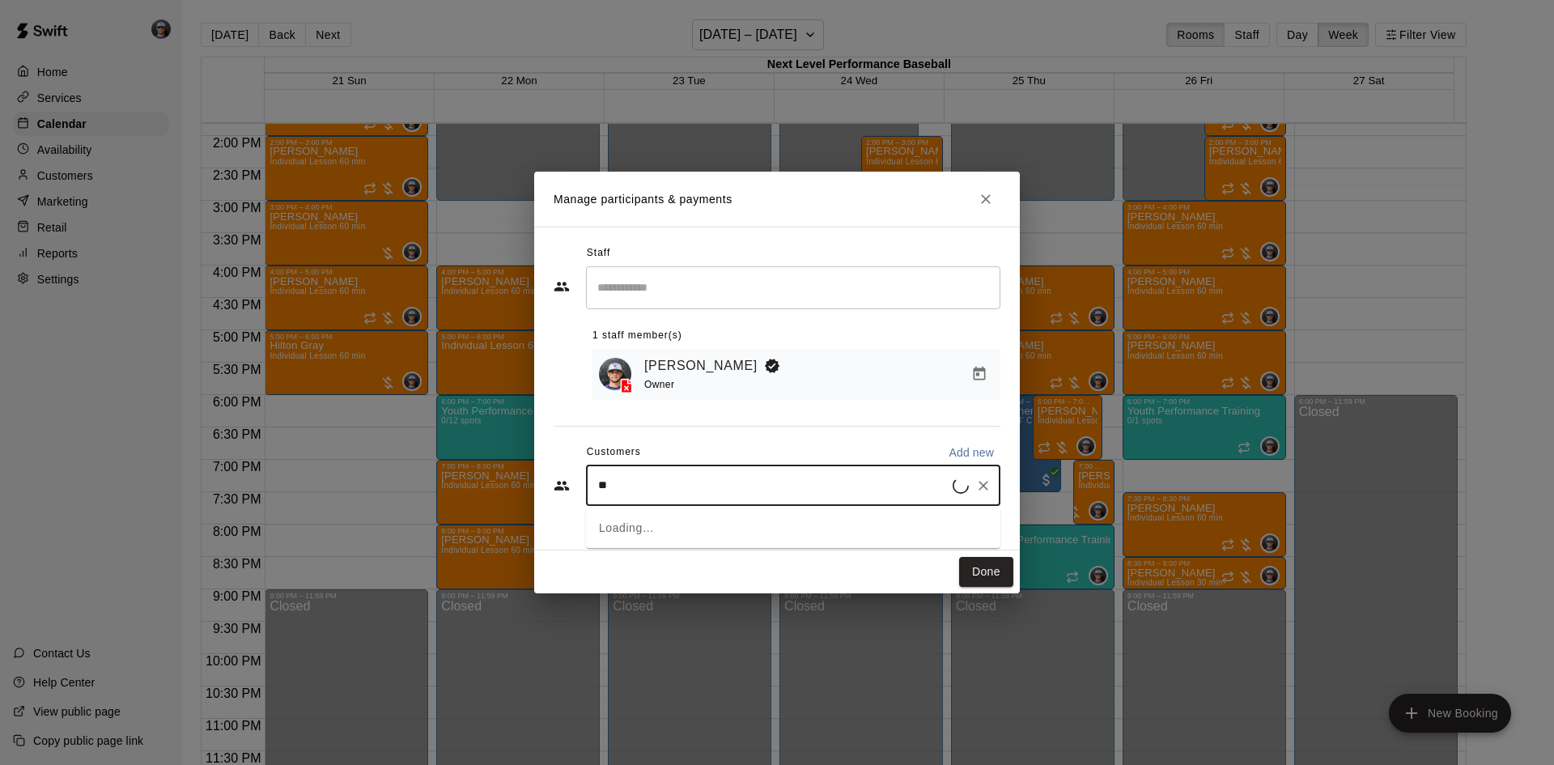
type input "***"
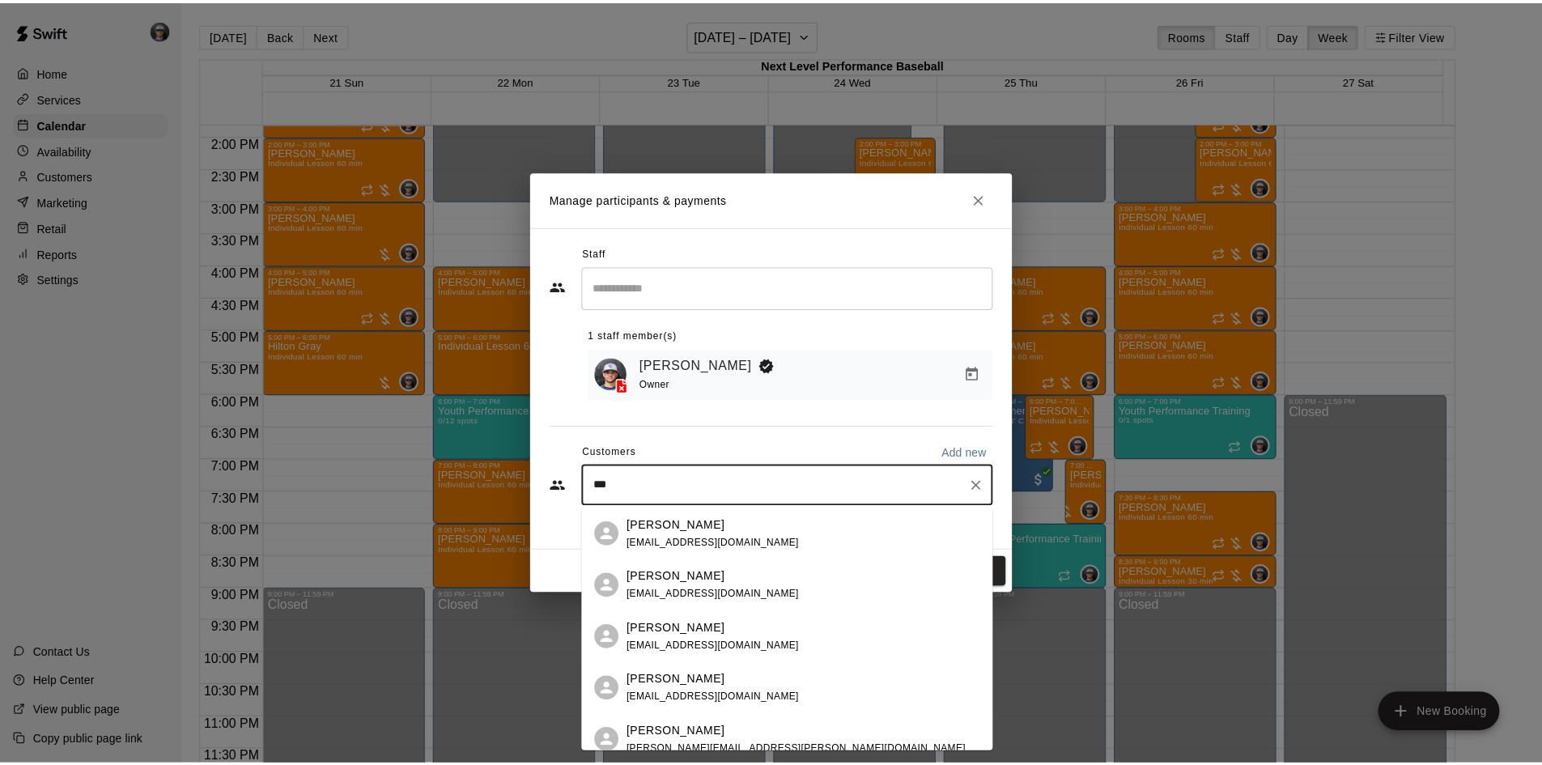
scroll to position [243, 0]
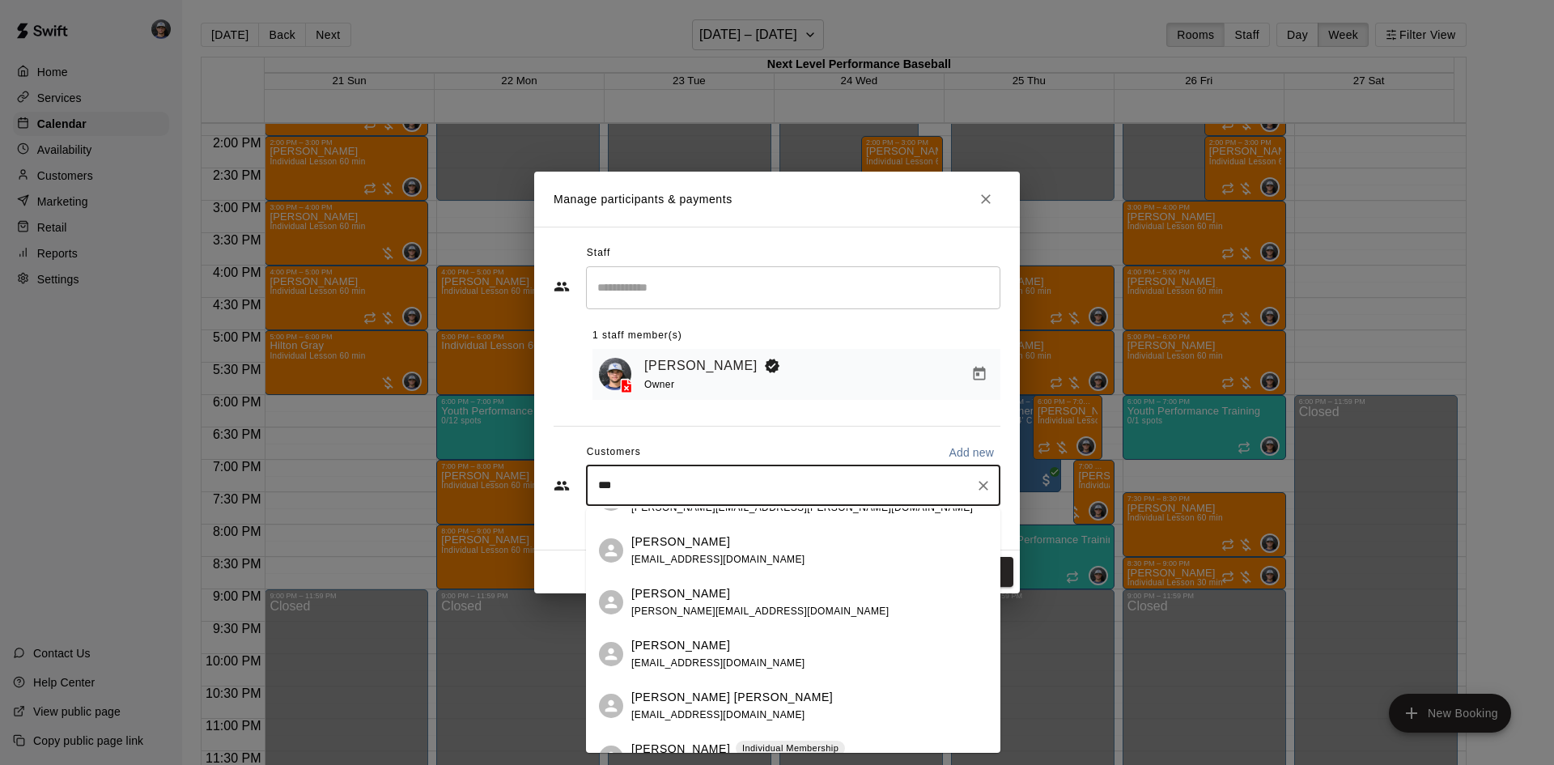
click at [742, 643] on div "[PERSON_NAME]" at bounding box center [718, 645] width 174 height 17
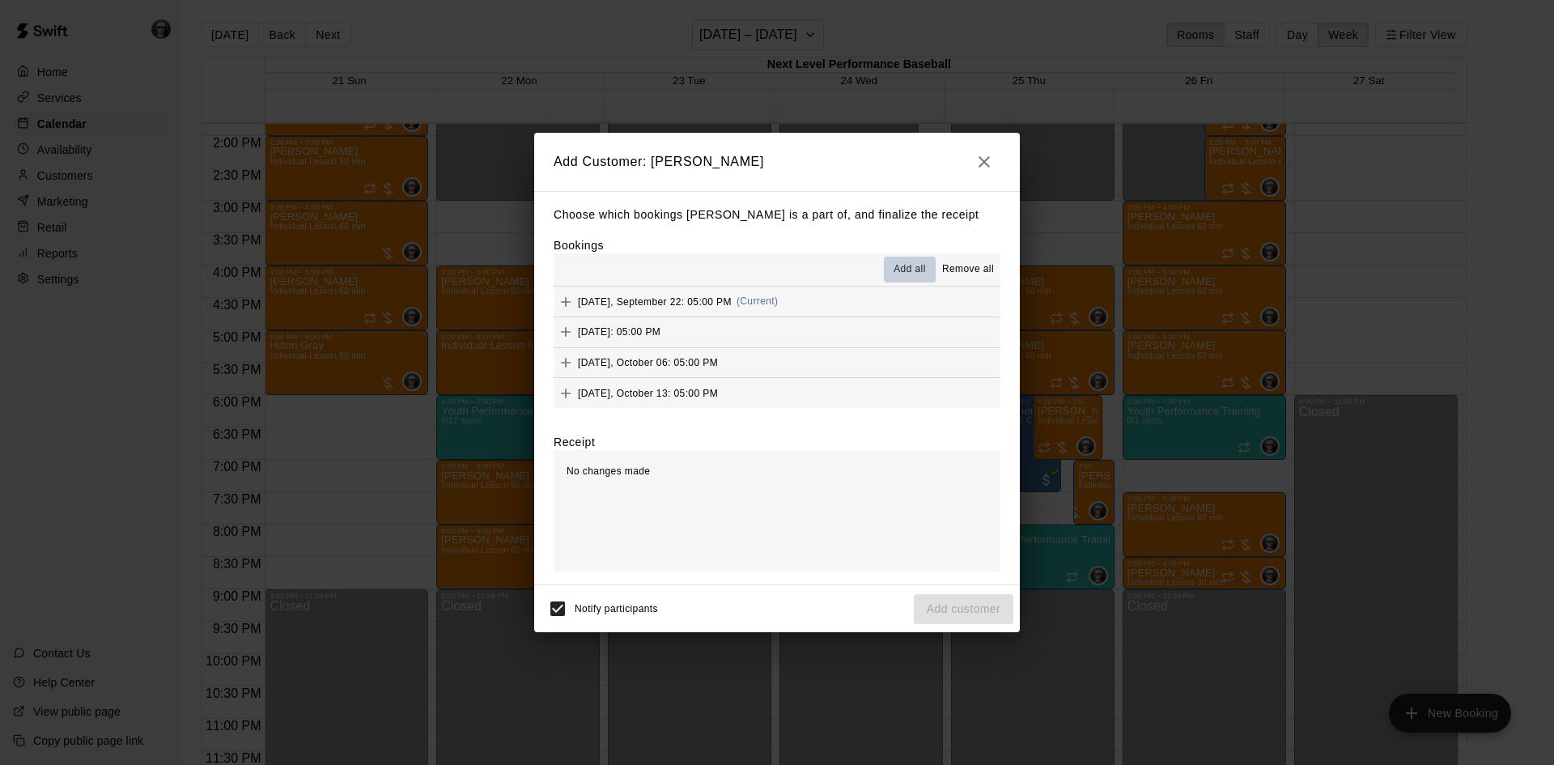
click at [905, 266] on span "Add all" at bounding box center [910, 269] width 32 height 16
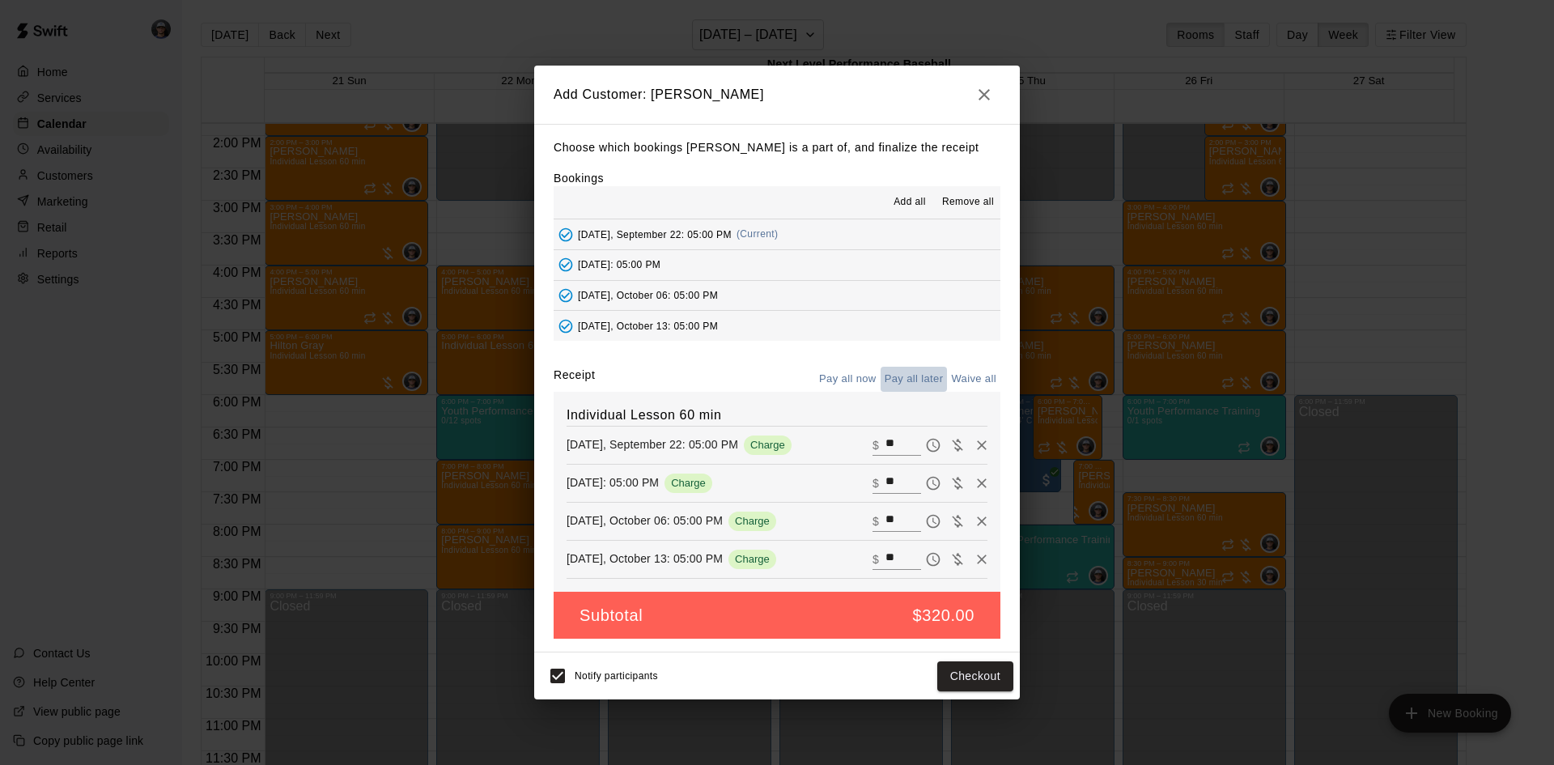
click at [916, 381] on button "Pay all later" at bounding box center [914, 379] width 67 height 25
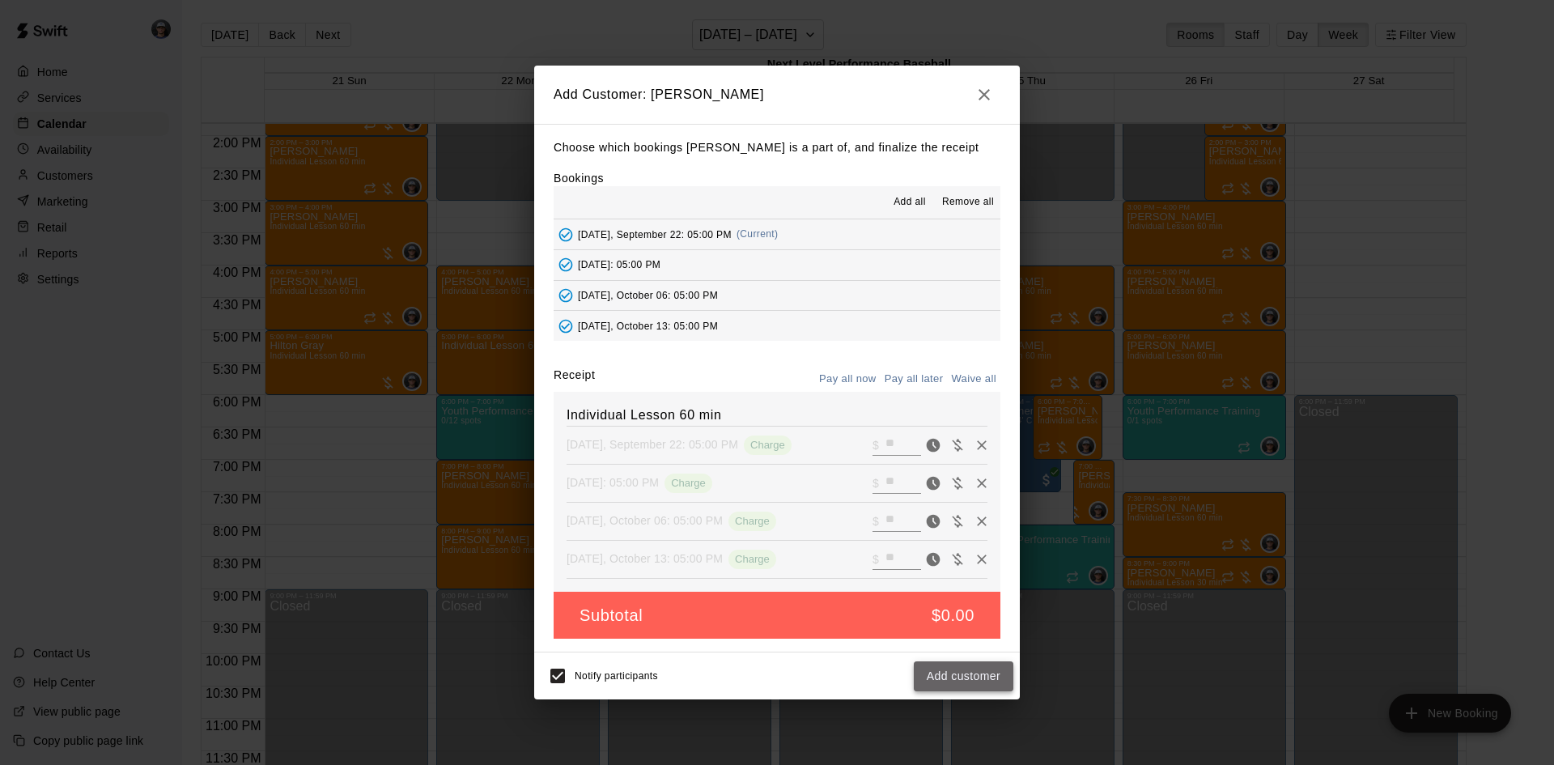
click at [932, 673] on button "Add customer" at bounding box center [964, 676] width 100 height 30
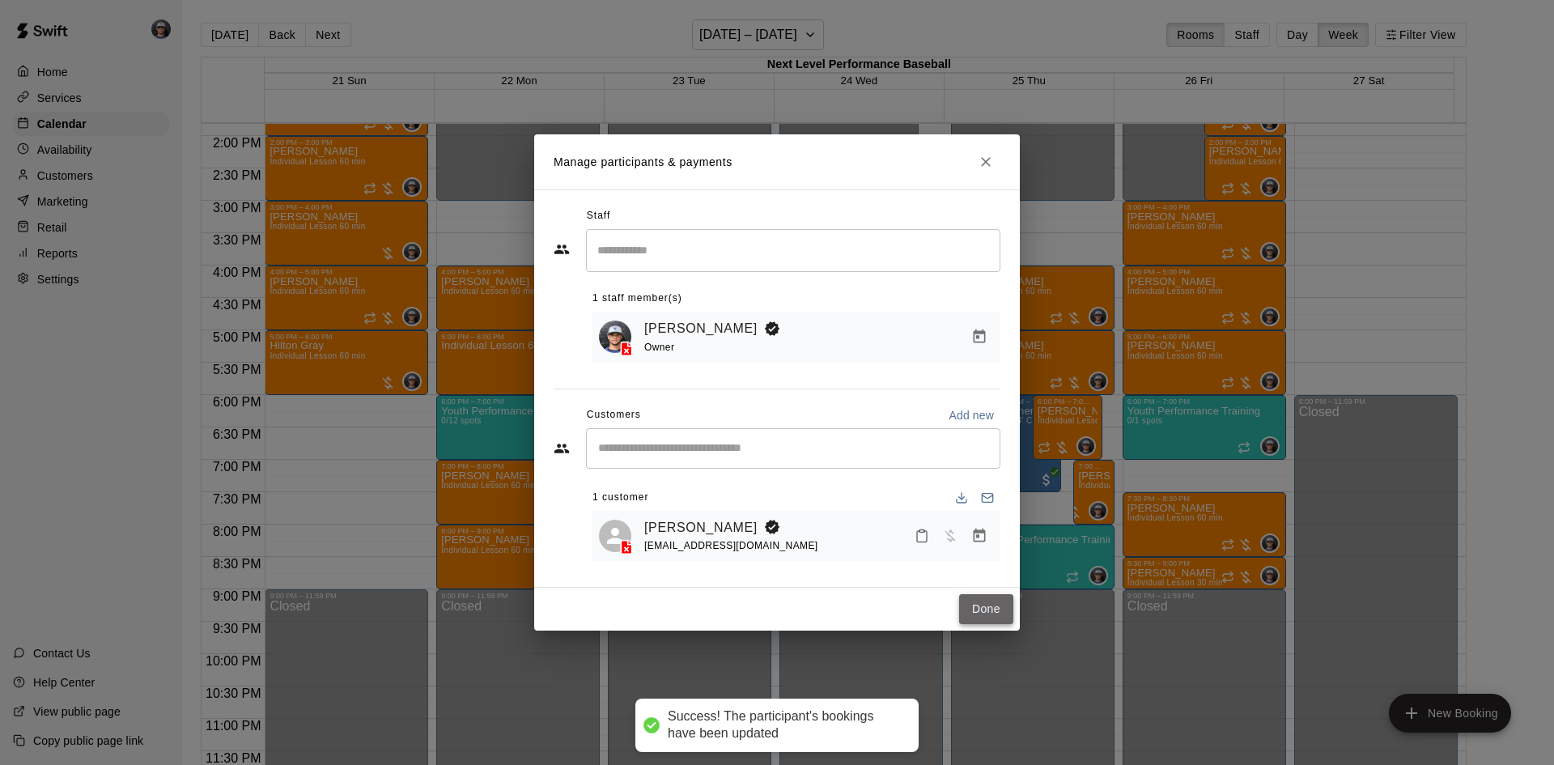
click at [981, 597] on button "Done" at bounding box center [986, 609] width 54 height 30
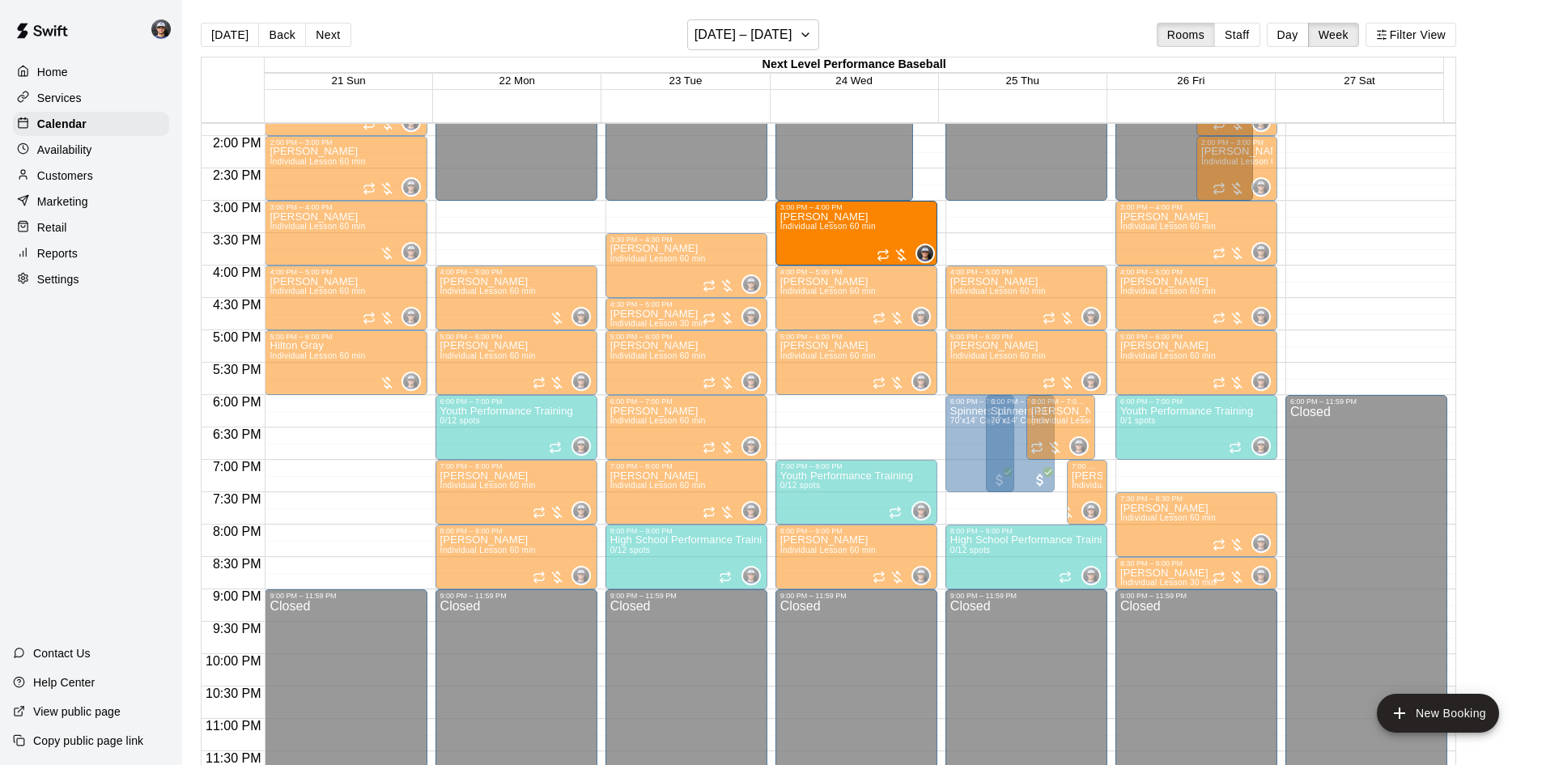
drag, startPoint x: 891, startPoint y: 155, endPoint x: 881, endPoint y: 210, distance: 55.9
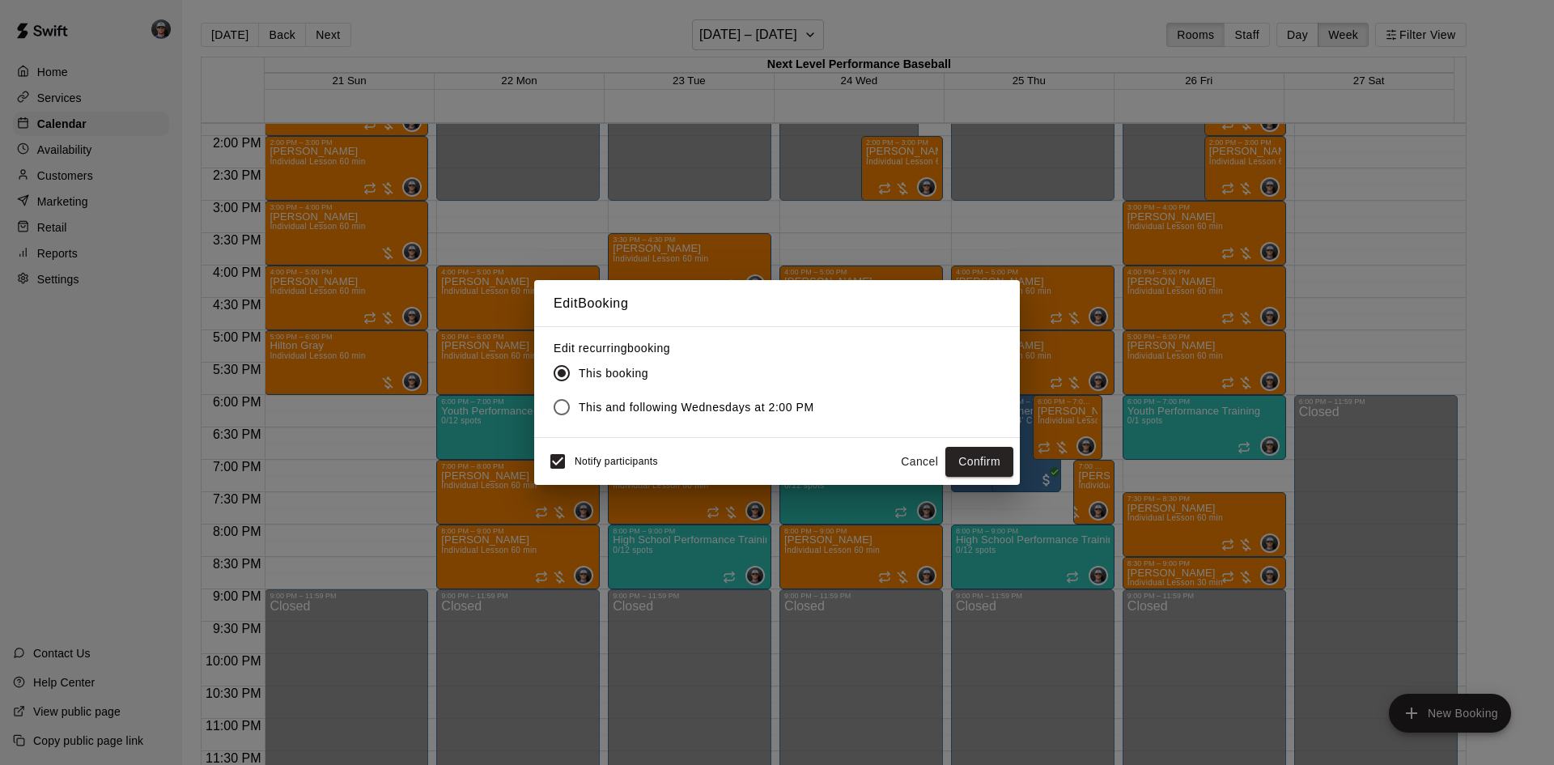
click at [631, 400] on span "This and following Wednesdays at 2:00 PM" at bounding box center [697, 407] width 236 height 17
click at [997, 456] on button "Confirm" at bounding box center [980, 462] width 68 height 30
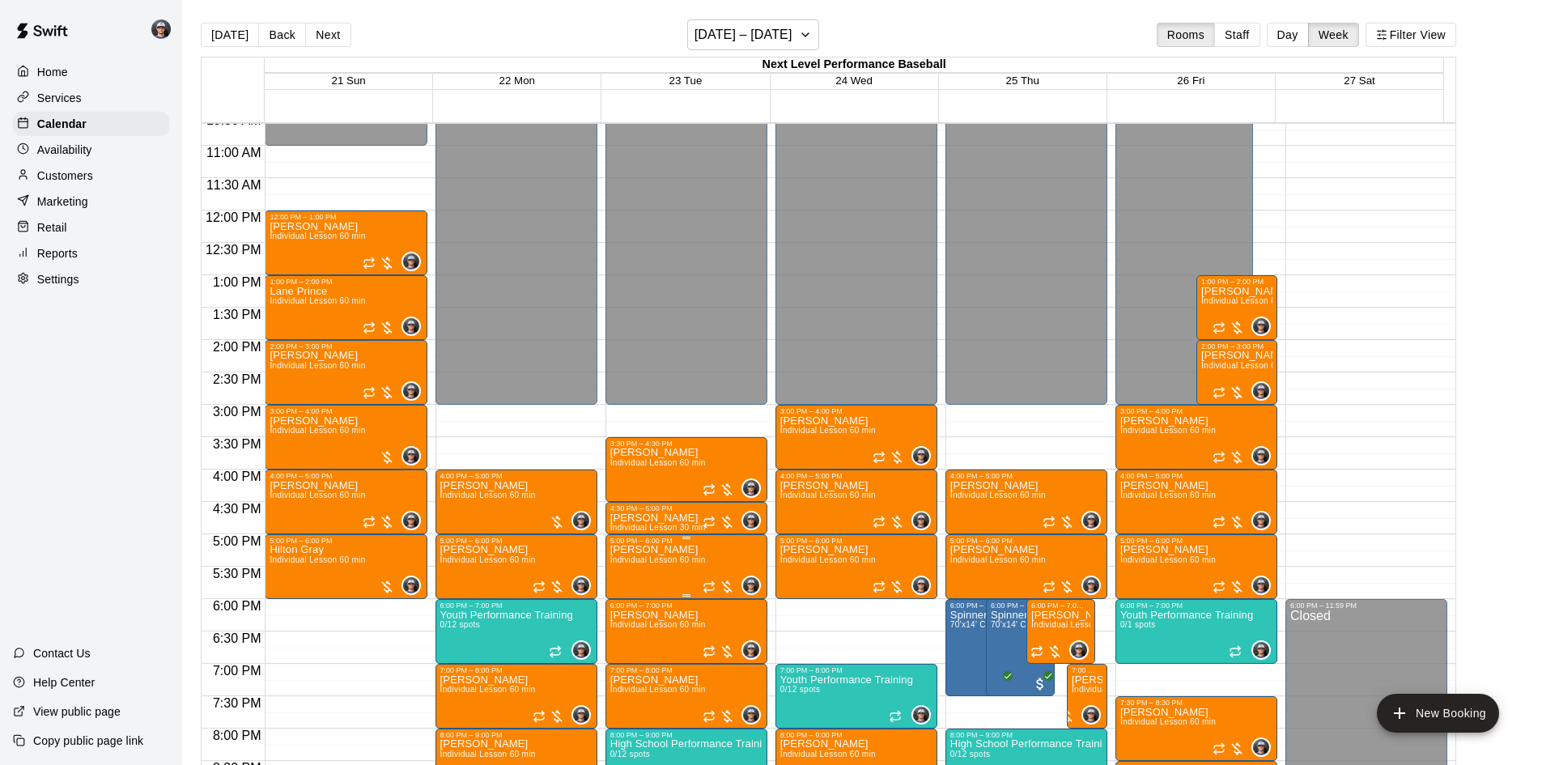
scroll to position [654, 0]
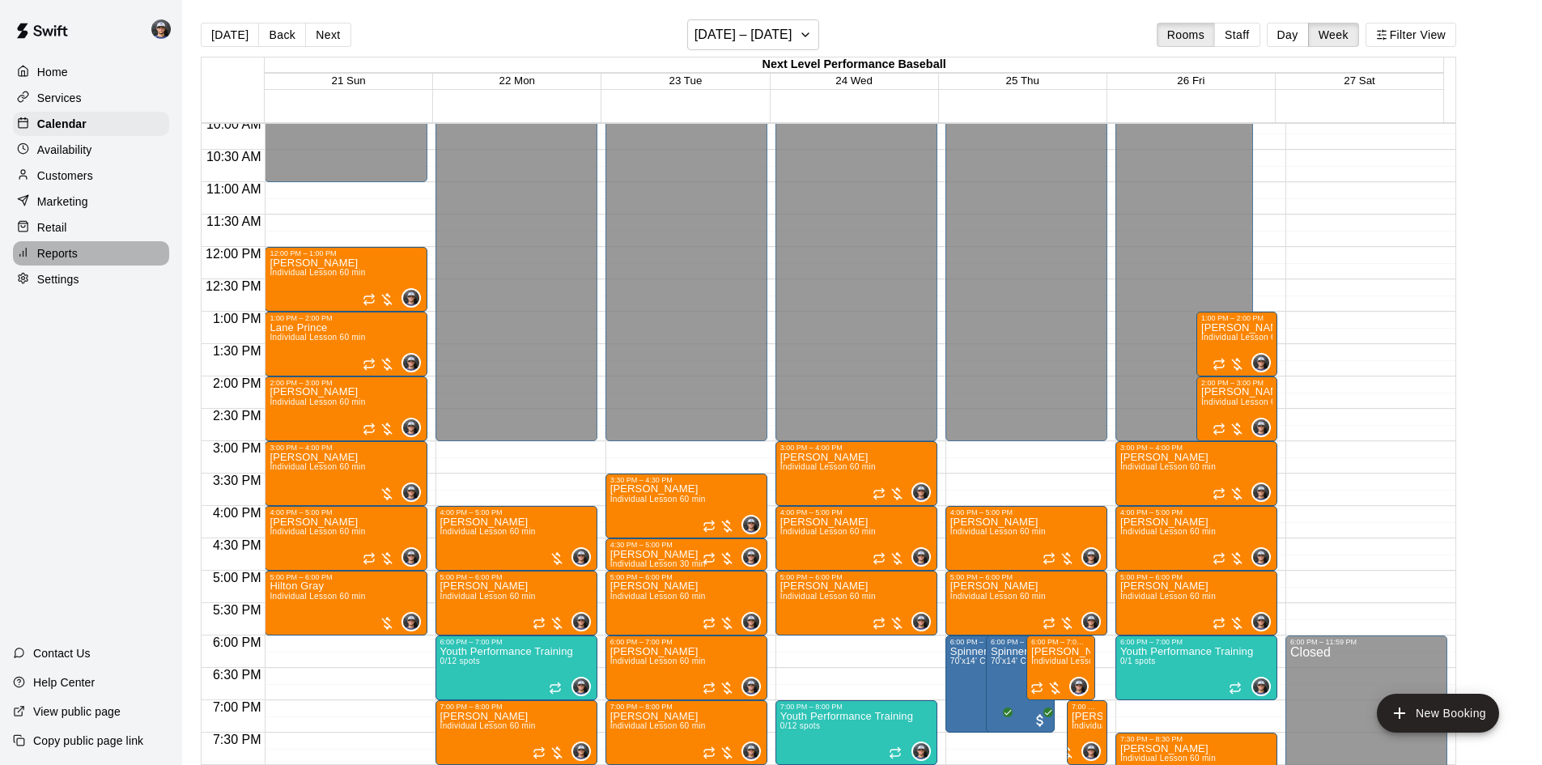
click at [91, 263] on div "Reports" at bounding box center [91, 253] width 156 height 24
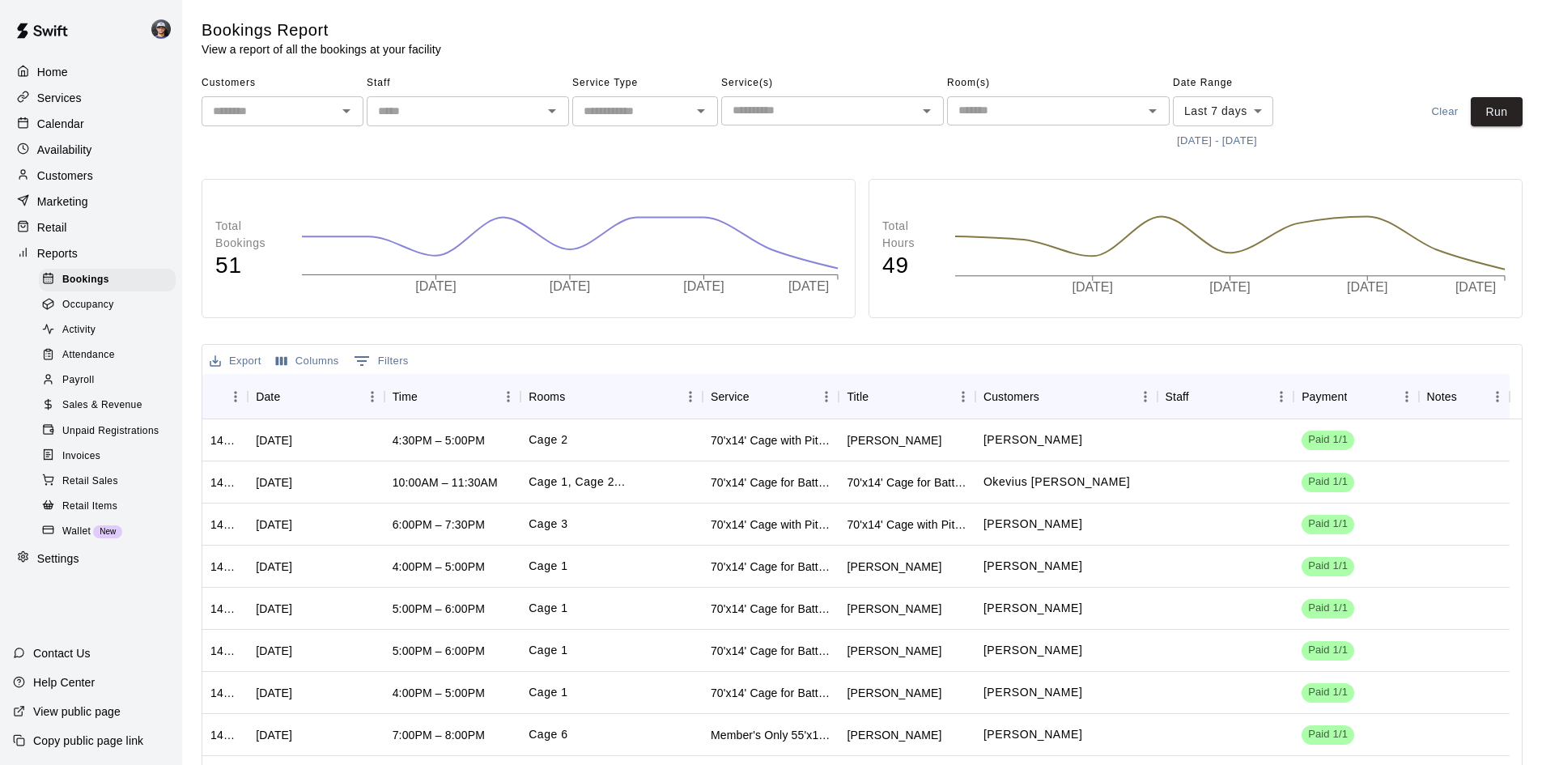
click at [113, 412] on span "Sales & Revenue" at bounding box center [102, 406] width 80 height 16
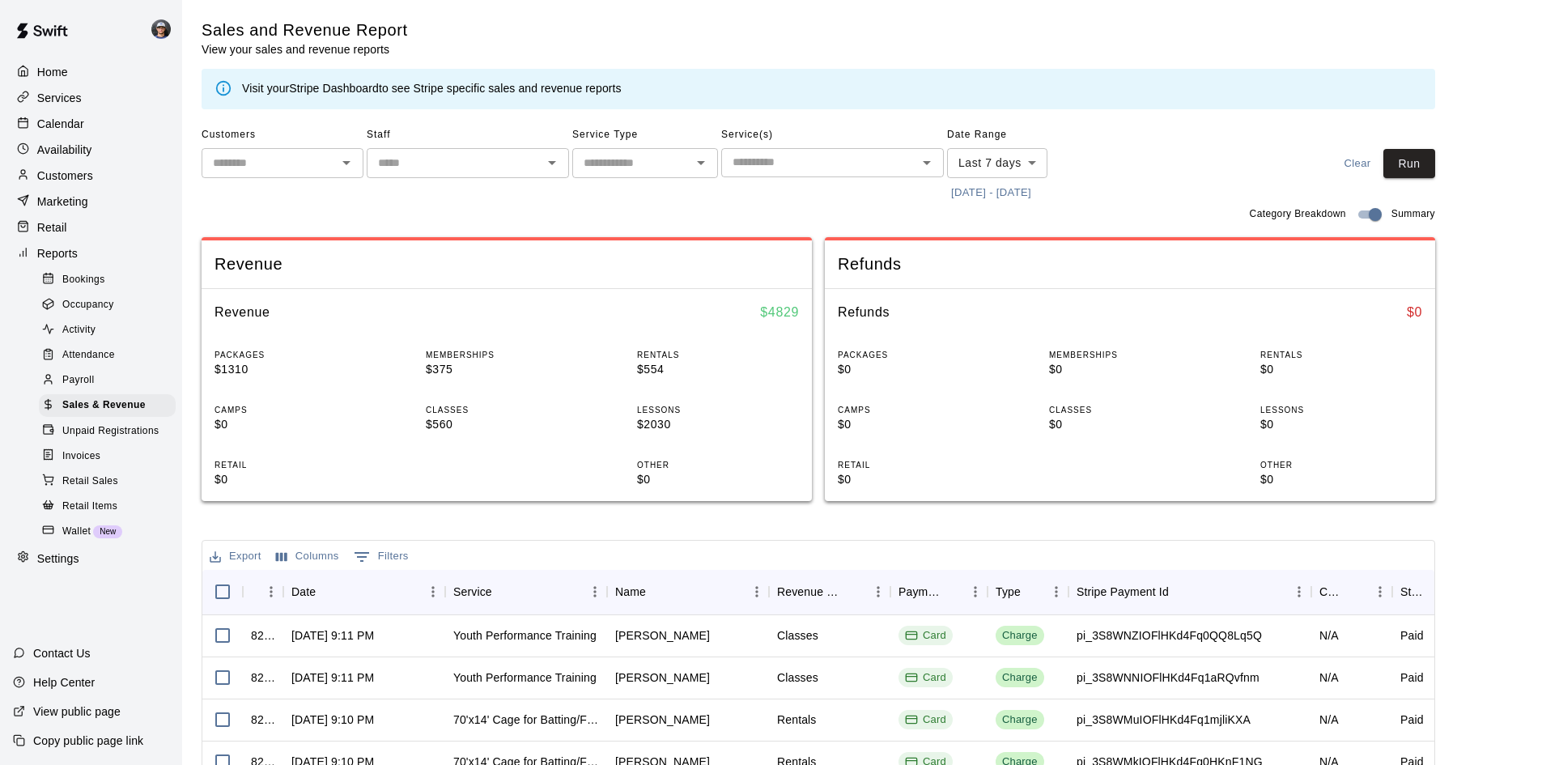
click at [976, 193] on button "[DATE] - [DATE]" at bounding box center [991, 193] width 88 height 25
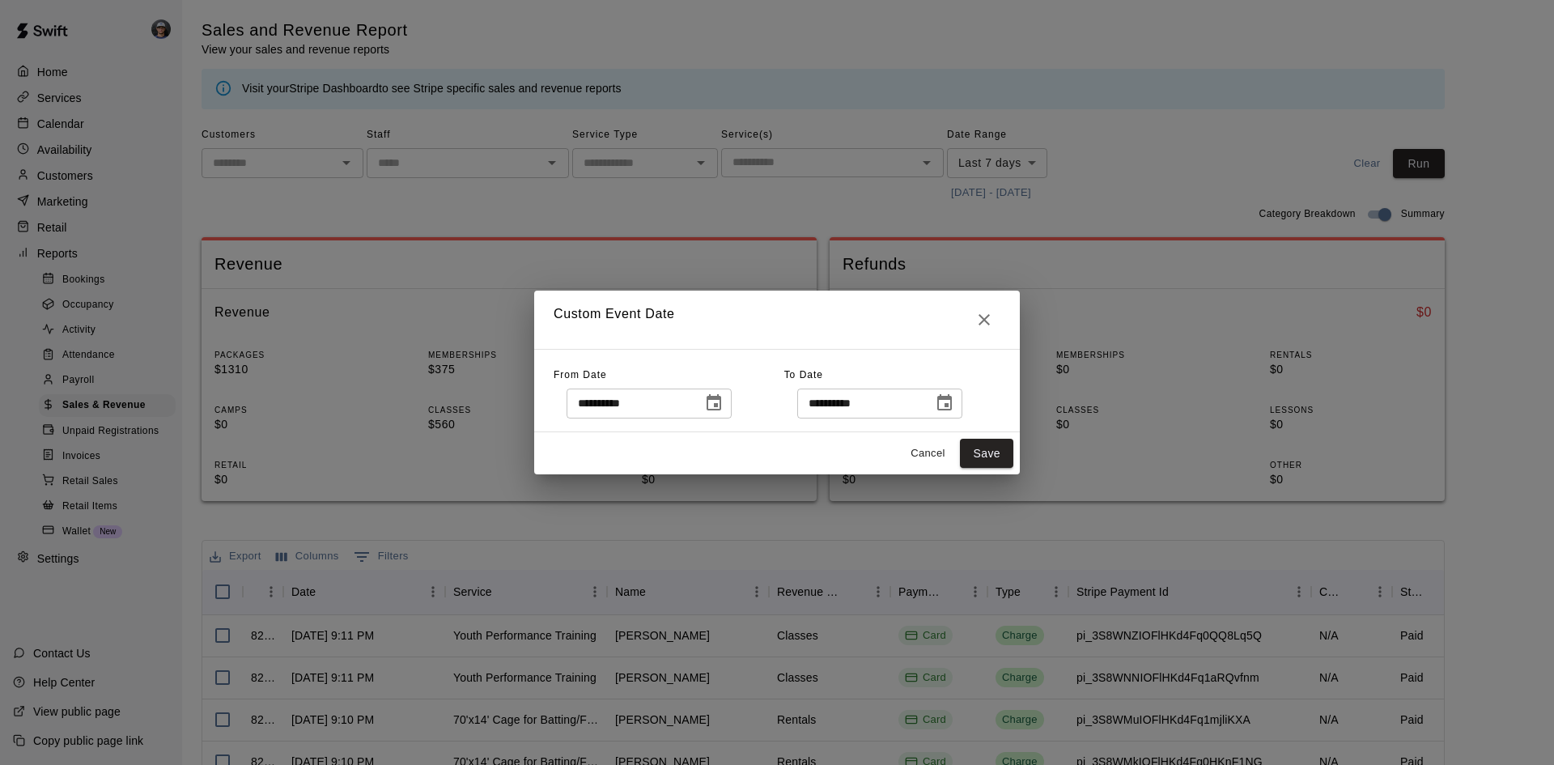
click at [724, 406] on icon "Choose date, selected date is Sep 11, 2025" at bounding box center [713, 402] width 19 height 19
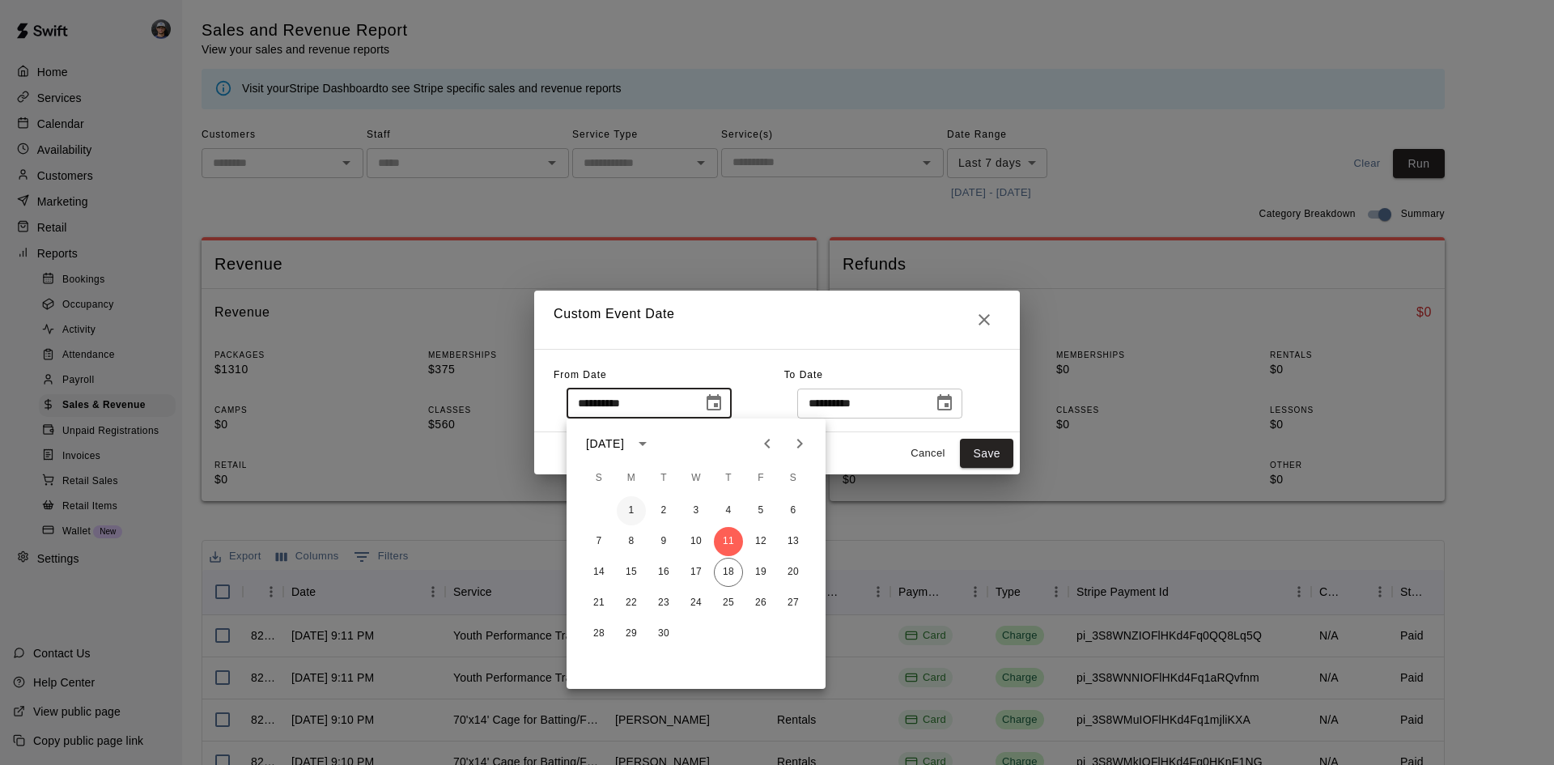
click at [633, 506] on button "1" at bounding box center [631, 510] width 29 height 29
type input "**********"
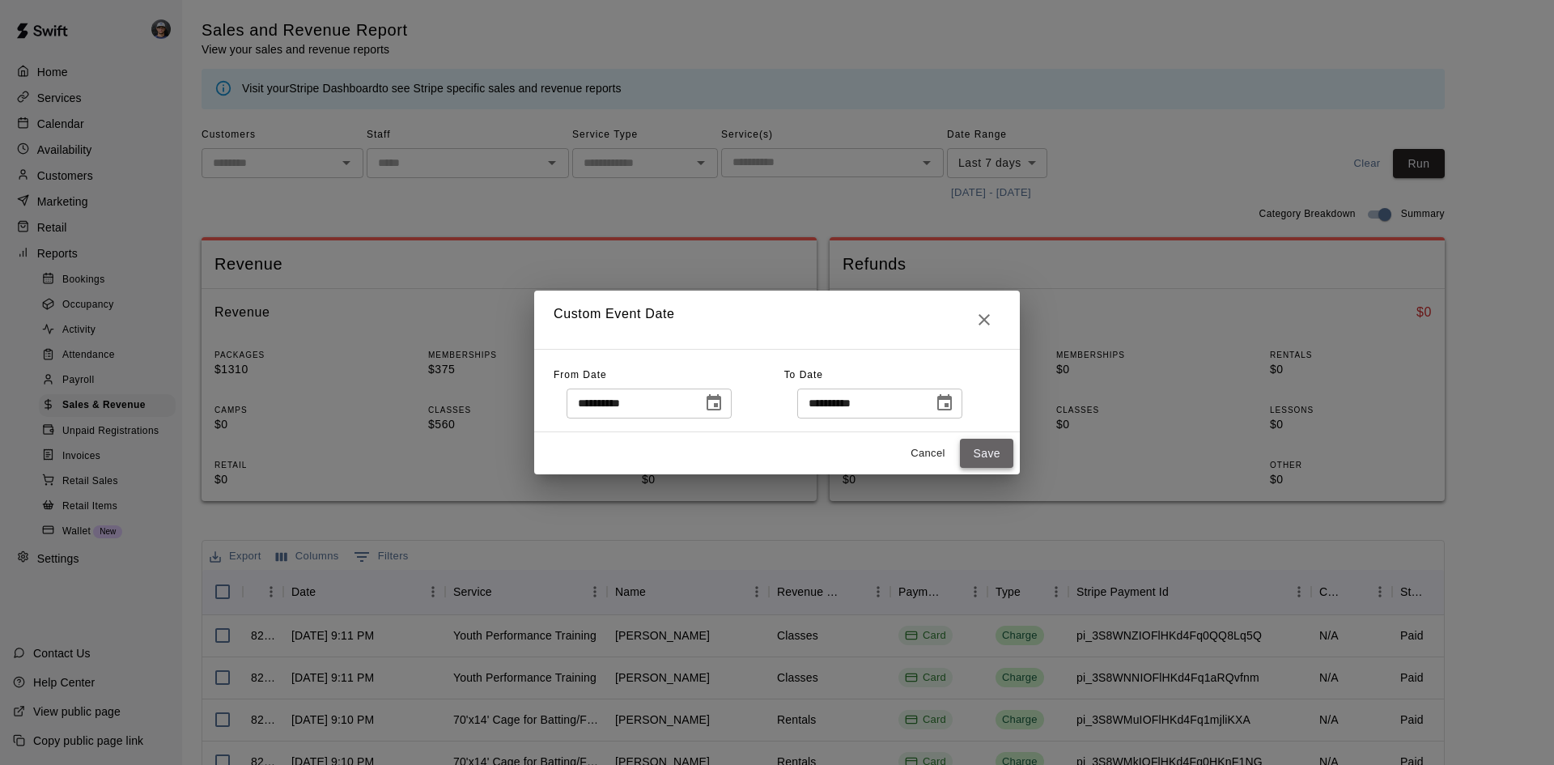
click at [995, 446] on button "Save" at bounding box center [986, 454] width 53 height 30
type input "******"
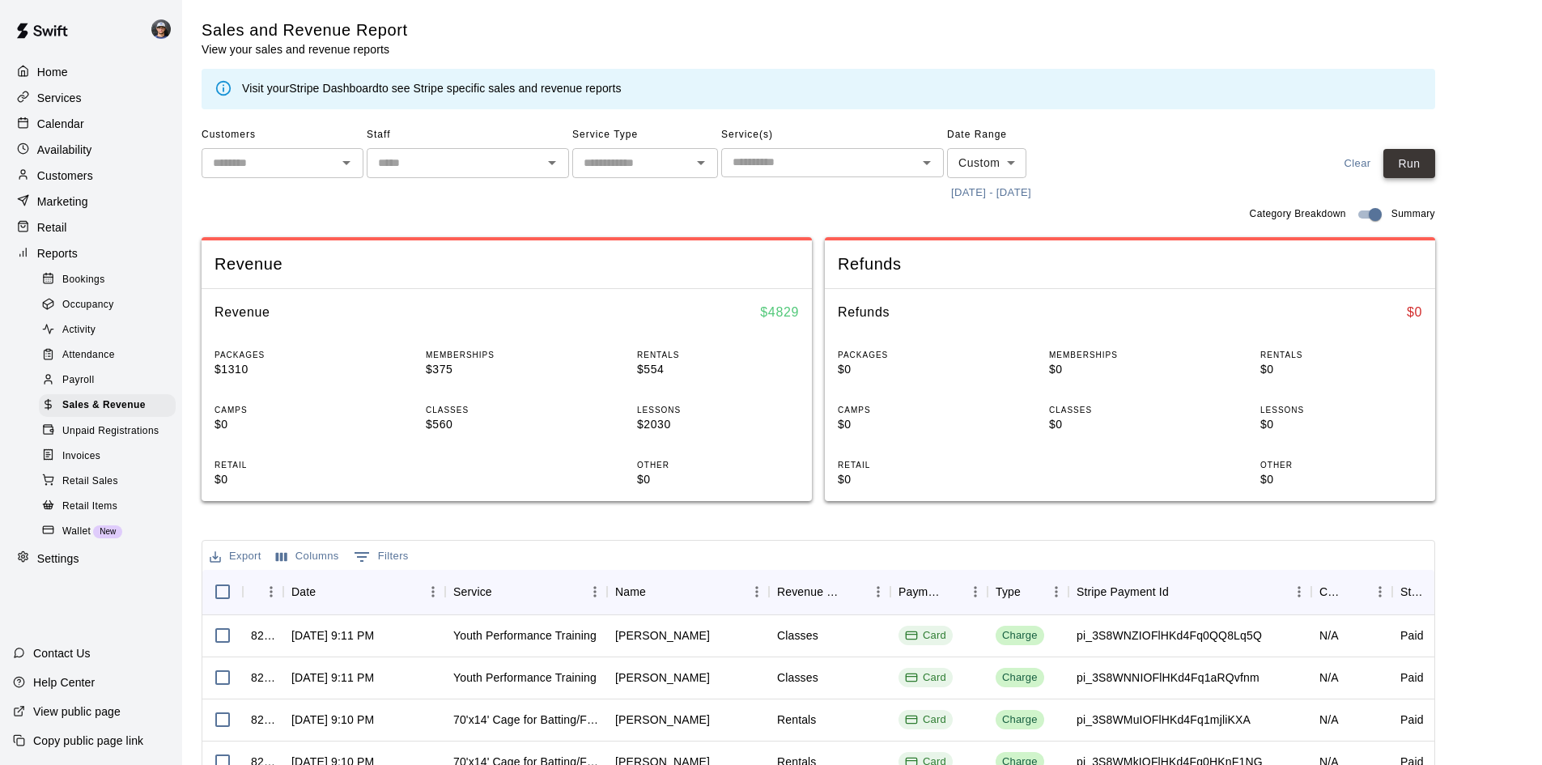
click at [1405, 172] on button "Run" at bounding box center [1410, 164] width 52 height 30
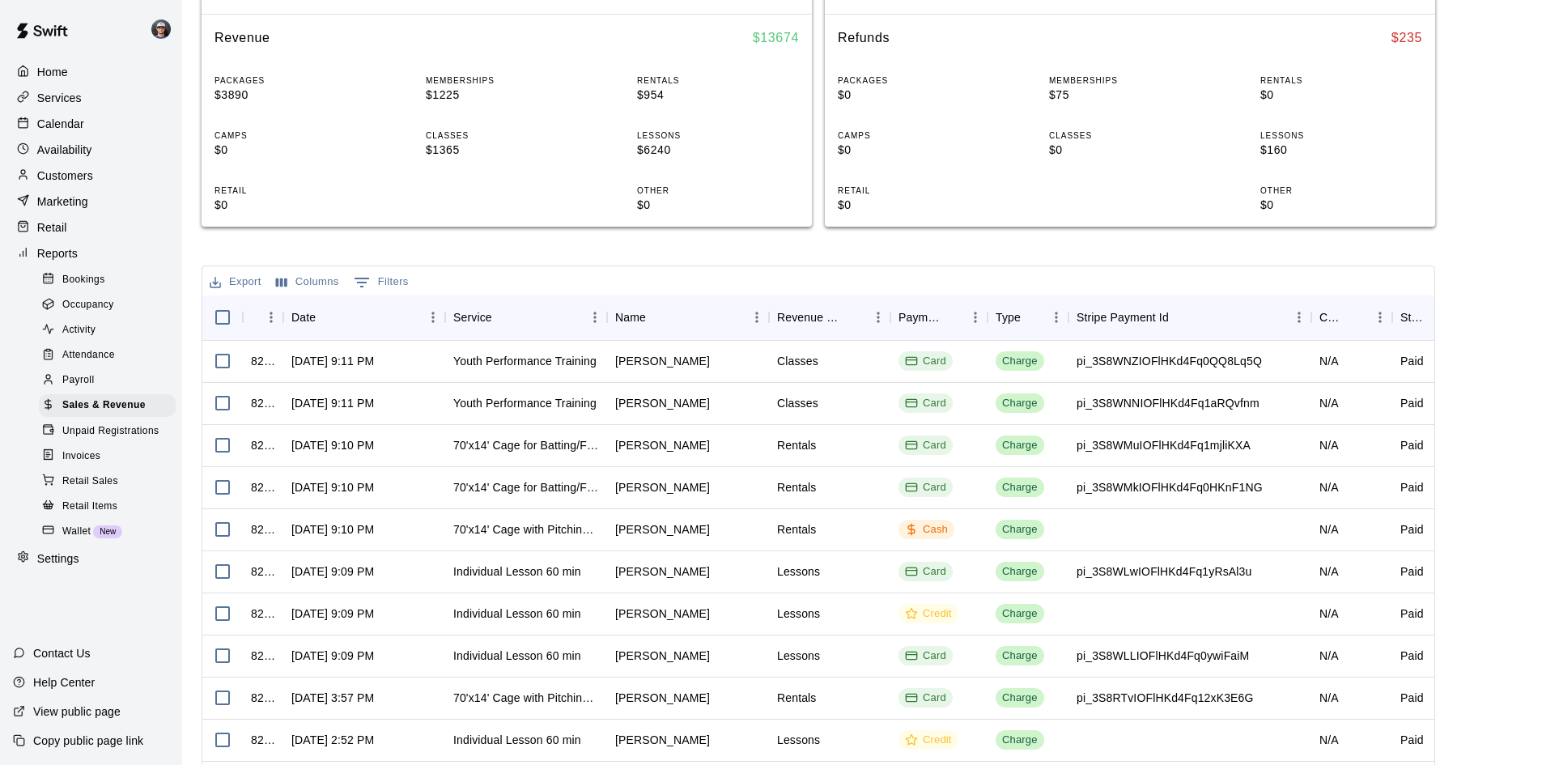
scroll to position [324, 0]
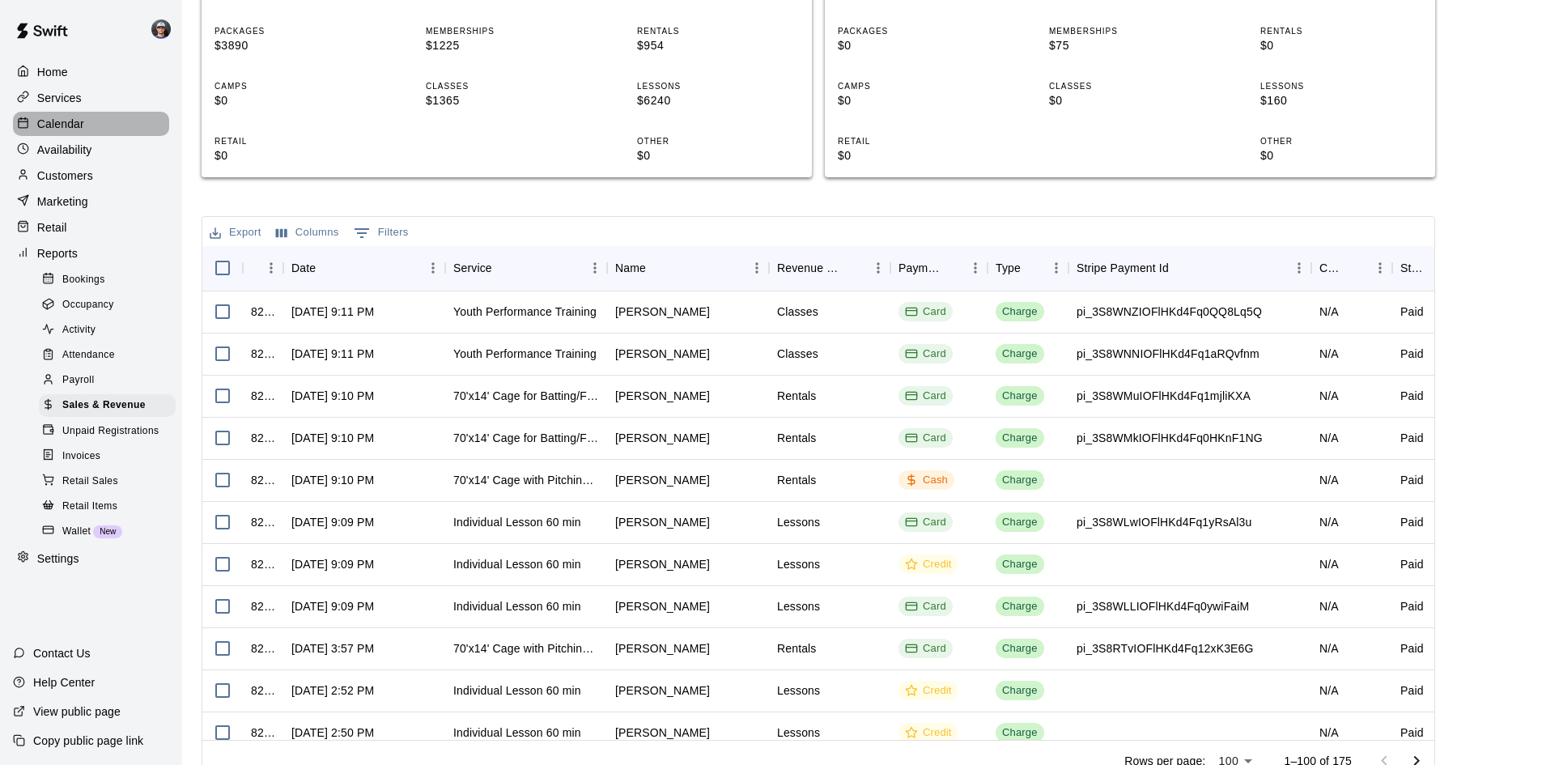
click at [106, 124] on div "Calendar" at bounding box center [91, 124] width 156 height 24
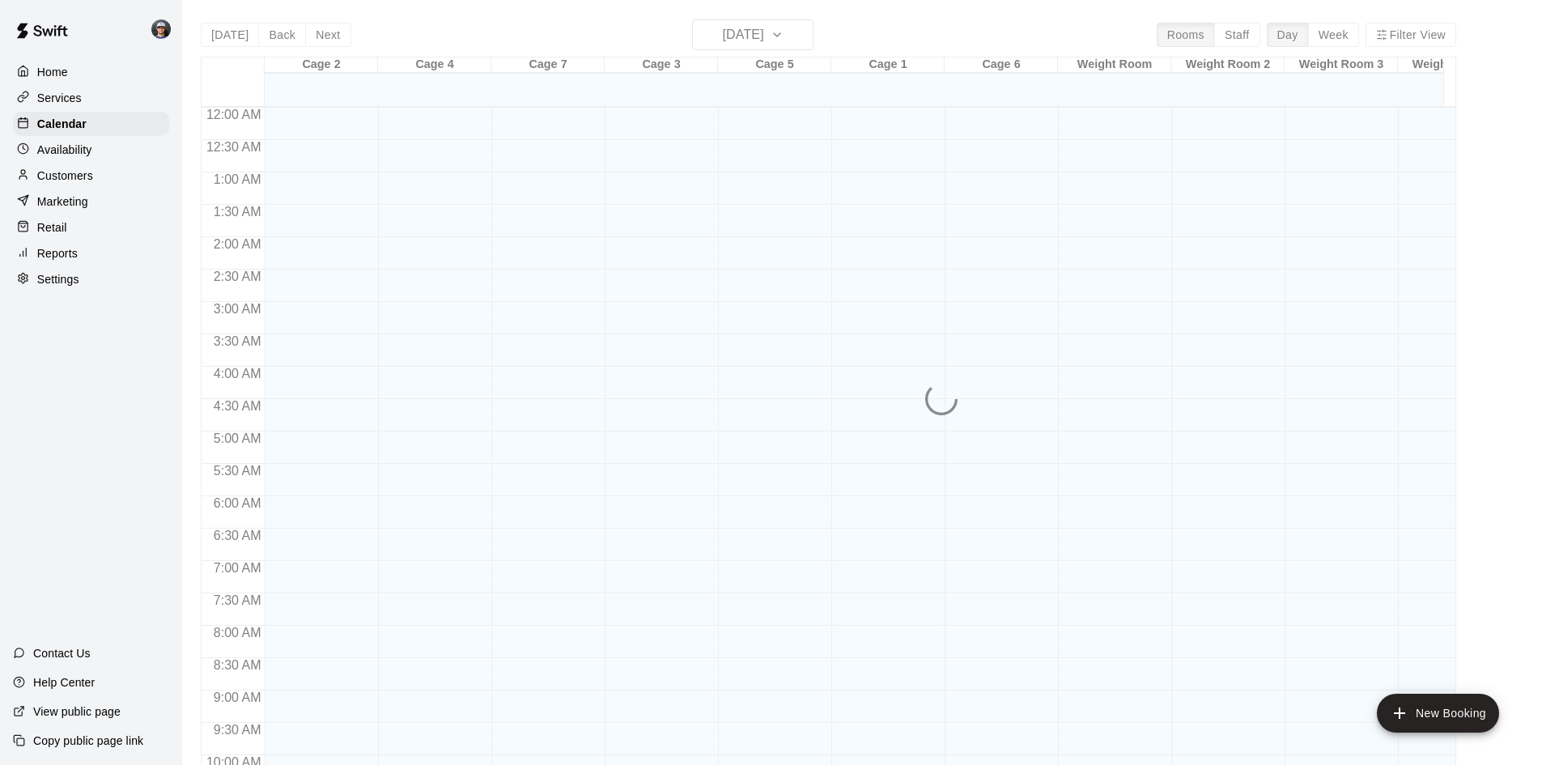
scroll to position [728, 0]
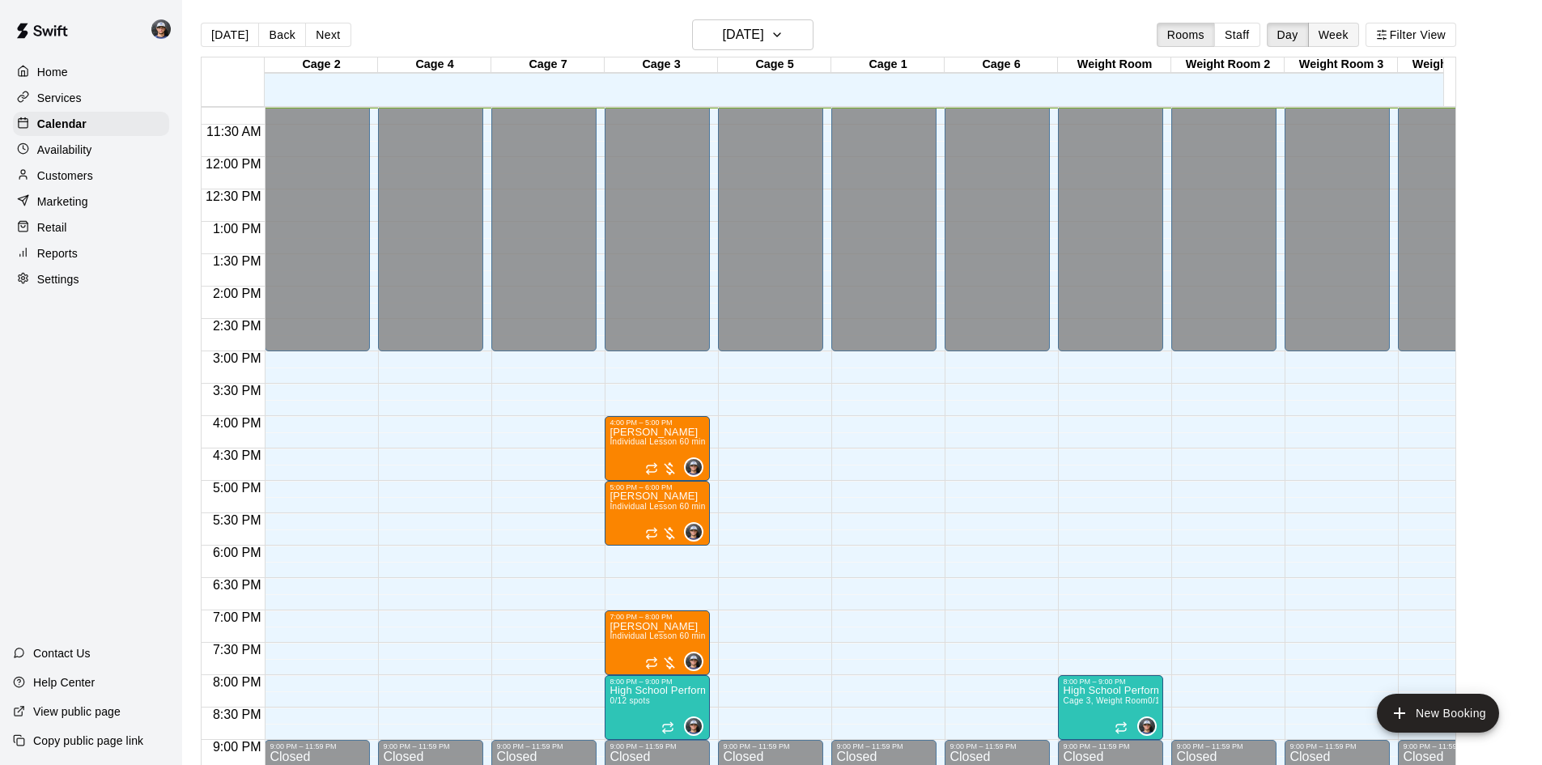
click at [1359, 32] on button "Week" at bounding box center [1333, 35] width 51 height 24
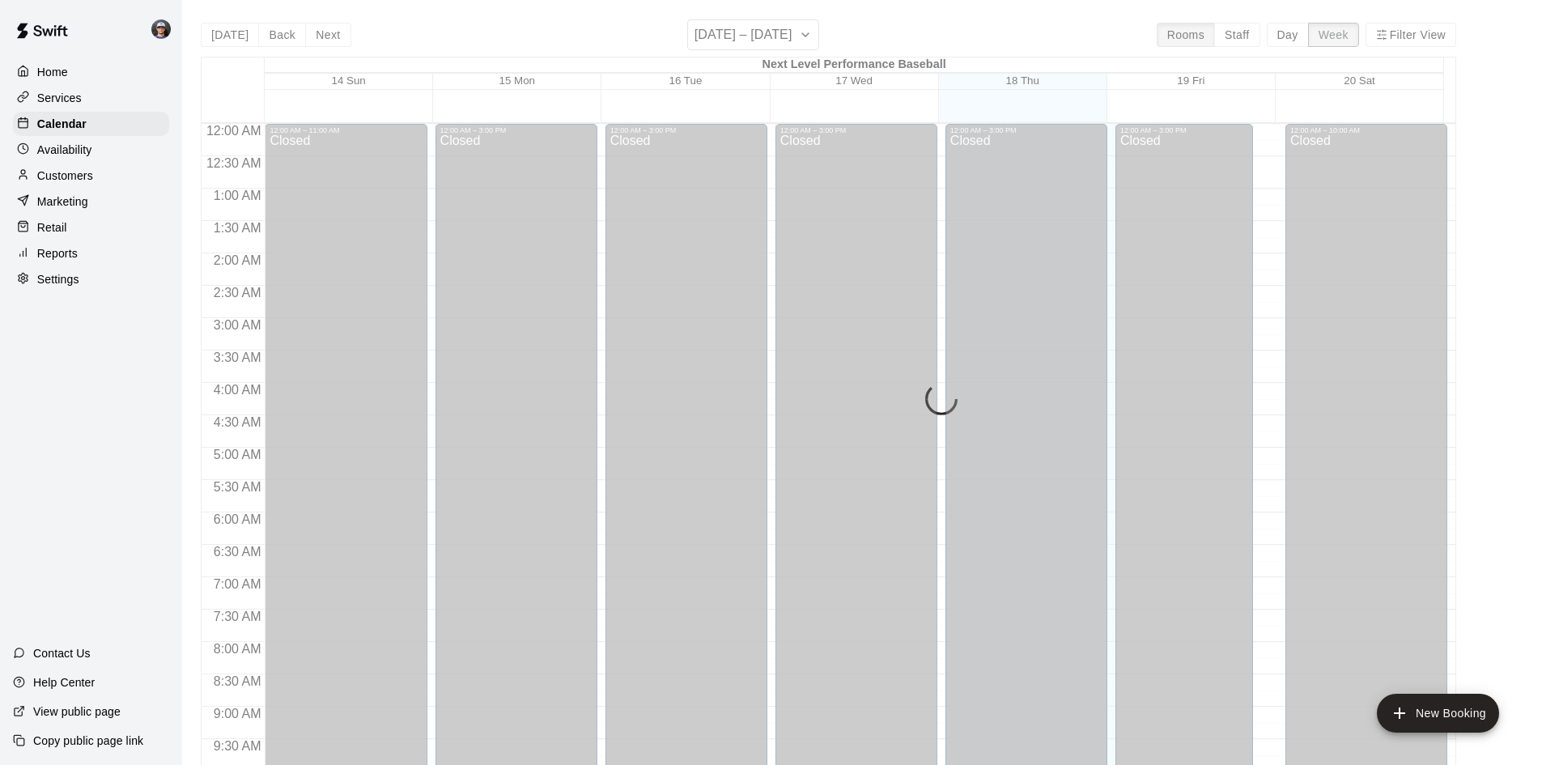
scroll to position [729, 0]
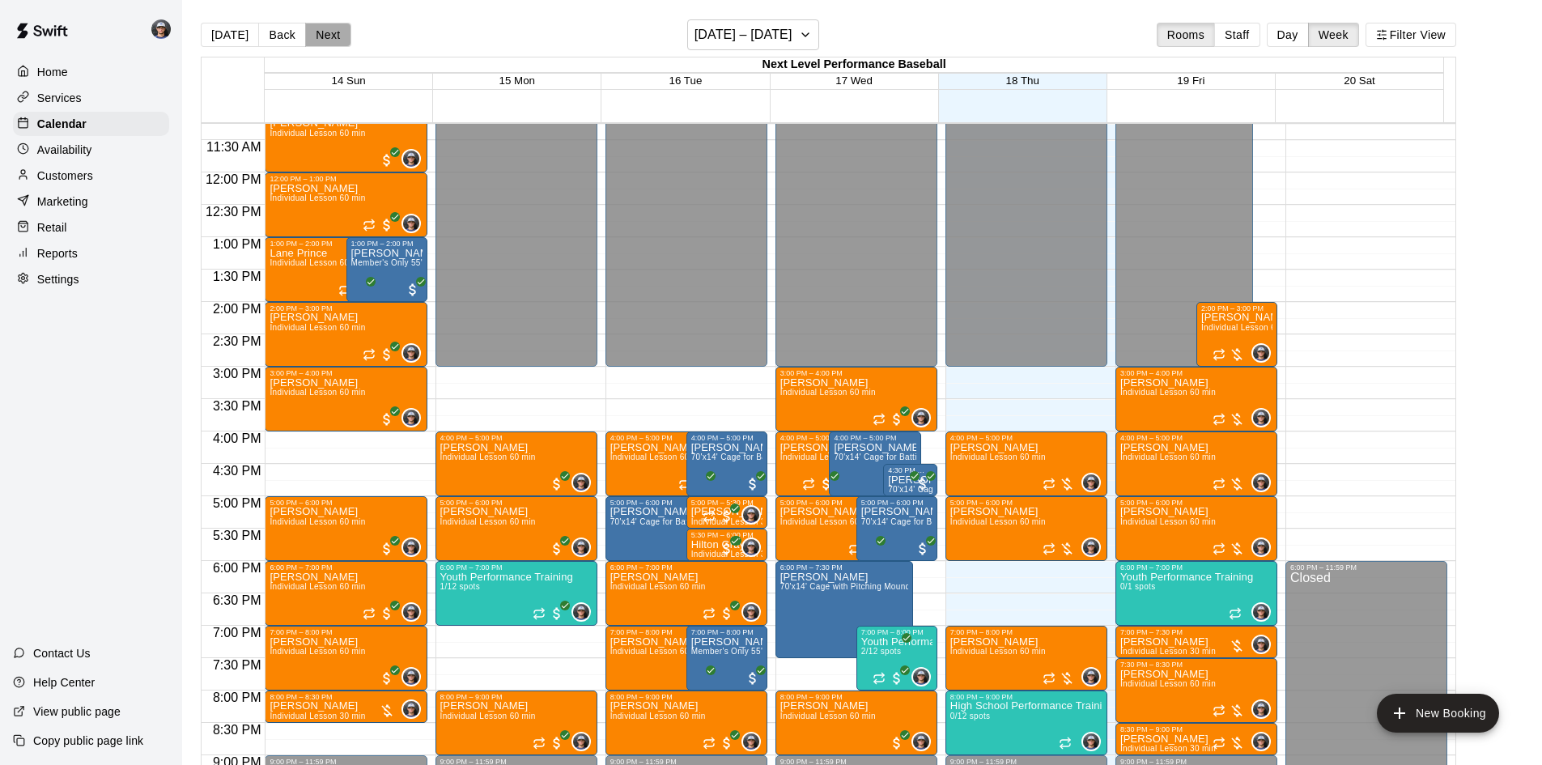
click at [322, 32] on button "Next" at bounding box center [327, 35] width 45 height 24
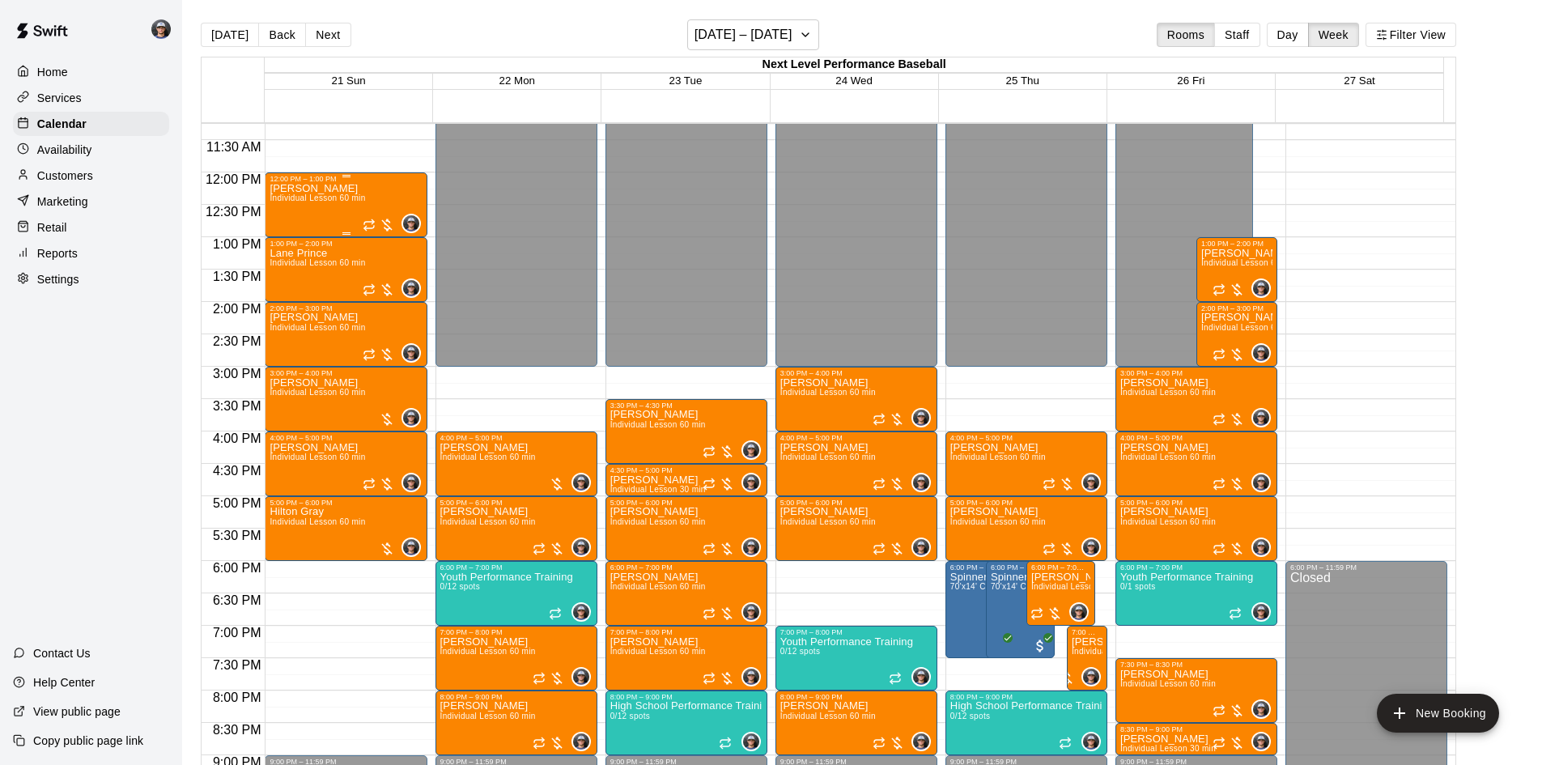
click at [345, 215] on div "[PERSON_NAME] Individual Lesson 60 min" at bounding box center [318, 565] width 96 height 765
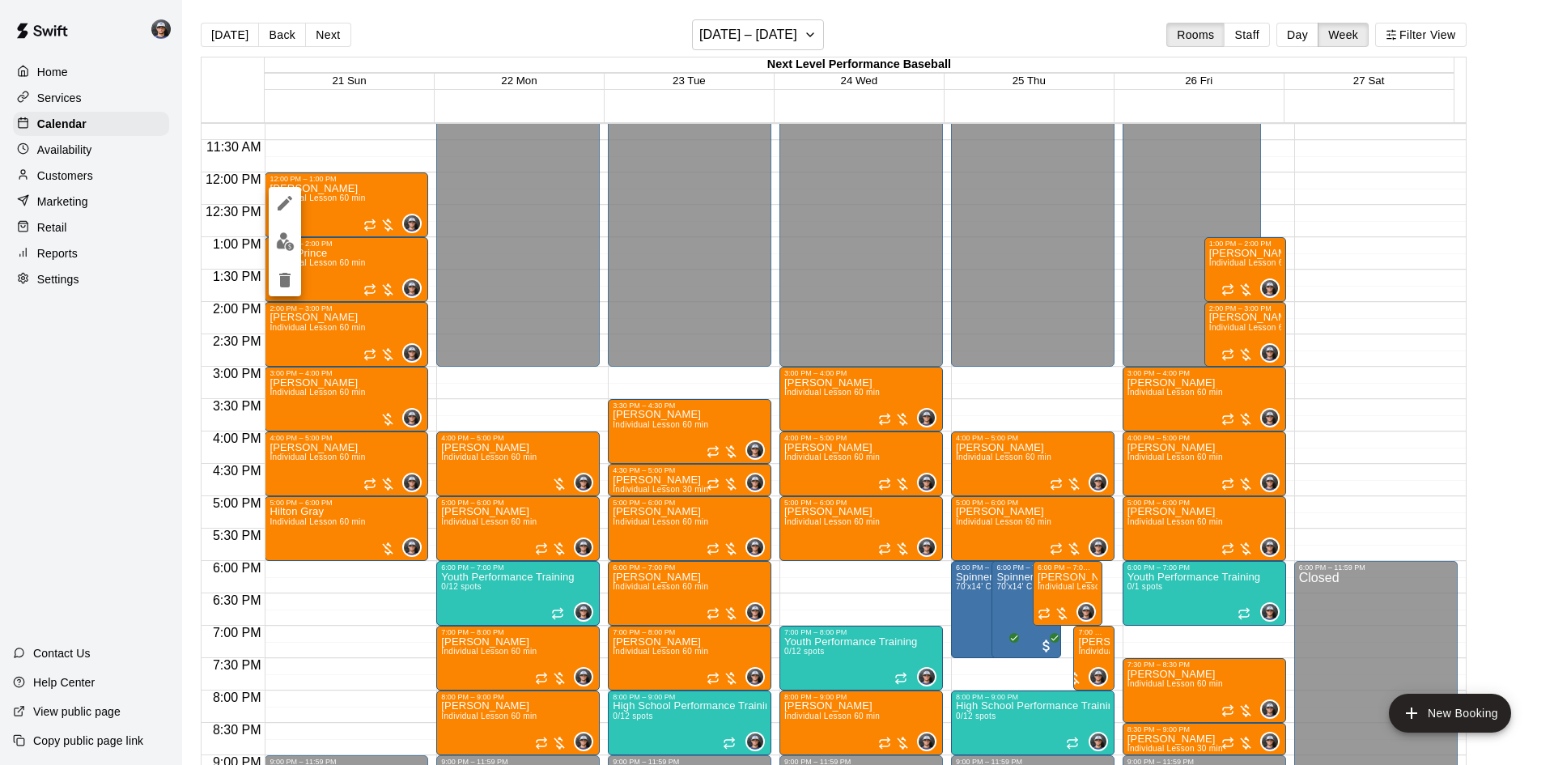
click at [63, 261] on div at bounding box center [777, 382] width 1554 height 765
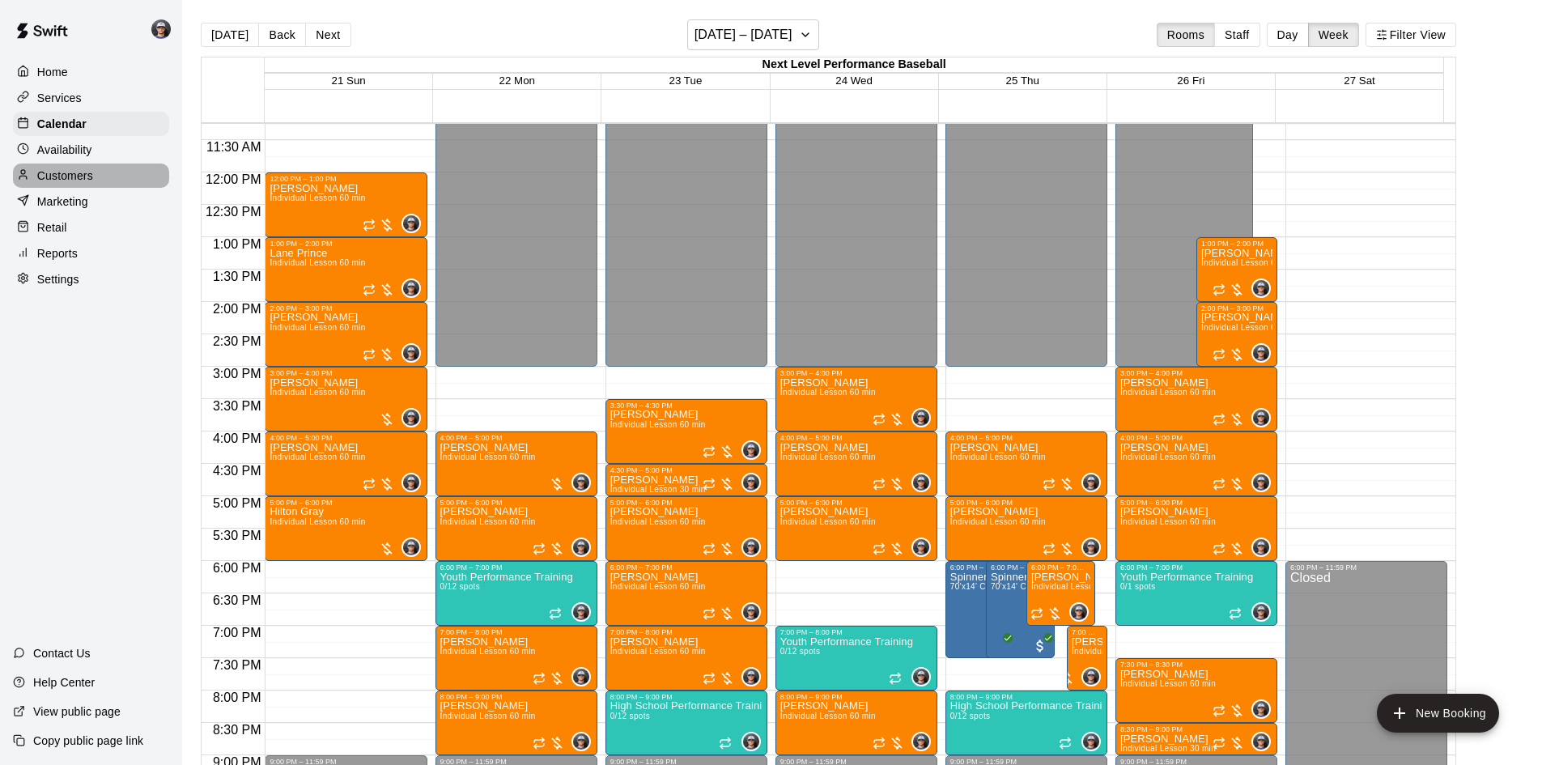
click at [83, 179] on p "Customers" at bounding box center [65, 176] width 56 height 16
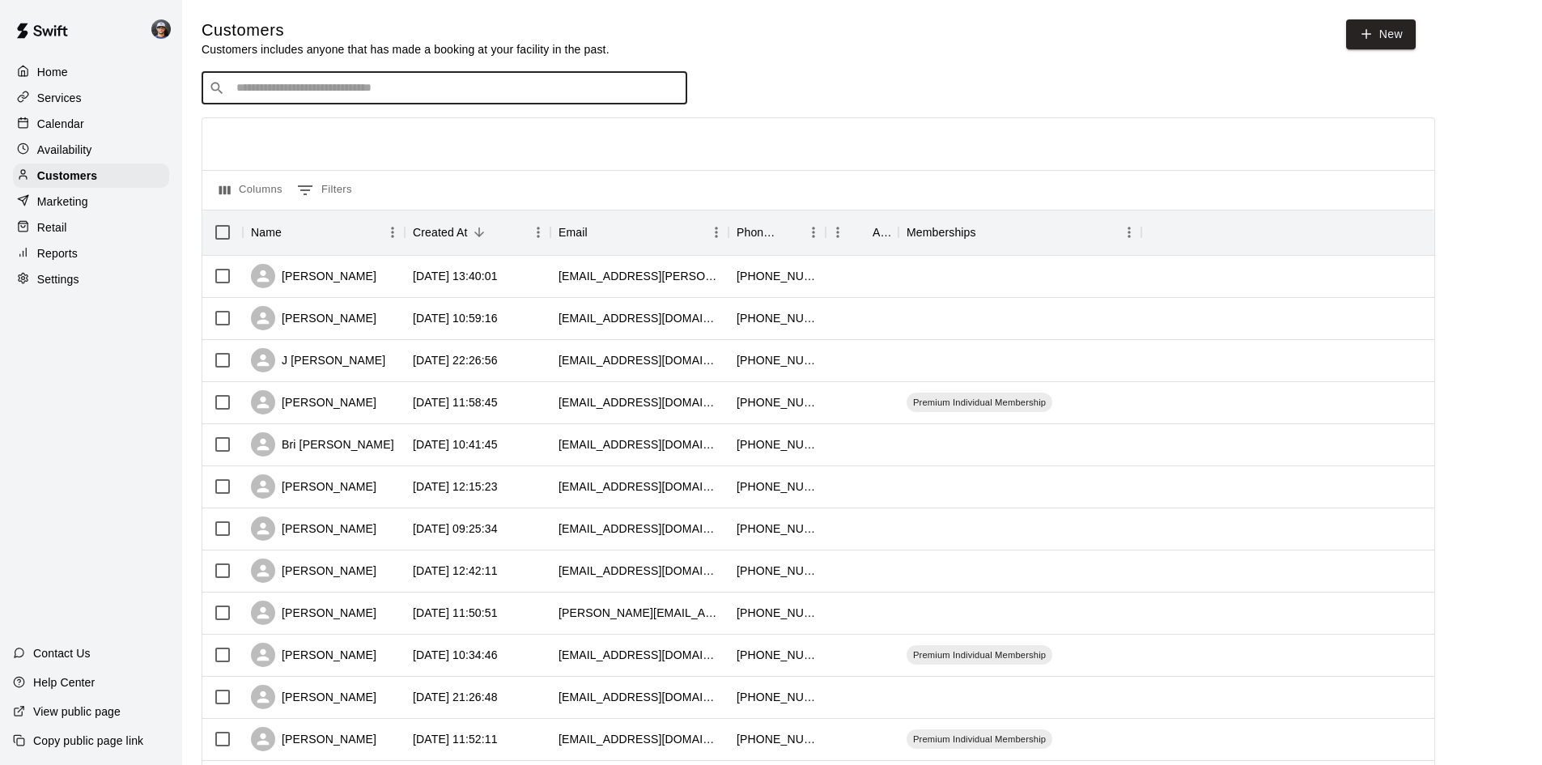
click at [549, 90] on input "Search customers by name or email" at bounding box center [456, 88] width 449 height 16
type input "***"
click at [448, 127] on div "[PERSON_NAME] [EMAIL_ADDRESS][DOMAIN_NAME]" at bounding box center [460, 133] width 427 height 35
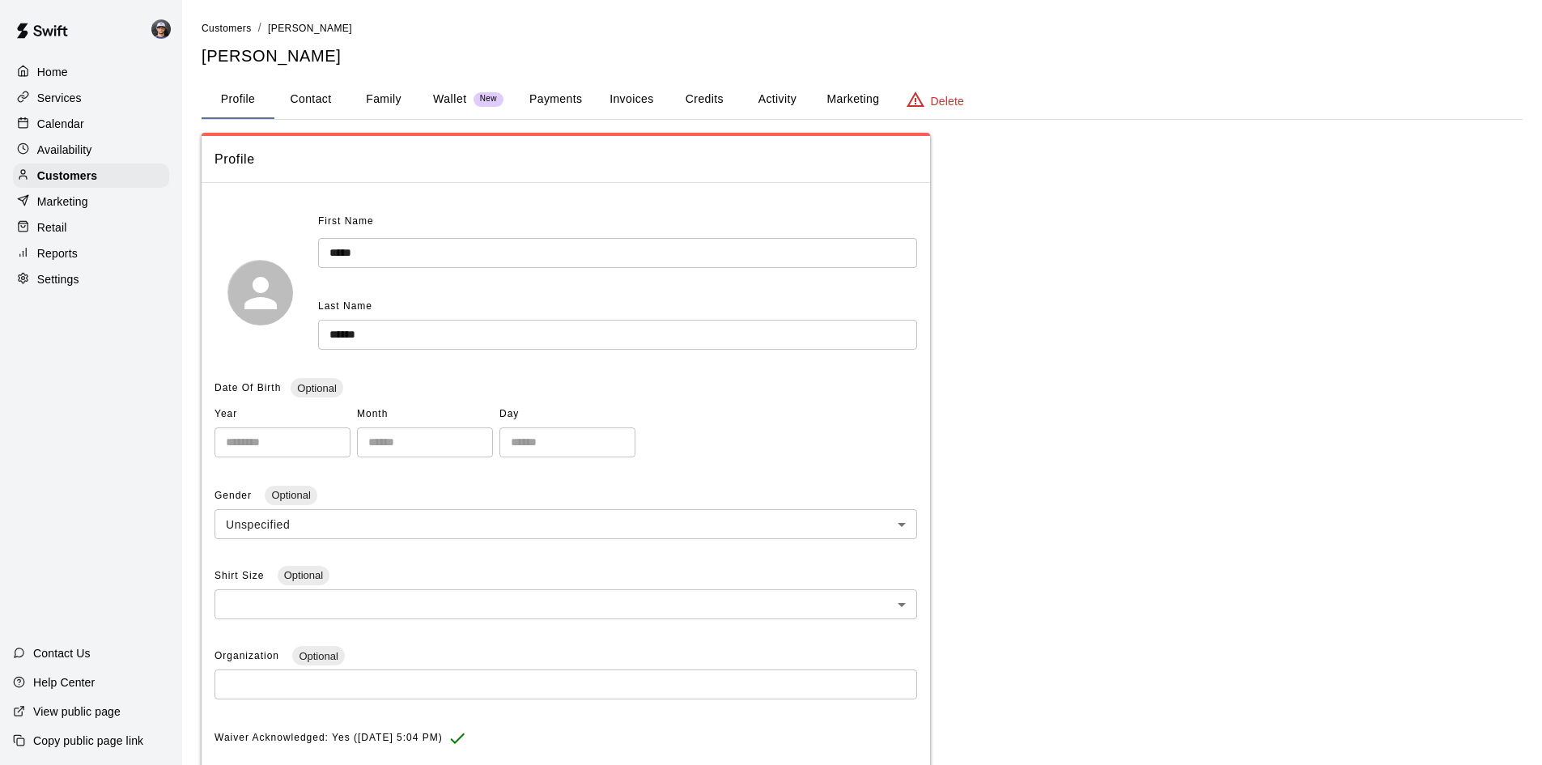
click at [717, 95] on button "Credits" at bounding box center [704, 99] width 73 height 39
